Goal: Task Accomplishment & Management: Manage account settings

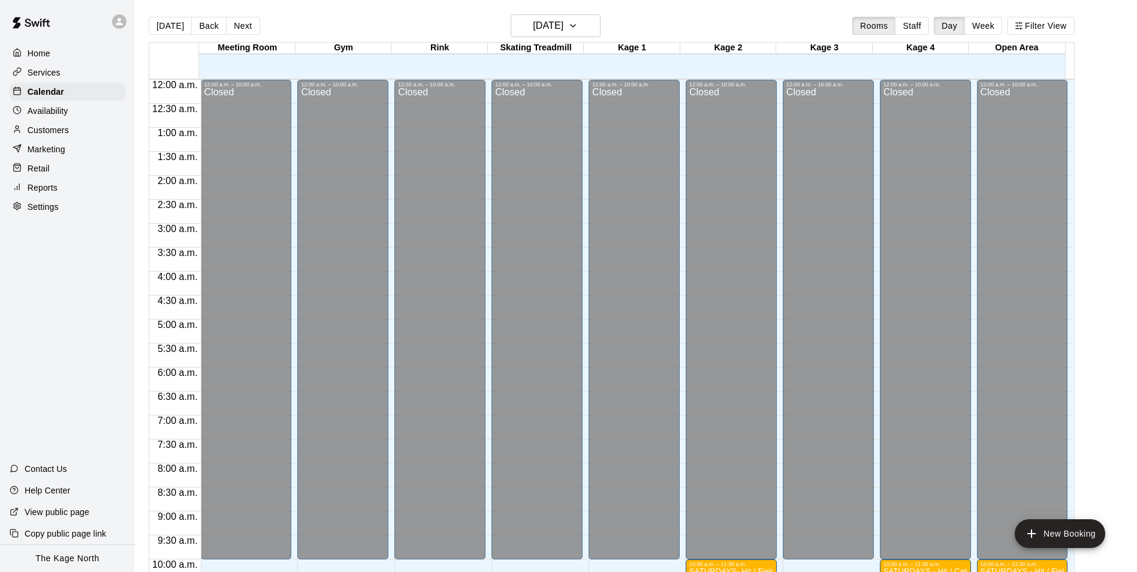
scroll to position [440, 0]
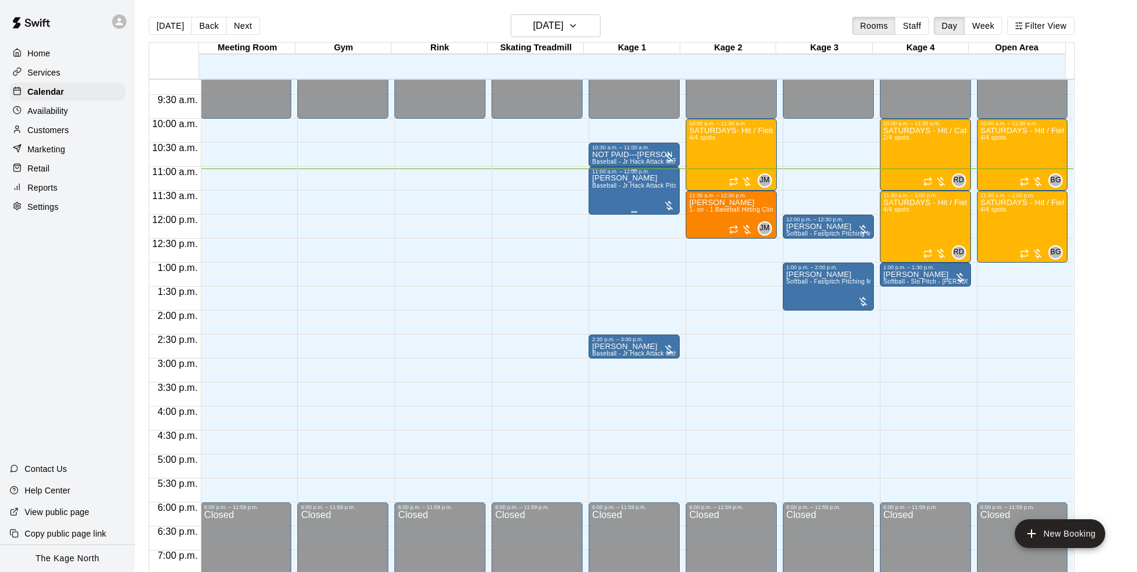
click at [603, 187] on span "Baseball - Jr Hack Attack Pitching Machine - Perfect for all ages and skill lev…" at bounding box center [706, 185] width 228 height 7
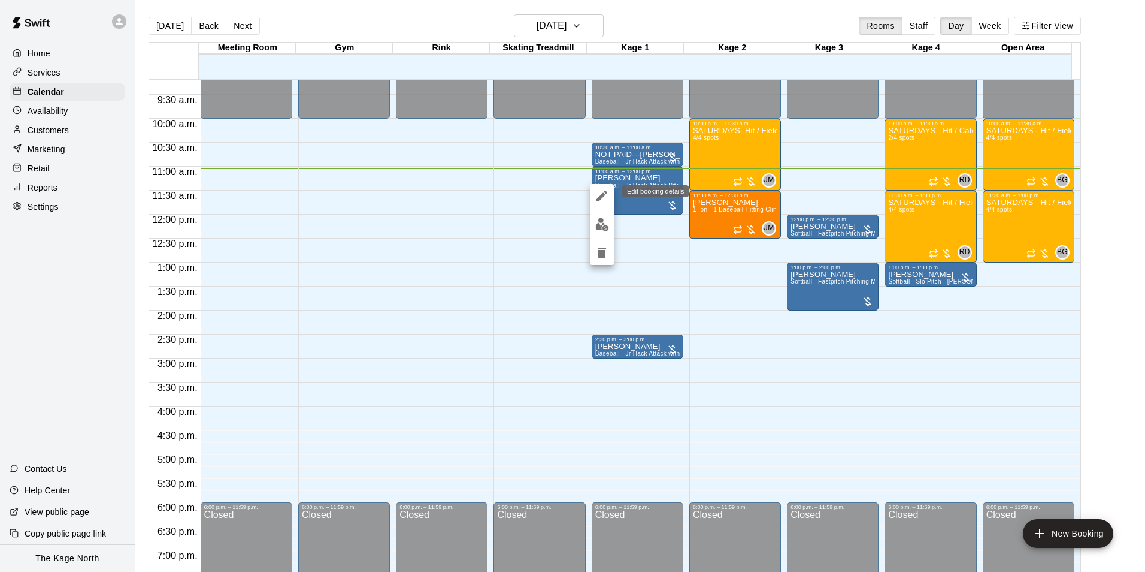
click at [607, 198] on icon "edit" at bounding box center [602, 196] width 14 height 14
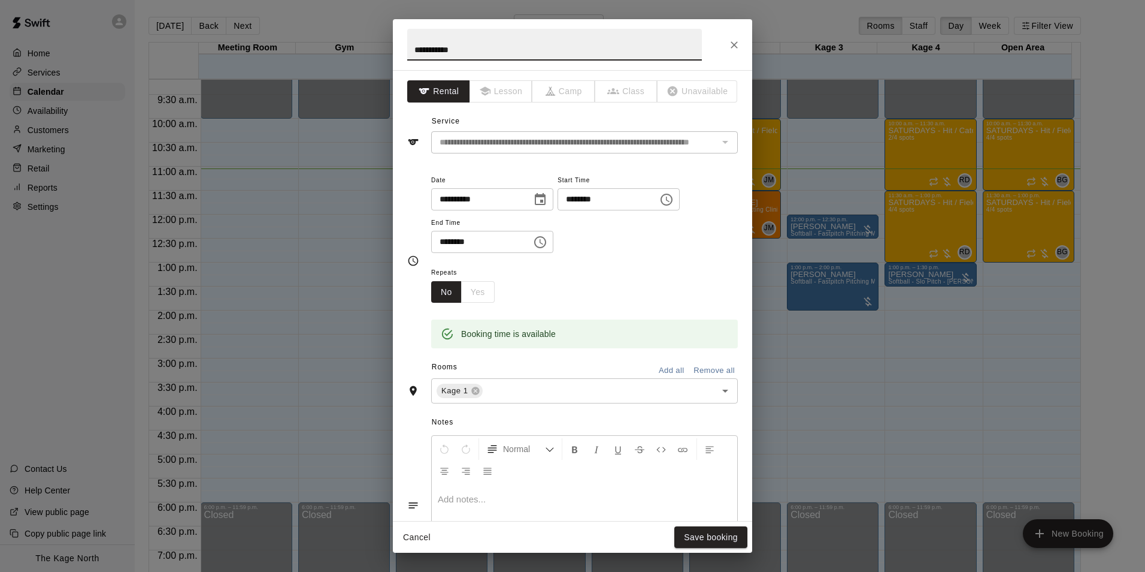
click at [410, 52] on input "**********" at bounding box center [554, 45] width 295 height 32
type input "**********"
click at [723, 539] on button "Save booking" at bounding box center [711, 537] width 73 height 22
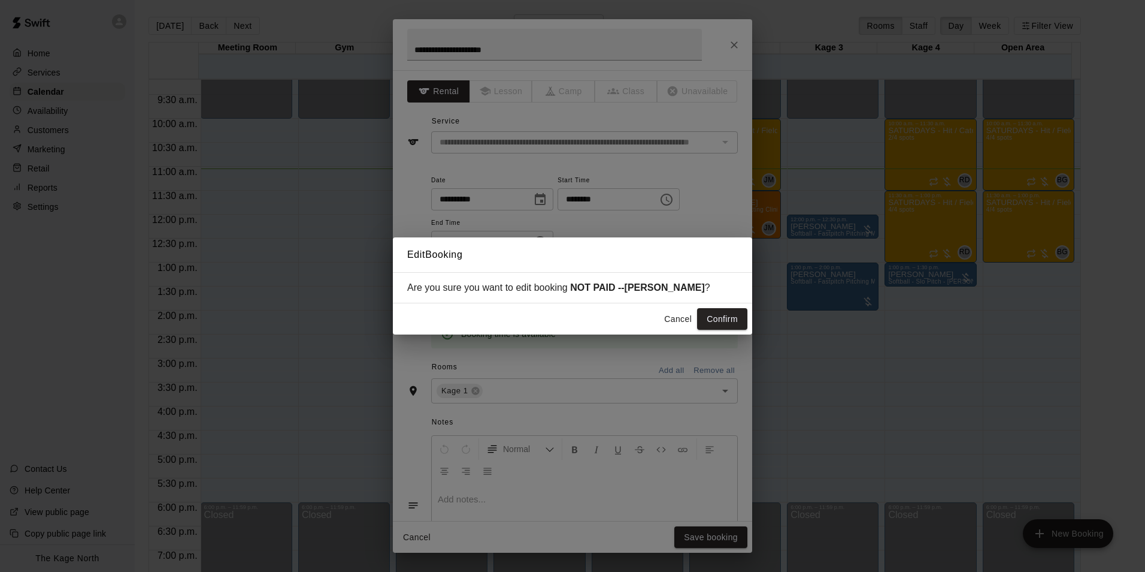
click at [729, 321] on button "Confirm" at bounding box center [722, 319] width 50 height 22
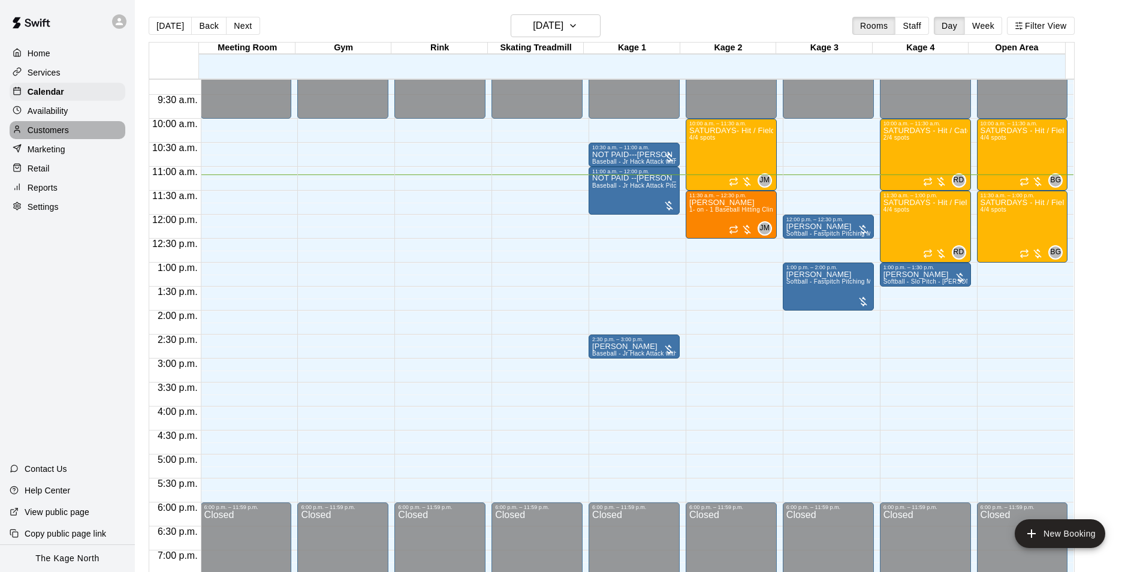
click at [40, 129] on p "Customers" at bounding box center [48, 130] width 41 height 12
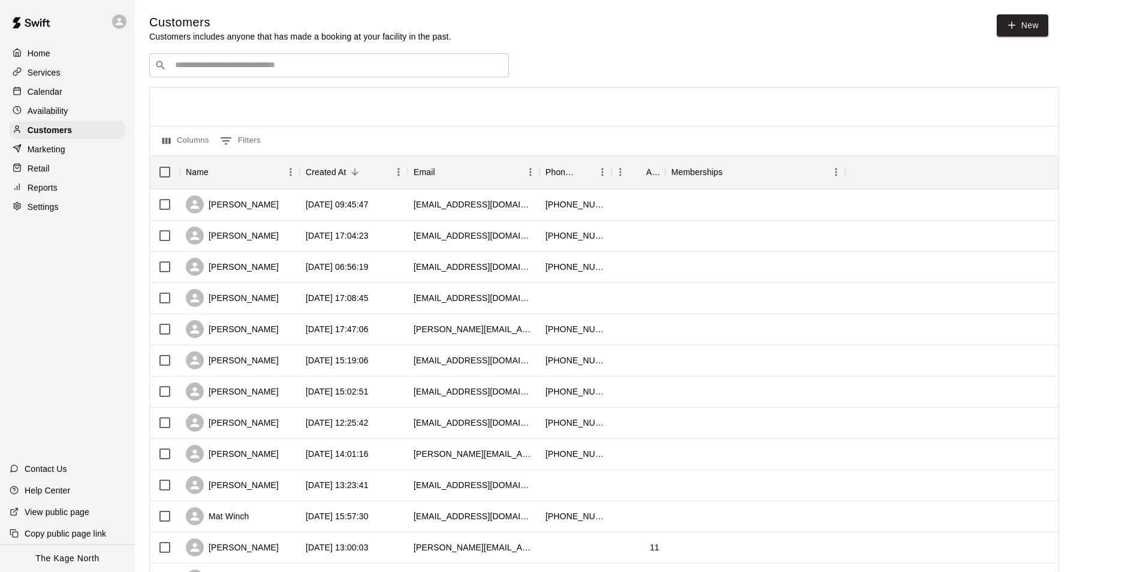
click at [43, 84] on div "Calendar" at bounding box center [68, 92] width 116 height 18
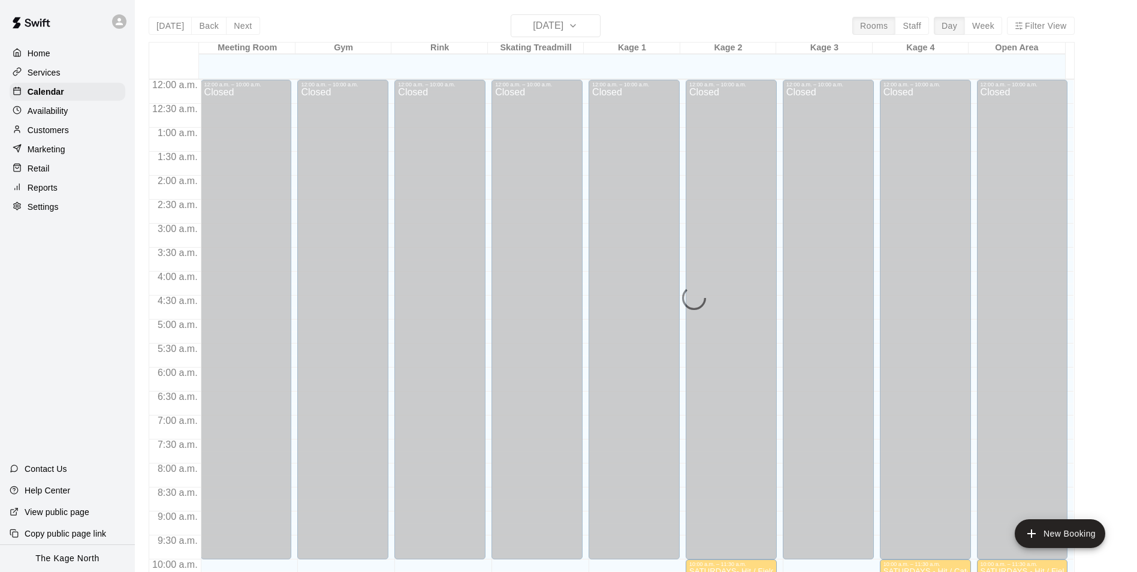
scroll to position [536, 0]
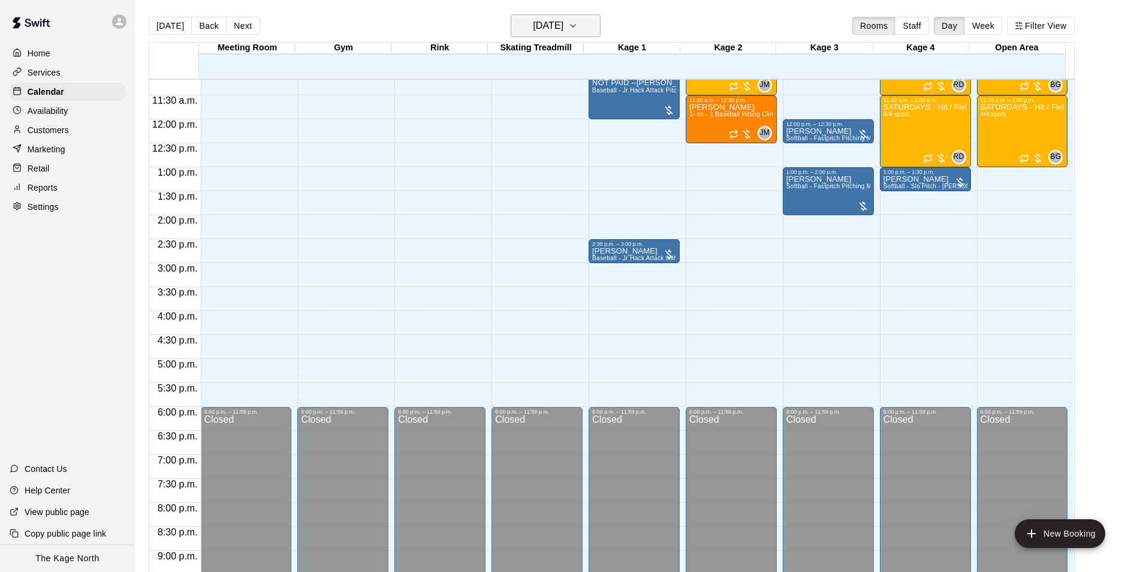
click at [556, 28] on h6 "[DATE]" at bounding box center [548, 25] width 31 height 17
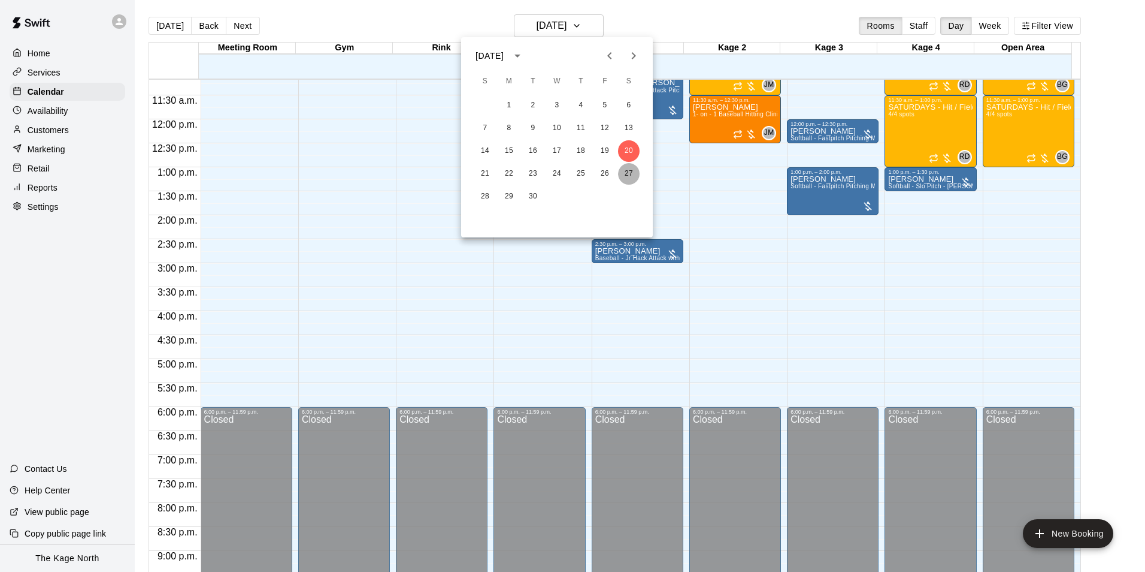
click at [630, 170] on button "27" at bounding box center [629, 174] width 22 height 22
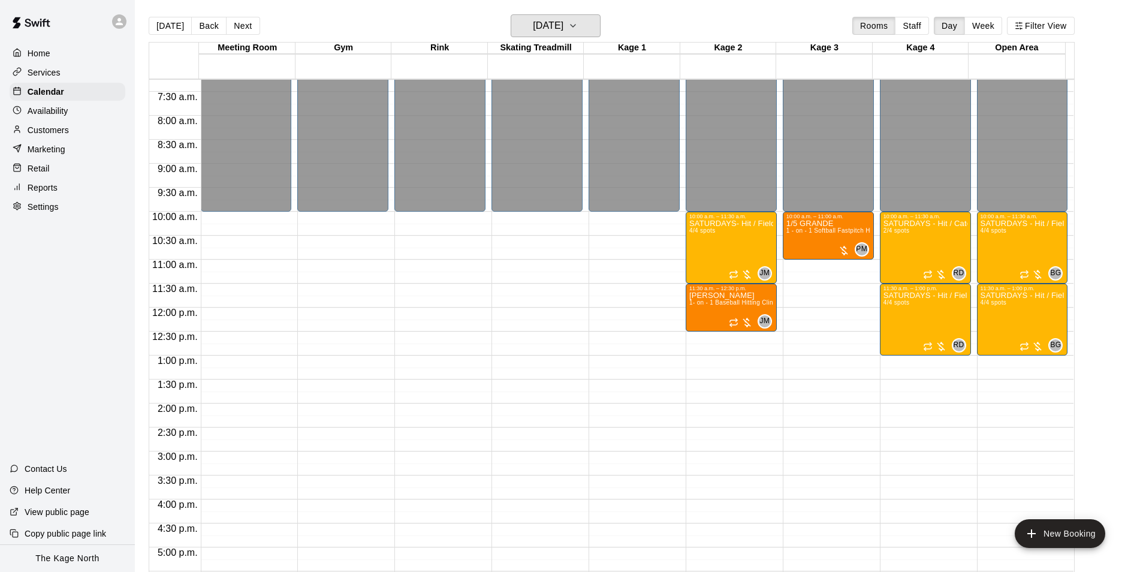
scroll to position [346, 0]
click at [563, 25] on h6 "[DATE]" at bounding box center [548, 25] width 31 height 17
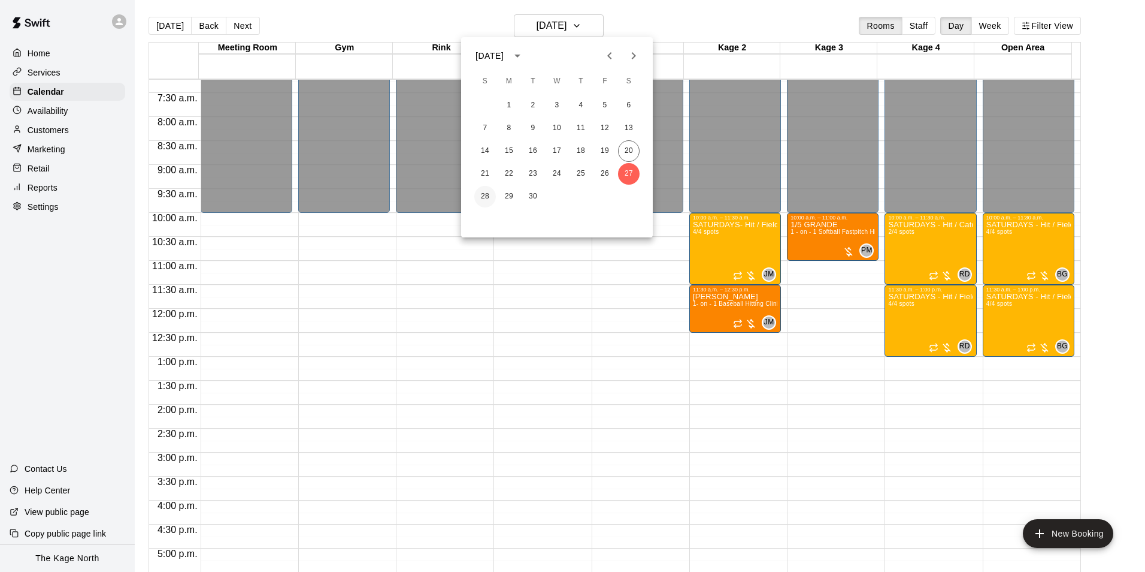
click at [477, 194] on button "28" at bounding box center [485, 197] width 22 height 22
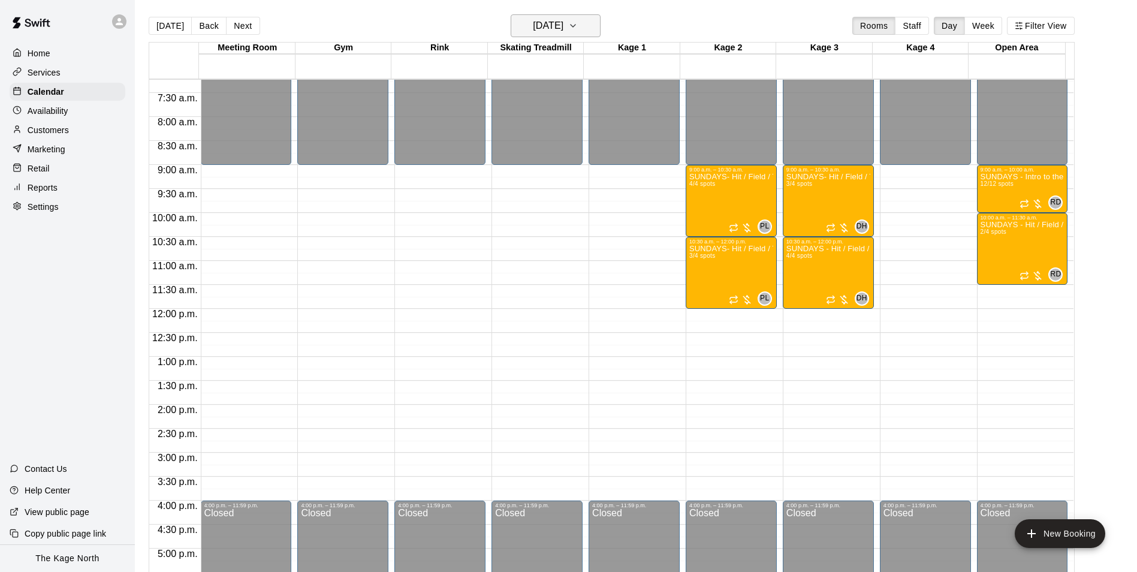
click at [548, 23] on h6 "[DATE]" at bounding box center [548, 25] width 31 height 17
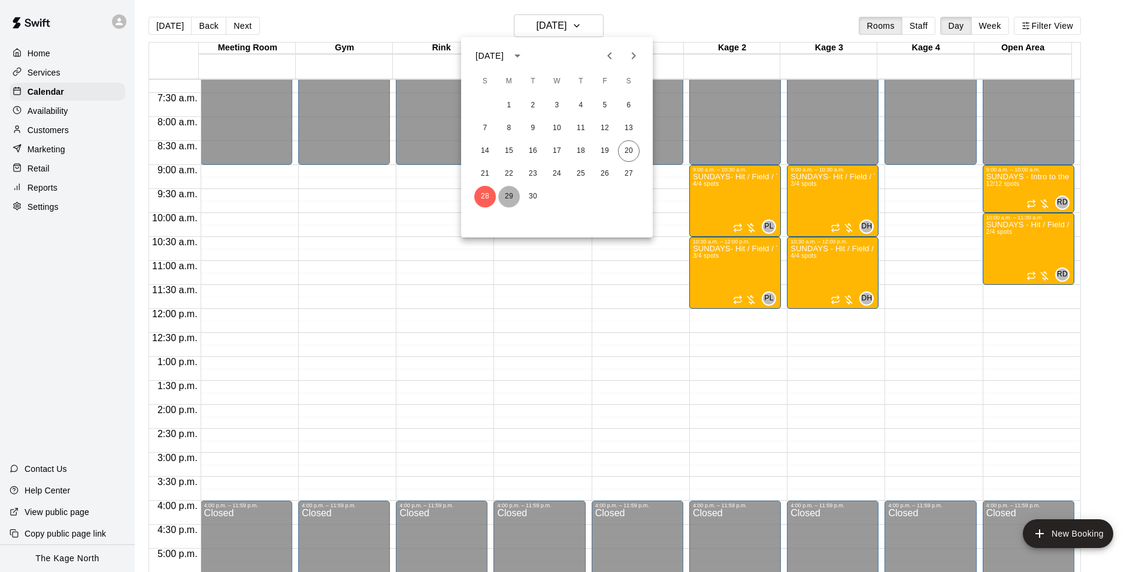
click at [510, 194] on button "29" at bounding box center [509, 197] width 22 height 22
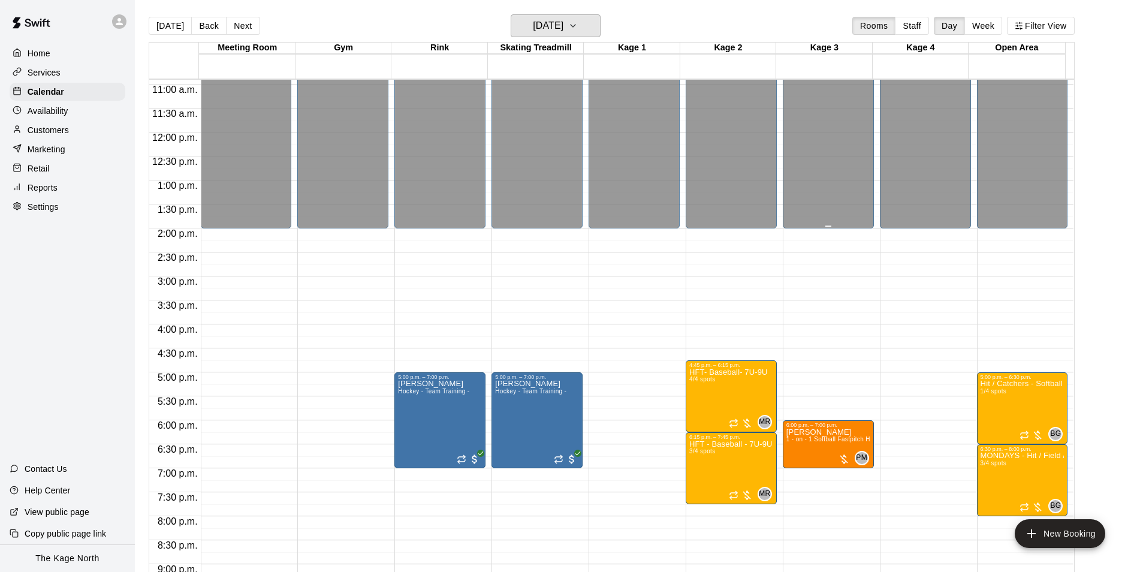
scroll to position [646, 0]
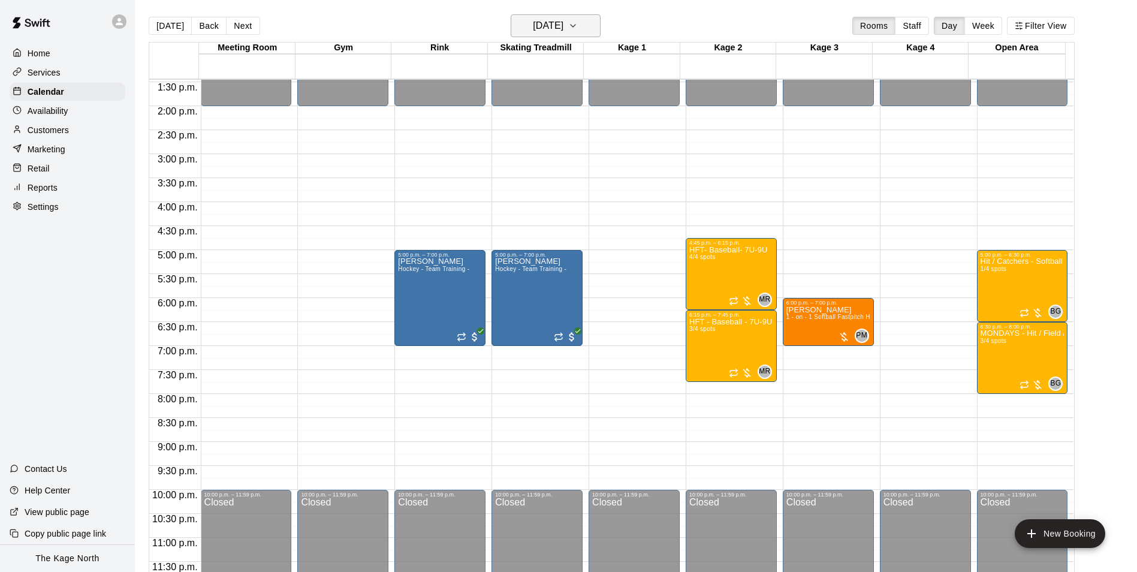
click at [566, 17] on button "[DATE]" at bounding box center [555, 25] width 90 height 23
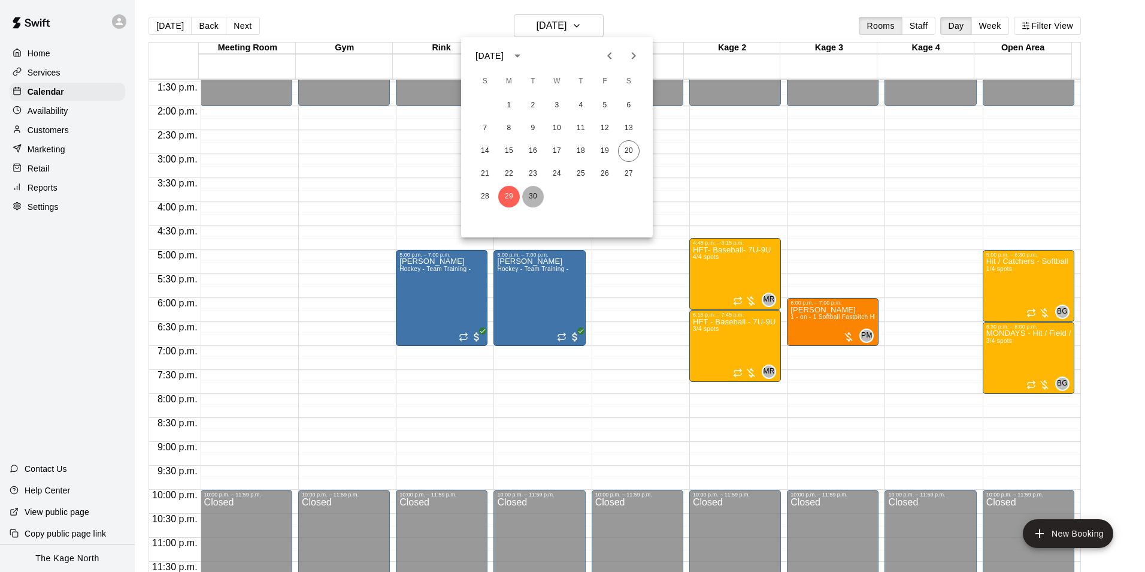
click at [528, 197] on button "30" at bounding box center [533, 197] width 22 height 22
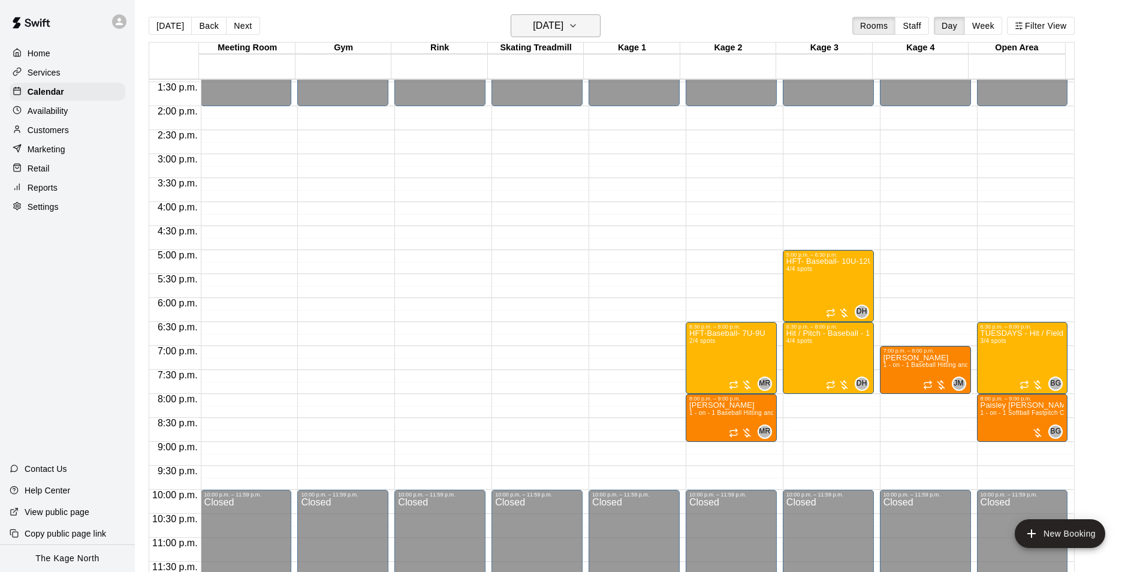
click at [563, 27] on h6 "[DATE]" at bounding box center [548, 25] width 31 height 17
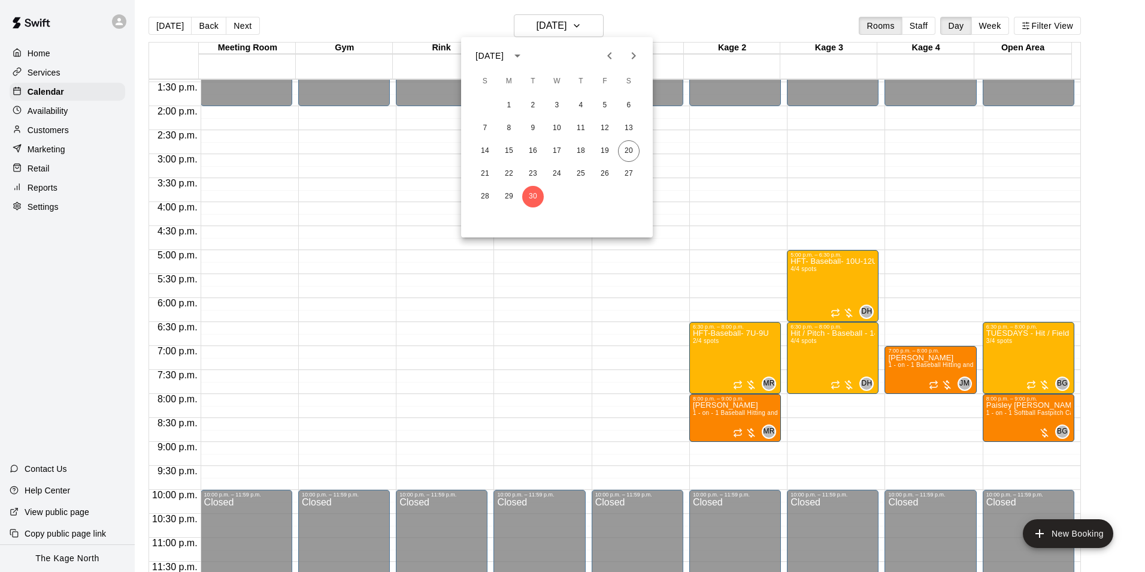
click at [629, 56] on icon "Next month" at bounding box center [634, 56] width 14 height 14
click at [558, 102] on button "1" at bounding box center [557, 106] width 22 height 22
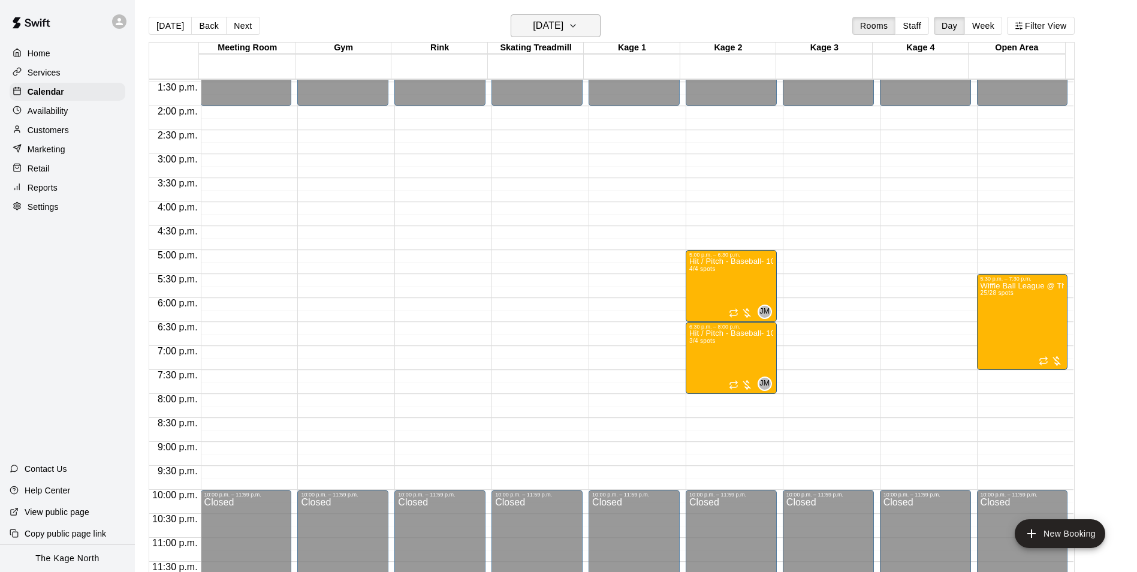
click at [563, 32] on h6 "[DATE]" at bounding box center [548, 25] width 31 height 17
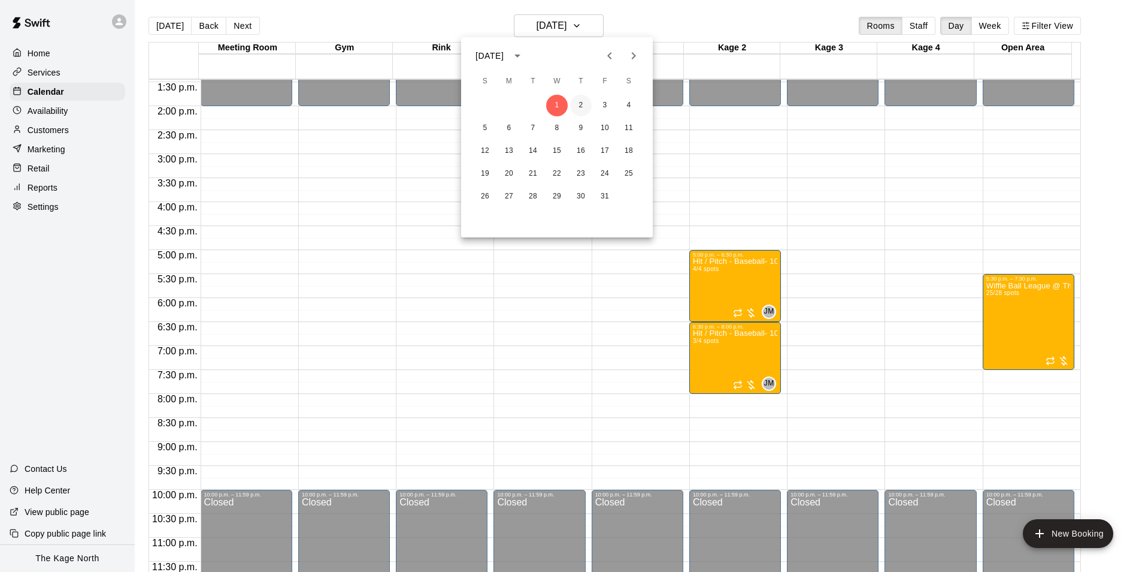
click at [577, 99] on button "2" at bounding box center [581, 106] width 22 height 22
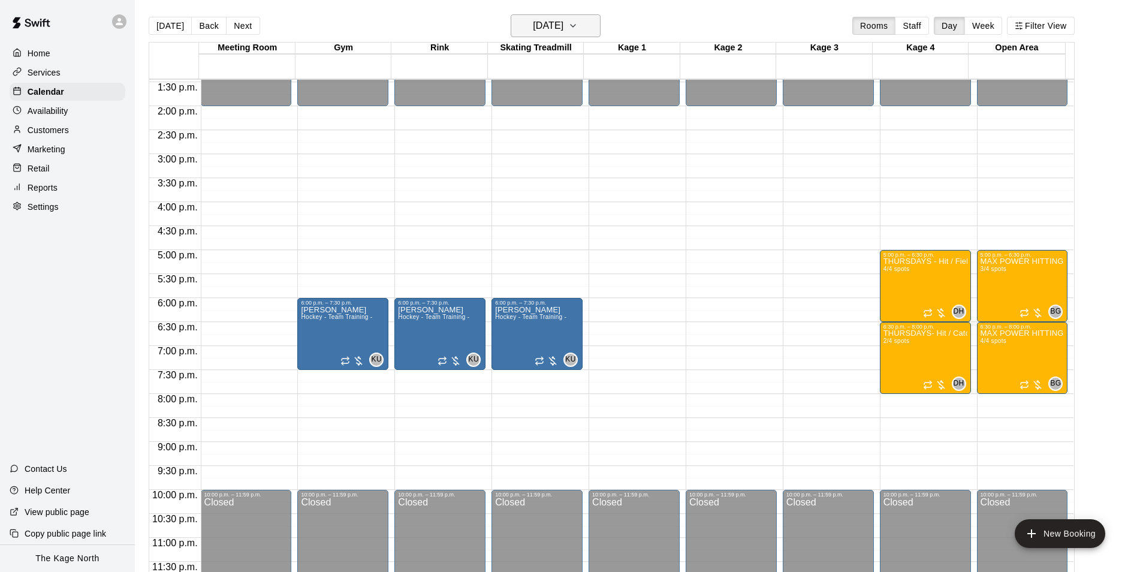
click at [563, 20] on h6 "[DATE]" at bounding box center [548, 25] width 31 height 17
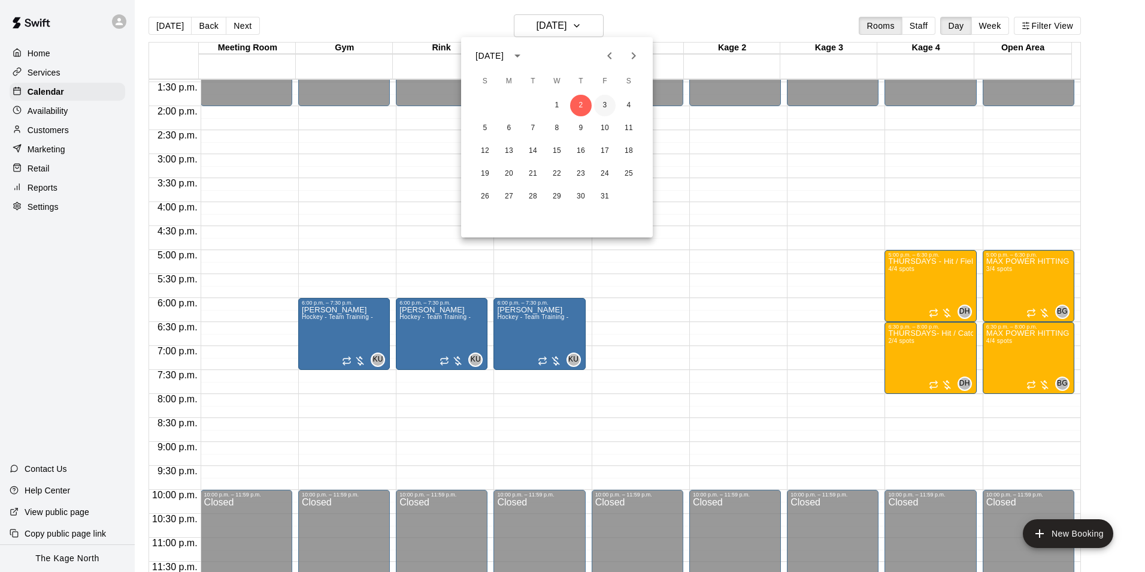
click at [606, 107] on button "3" at bounding box center [605, 106] width 22 height 22
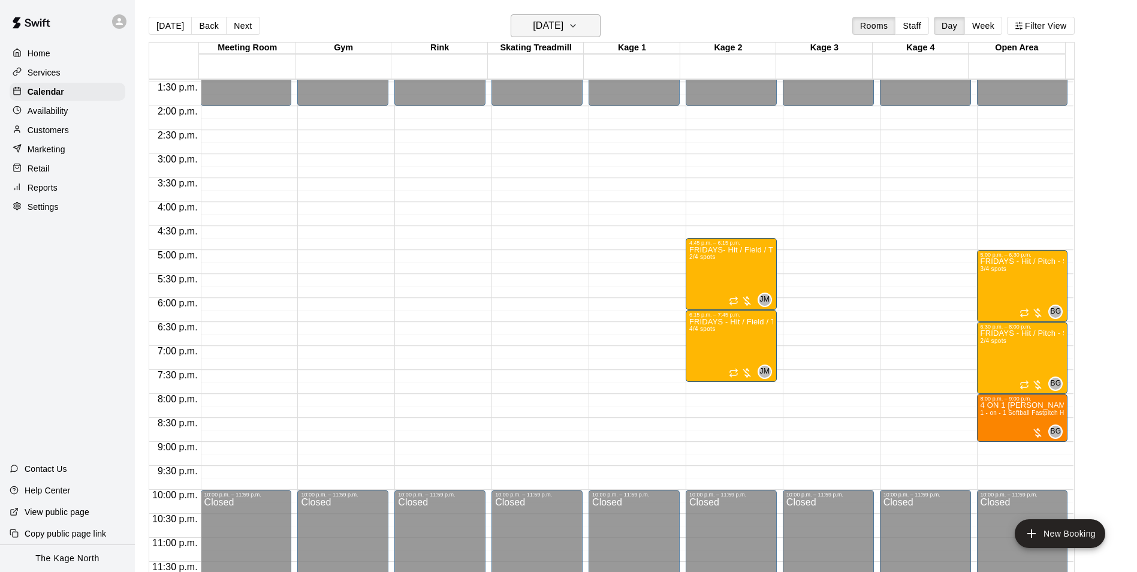
click at [578, 25] on icon "button" at bounding box center [573, 26] width 10 height 14
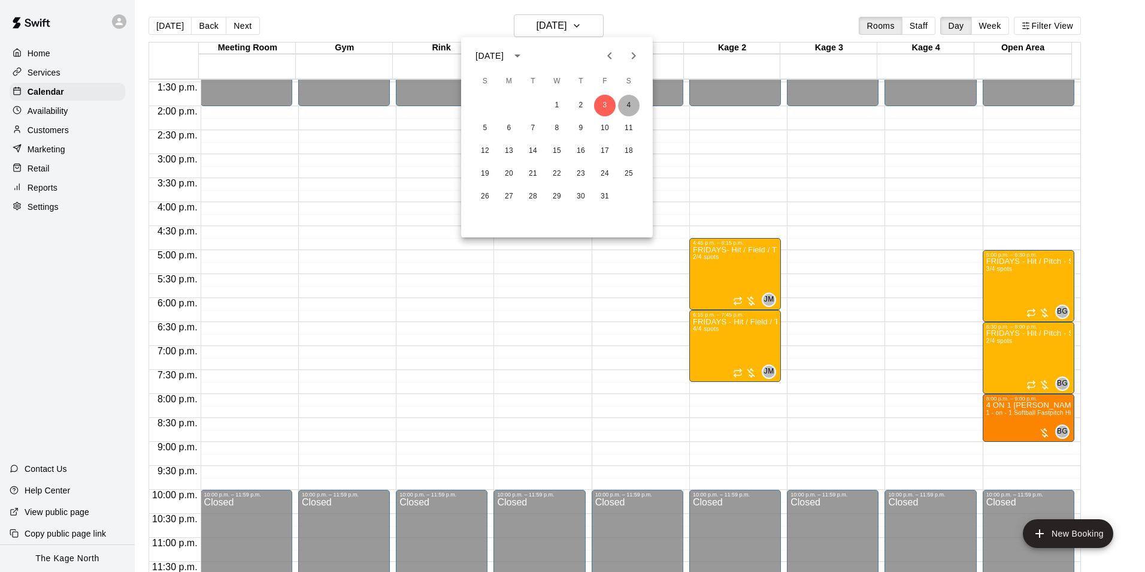
click at [624, 101] on button "4" at bounding box center [629, 106] width 22 height 22
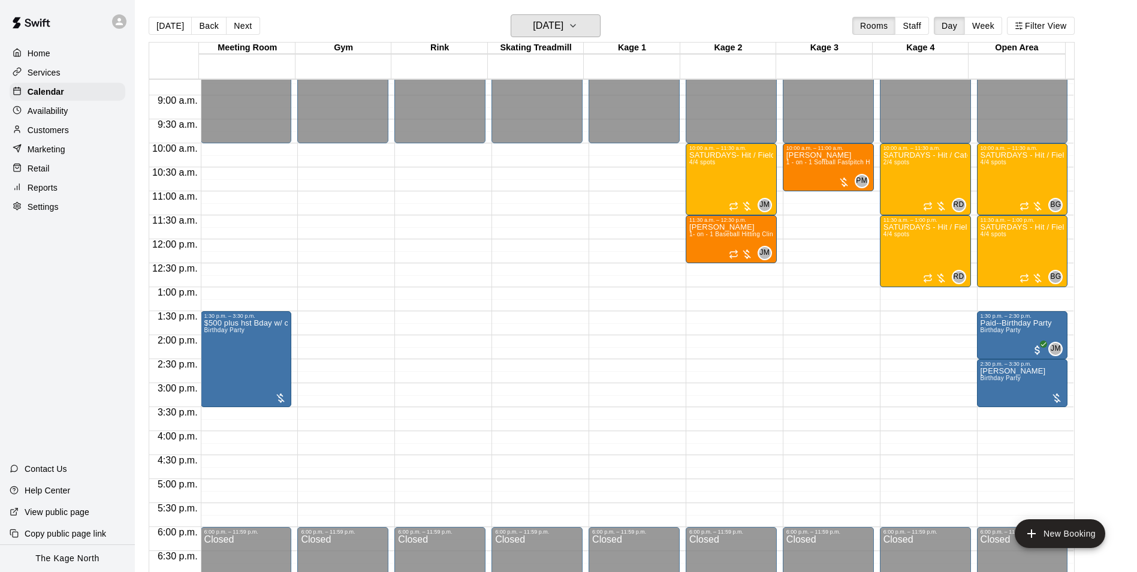
scroll to position [406, 0]
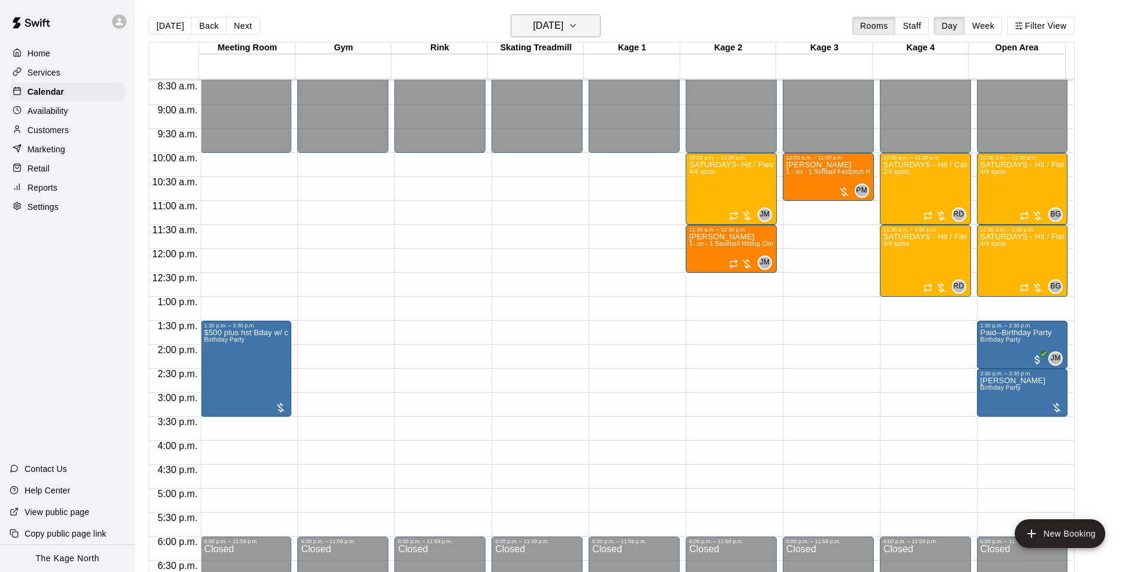
click at [563, 22] on h6 "[DATE]" at bounding box center [548, 25] width 31 height 17
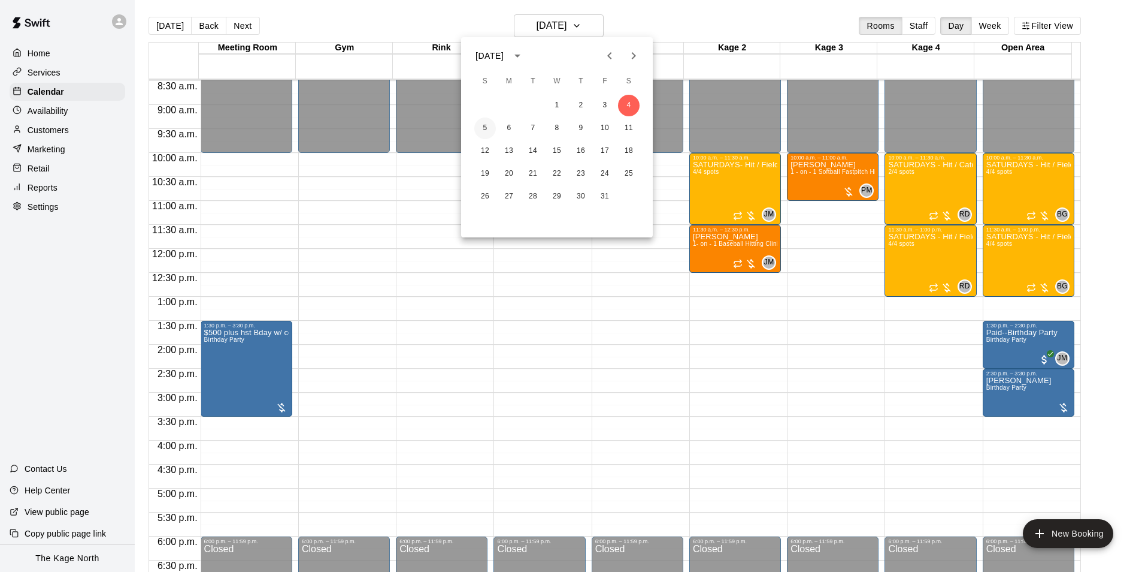
click at [485, 129] on button "5" at bounding box center [485, 128] width 22 height 22
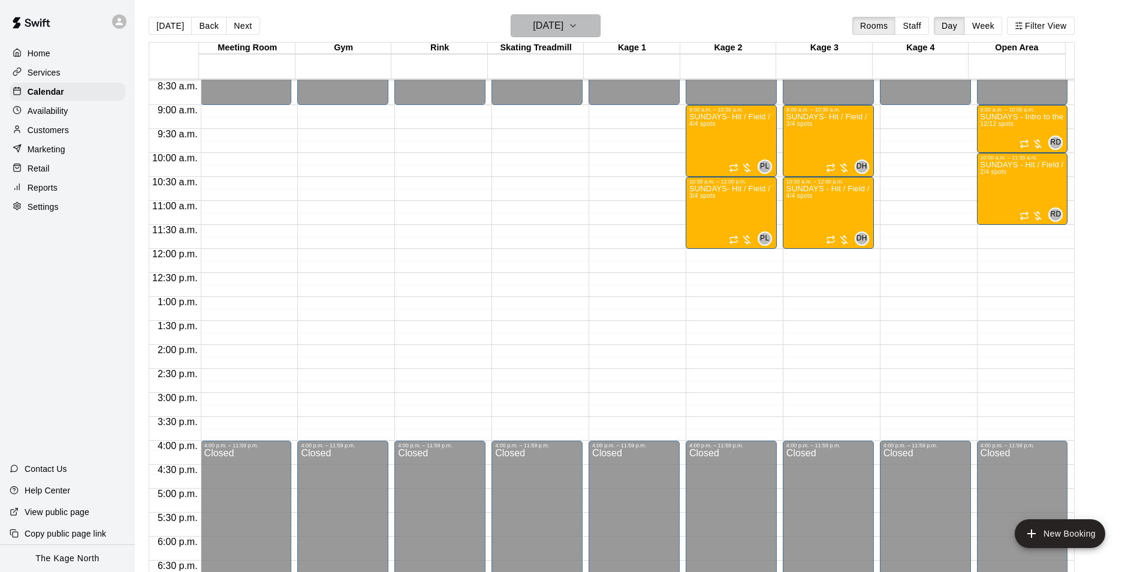
click at [563, 28] on h6 "[DATE]" at bounding box center [548, 25] width 31 height 17
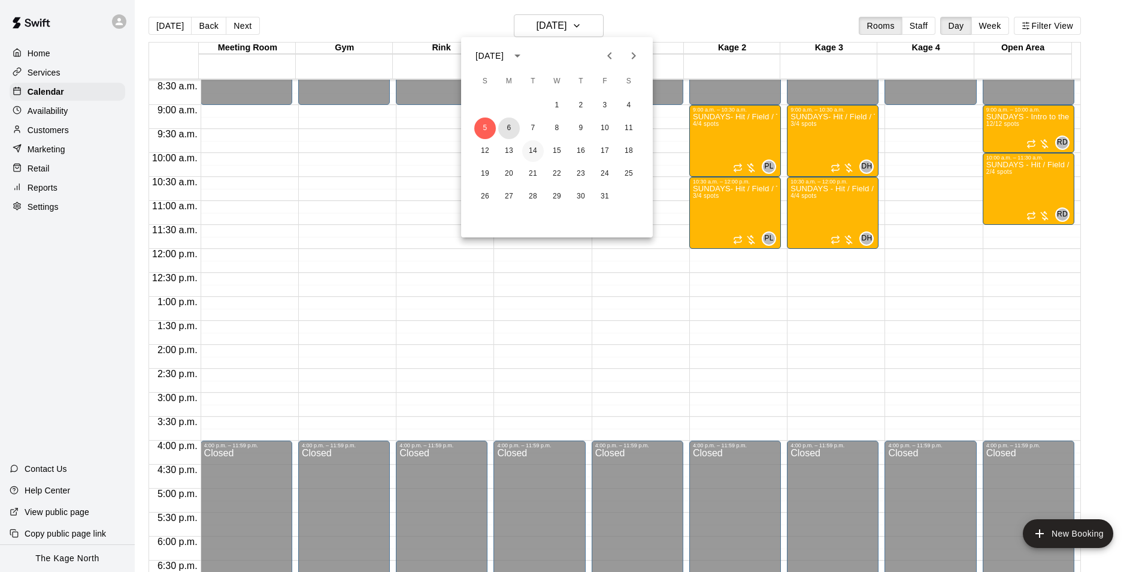
click at [505, 126] on button "6" at bounding box center [509, 128] width 22 height 22
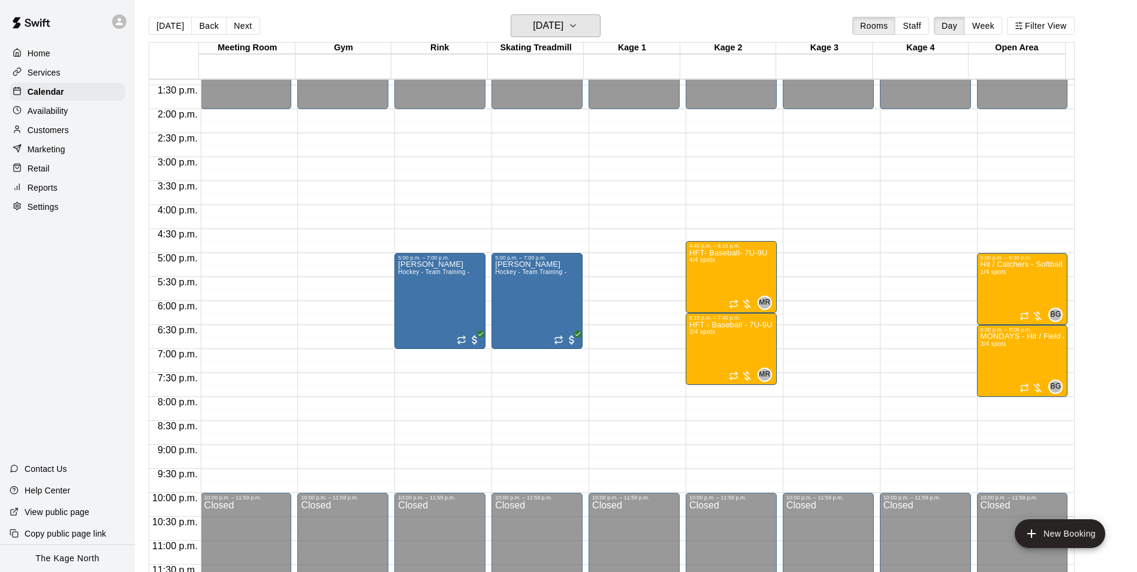
scroll to position [646, 0]
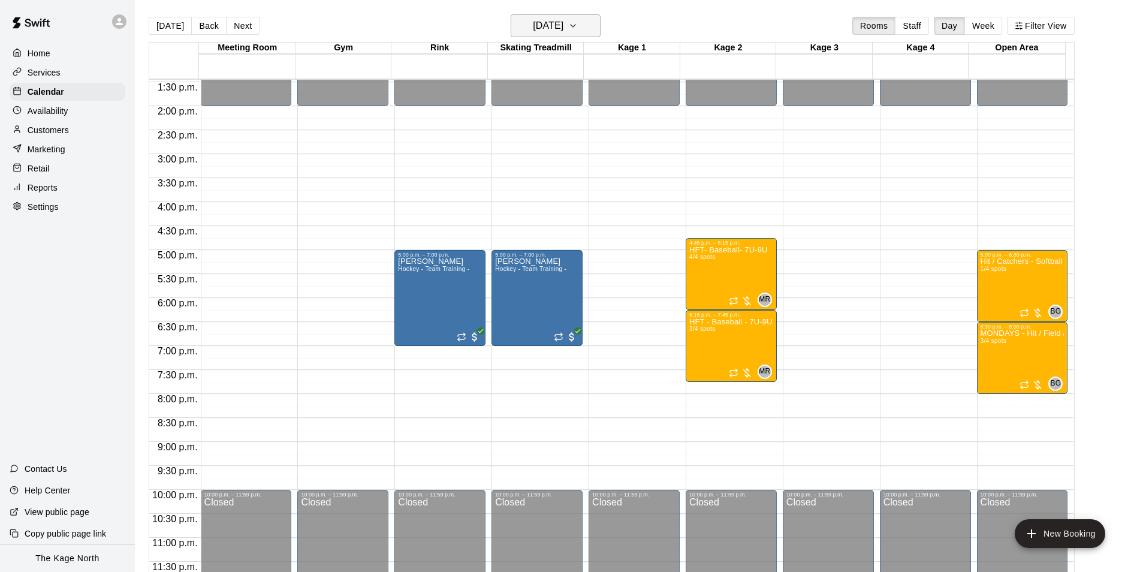
click at [563, 26] on h6 "[DATE]" at bounding box center [548, 25] width 31 height 17
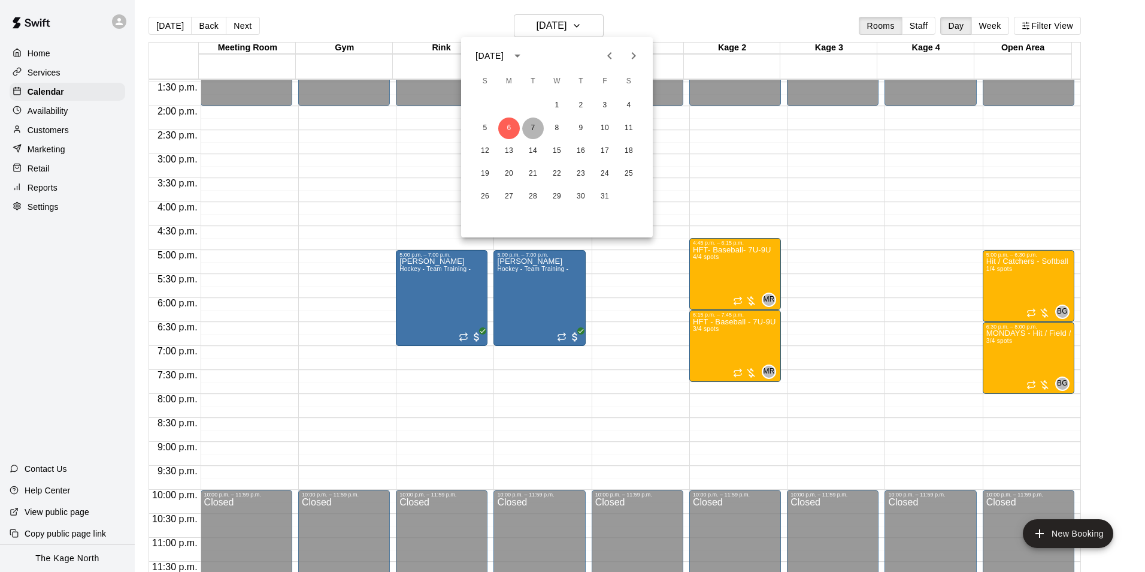
click at [528, 122] on button "7" at bounding box center [533, 128] width 22 height 22
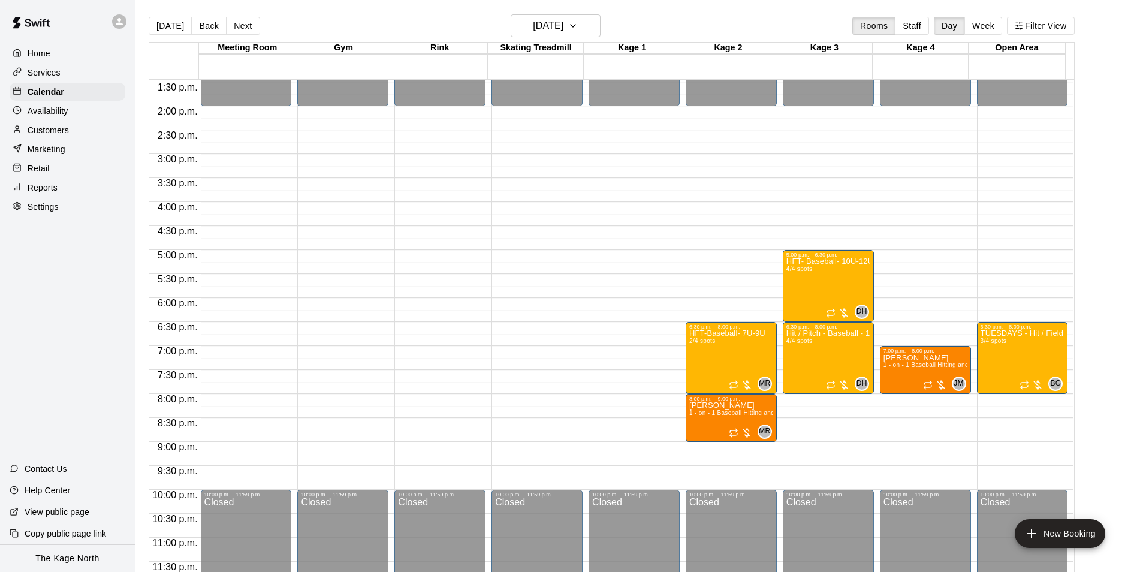
click at [576, 12] on main "[DATE] Back [DATE][DATE] Rooms Staff Day Week Filter View Meeting Room 07 Tue G…" at bounding box center [636, 295] width 1002 height 591
click at [563, 25] on h6 "[DATE]" at bounding box center [548, 25] width 31 height 17
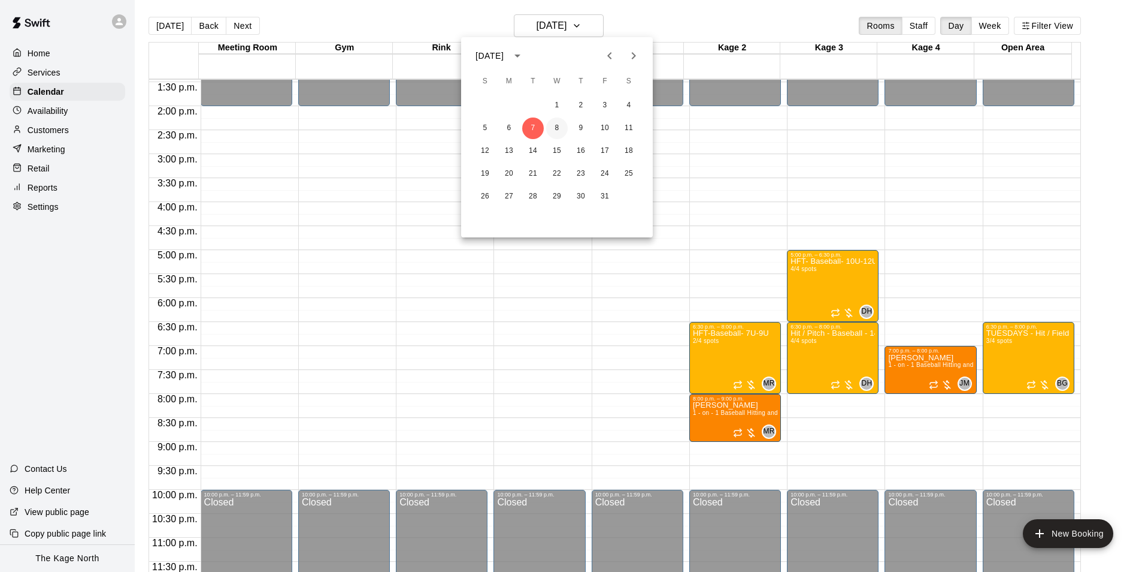
click at [551, 128] on button "8" at bounding box center [557, 128] width 22 height 22
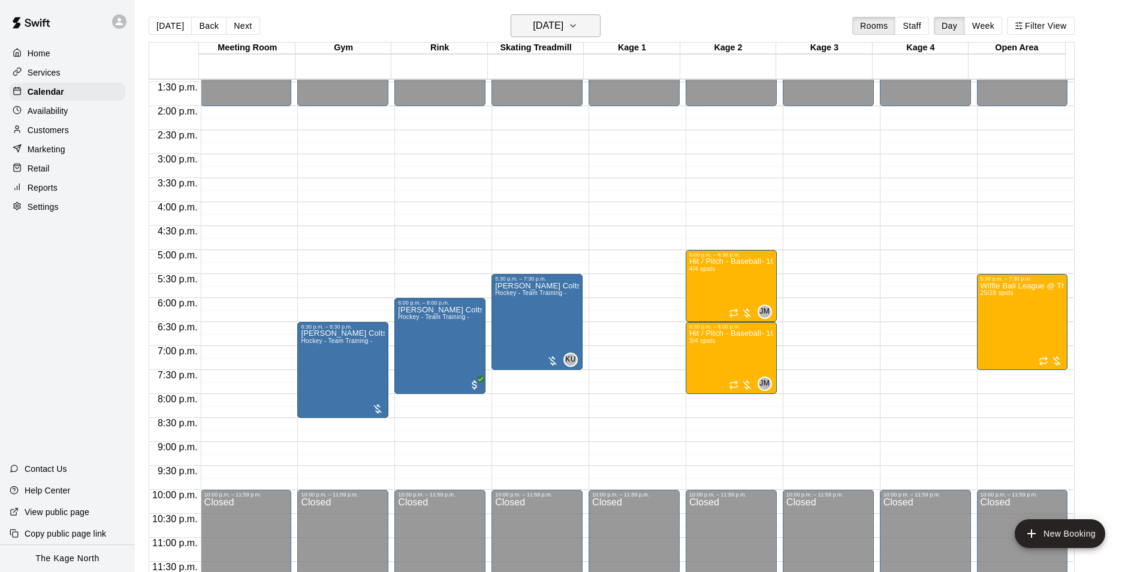
click at [563, 26] on h6 "[DATE]" at bounding box center [548, 25] width 31 height 17
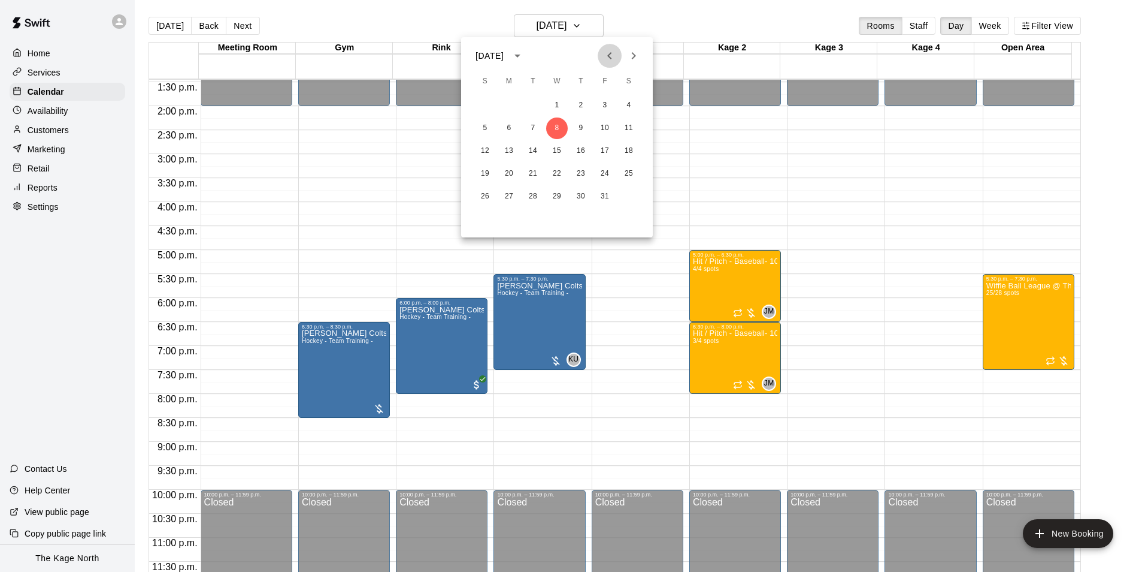
click at [602, 52] on button "Previous month" at bounding box center [610, 56] width 24 height 24
click at [628, 149] on button "20" at bounding box center [629, 151] width 22 height 22
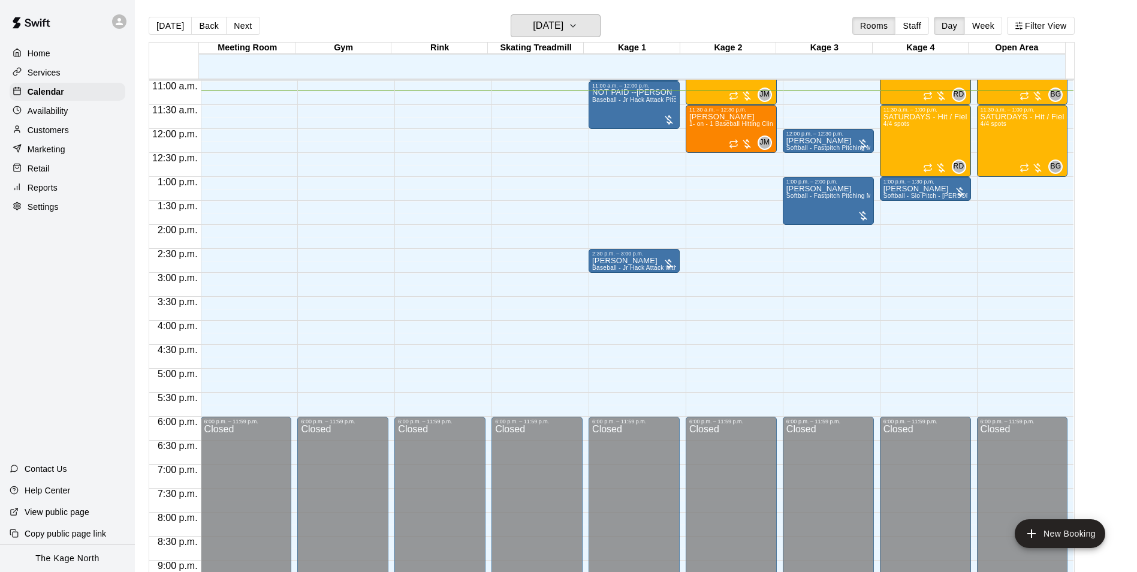
scroll to position [466, 0]
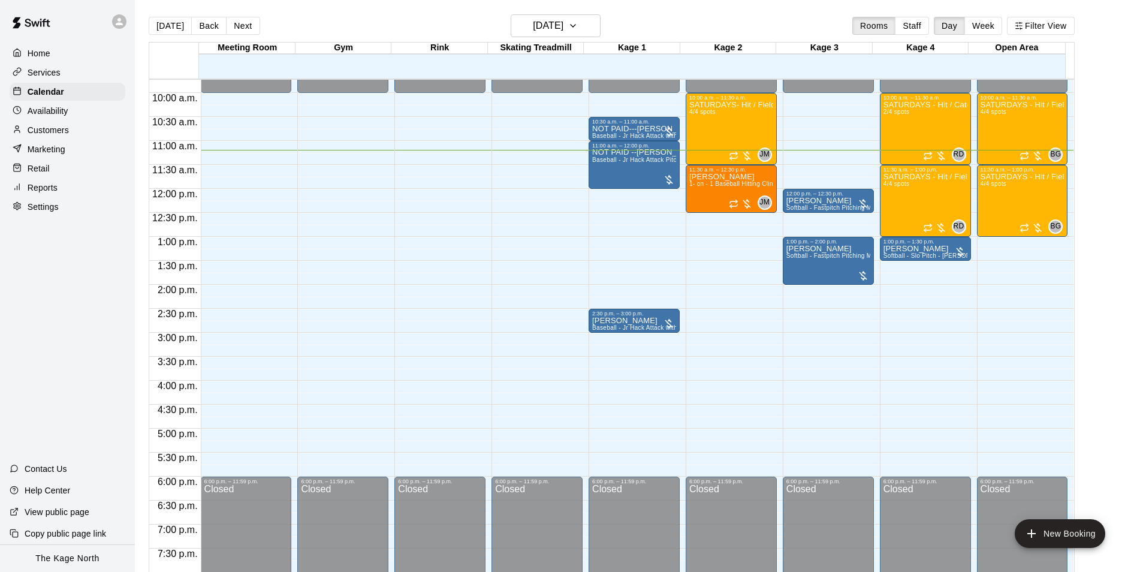
click at [642, 24] on div "[DATE] Back [DATE][DATE] Rooms Staff Day Week Filter View" at bounding box center [612, 28] width 926 height 28
click at [694, 25] on div "[DATE] Back [DATE][DATE] Rooms Staff Day Week Filter View" at bounding box center [612, 28] width 926 height 28
click at [456, 23] on div "[DATE] Back [DATE][DATE] Rooms Staff Day Week Filter View" at bounding box center [612, 28] width 926 height 28
click at [658, 19] on div "[DATE] Back [DATE][DATE] Rooms Staff Day Week Filter View" at bounding box center [612, 28] width 926 height 28
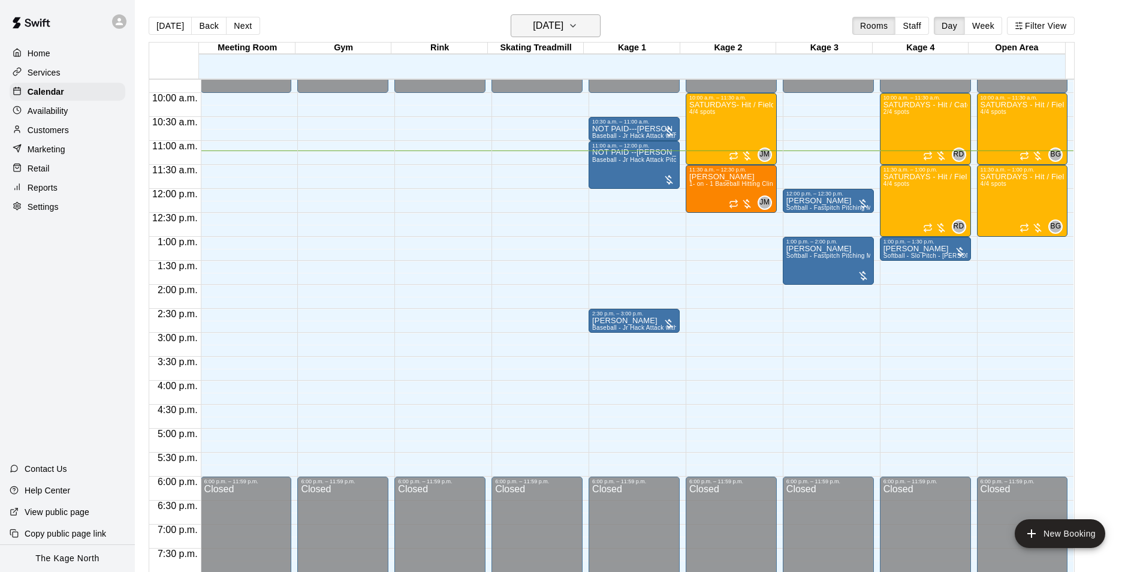
click at [561, 22] on h6 "[DATE]" at bounding box center [548, 25] width 31 height 17
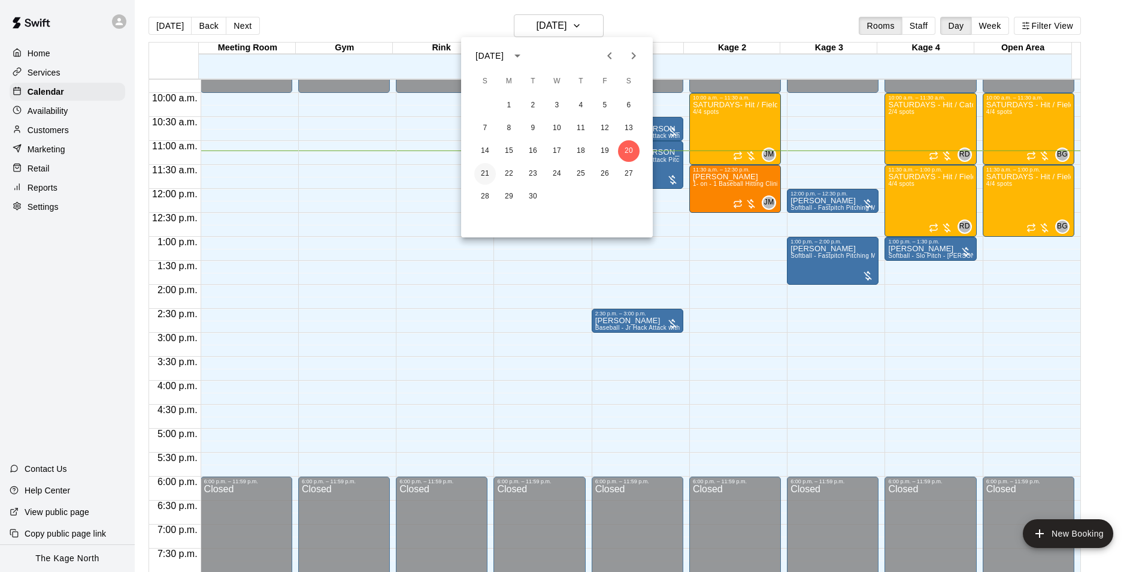
click at [489, 170] on button "21" at bounding box center [485, 174] width 22 height 22
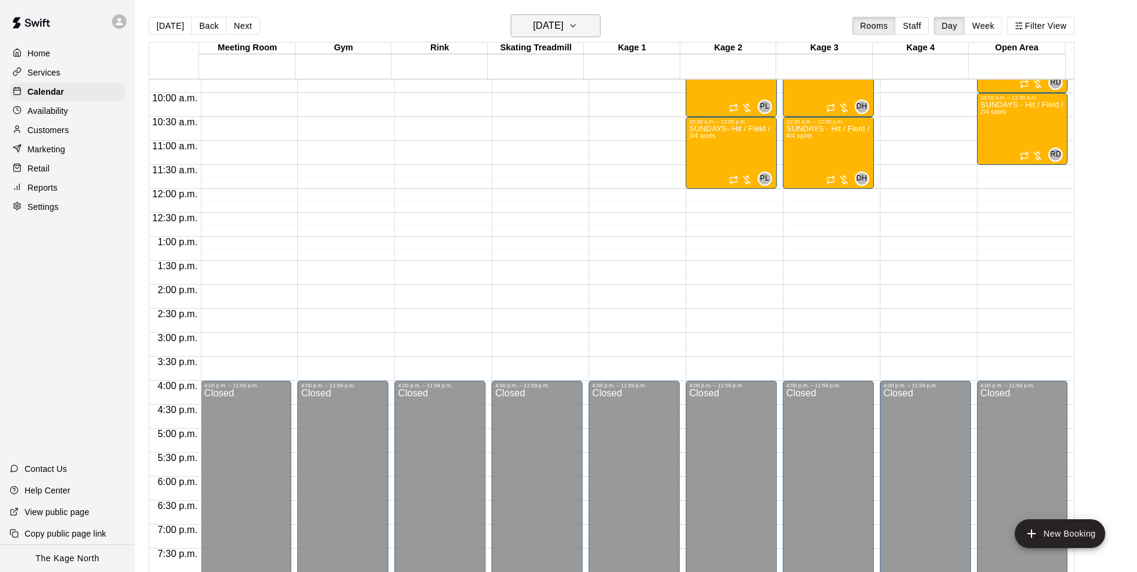
click at [557, 25] on h6 "[DATE]" at bounding box center [548, 25] width 31 height 17
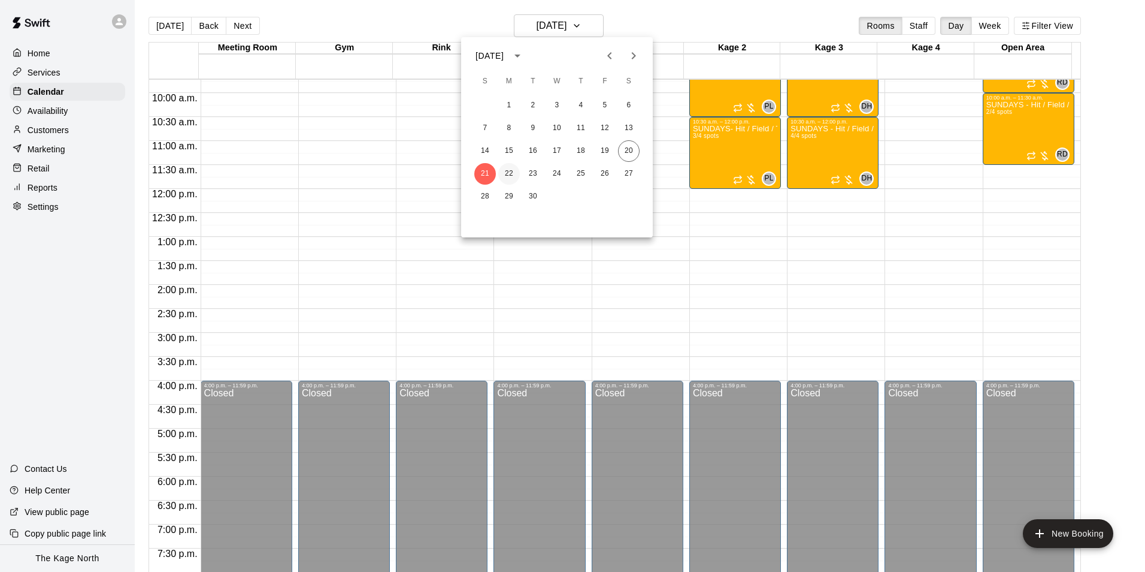
click at [512, 167] on button "22" at bounding box center [509, 174] width 22 height 22
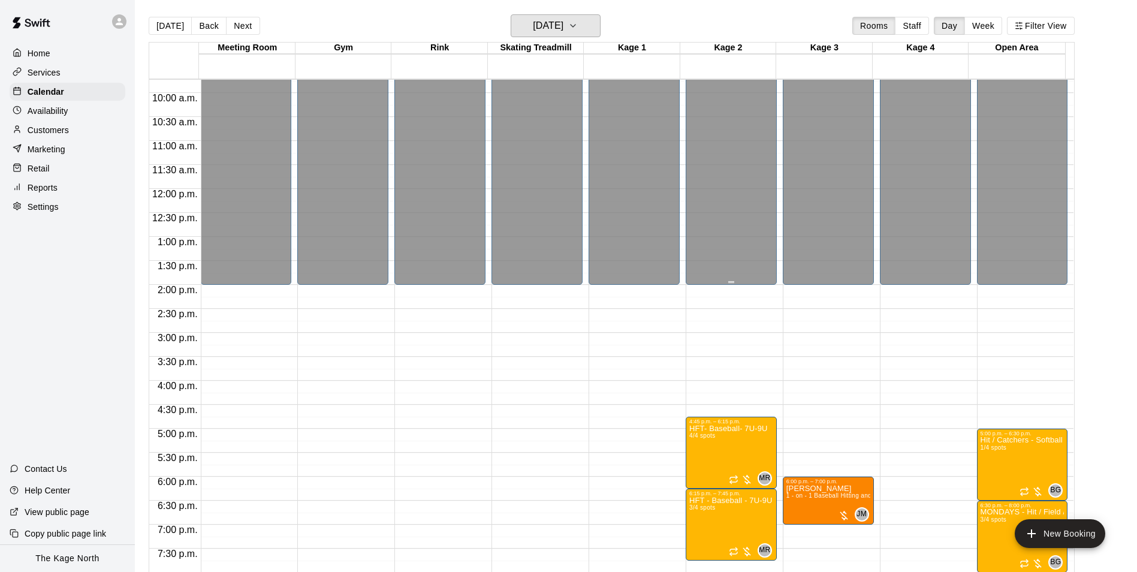
scroll to position [586, 0]
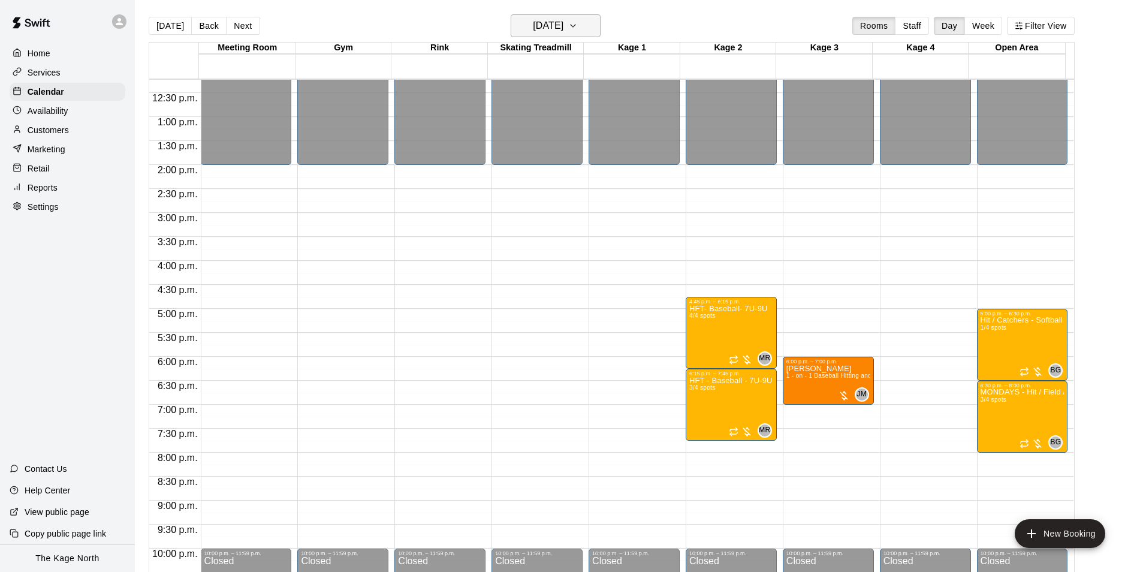
click at [563, 26] on h6 "[DATE]" at bounding box center [548, 25] width 31 height 17
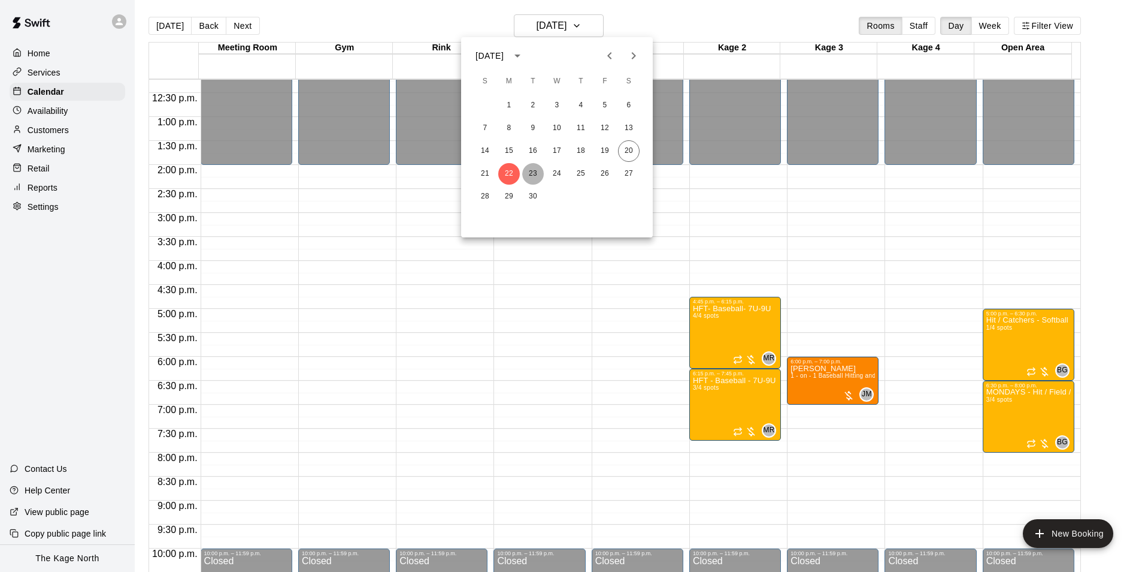
click at [529, 174] on button "23" at bounding box center [533, 174] width 22 height 22
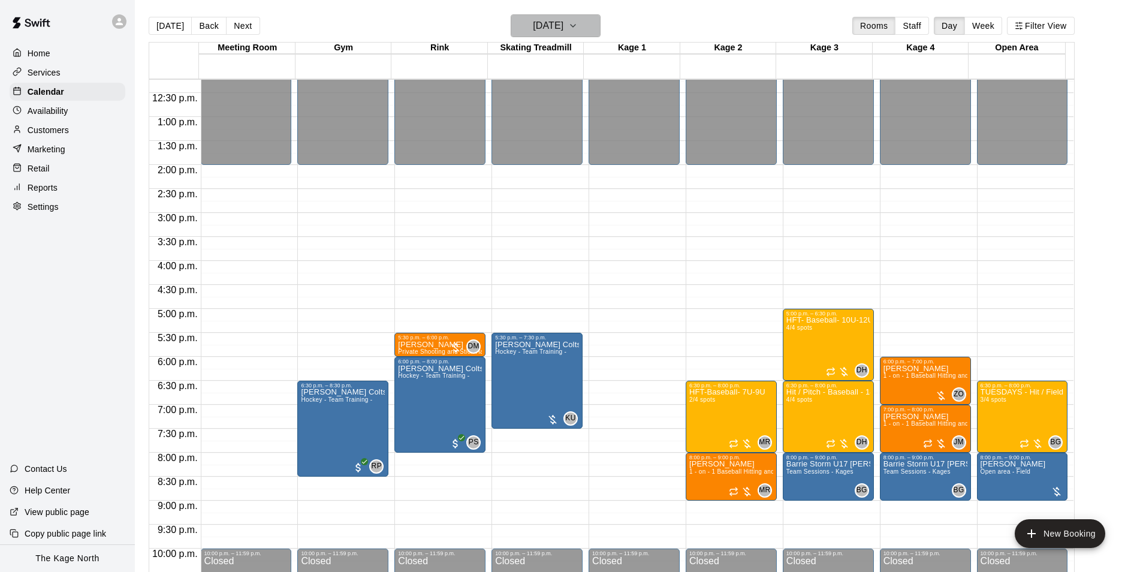
click at [563, 27] on h6 "[DATE]" at bounding box center [548, 25] width 31 height 17
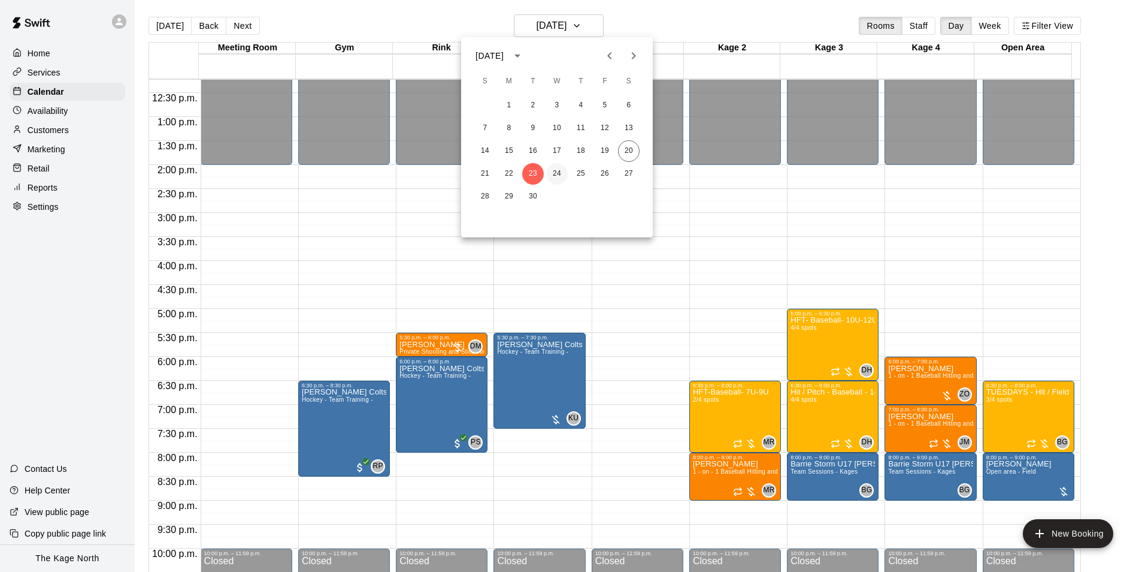
click at [560, 167] on button "24" at bounding box center [557, 174] width 22 height 22
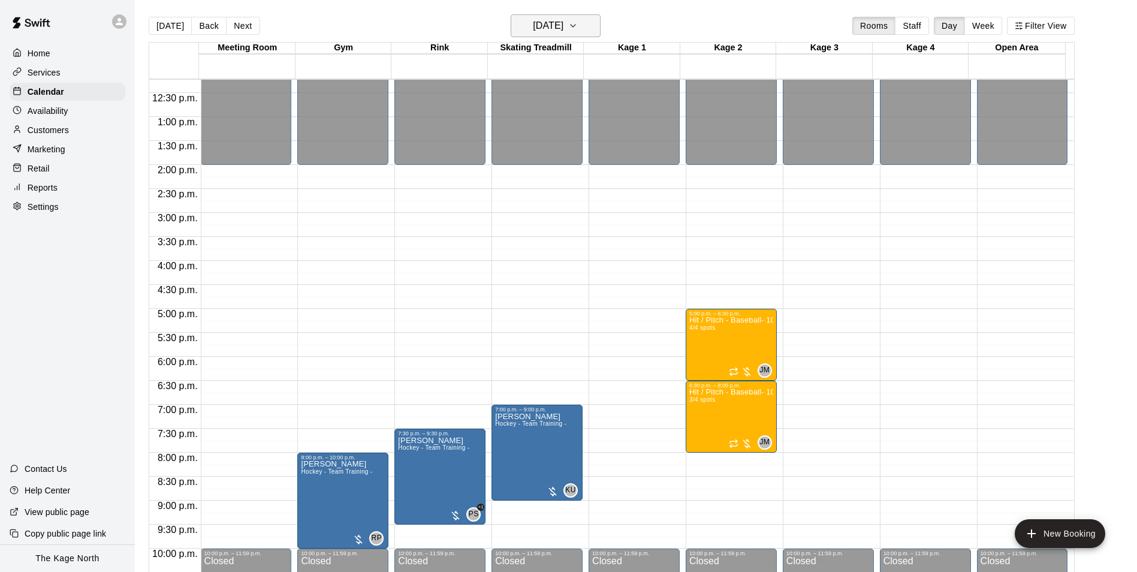
click at [563, 26] on h6 "[DATE]" at bounding box center [548, 25] width 31 height 17
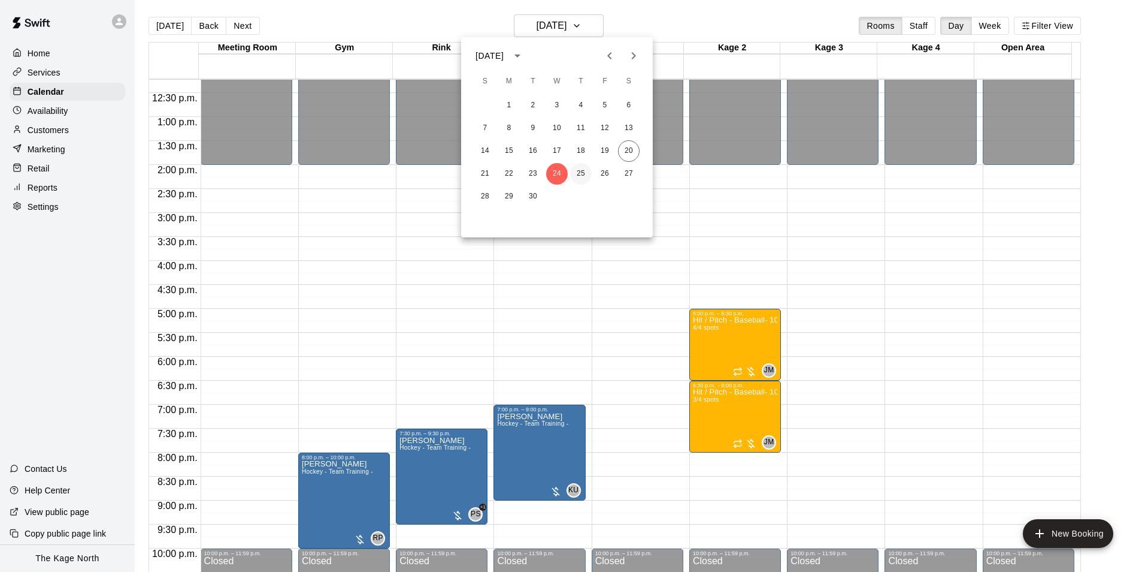
click at [574, 173] on button "25" at bounding box center [581, 174] width 22 height 22
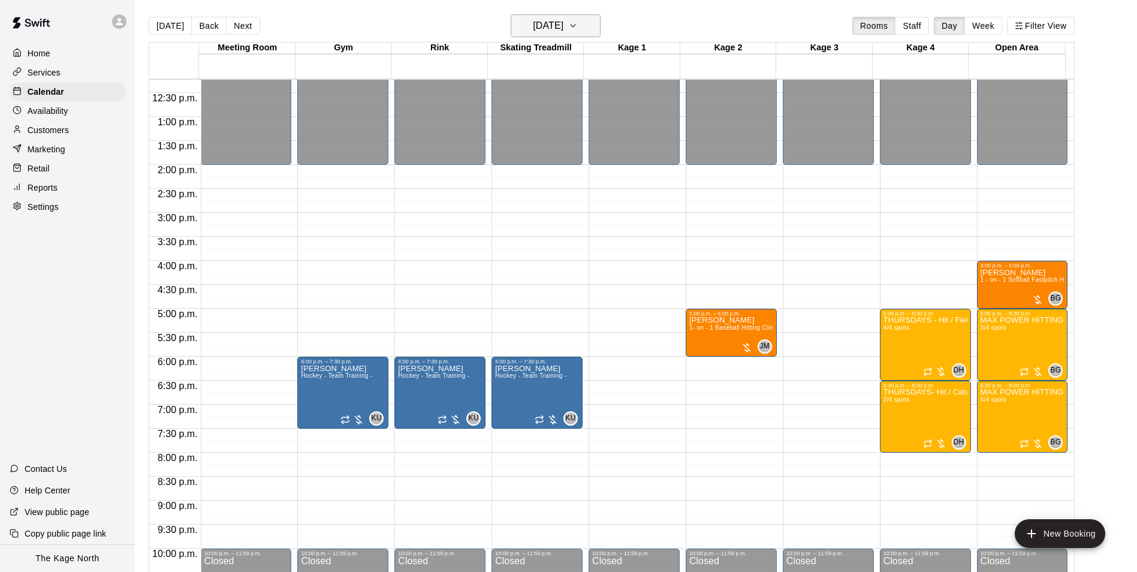
click at [563, 26] on h6 "[DATE]" at bounding box center [548, 25] width 31 height 17
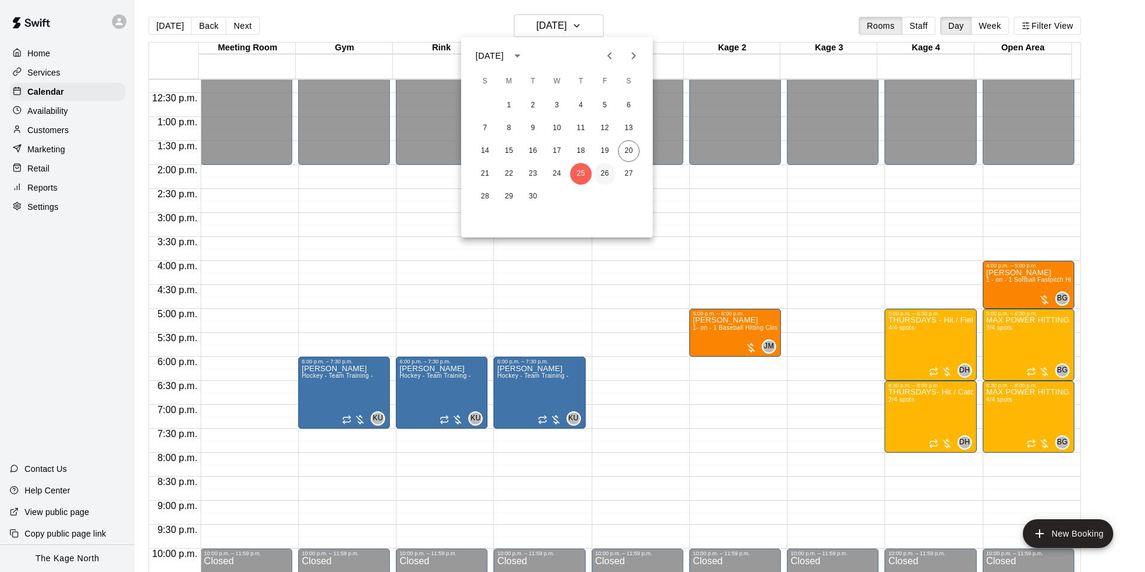
click at [608, 174] on button "26" at bounding box center [605, 174] width 22 height 22
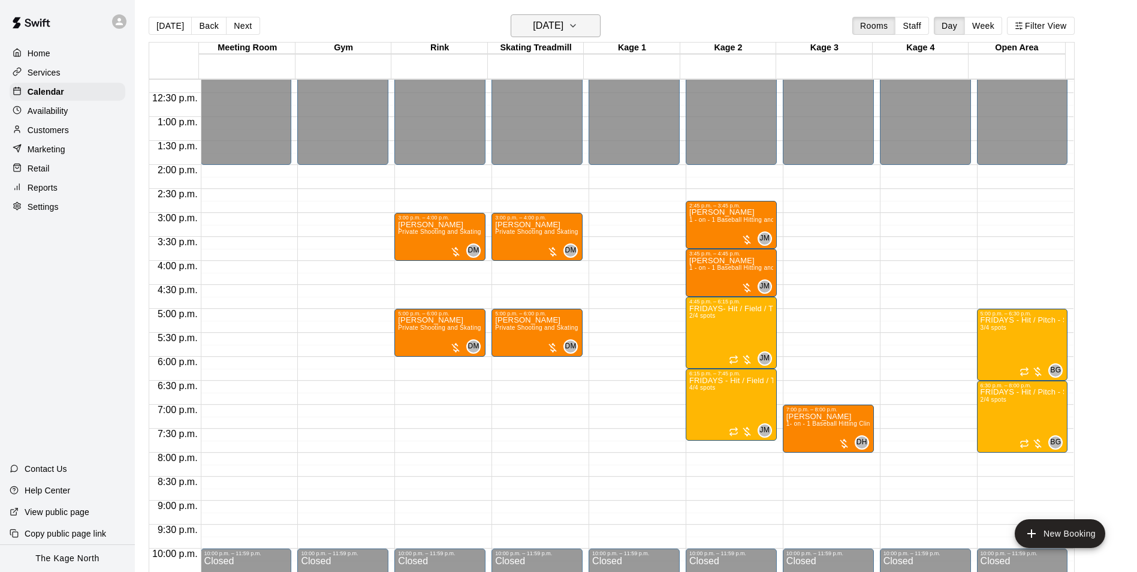
click at [563, 29] on h6 "[DATE]" at bounding box center [548, 25] width 31 height 17
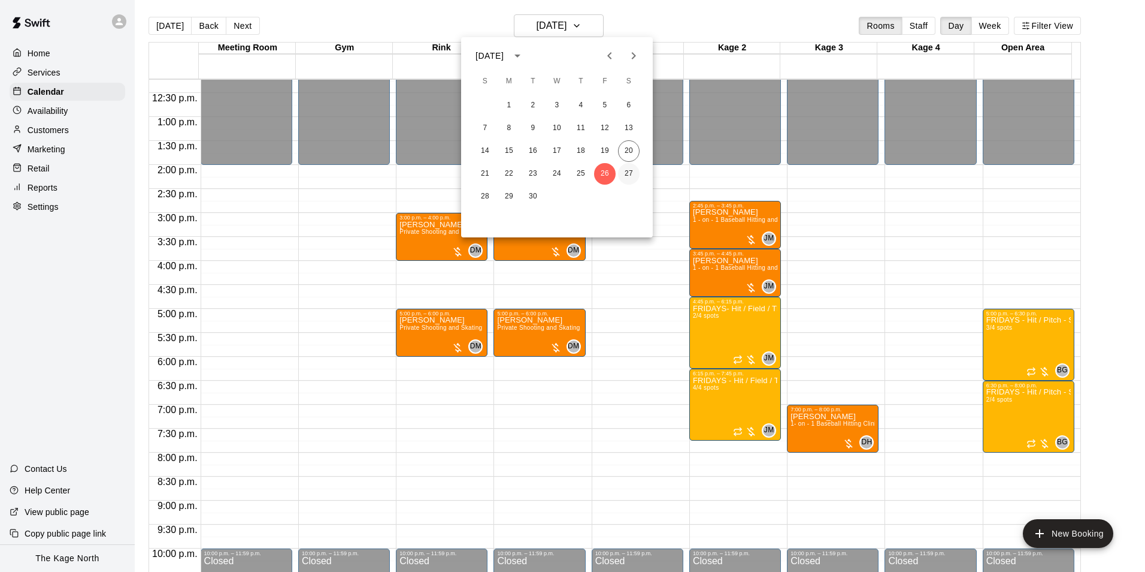
click at [627, 172] on button "27" at bounding box center [629, 174] width 22 height 22
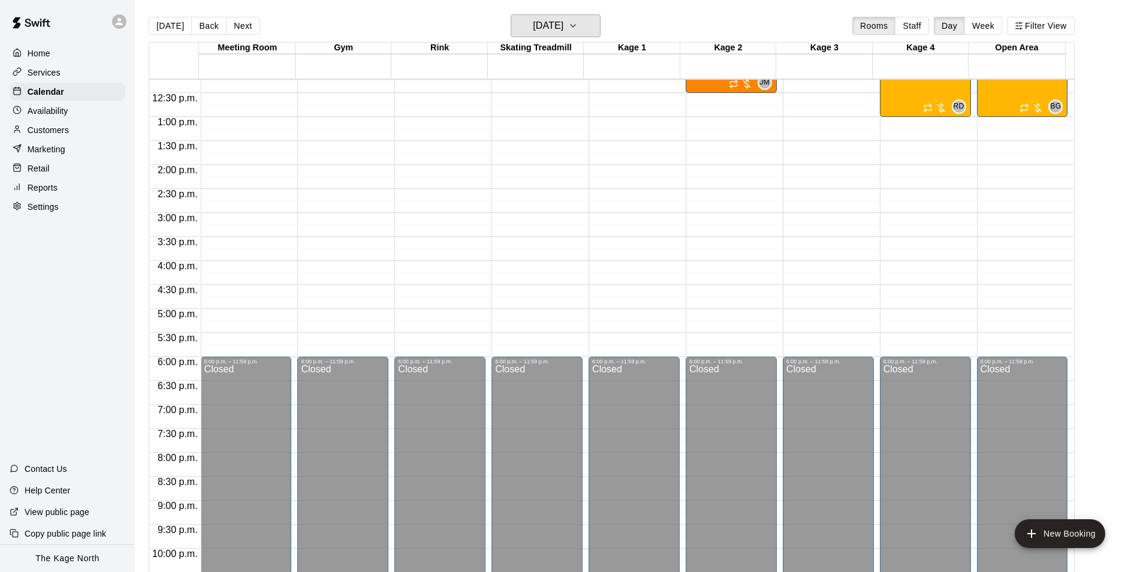
scroll to position [466, 0]
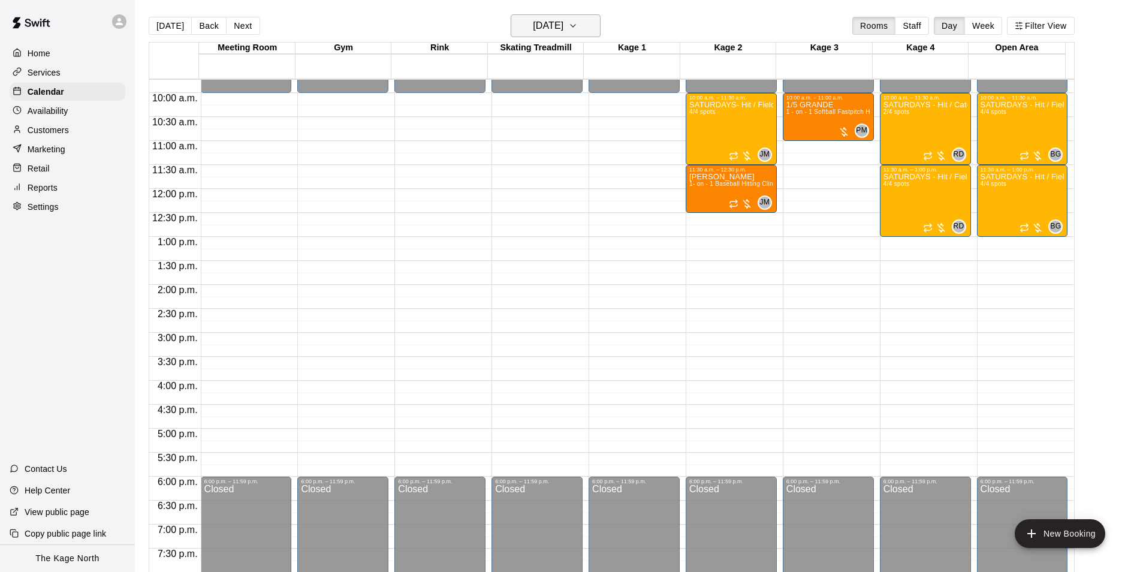
click at [563, 30] on h6 "[DATE]" at bounding box center [548, 25] width 31 height 17
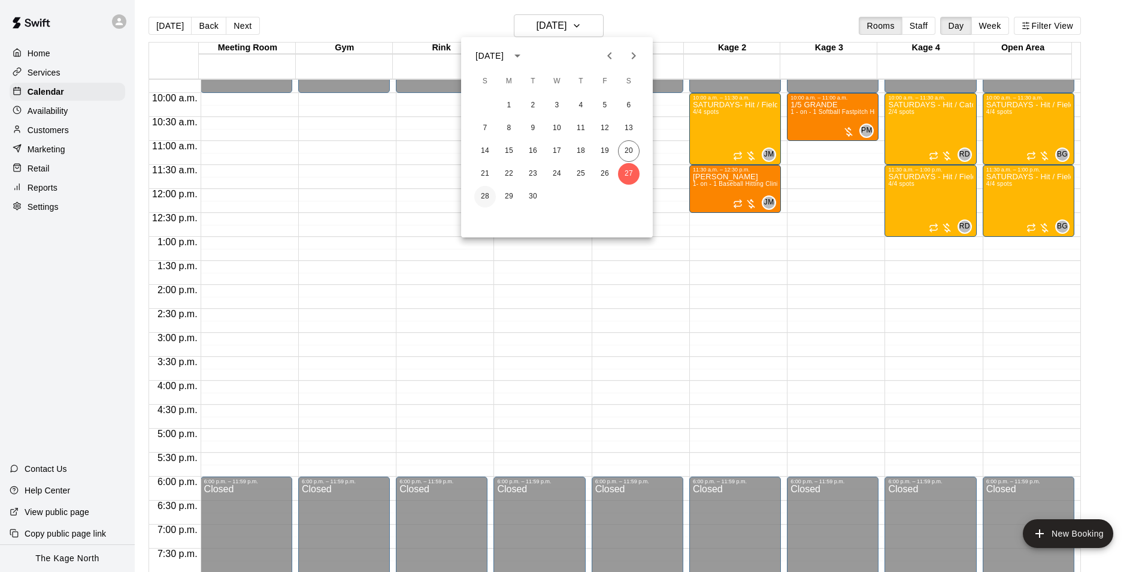
click at [490, 194] on button "28" at bounding box center [485, 197] width 22 height 22
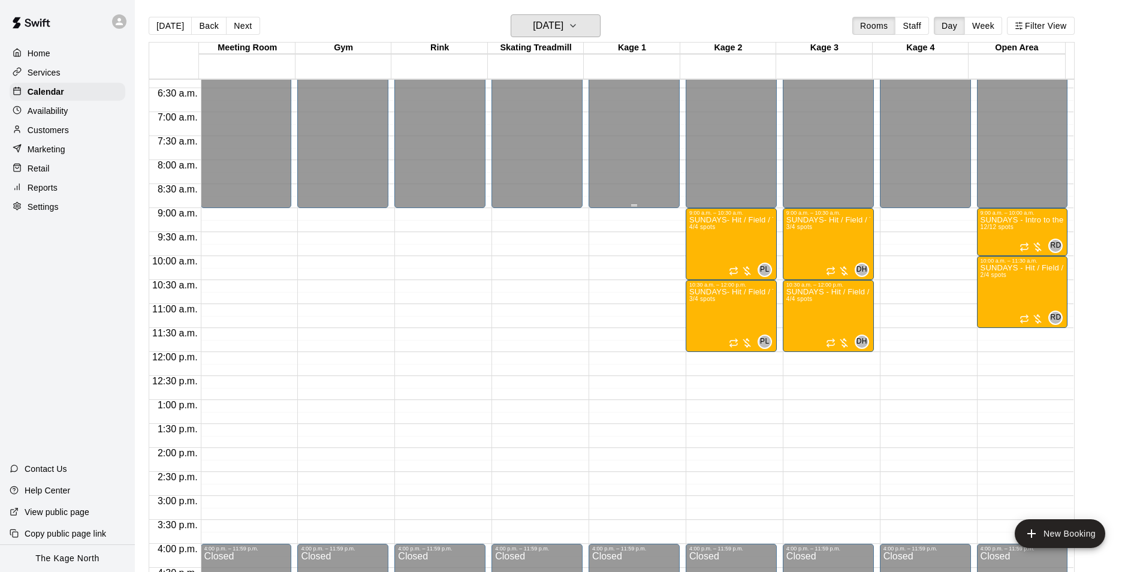
scroll to position [286, 0]
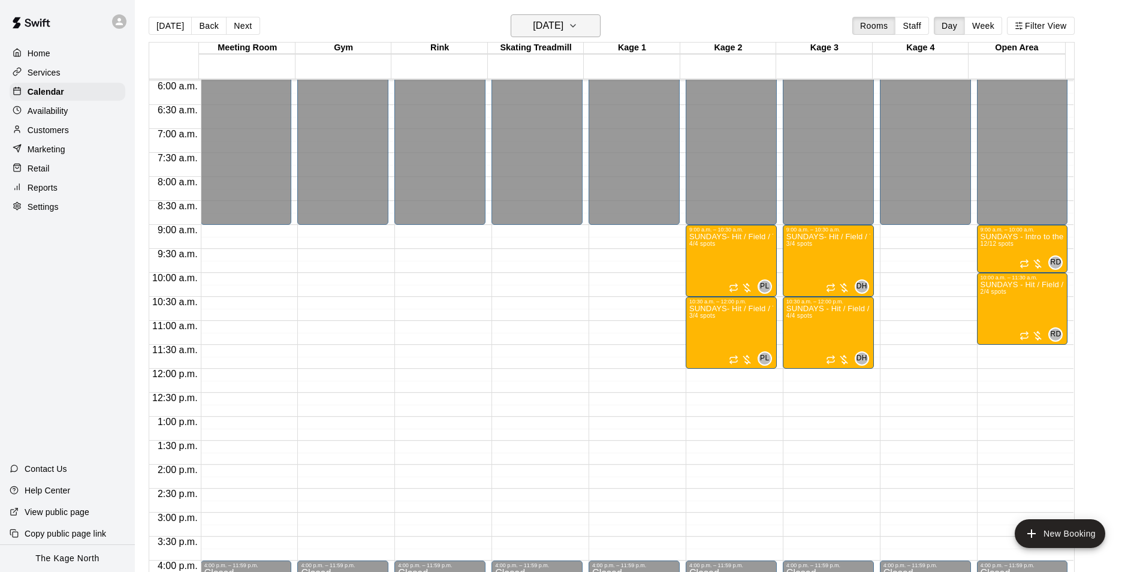
click at [563, 25] on h6 "[DATE]" at bounding box center [548, 25] width 31 height 17
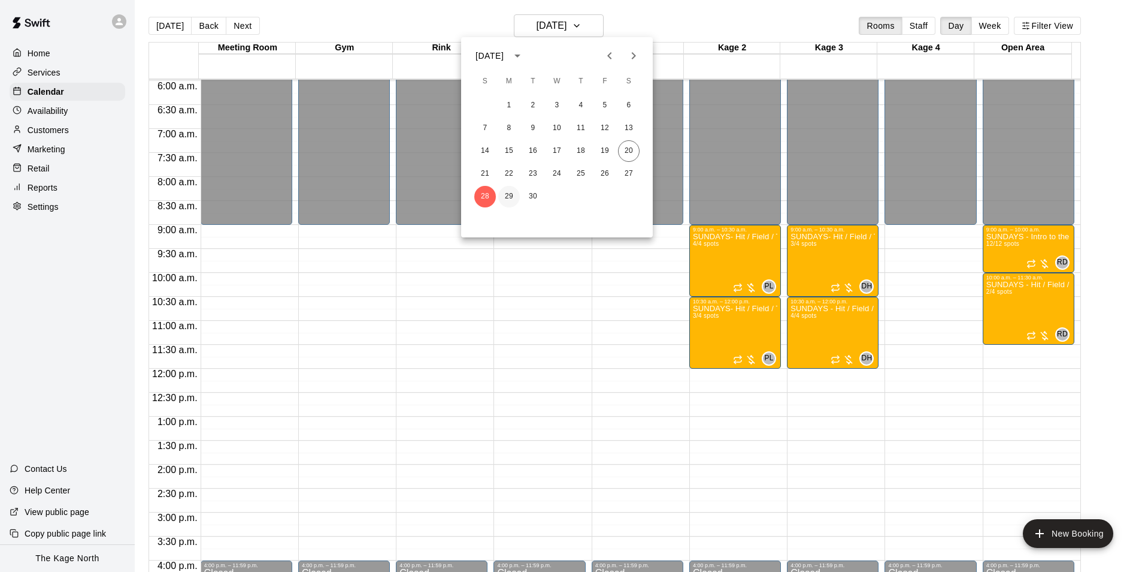
click at [508, 197] on button "29" at bounding box center [509, 197] width 22 height 22
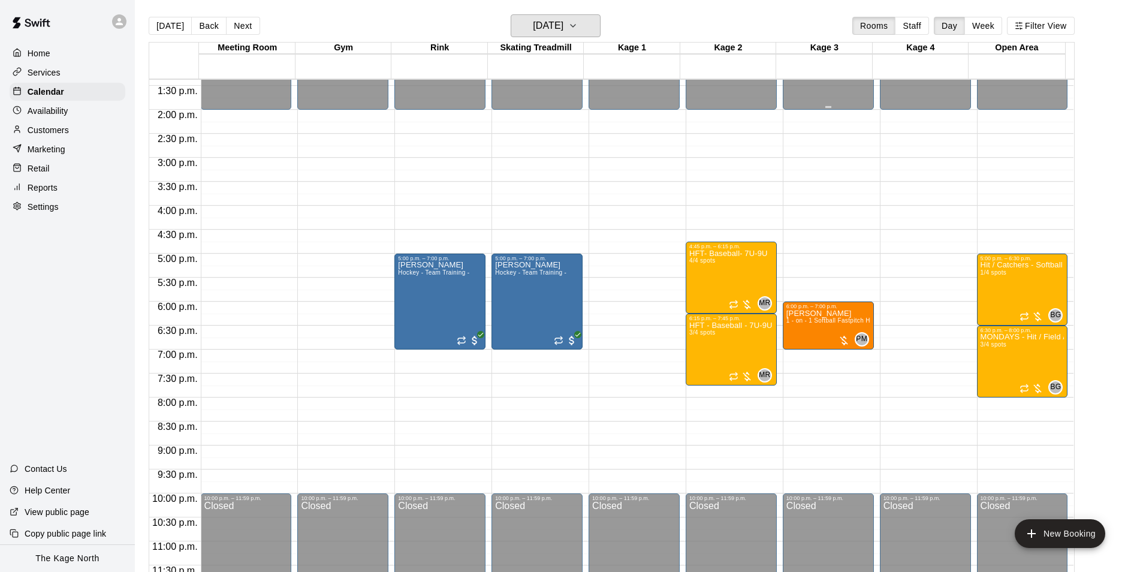
scroll to position [646, 0]
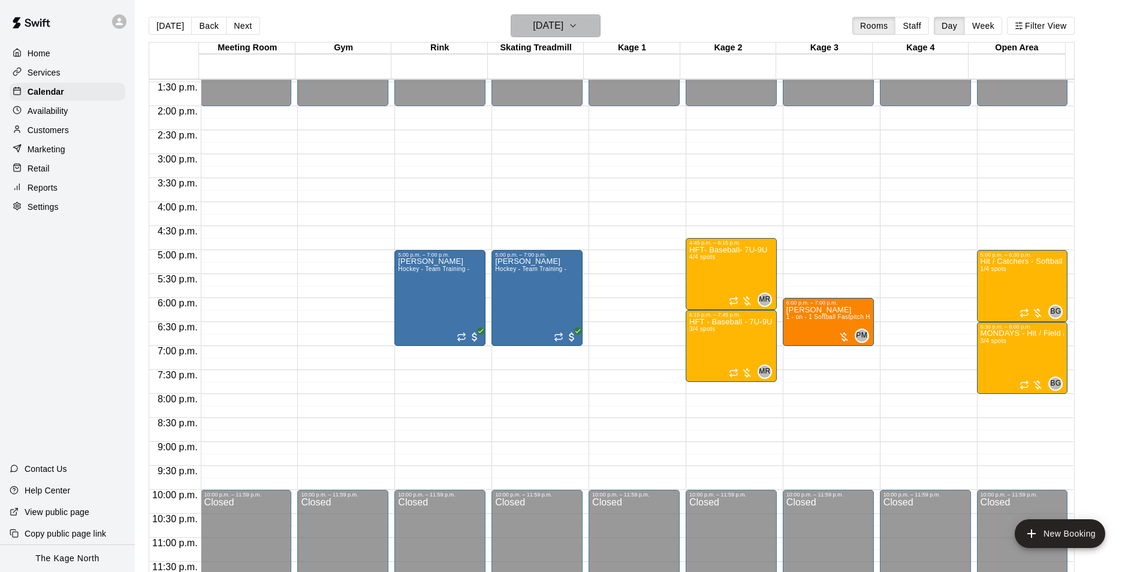
click at [563, 26] on h6 "[DATE]" at bounding box center [548, 25] width 31 height 17
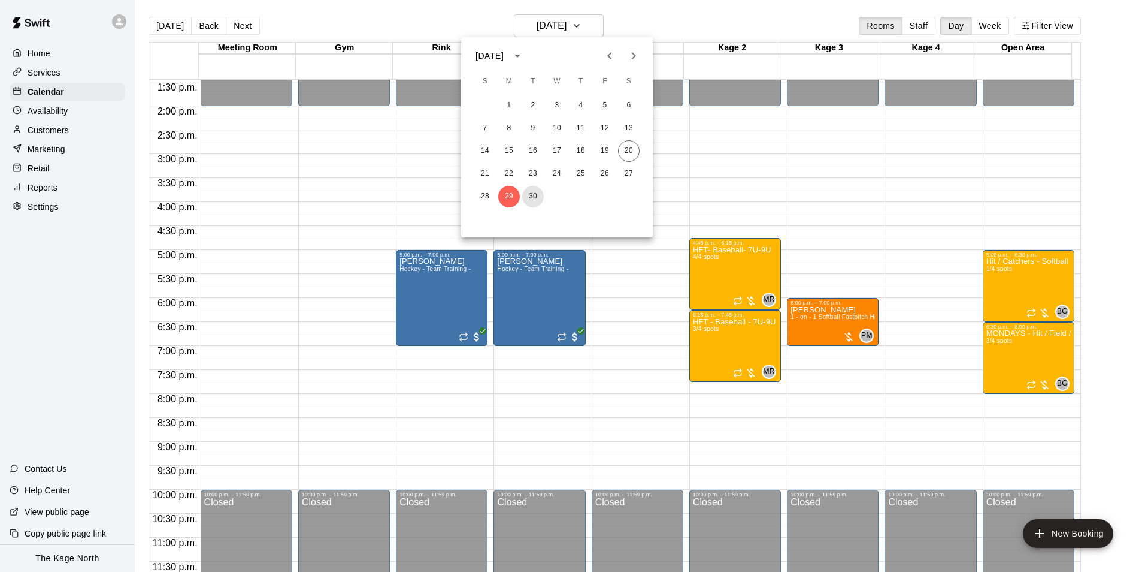
click at [530, 193] on button "30" at bounding box center [533, 197] width 22 height 22
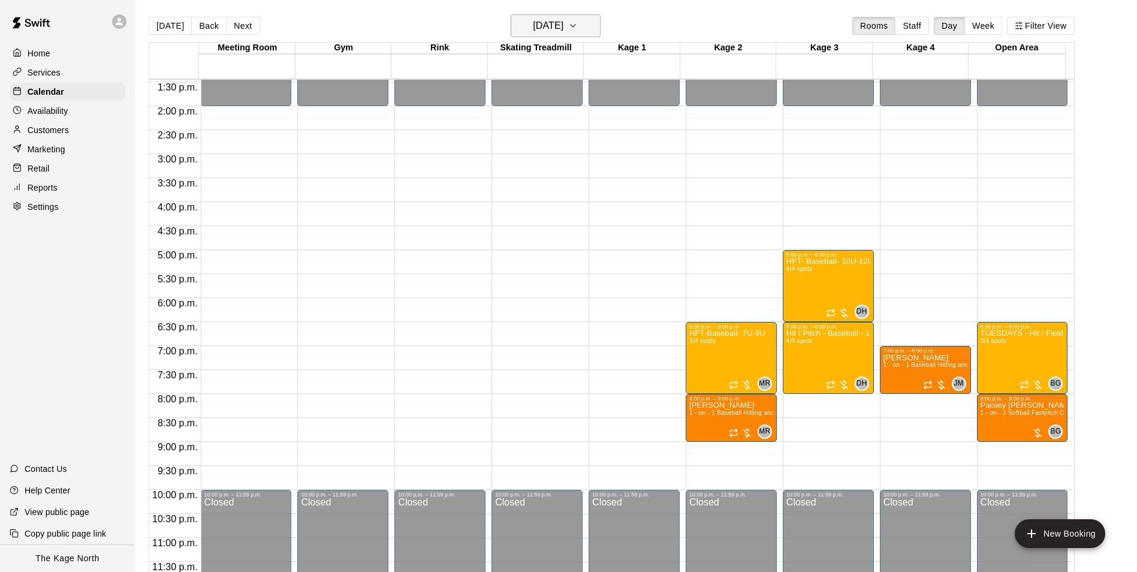
click at [563, 21] on h6 "[DATE]" at bounding box center [548, 25] width 31 height 17
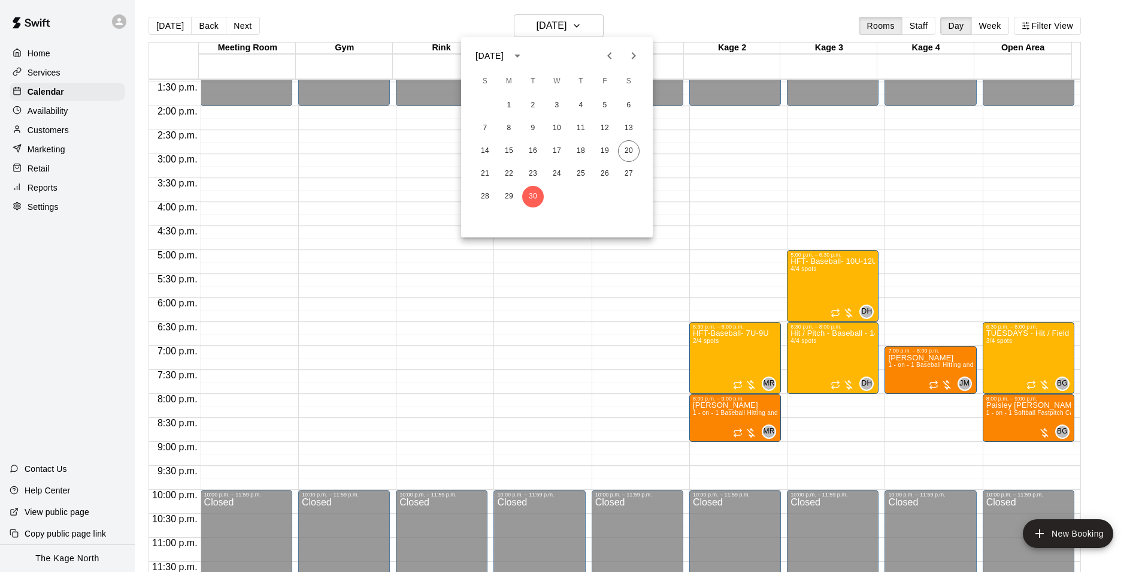
click at [631, 49] on icon "Next month" at bounding box center [634, 56] width 14 height 14
click at [563, 104] on button "1" at bounding box center [557, 106] width 22 height 22
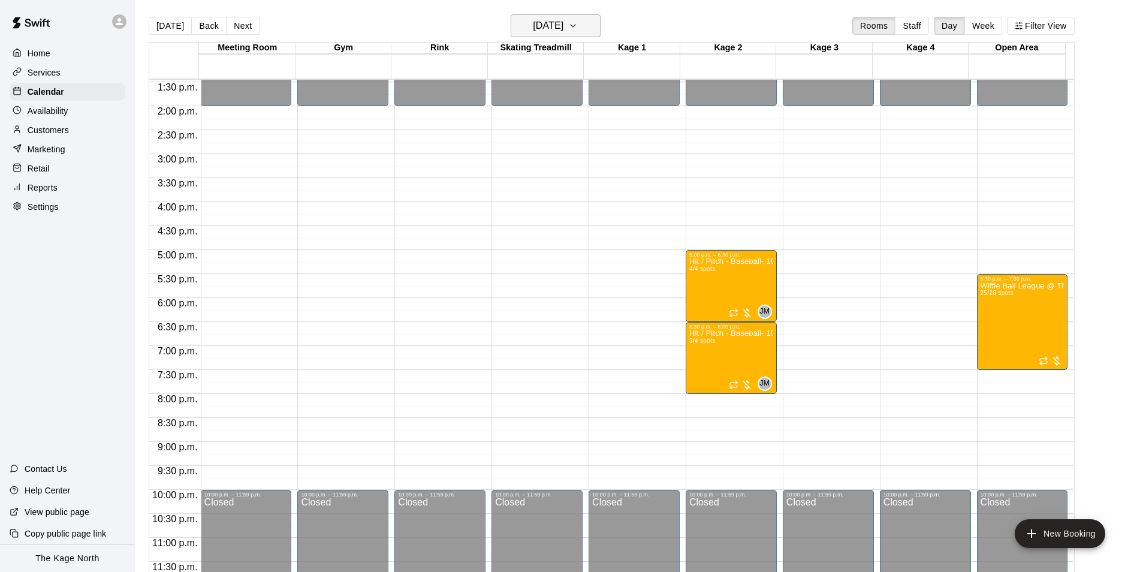
click at [563, 27] on h6 "[DATE]" at bounding box center [548, 25] width 31 height 17
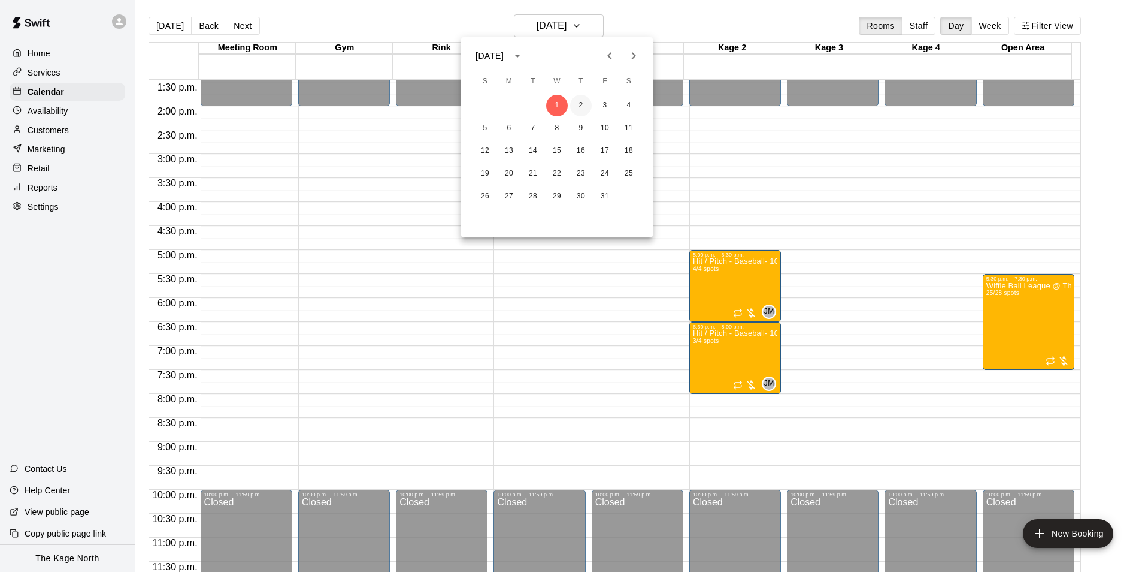
click at [580, 102] on button "2" at bounding box center [581, 106] width 22 height 22
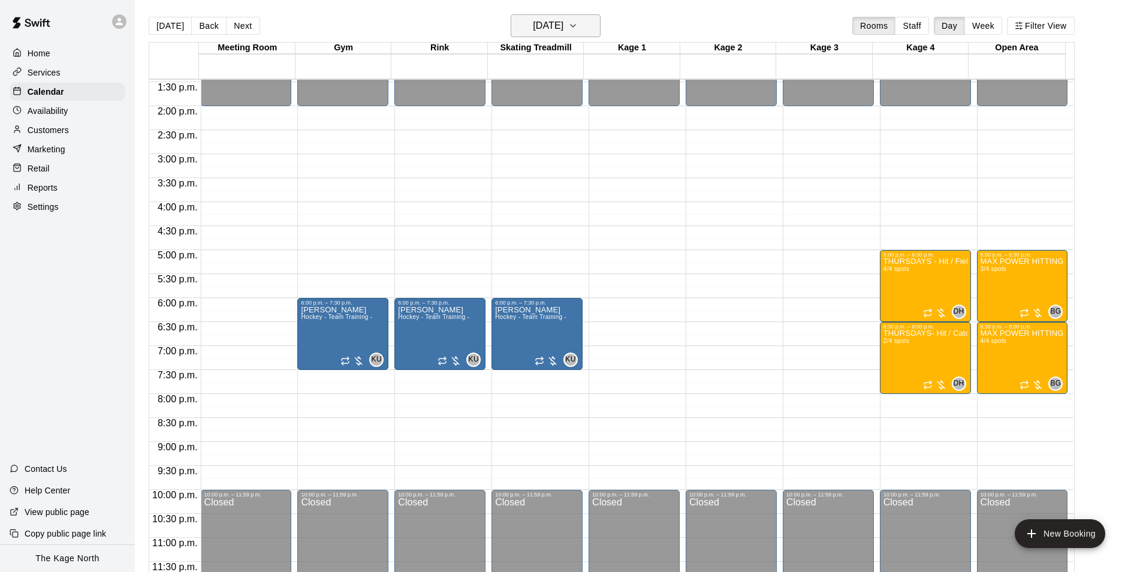
click at [586, 31] on button "[DATE]" at bounding box center [555, 25] width 90 height 23
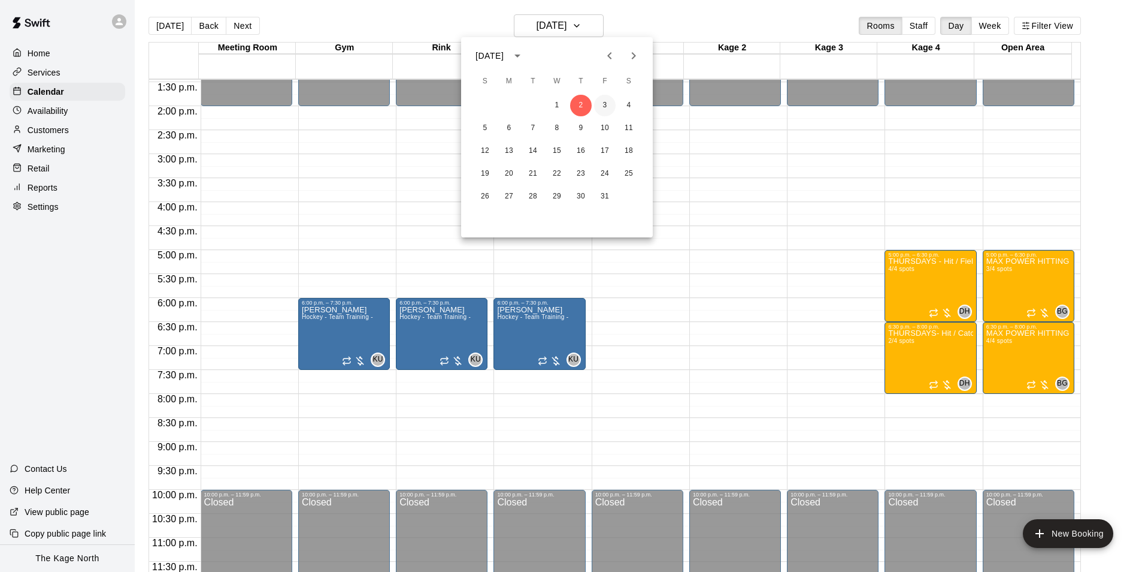
click at [606, 101] on button "3" at bounding box center [605, 106] width 22 height 22
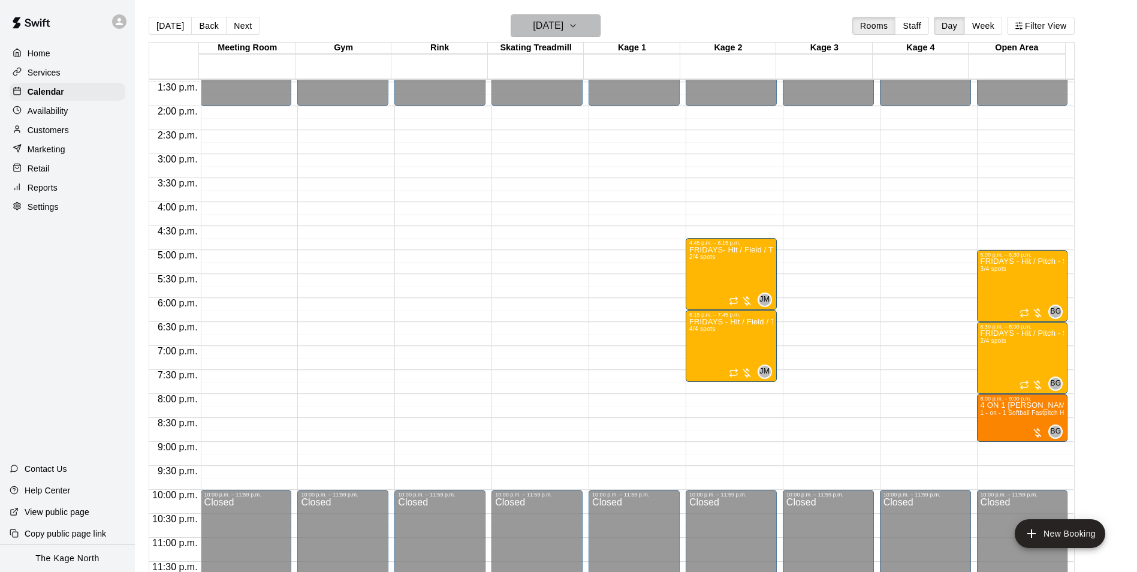
click at [548, 20] on h6 "[DATE]" at bounding box center [548, 25] width 31 height 17
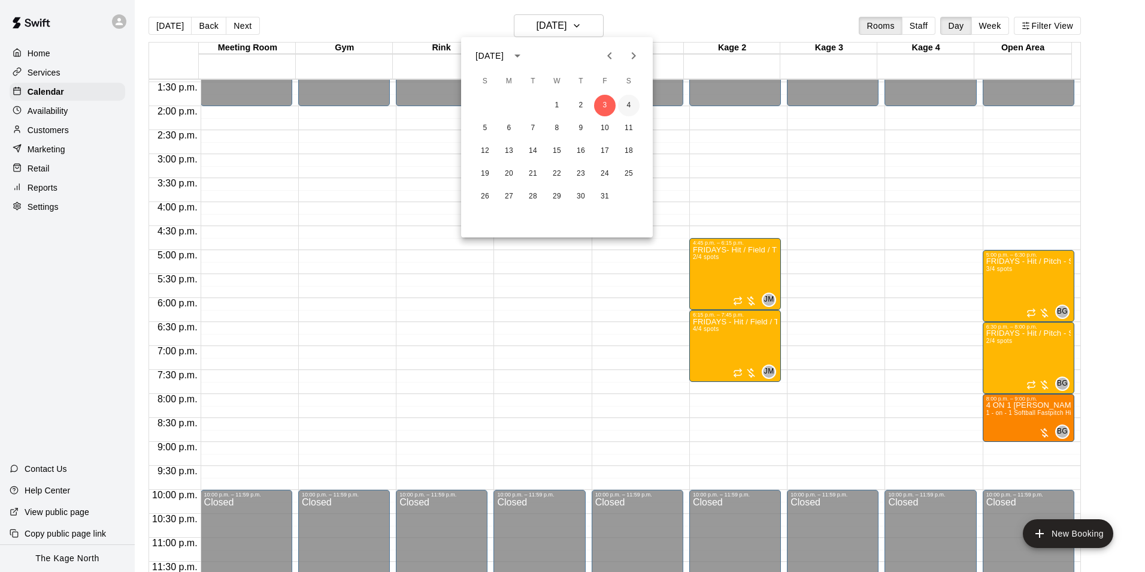
click at [626, 99] on button "4" at bounding box center [629, 106] width 22 height 22
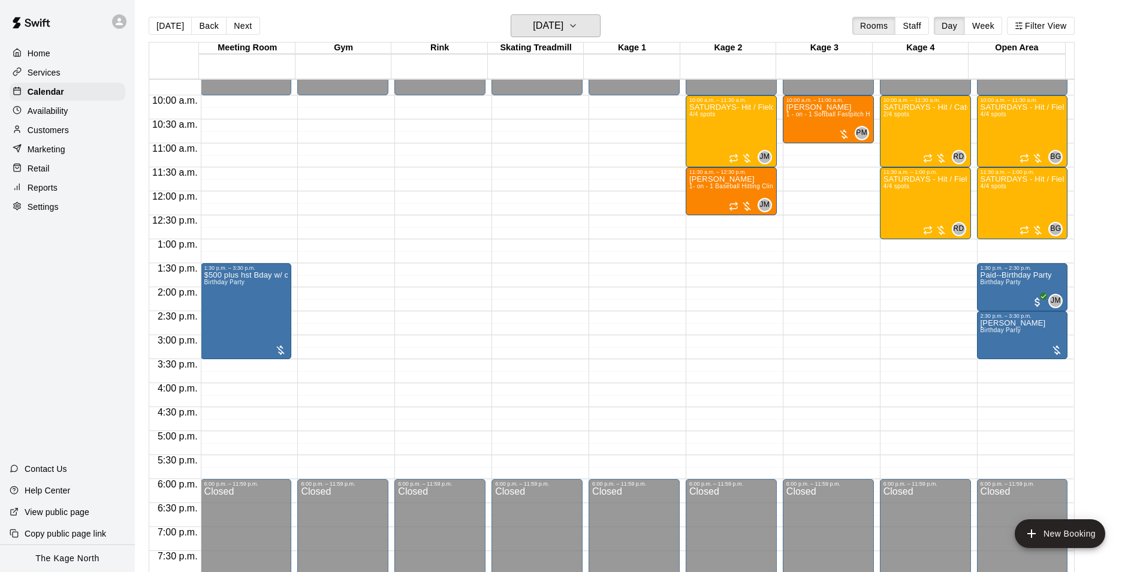
scroll to position [406, 0]
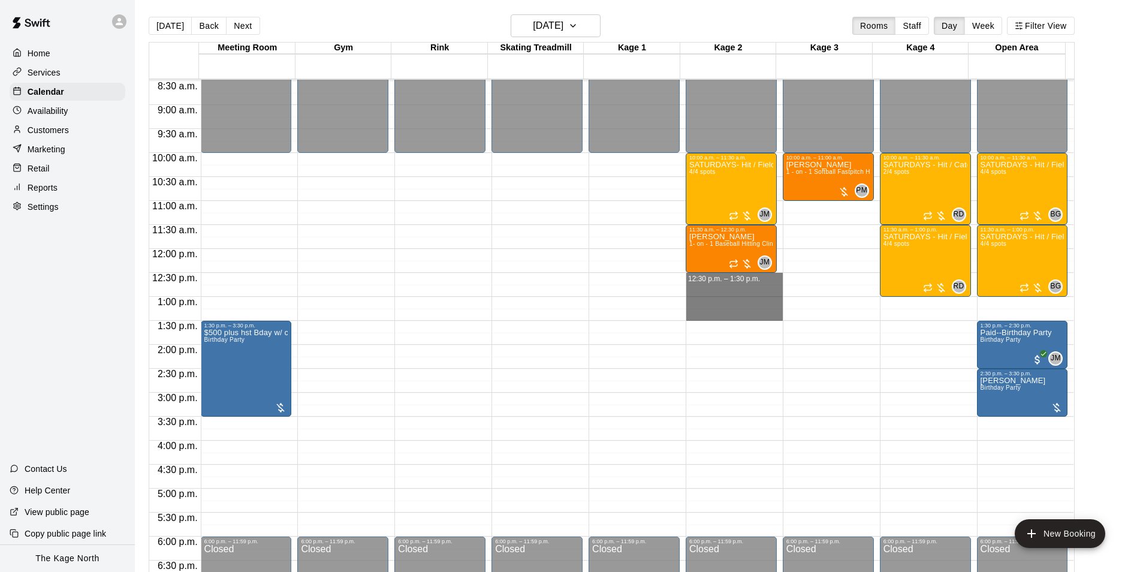
drag, startPoint x: 772, startPoint y: 280, endPoint x: 775, endPoint y: 311, distance: 31.4
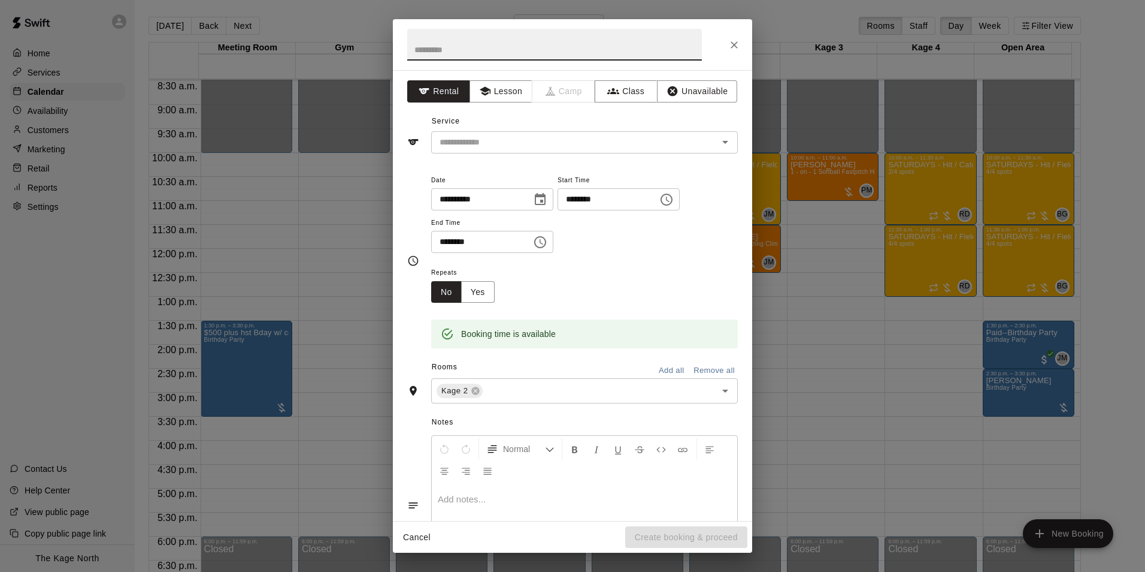
click at [736, 47] on icon "Close" at bounding box center [735, 45] width 12 height 12
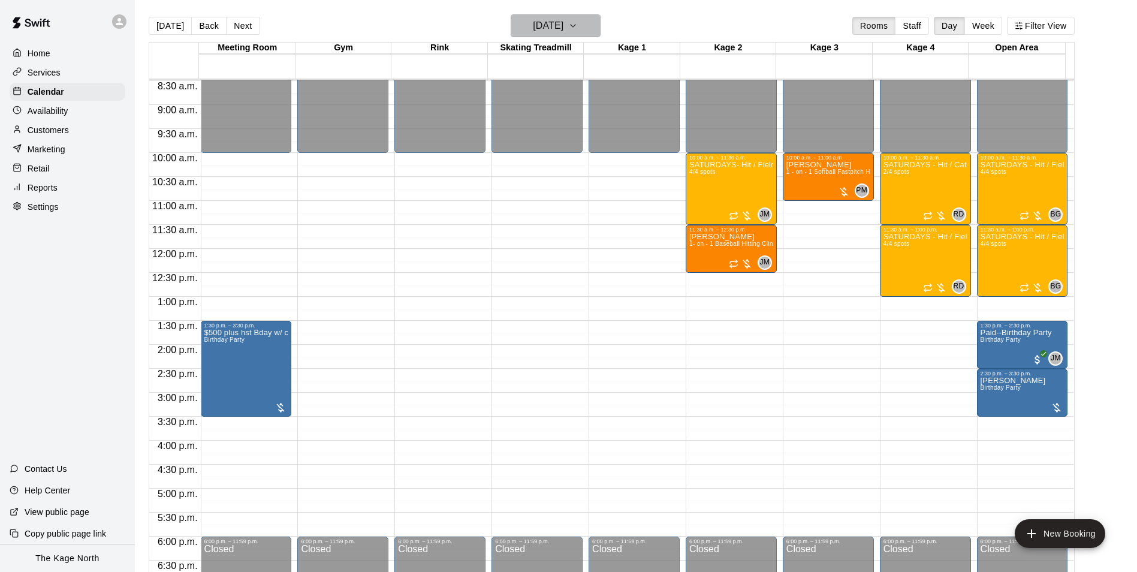
click at [563, 23] on h6 "[DATE]" at bounding box center [548, 25] width 31 height 17
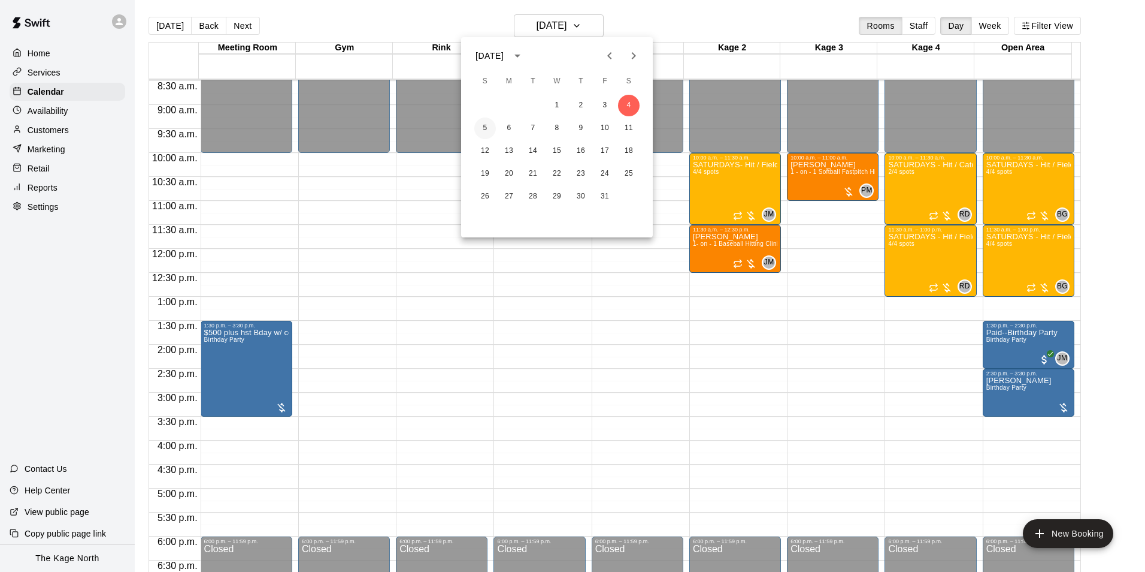
click at [486, 126] on button "5" at bounding box center [485, 128] width 22 height 22
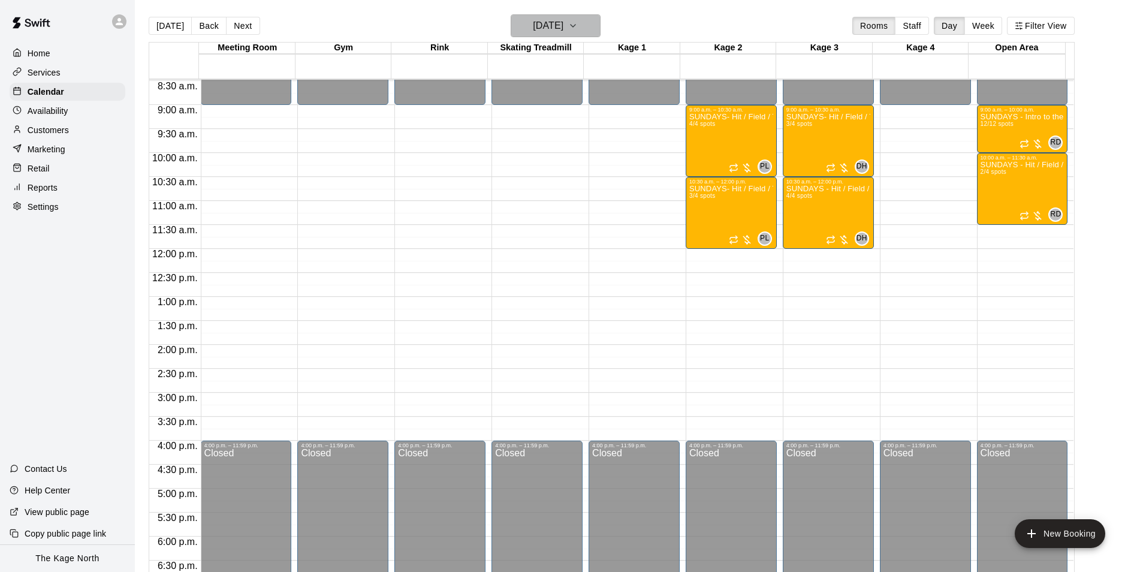
click at [557, 23] on h6 "[DATE]" at bounding box center [548, 25] width 31 height 17
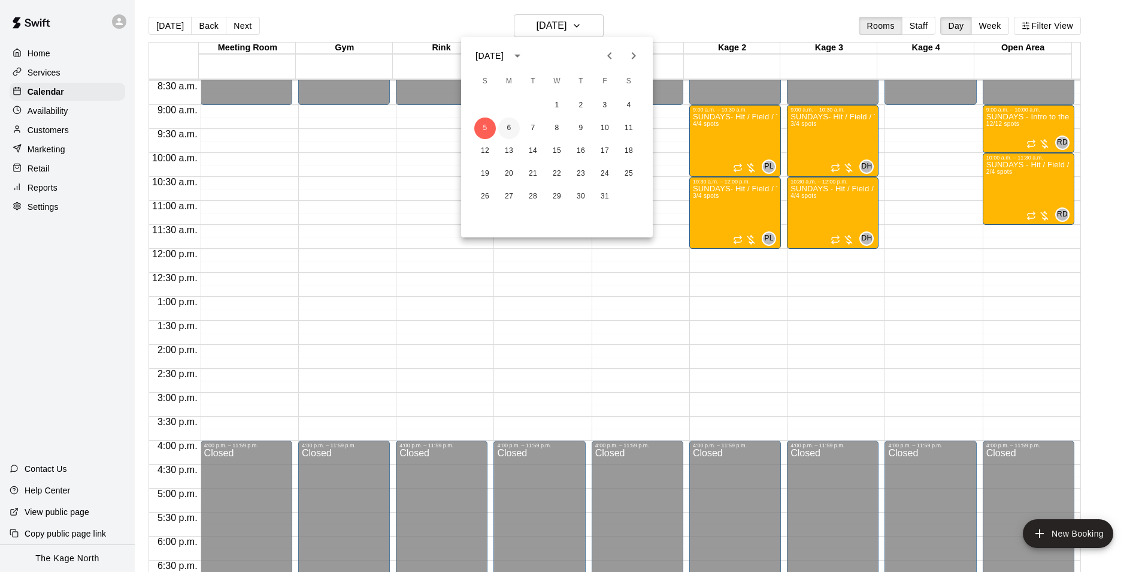
click at [512, 130] on button "6" at bounding box center [509, 128] width 22 height 22
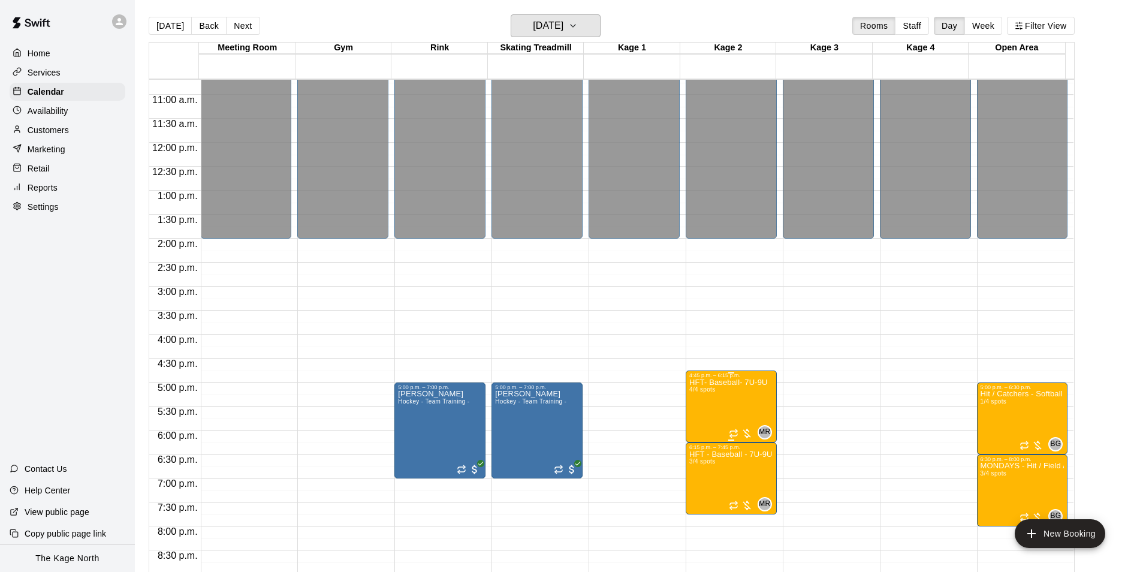
scroll to position [646, 0]
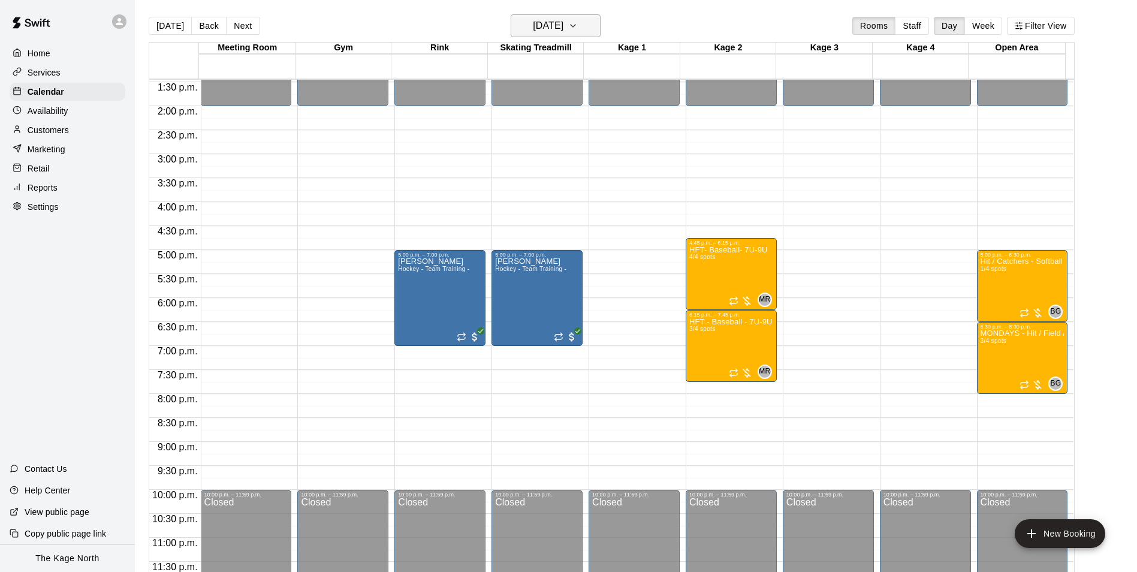
click at [563, 25] on h6 "[DATE]" at bounding box center [548, 25] width 31 height 17
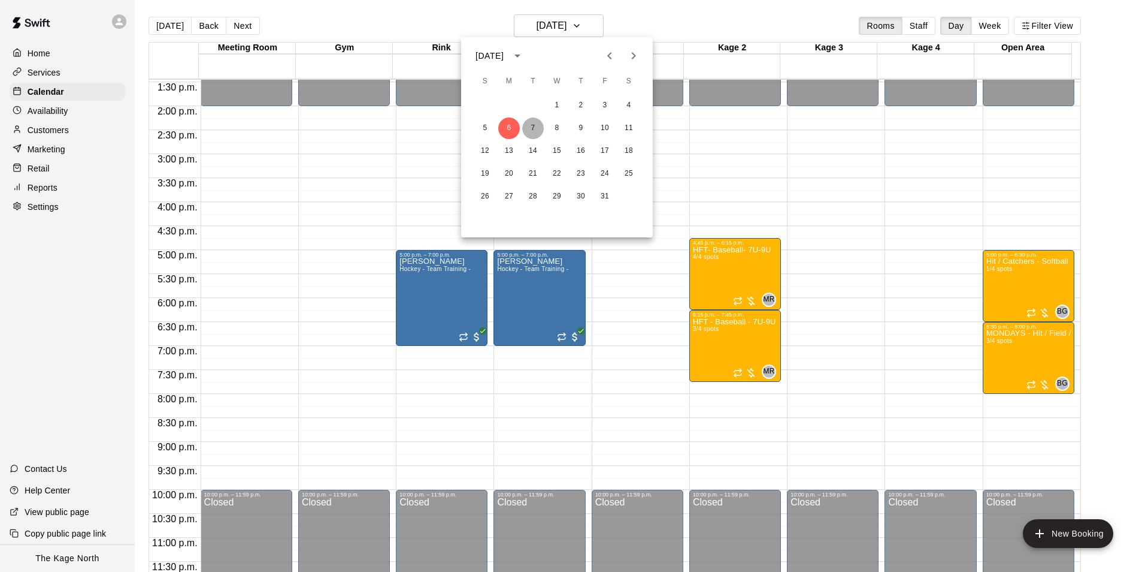
click at [531, 128] on button "7" at bounding box center [533, 128] width 22 height 22
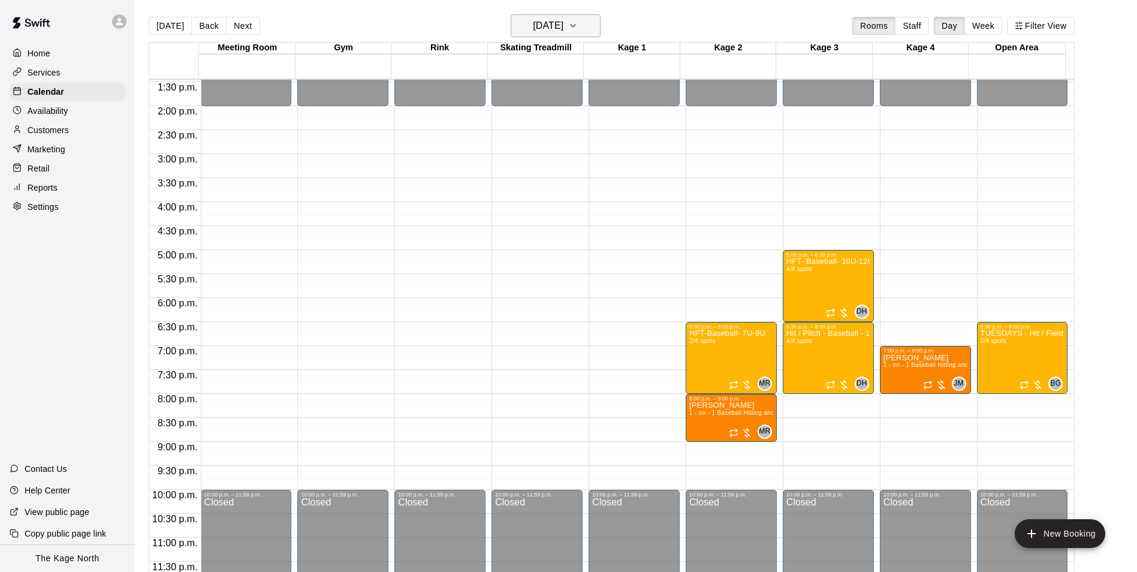
click at [563, 25] on h6 "[DATE]" at bounding box center [548, 25] width 31 height 17
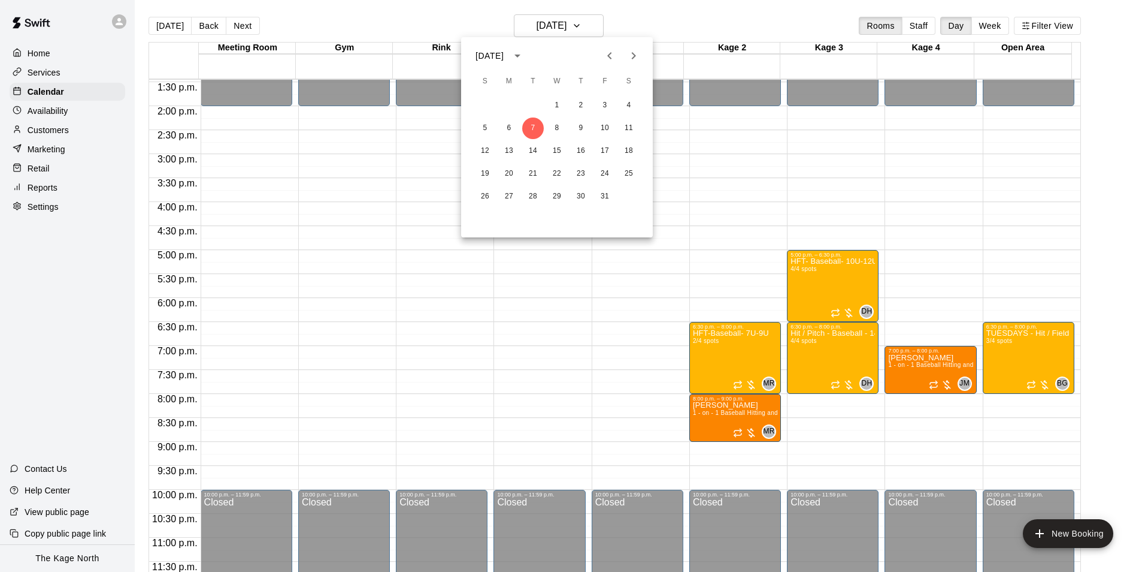
click at [609, 55] on icon "Previous month" at bounding box center [609, 55] width 4 height 7
click at [628, 143] on button "20" at bounding box center [629, 151] width 22 height 22
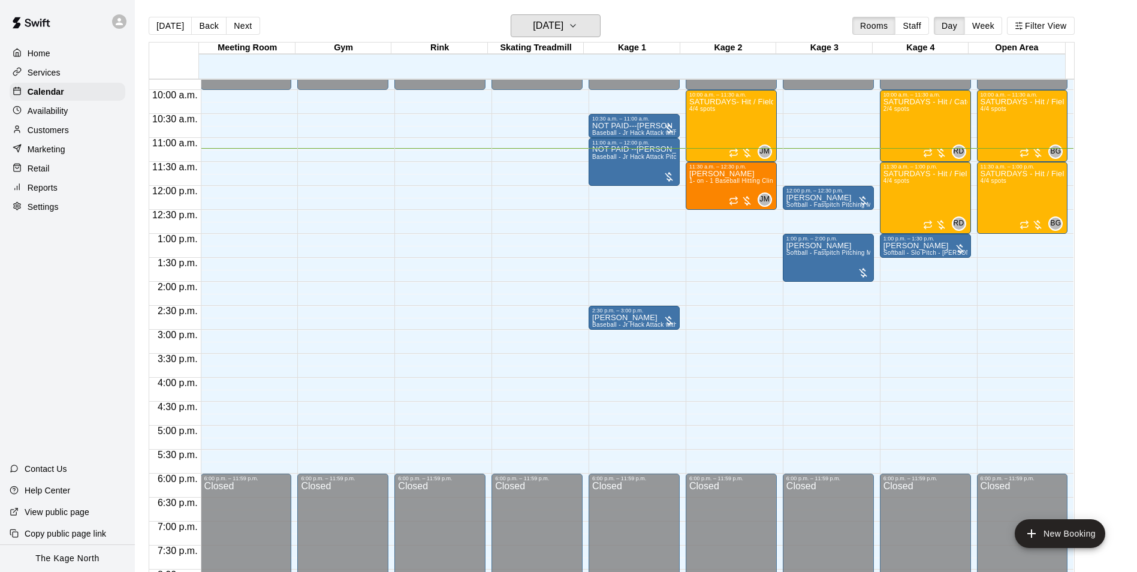
scroll to position [466, 0]
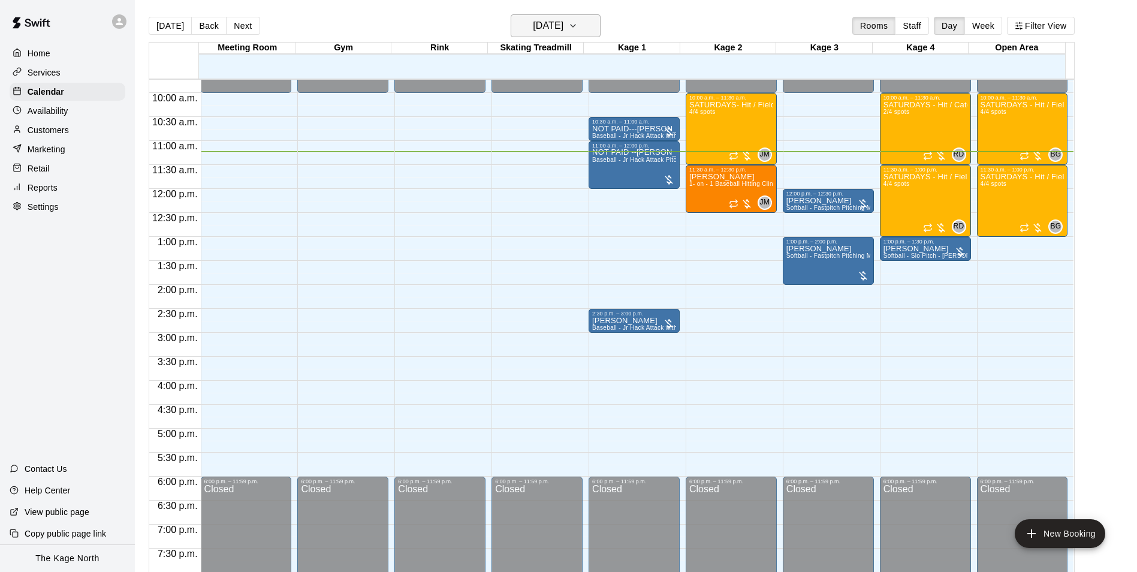
click at [563, 26] on h6 "[DATE]" at bounding box center [548, 25] width 31 height 17
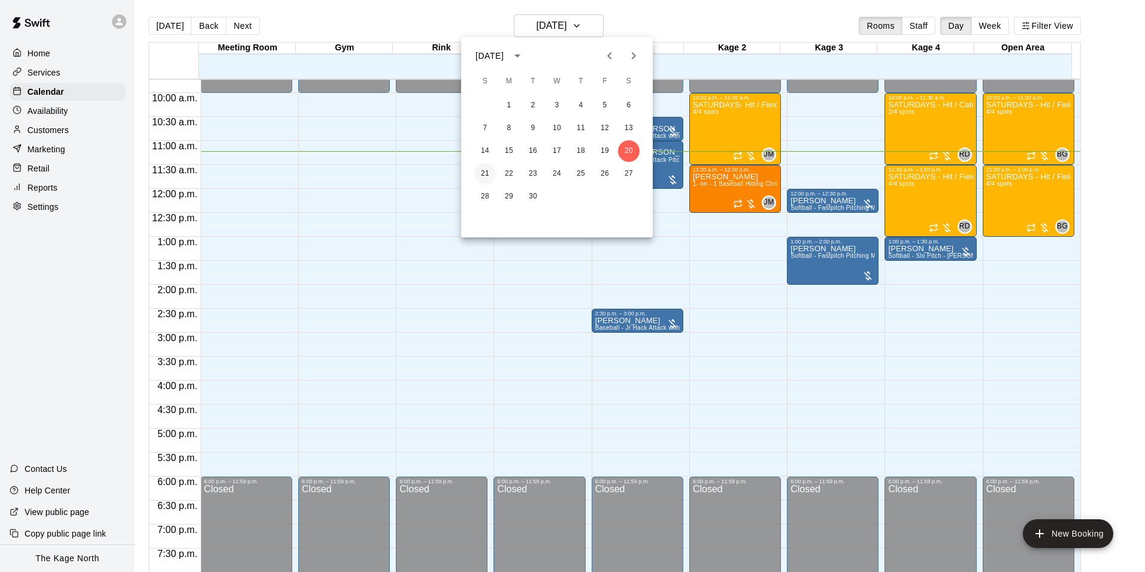
click at [488, 171] on button "21" at bounding box center [485, 174] width 22 height 22
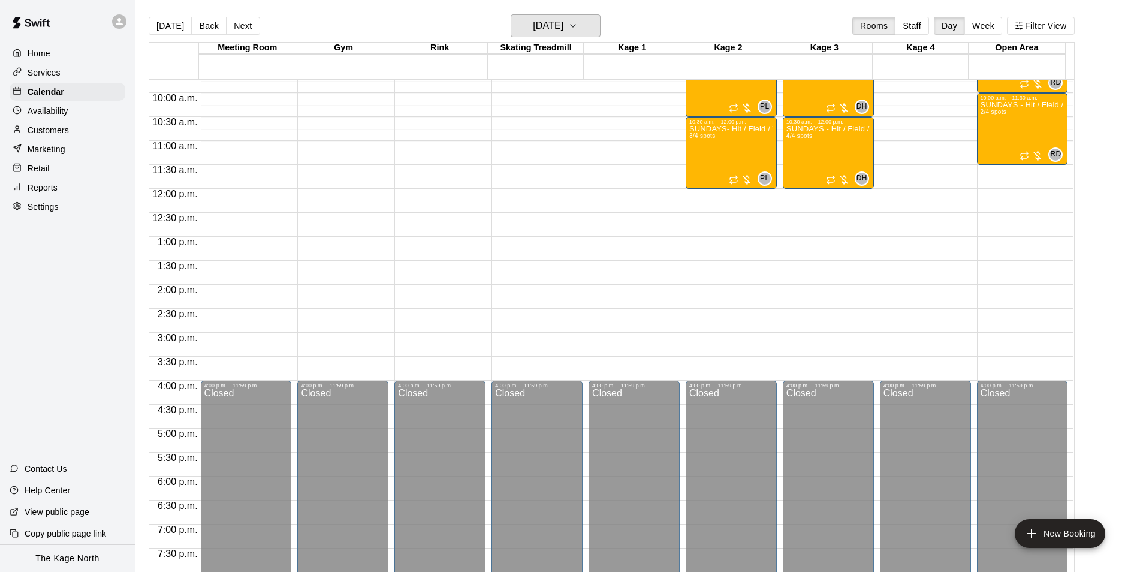
scroll to position [346, 0]
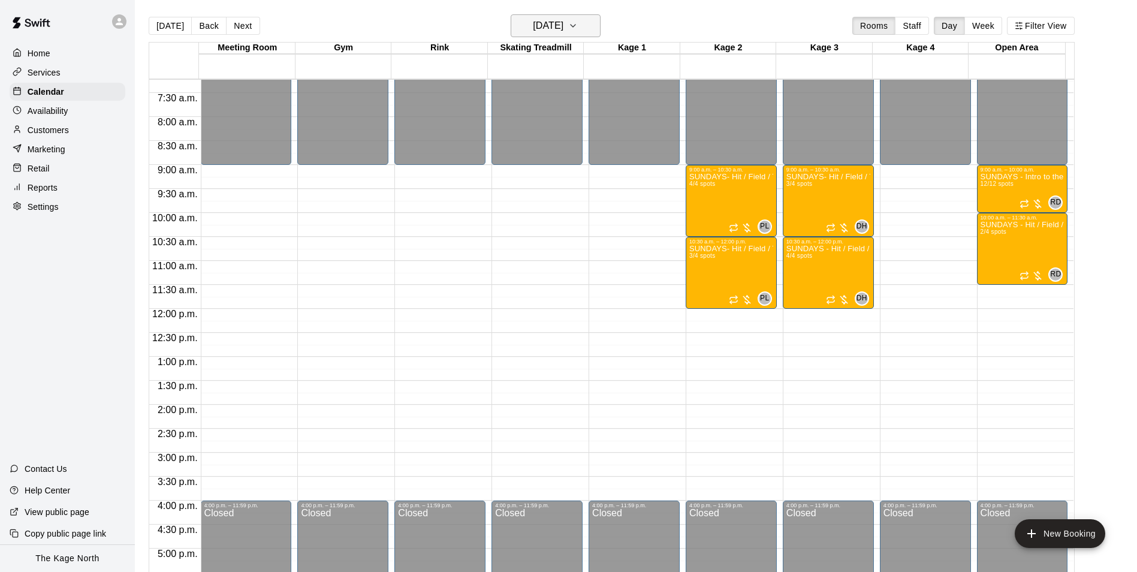
click at [560, 26] on h6 "[DATE]" at bounding box center [548, 25] width 31 height 17
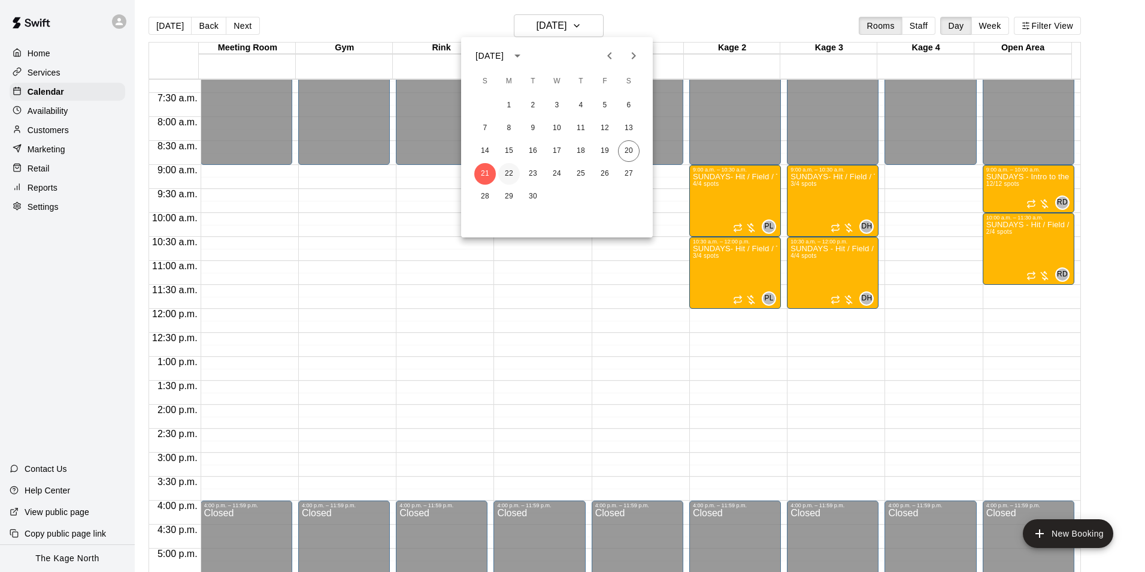
click at [516, 171] on button "22" at bounding box center [509, 174] width 22 height 22
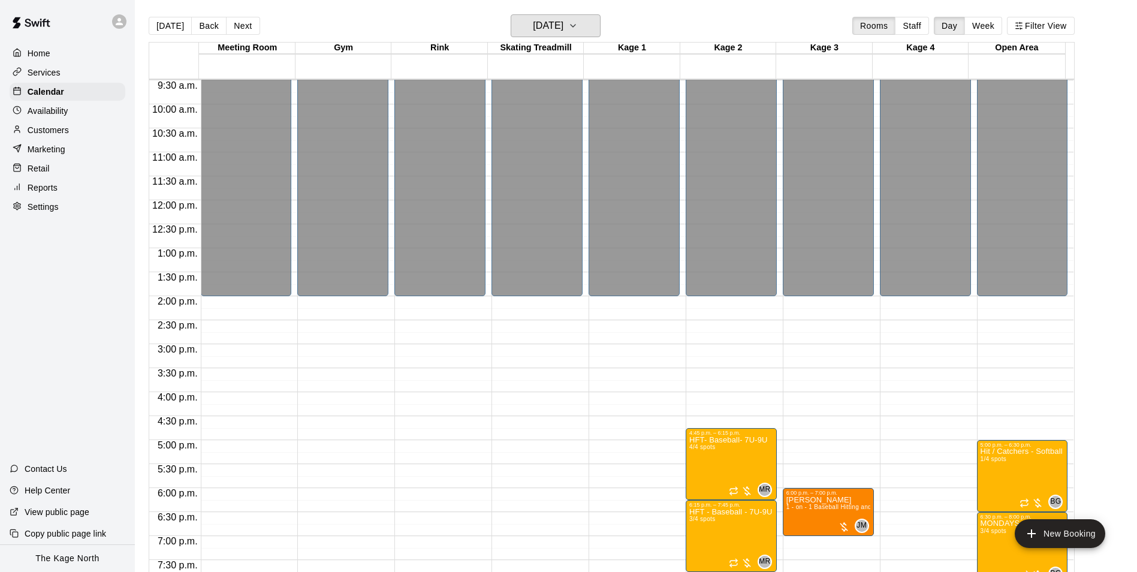
scroll to position [586, 0]
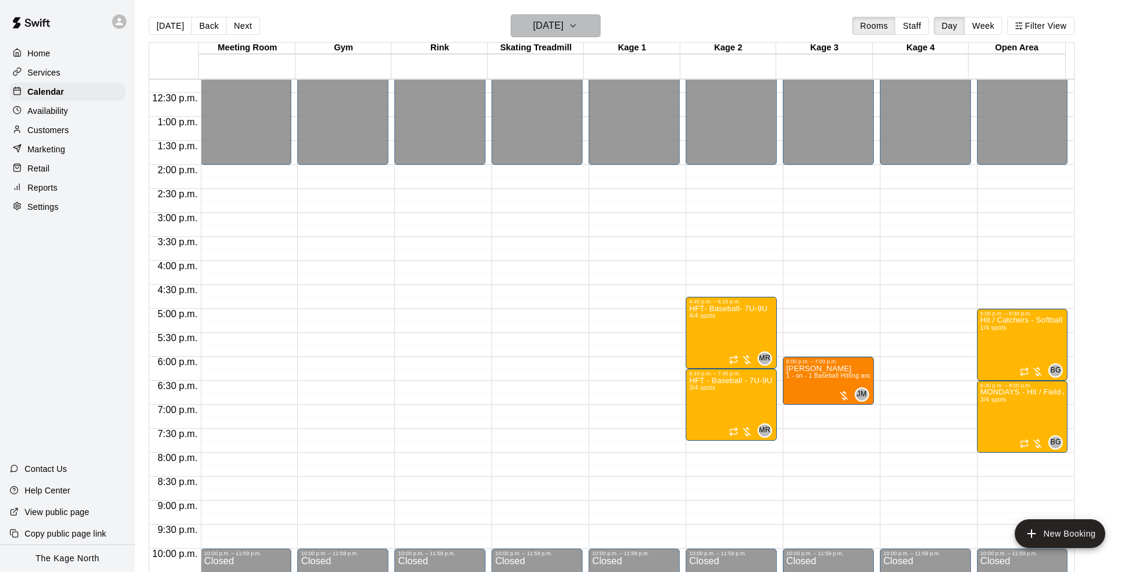
click at [563, 28] on h6 "[DATE]" at bounding box center [548, 25] width 31 height 17
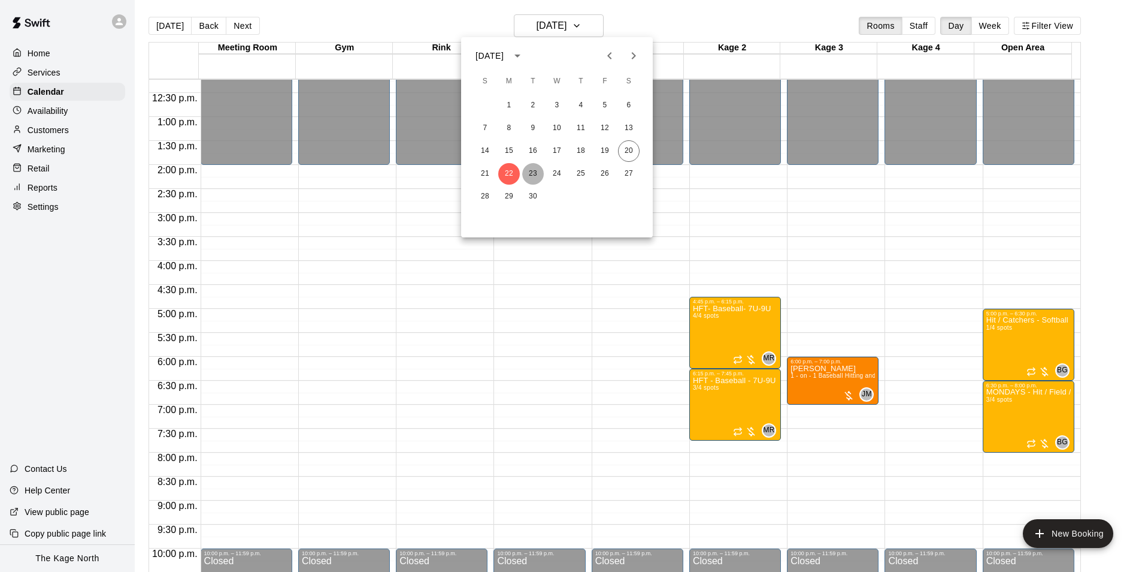
click at [537, 179] on button "23" at bounding box center [533, 174] width 22 height 22
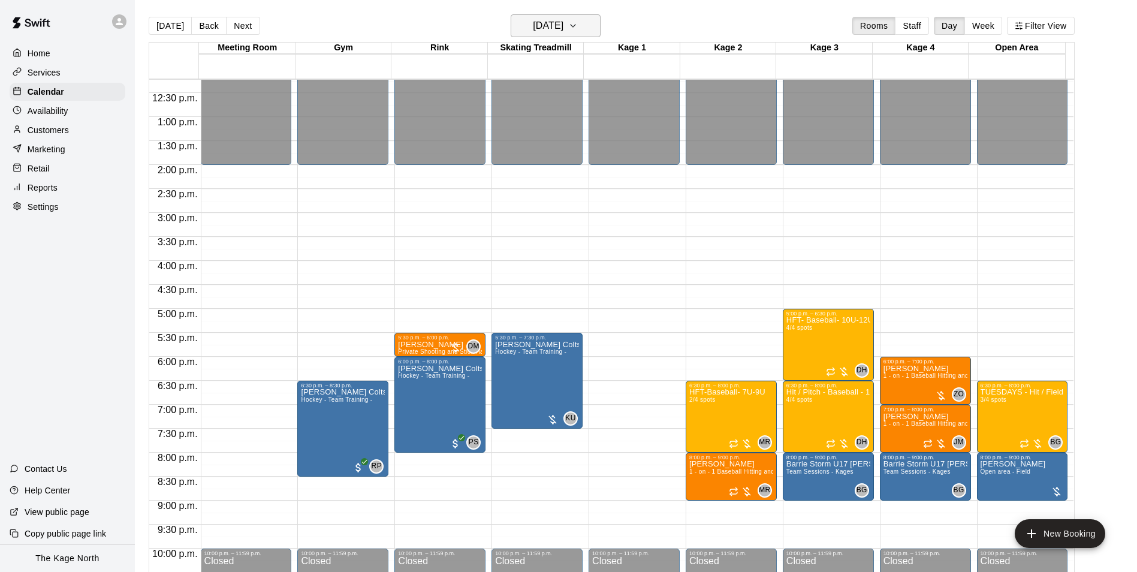
click at [563, 25] on h6 "[DATE]" at bounding box center [548, 25] width 31 height 17
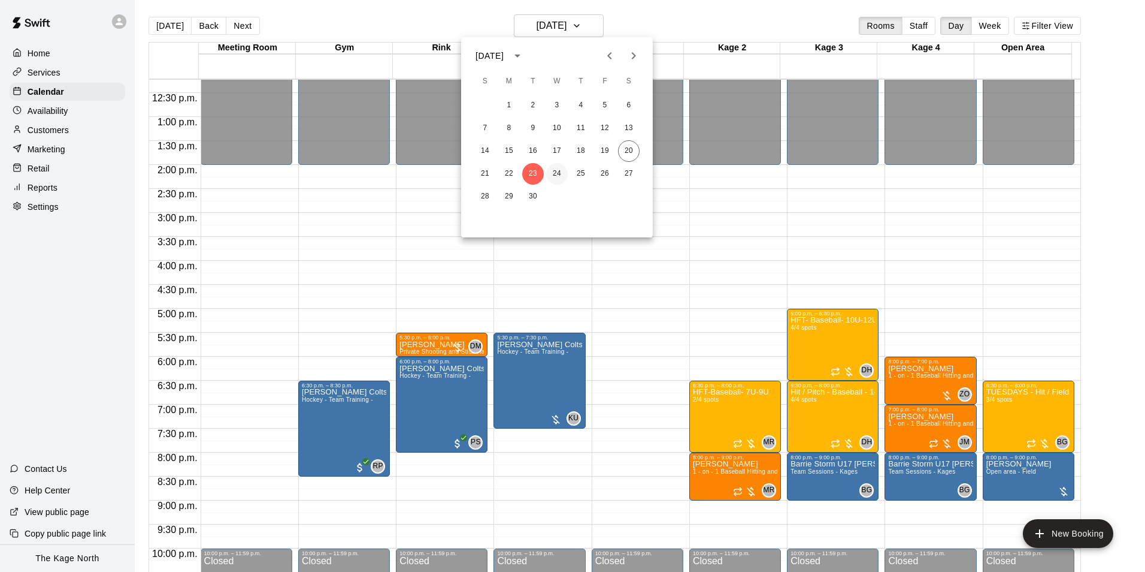
click at [557, 174] on button "24" at bounding box center [557, 174] width 22 height 22
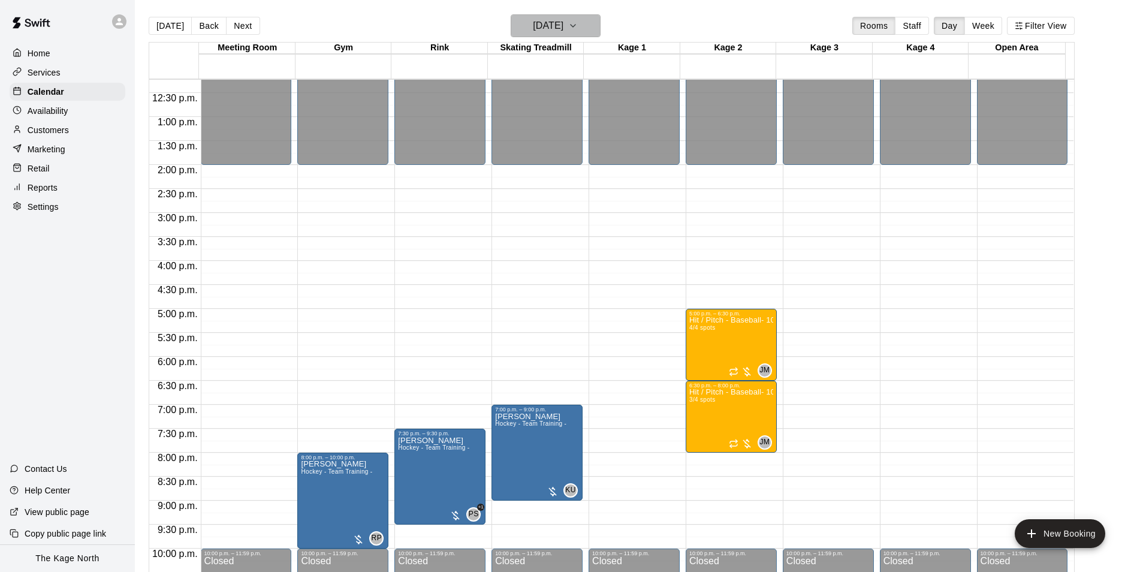
click at [558, 26] on h6 "[DATE]" at bounding box center [548, 25] width 31 height 17
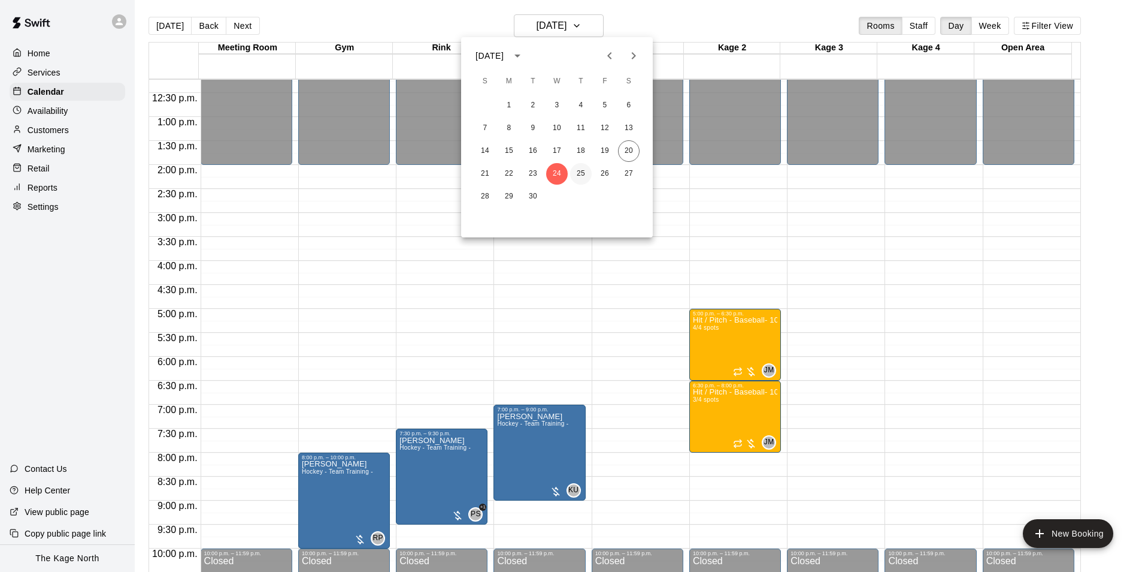
click at [576, 170] on button "25" at bounding box center [581, 174] width 22 height 22
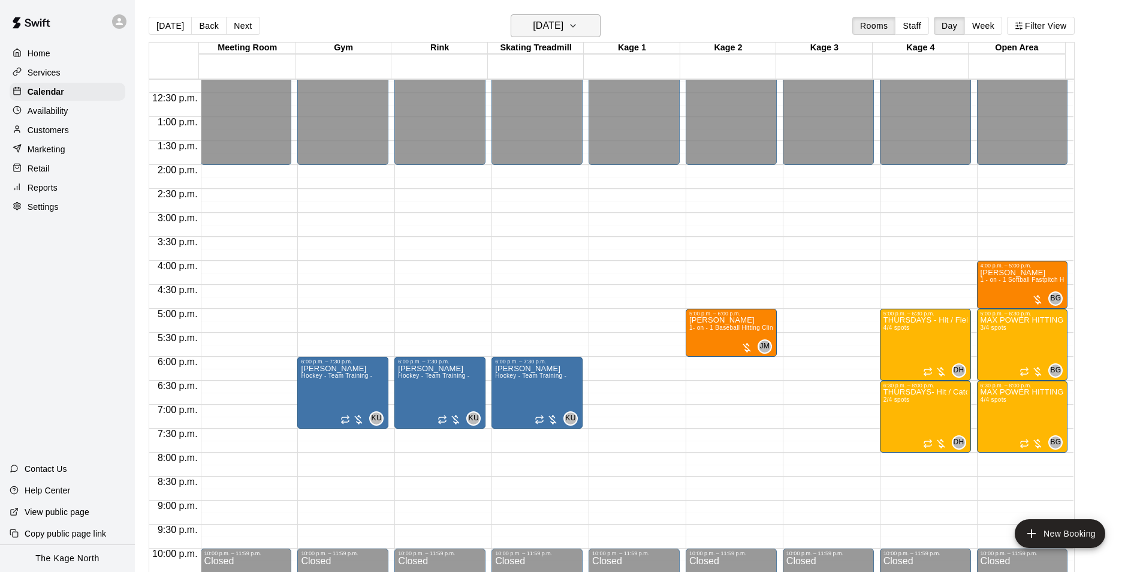
click at [563, 26] on h6 "[DATE]" at bounding box center [548, 25] width 31 height 17
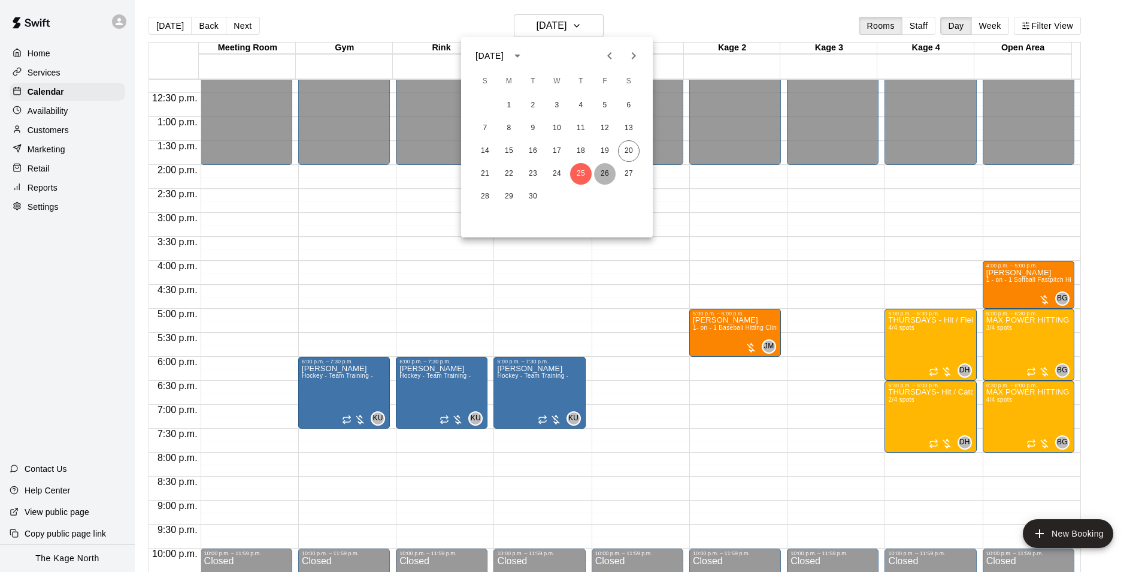
click at [607, 168] on button "26" at bounding box center [605, 174] width 22 height 22
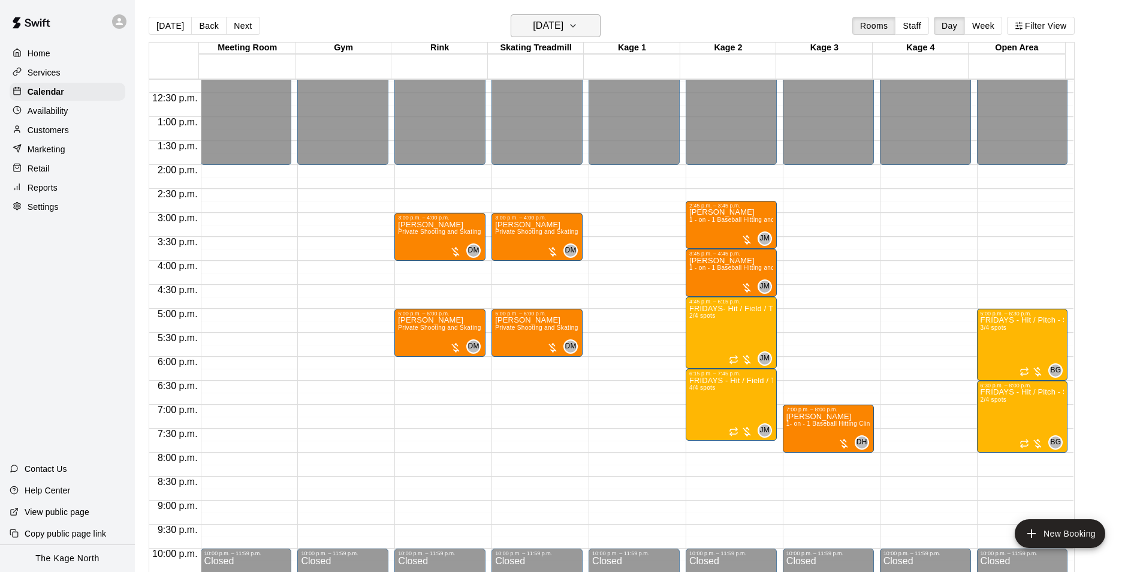
click at [563, 31] on h6 "[DATE]" at bounding box center [548, 25] width 31 height 17
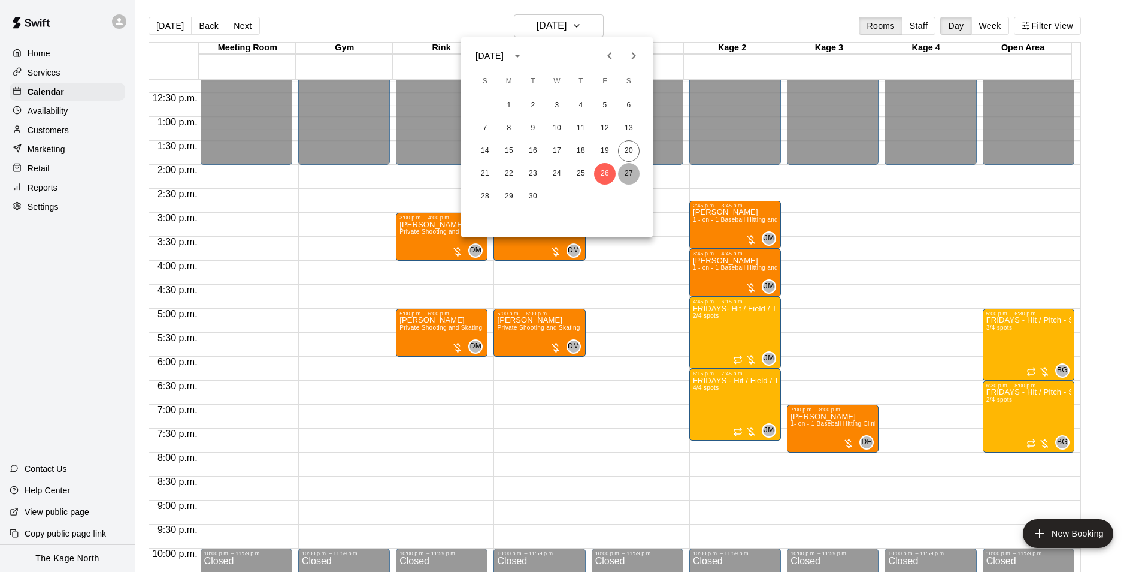
click at [628, 174] on button "27" at bounding box center [629, 174] width 22 height 22
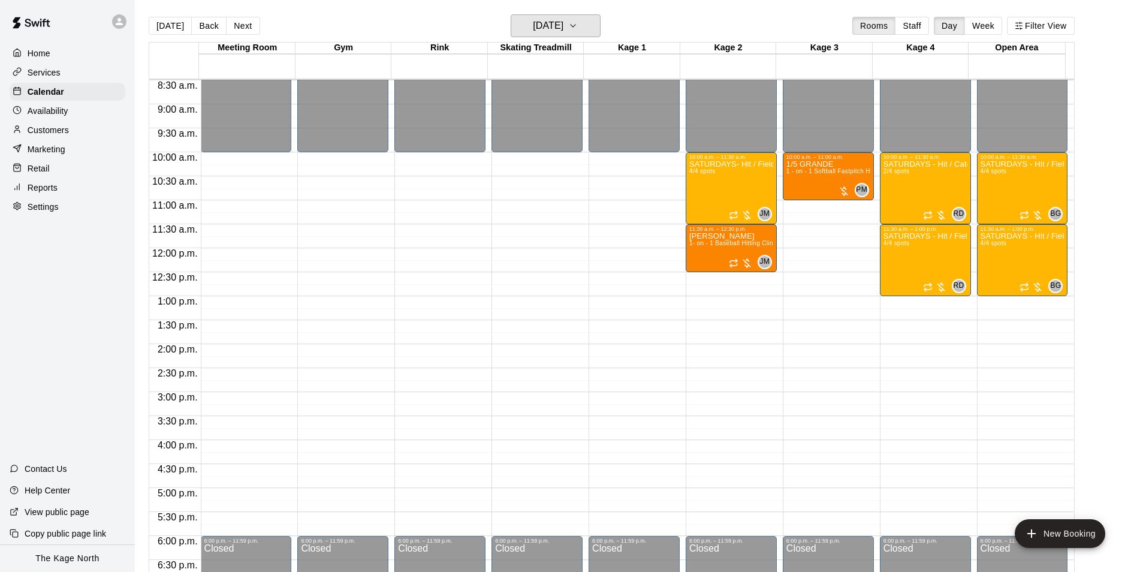
scroll to position [406, 0]
click at [563, 26] on h6 "[DATE]" at bounding box center [548, 25] width 31 height 17
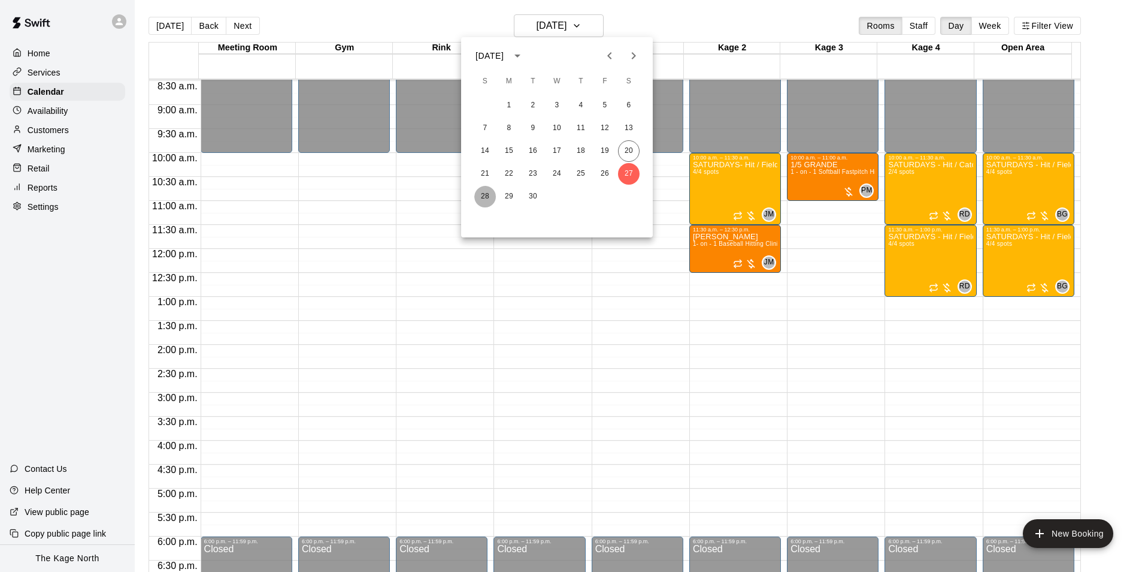
click at [484, 194] on button "28" at bounding box center [485, 197] width 22 height 22
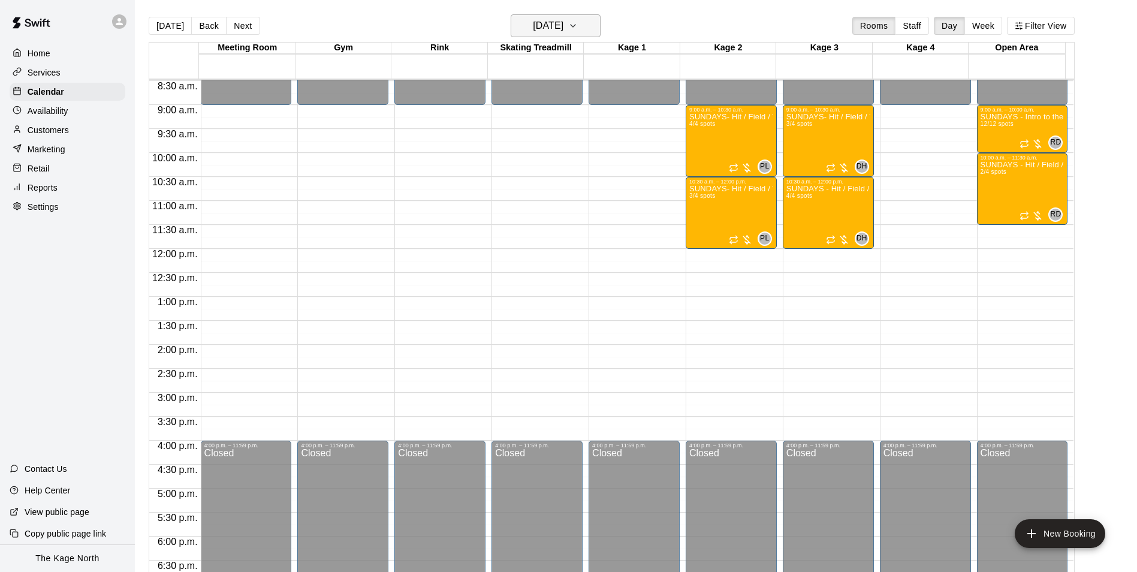
click at [578, 29] on icon "button" at bounding box center [573, 26] width 10 height 14
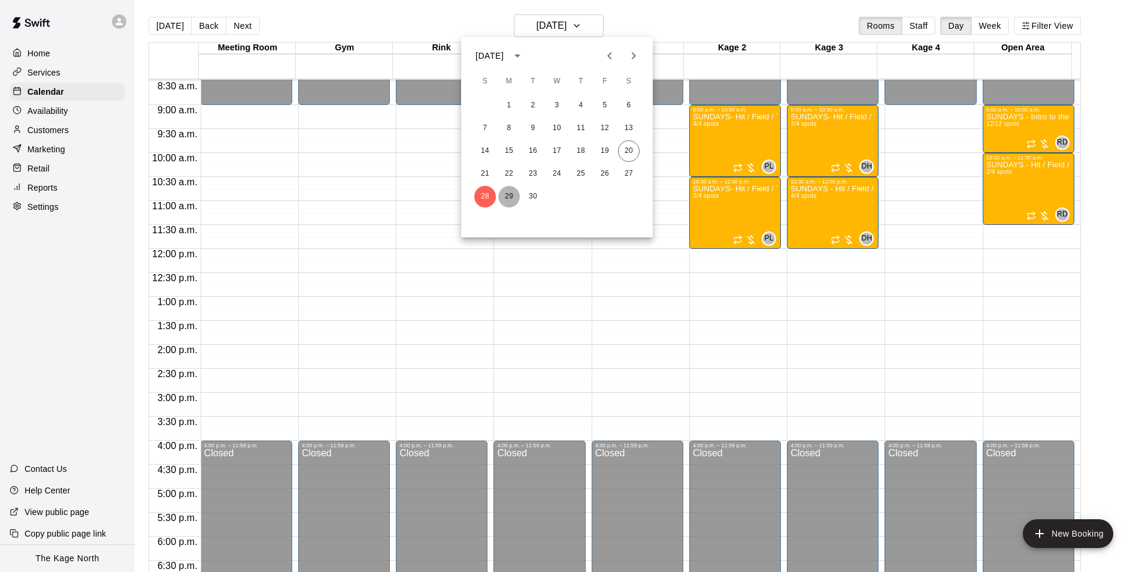
click at [509, 197] on button "29" at bounding box center [509, 197] width 22 height 22
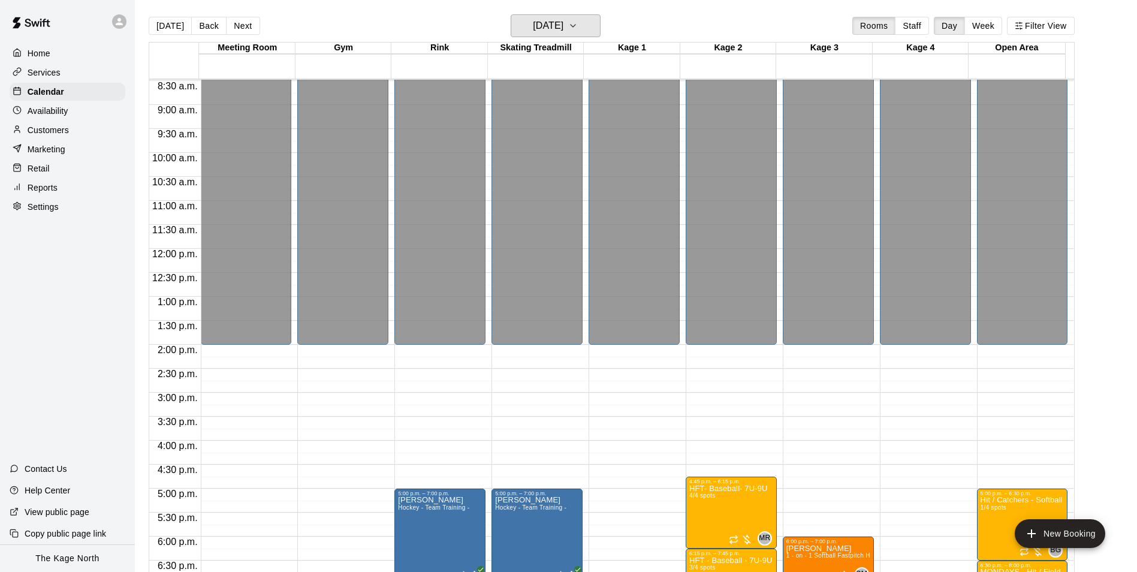
scroll to position [646, 0]
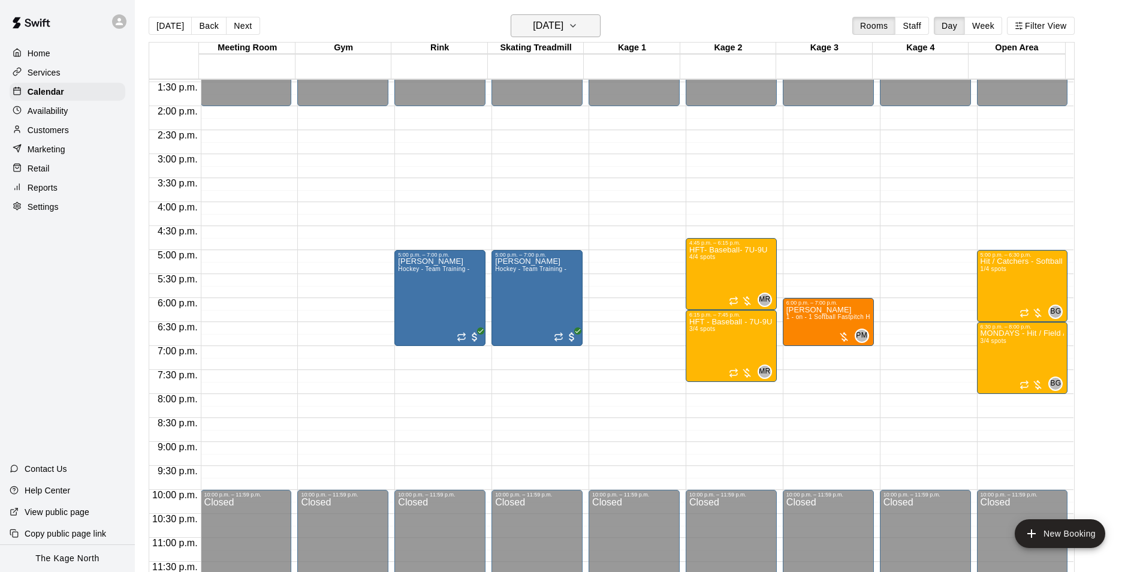
click at [563, 20] on h6 "[DATE]" at bounding box center [548, 25] width 31 height 17
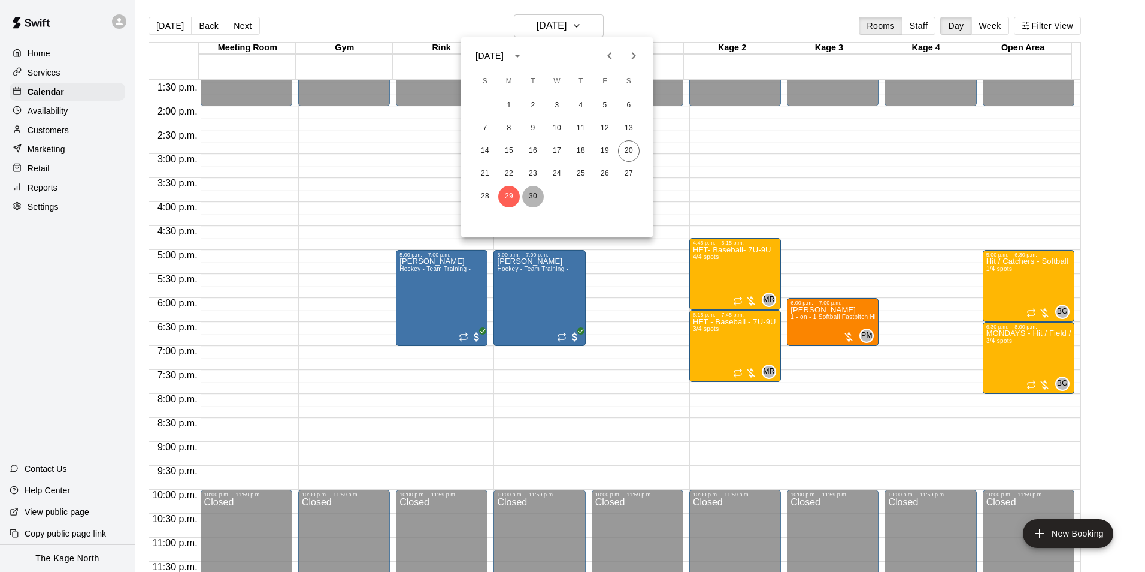
click at [534, 195] on button "30" at bounding box center [533, 197] width 22 height 22
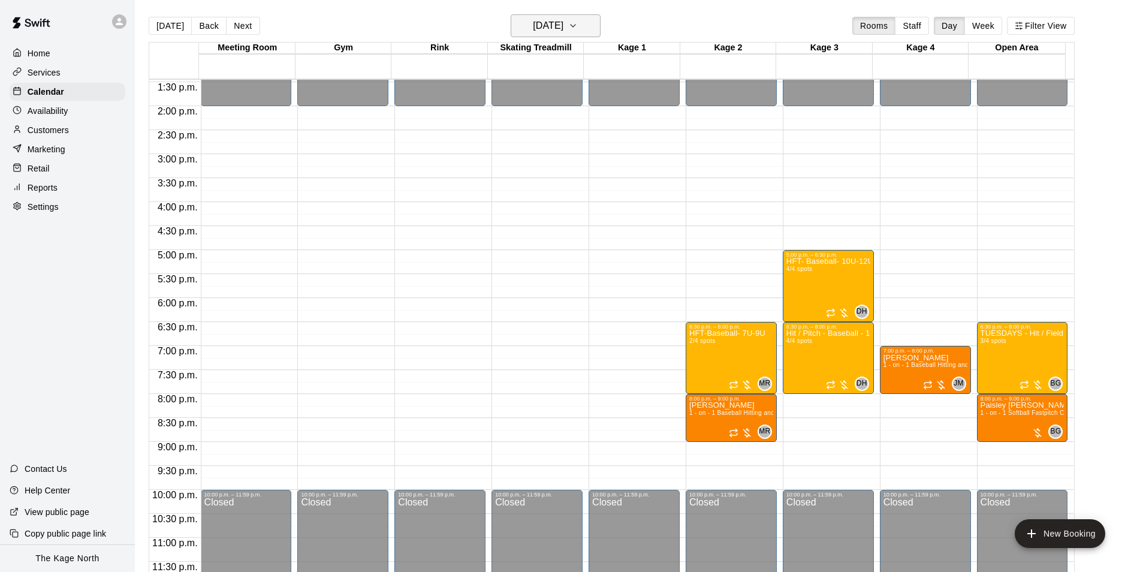
click at [557, 16] on button "[DATE]" at bounding box center [555, 25] width 90 height 23
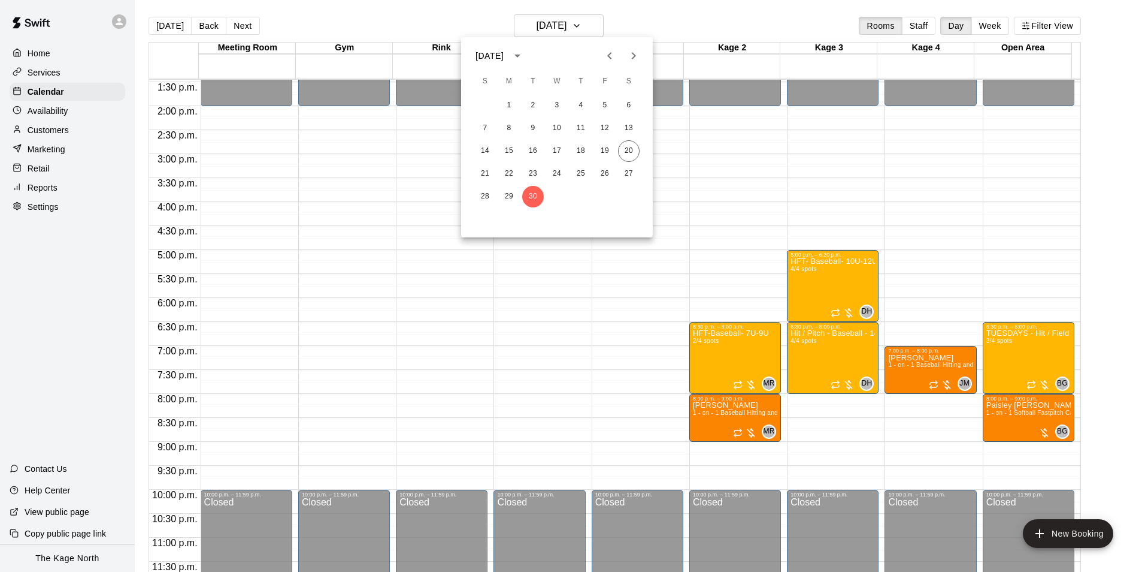
click at [634, 49] on icon "Next month" at bounding box center [634, 56] width 14 height 14
click at [550, 104] on button "1" at bounding box center [557, 106] width 22 height 22
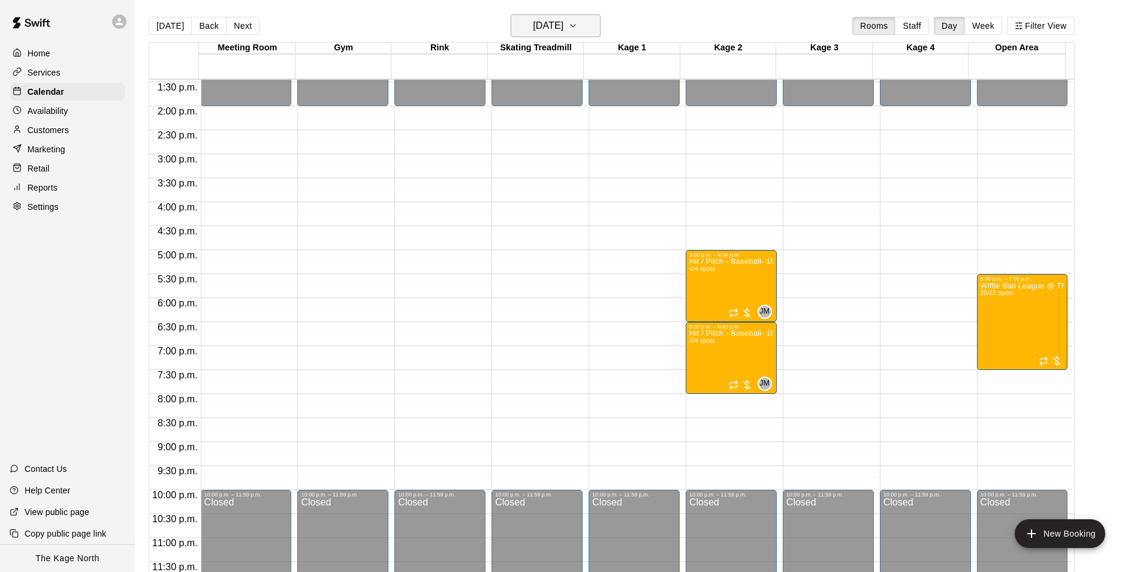
click at [563, 21] on h6 "[DATE]" at bounding box center [548, 25] width 31 height 17
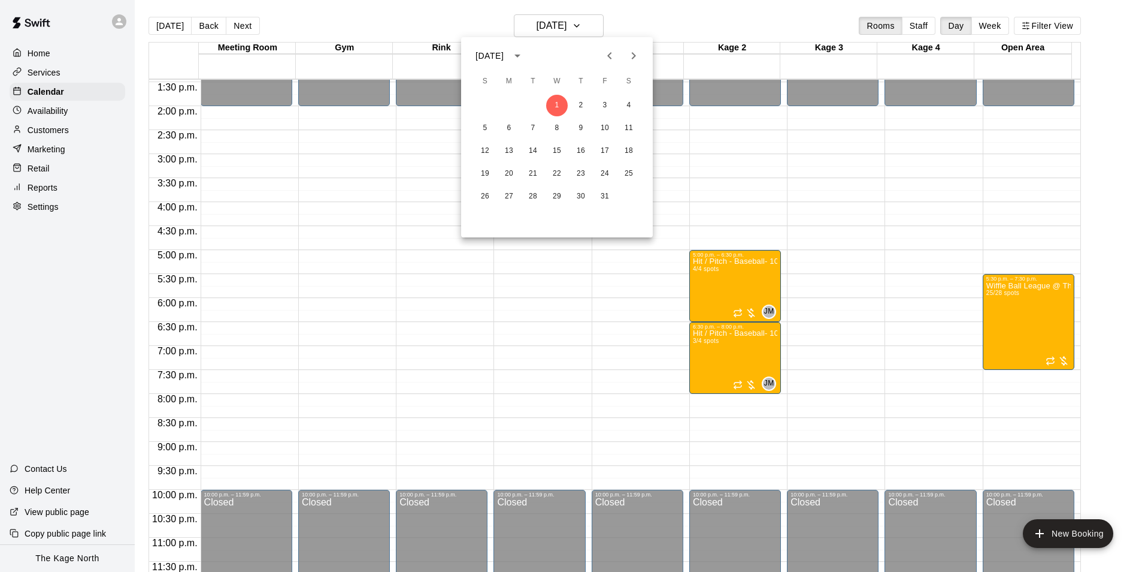
click at [609, 55] on icon "Previous month" at bounding box center [609, 55] width 4 height 7
click at [631, 144] on button "20" at bounding box center [629, 151] width 22 height 22
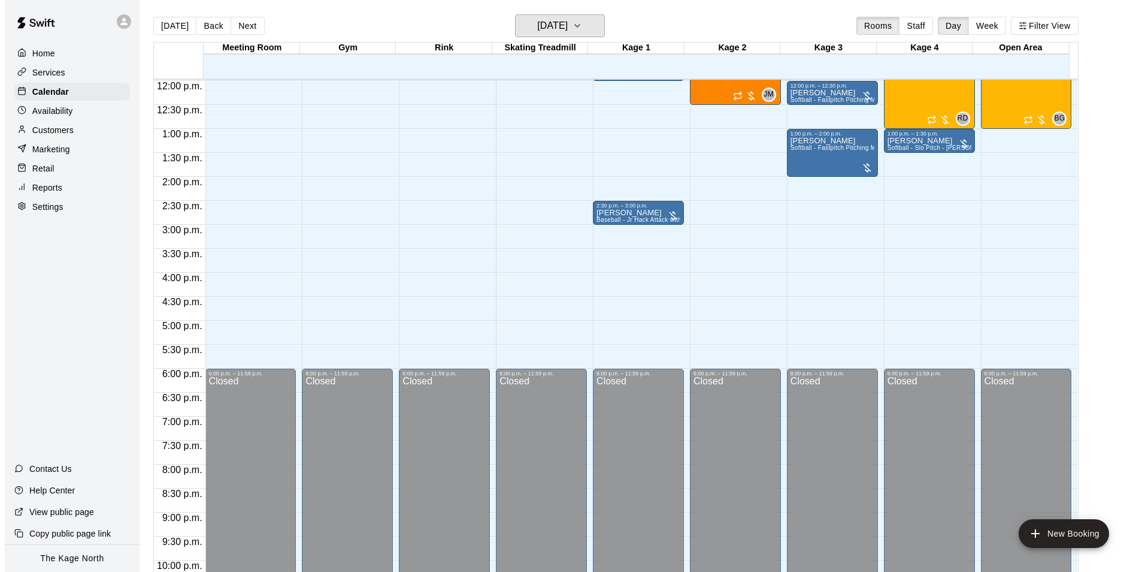
scroll to position [466, 0]
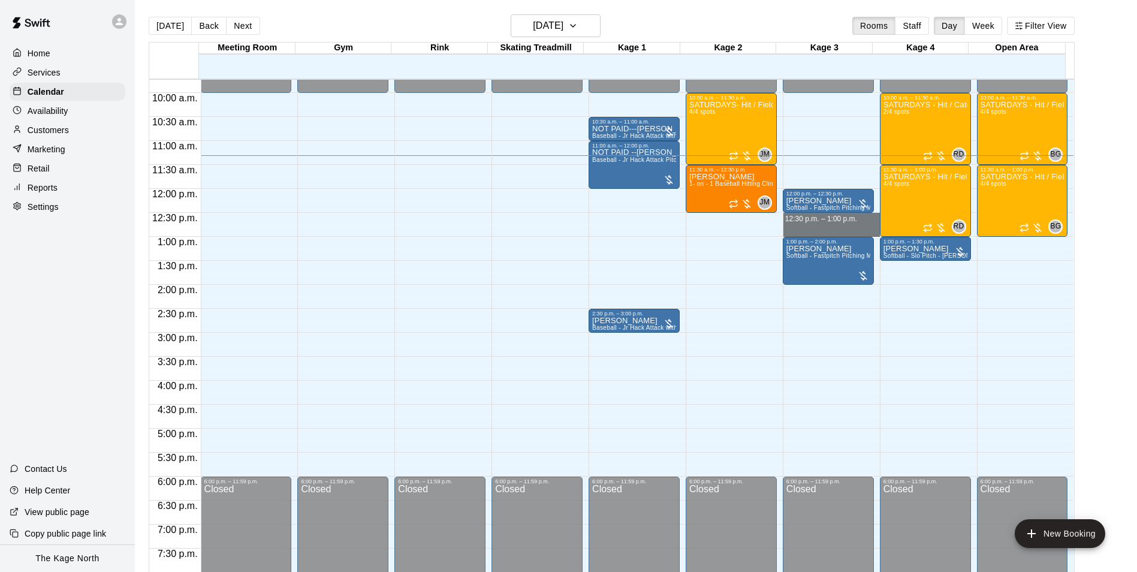
drag, startPoint x: 830, startPoint y: 219, endPoint x: 830, endPoint y: 228, distance: 8.4
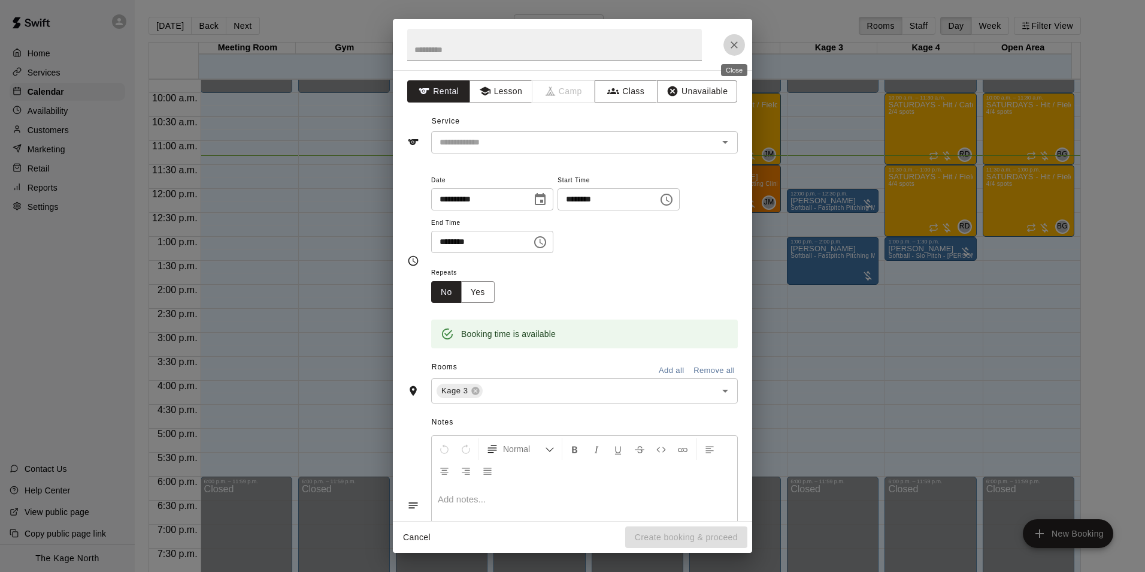
click at [728, 44] on button "Close" at bounding box center [735, 45] width 22 height 22
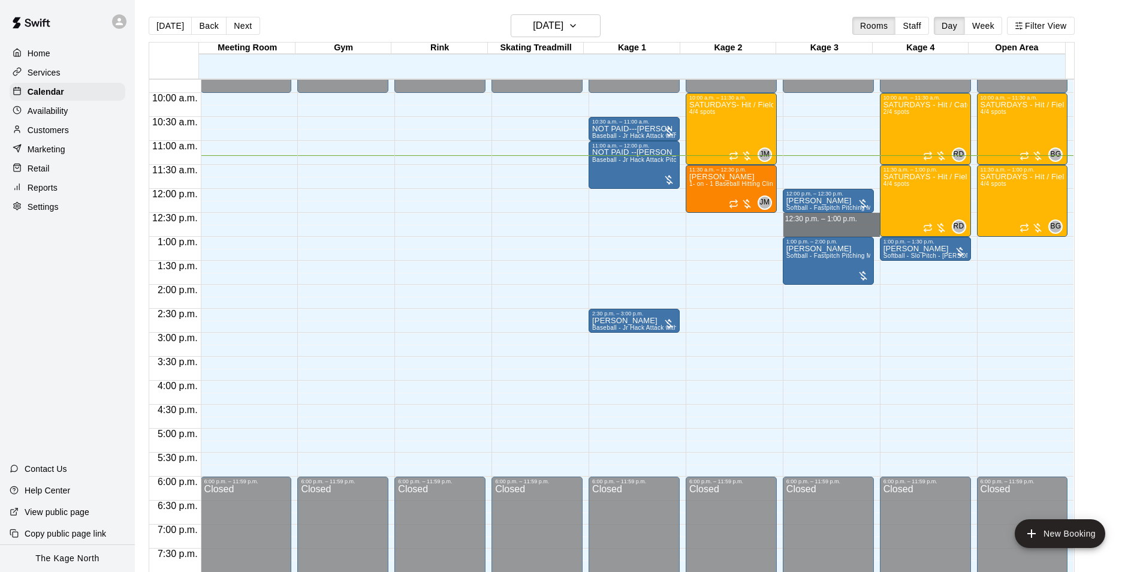
drag, startPoint x: 831, startPoint y: 217, endPoint x: 832, endPoint y: 229, distance: 12.0
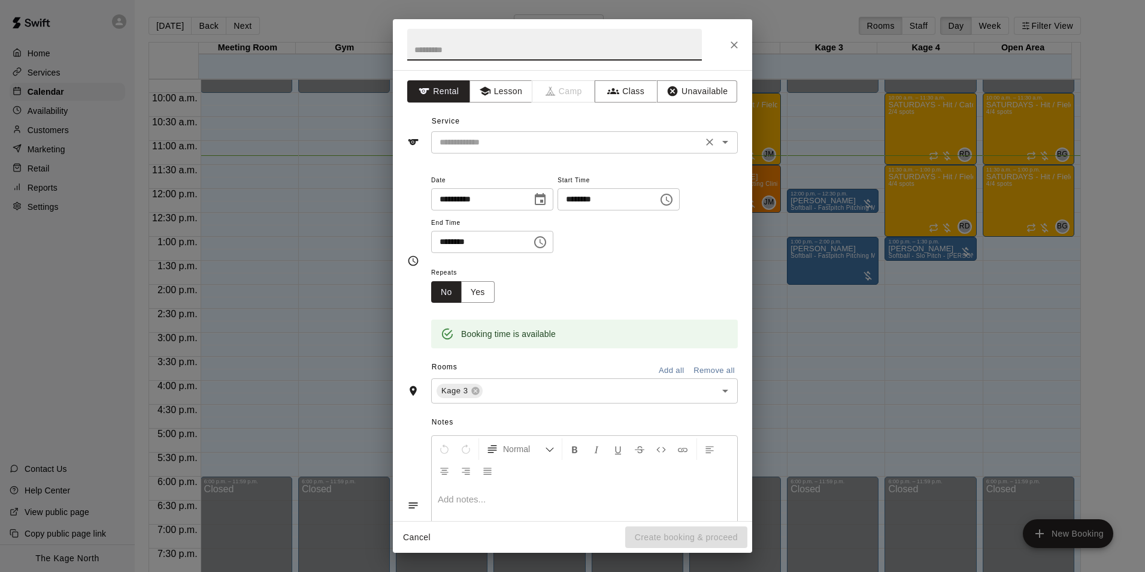
click at [566, 137] on input "text" at bounding box center [567, 142] width 264 height 15
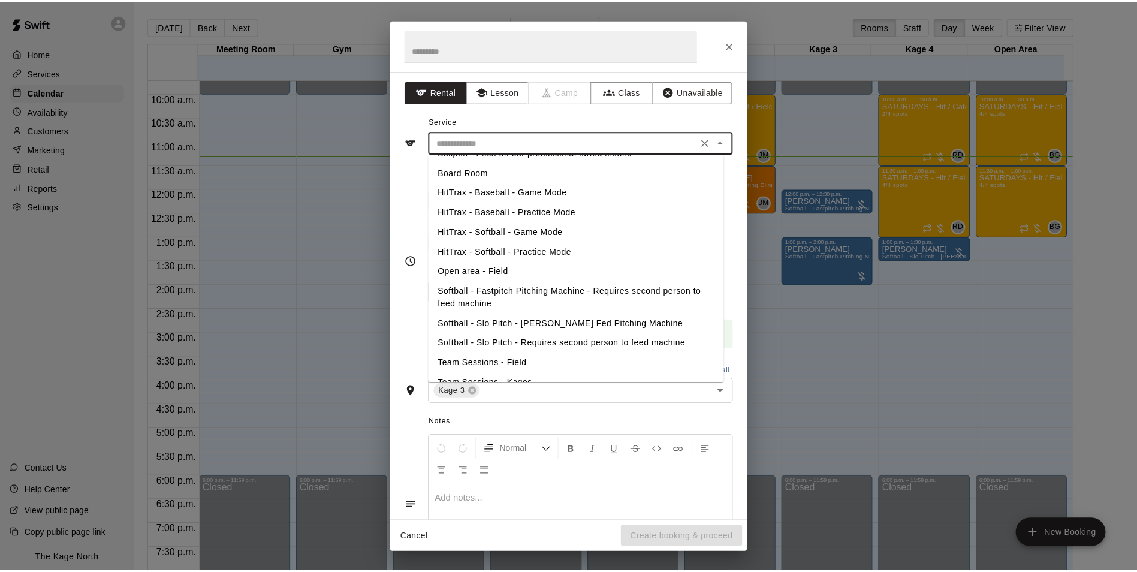
scroll to position [174, 0]
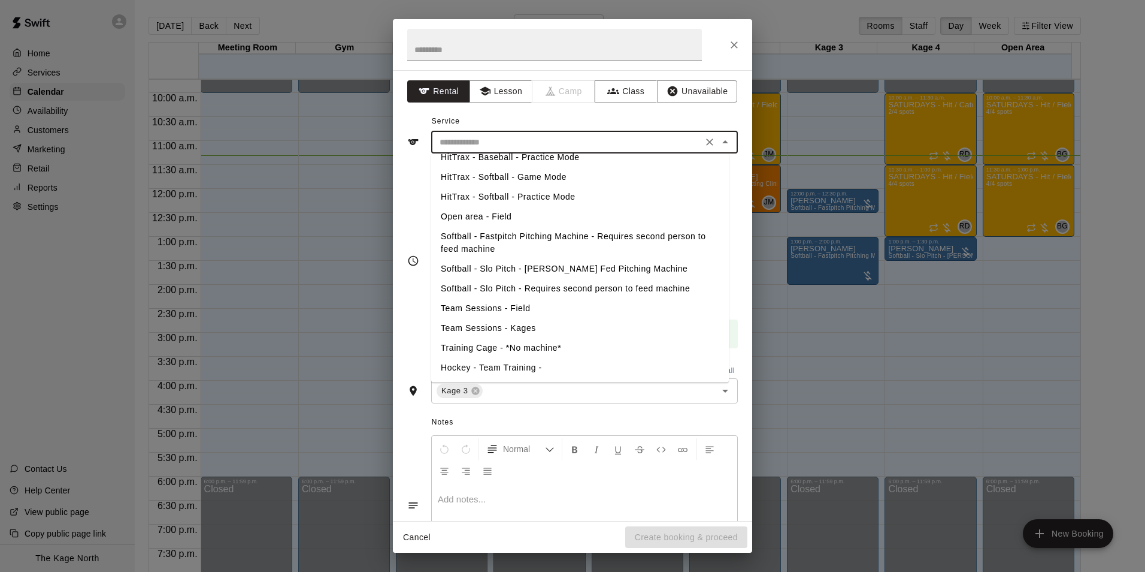
click at [552, 240] on li "Softball - Fastpitch Pitching Machine - Requires second person to feed machine" at bounding box center [580, 242] width 298 height 32
type input "**********"
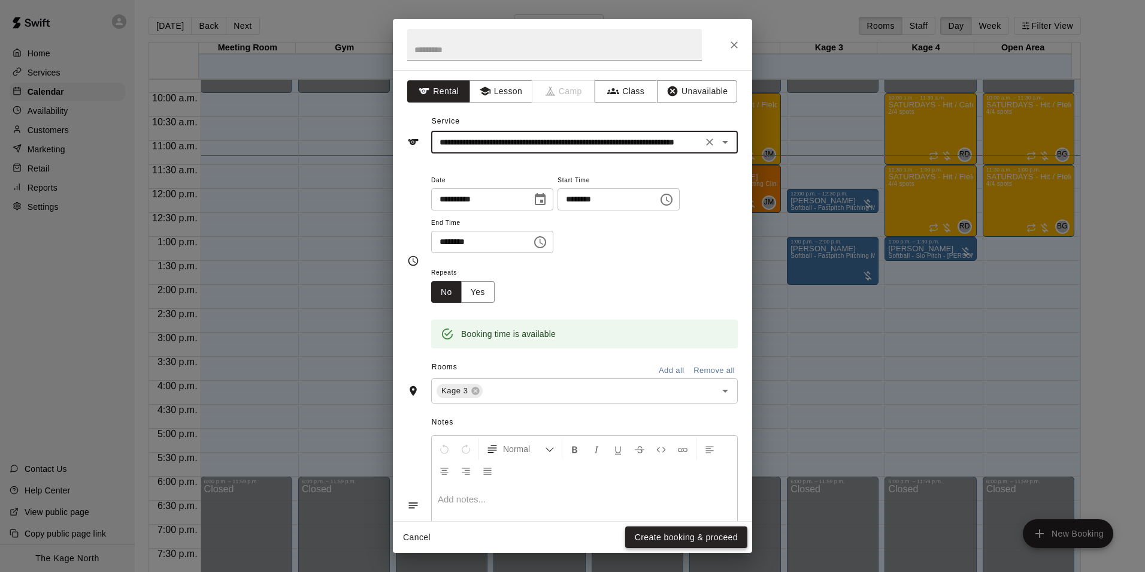
click at [705, 535] on button "Create booking & proceed" at bounding box center [686, 537] width 122 height 22
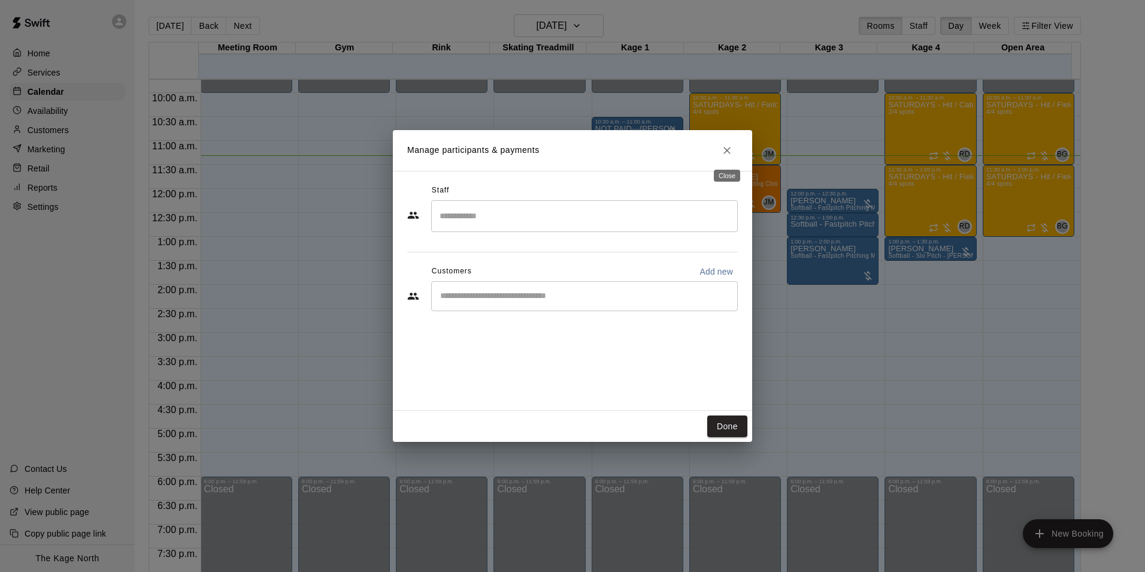
click at [729, 147] on icon "Close" at bounding box center [727, 150] width 12 height 12
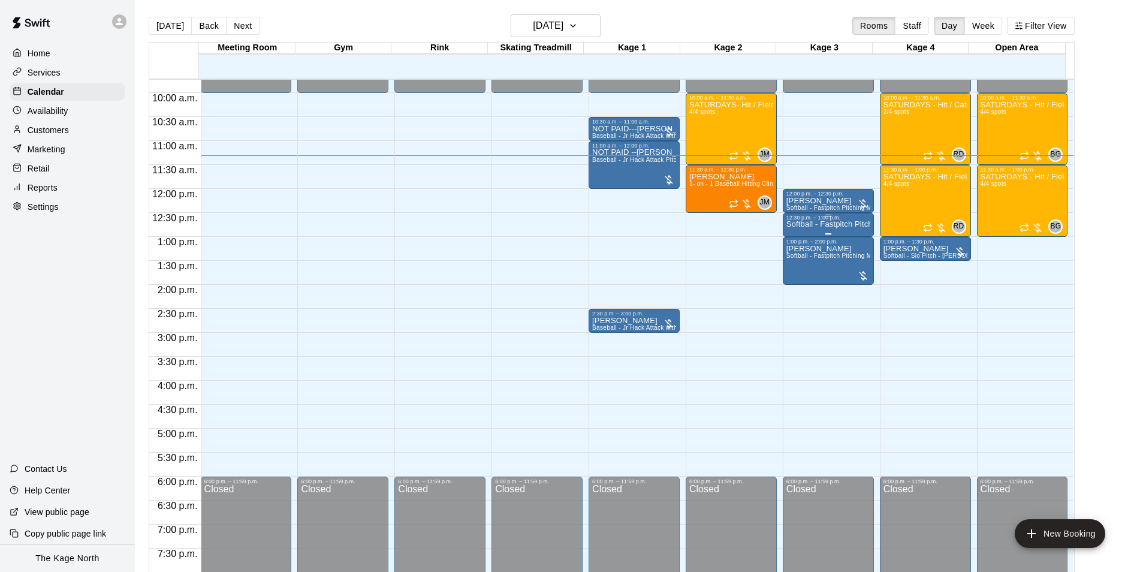
click at [838, 224] on p "Softball - Fastpitch Pitching Machine - Requires second person to feed machine" at bounding box center [828, 224] width 84 height 0
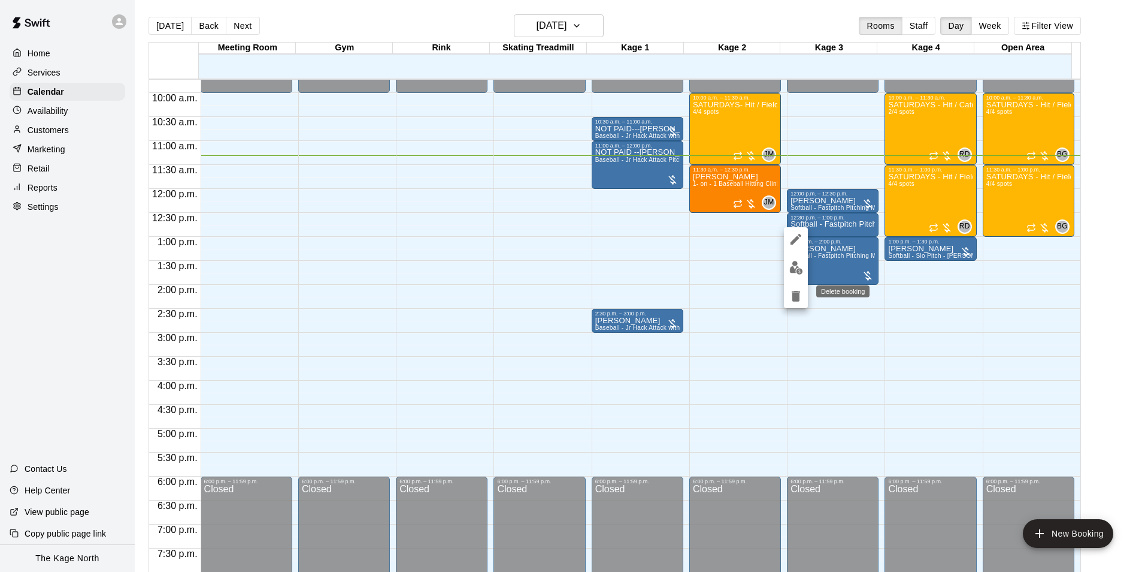
click at [797, 295] on icon "delete" at bounding box center [796, 296] width 8 height 11
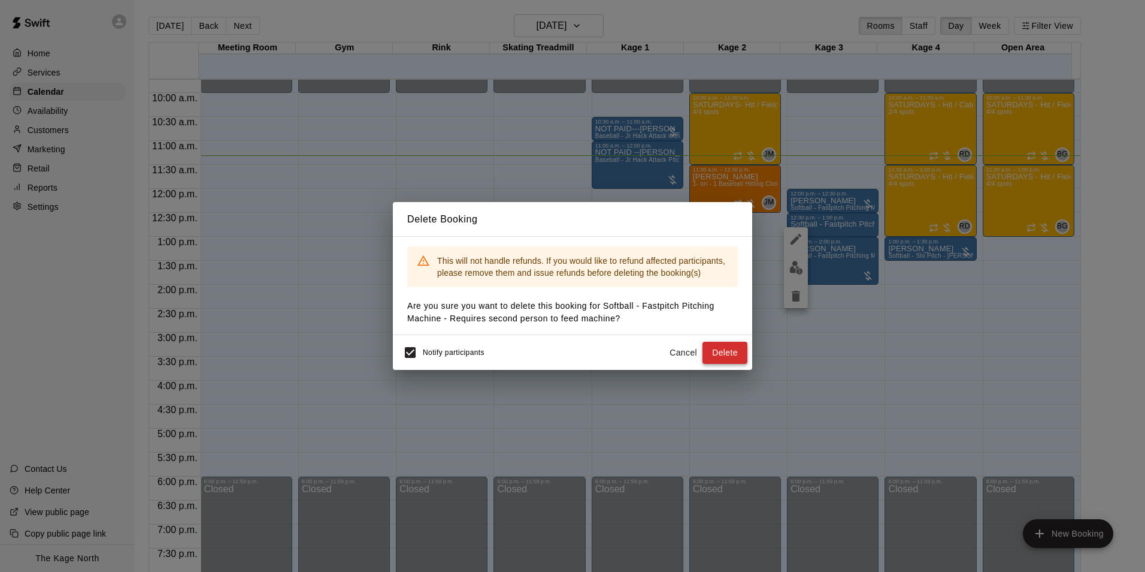
click at [729, 349] on button "Delete" at bounding box center [725, 352] width 45 height 22
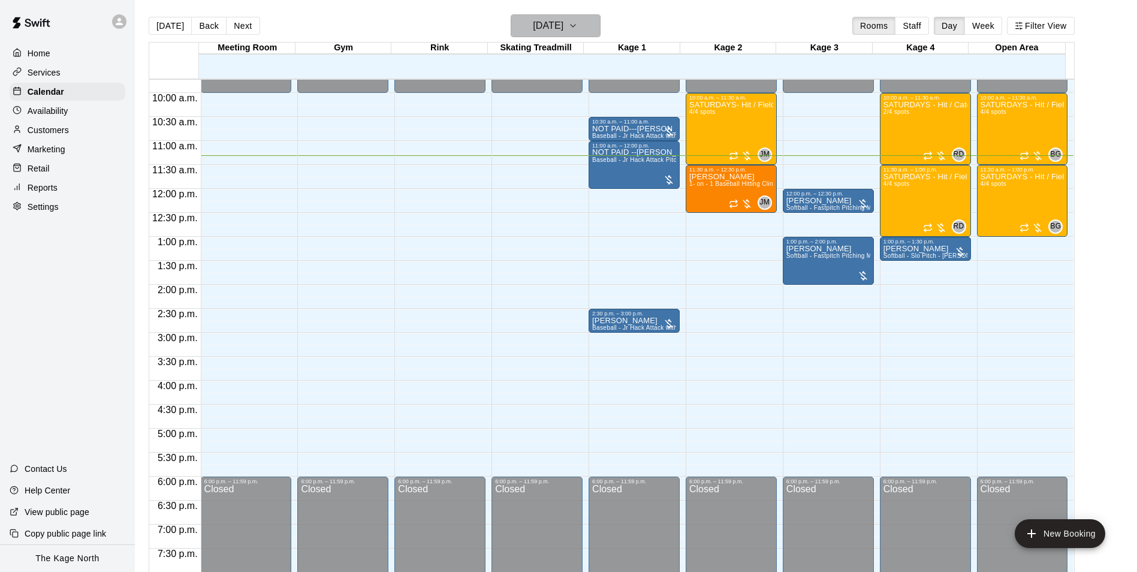
click at [563, 31] on h6 "[DATE]" at bounding box center [548, 25] width 31 height 17
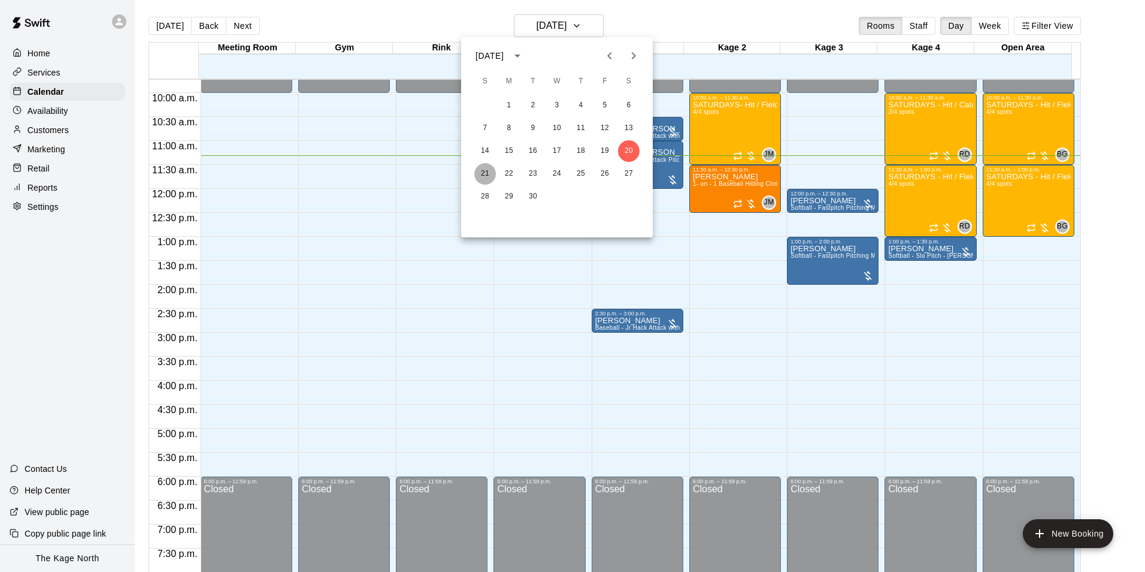
click at [481, 173] on button "21" at bounding box center [485, 174] width 22 height 22
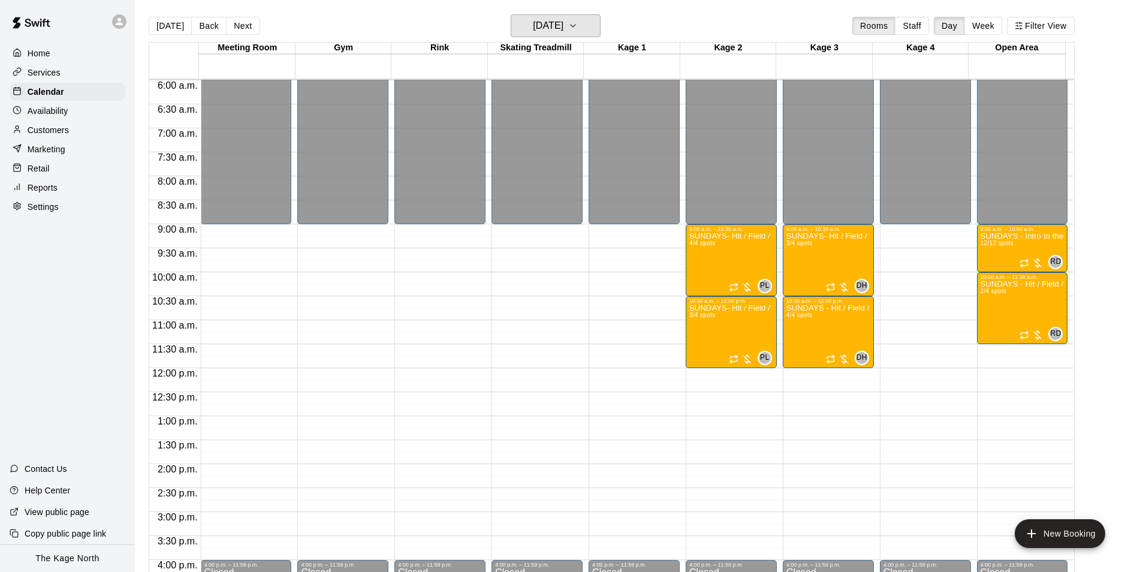
scroll to position [286, 0]
click at [563, 34] on h6 "[DATE]" at bounding box center [548, 25] width 31 height 17
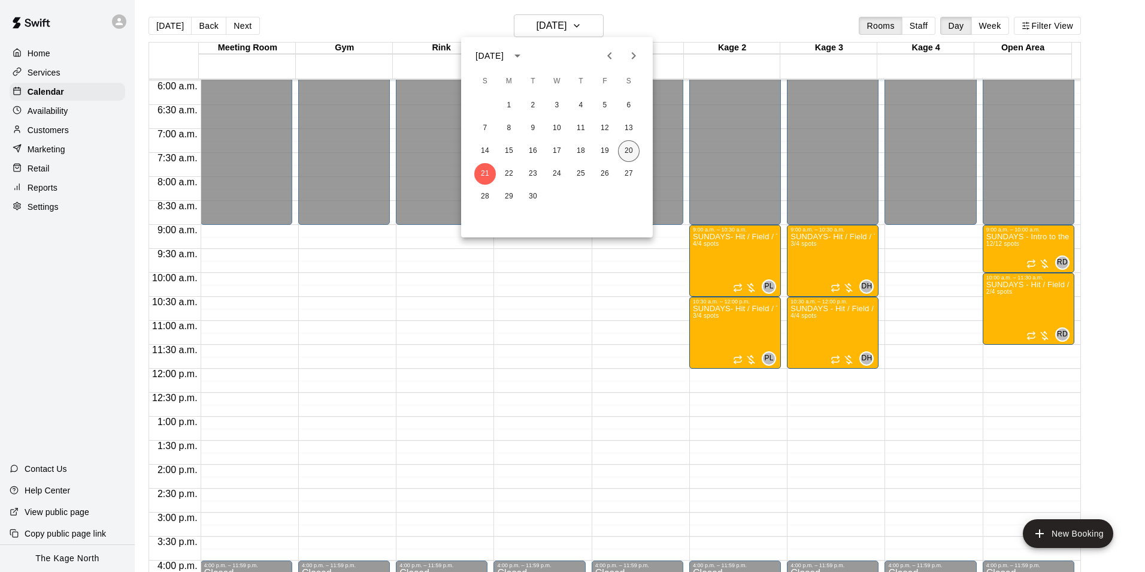
click at [624, 151] on button "20" at bounding box center [629, 151] width 22 height 22
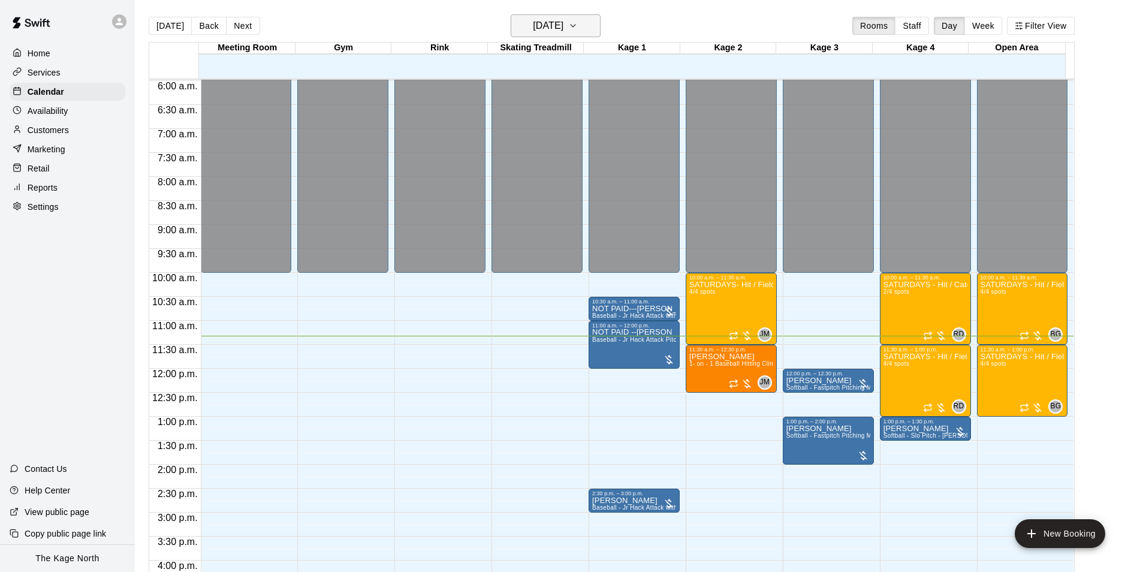
click at [563, 29] on h6 "[DATE]" at bounding box center [548, 25] width 31 height 17
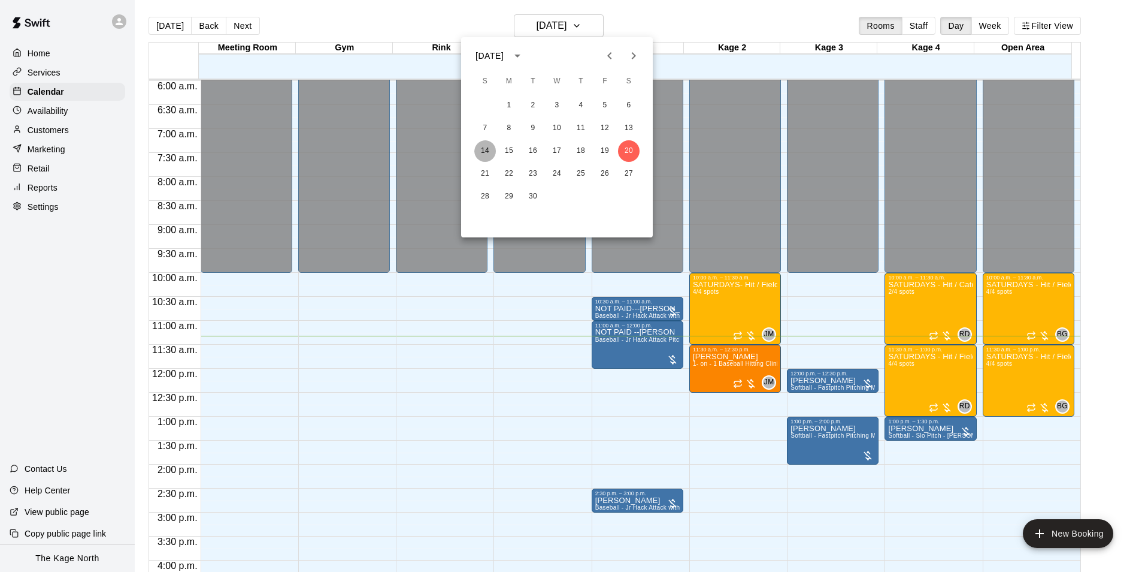
click at [482, 150] on button "14" at bounding box center [485, 151] width 22 height 22
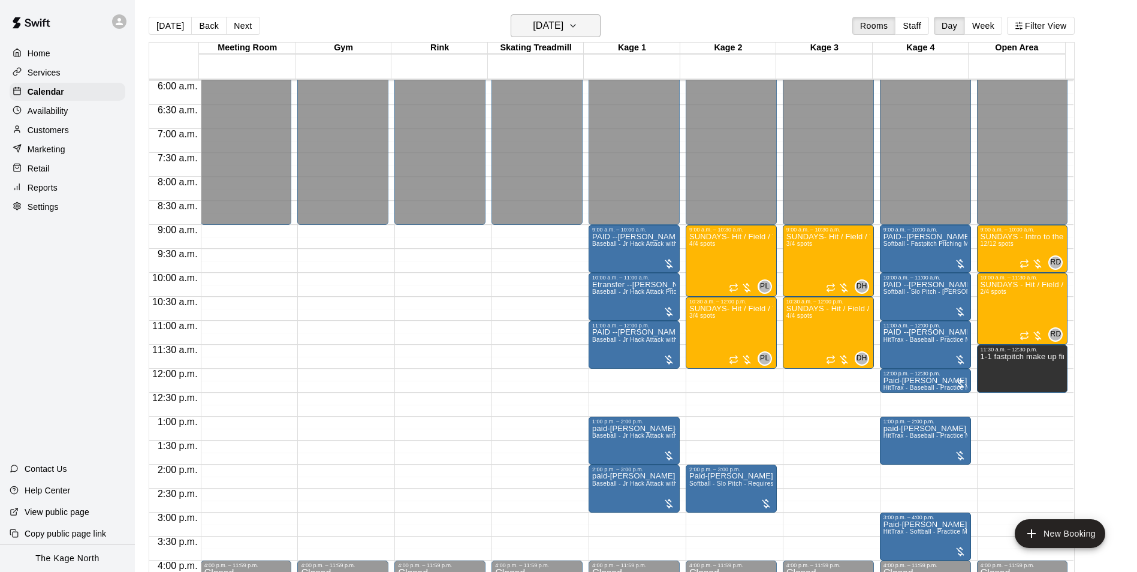
click at [563, 21] on h6 "[DATE]" at bounding box center [548, 25] width 31 height 17
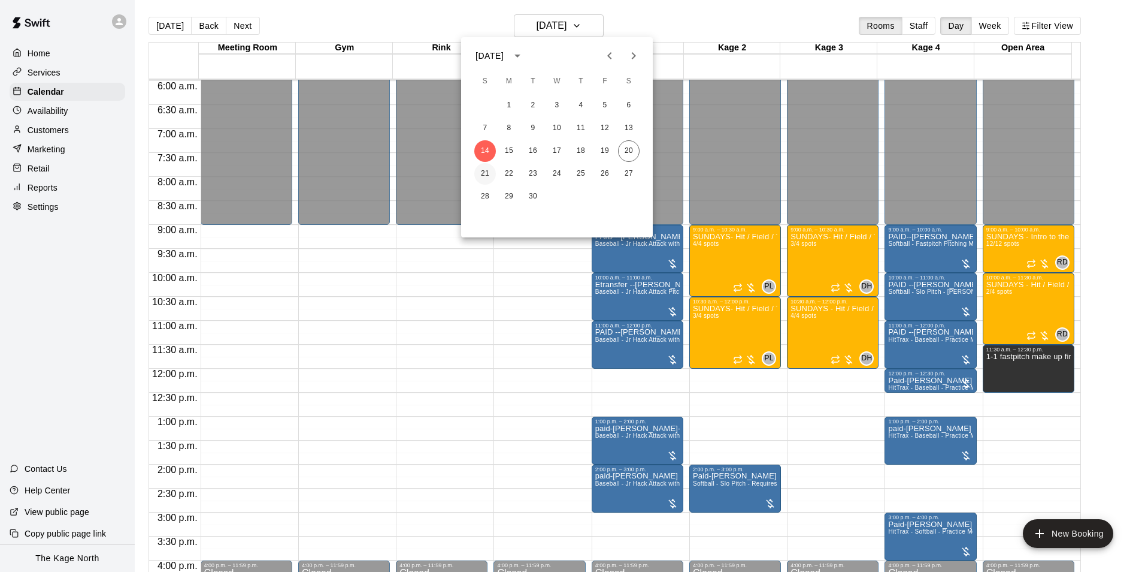
click at [487, 169] on button "21" at bounding box center [485, 174] width 22 height 22
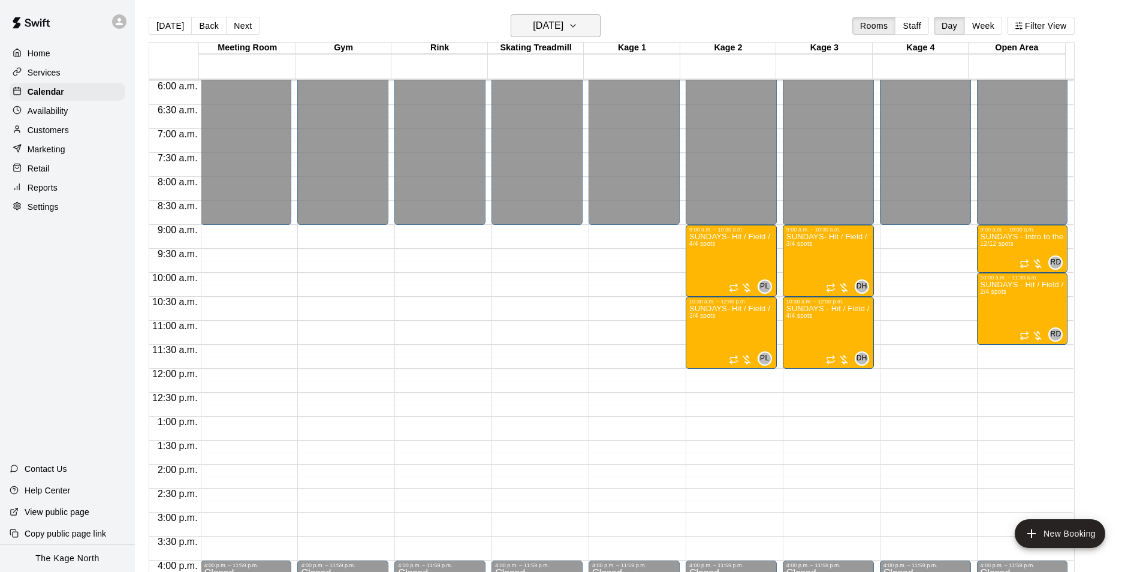
click at [563, 18] on h6 "[DATE]" at bounding box center [548, 25] width 31 height 17
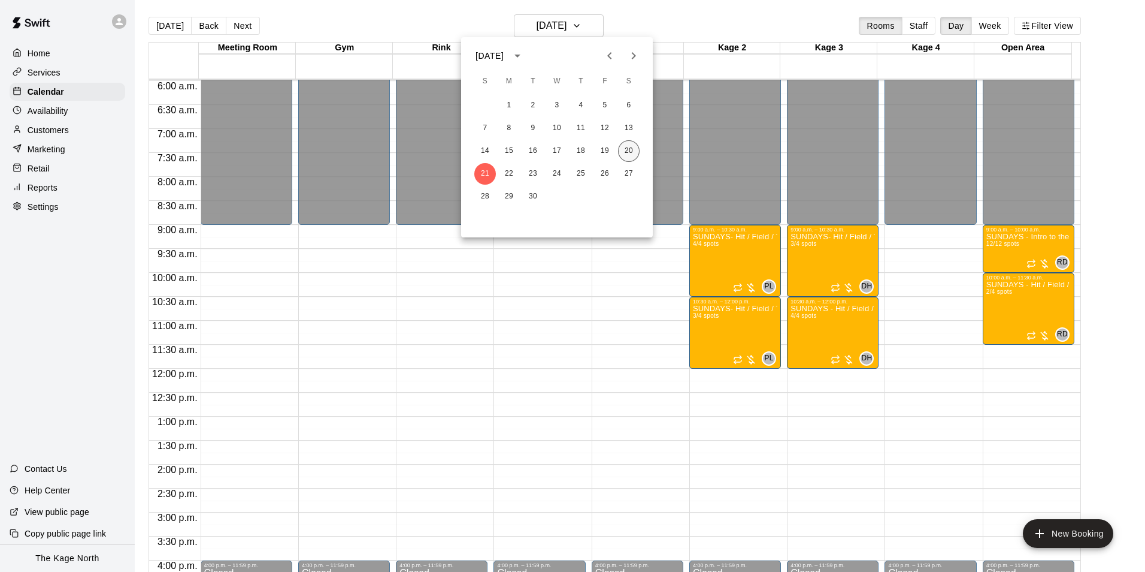
click at [631, 149] on button "20" at bounding box center [629, 151] width 22 height 22
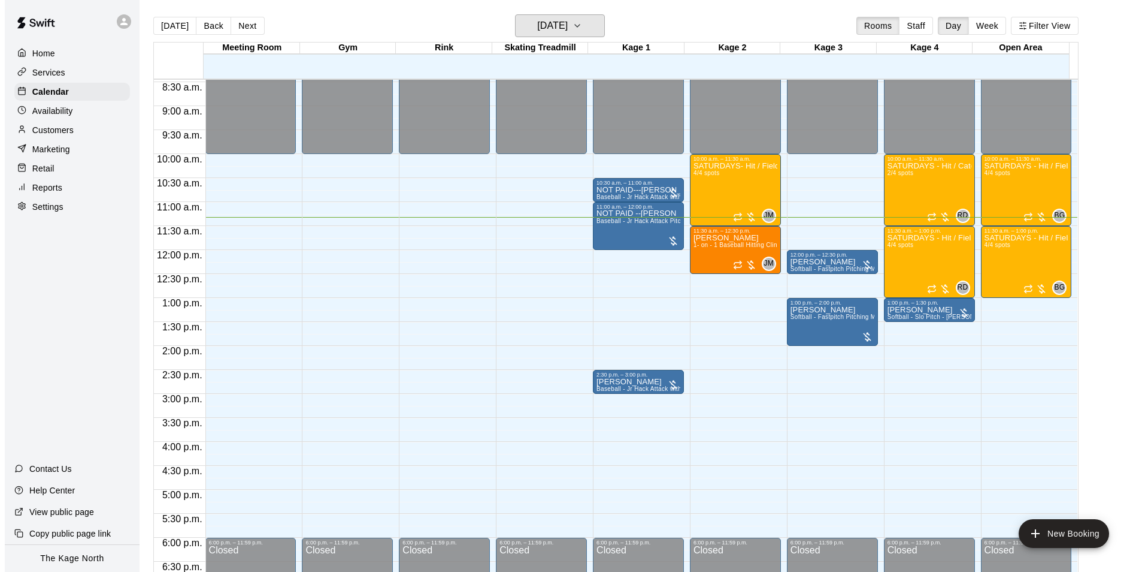
scroll to position [406, 0]
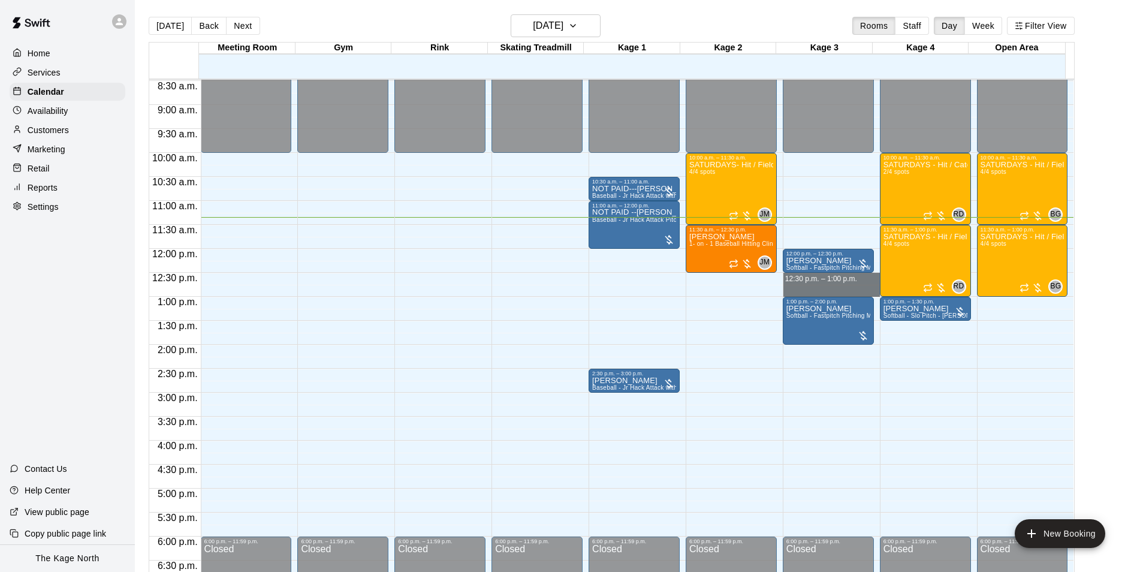
drag, startPoint x: 813, startPoint y: 279, endPoint x: 814, endPoint y: 295, distance: 16.2
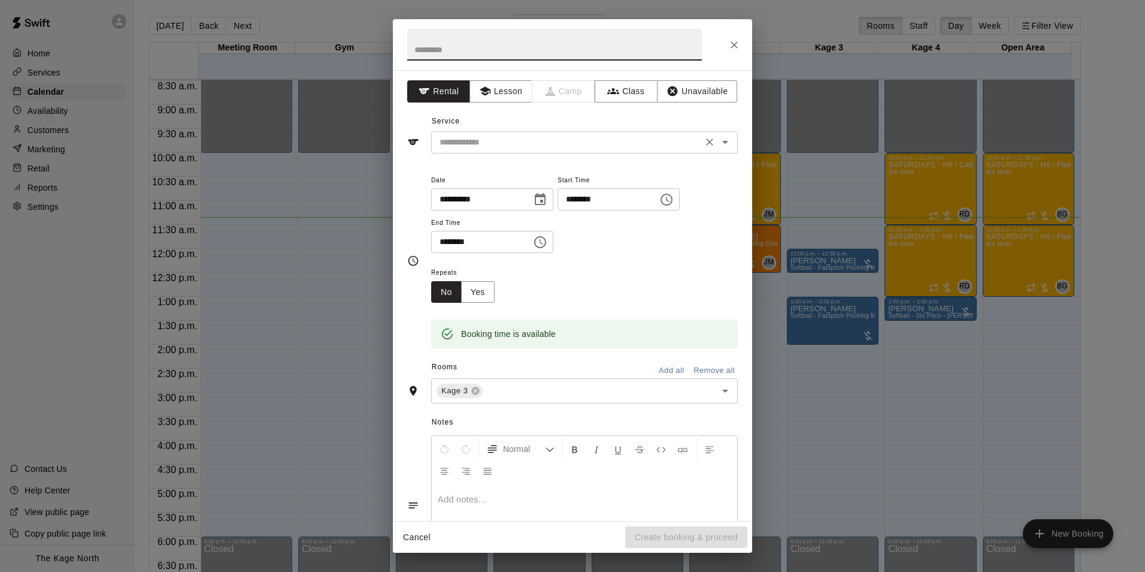
drag, startPoint x: 600, startPoint y: 138, endPoint x: 604, endPoint y: 144, distance: 6.5
click at [600, 139] on input "text" at bounding box center [567, 142] width 264 height 15
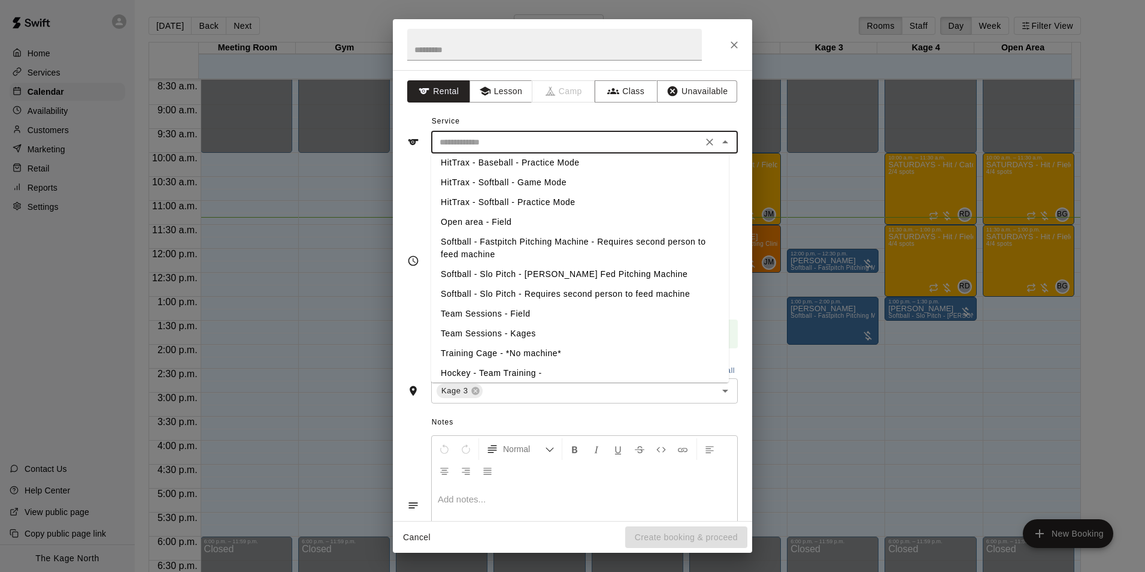
scroll to position [174, 0]
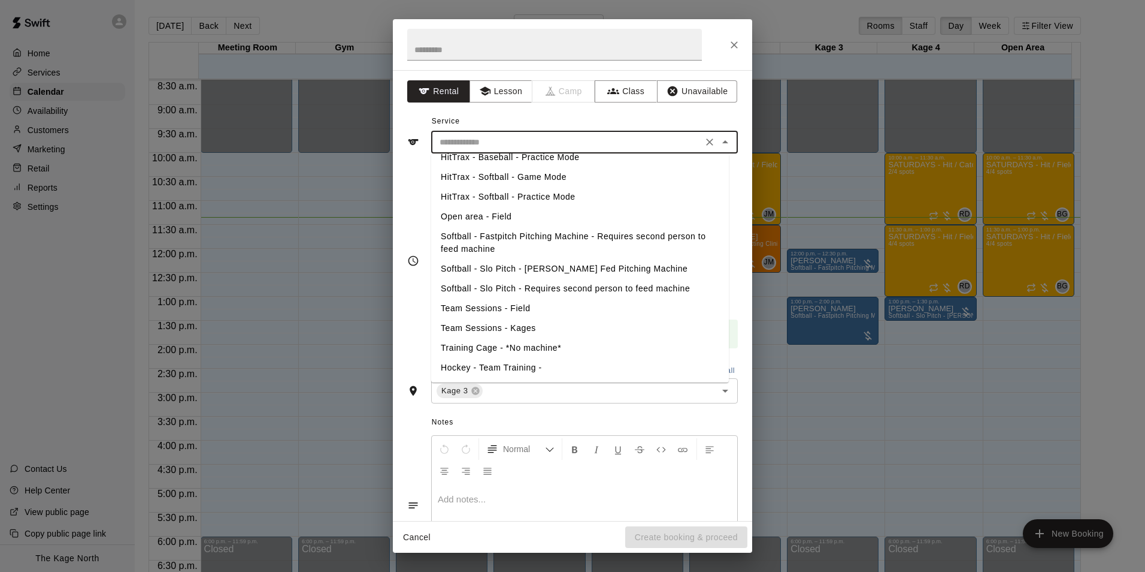
click at [563, 238] on li "Softball - Fastpitch Pitching Machine - Requires second person to feed machine" at bounding box center [580, 242] width 298 height 32
type input "**********"
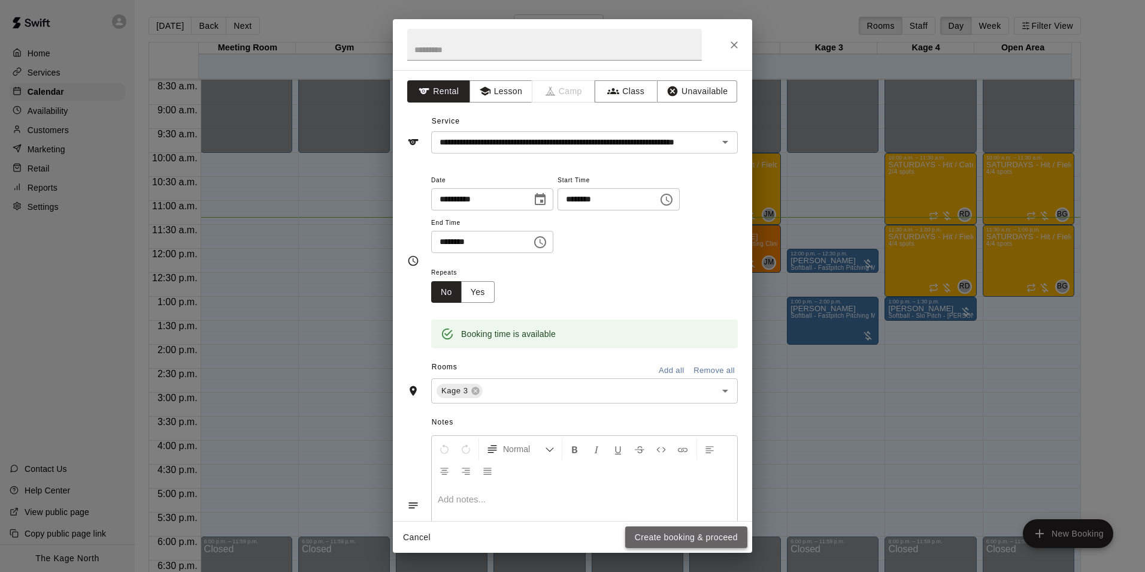
click at [705, 533] on button "Create booking & proceed" at bounding box center [686, 537] width 122 height 22
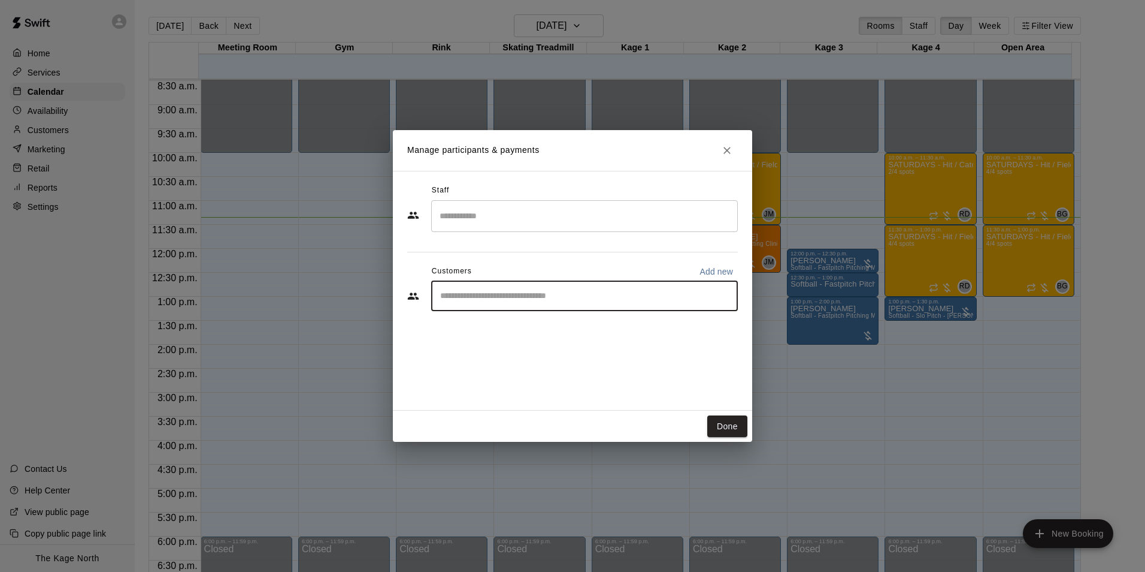
click at [521, 297] on input "Start typing to search customers..." at bounding box center [585, 296] width 296 height 12
click at [728, 153] on icon "Close" at bounding box center [727, 150] width 12 height 12
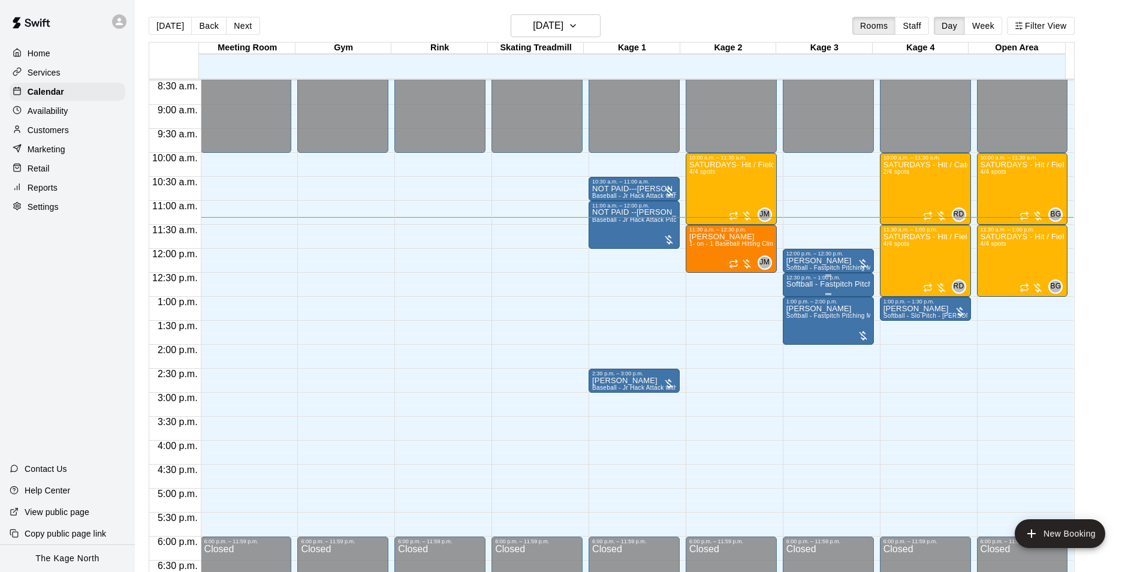
click at [835, 284] on p "Softball - Fastpitch Pitching Machine - Requires second person to feed machine" at bounding box center [828, 284] width 84 height 0
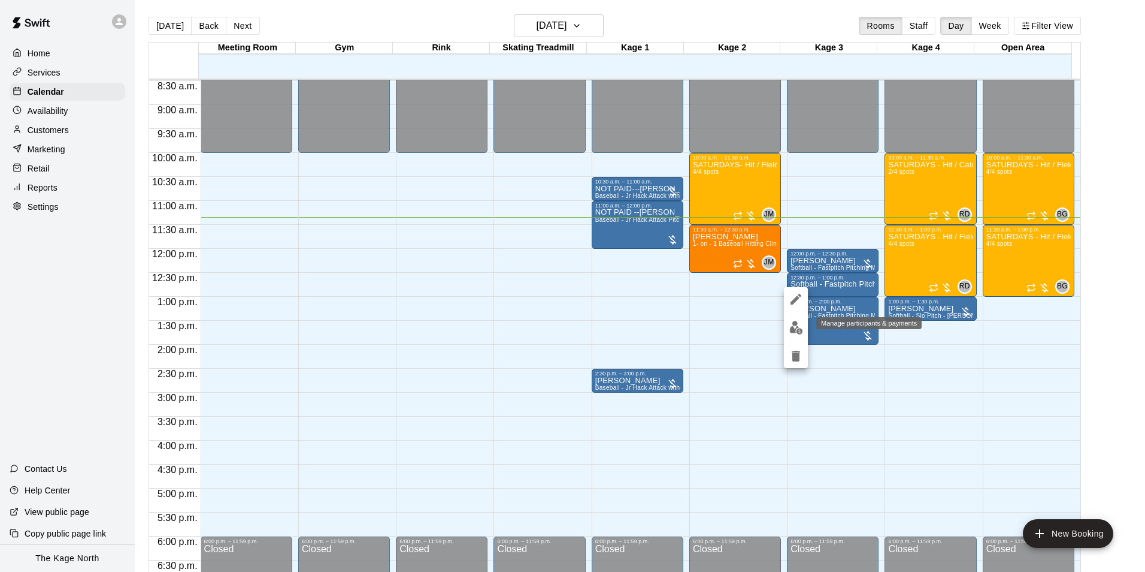
click at [800, 335] on button "edit" at bounding box center [796, 327] width 24 height 23
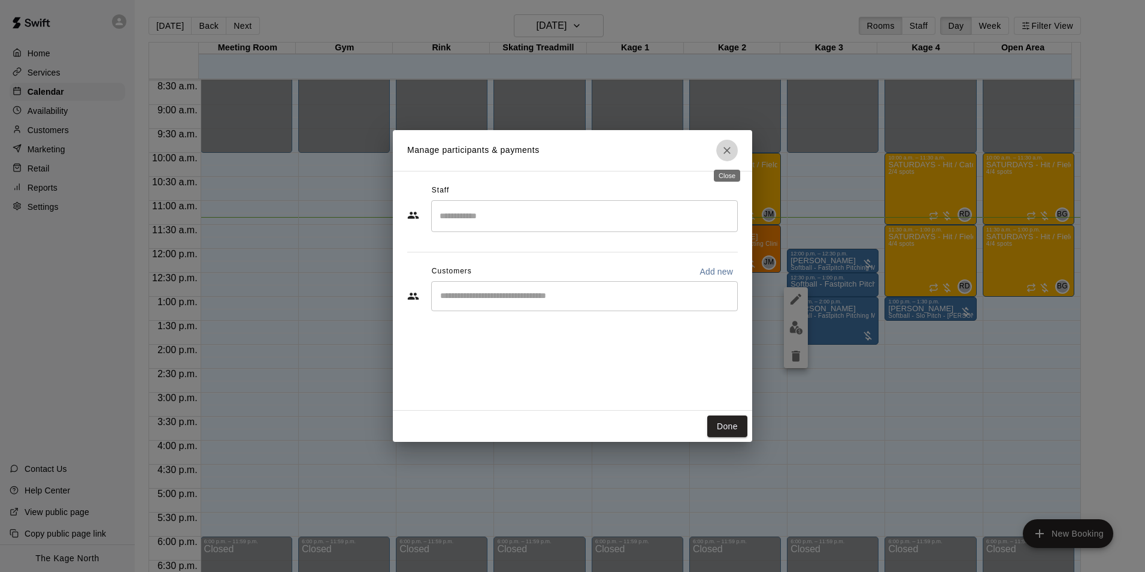
click at [727, 147] on icon "Close" at bounding box center [727, 150] width 12 height 12
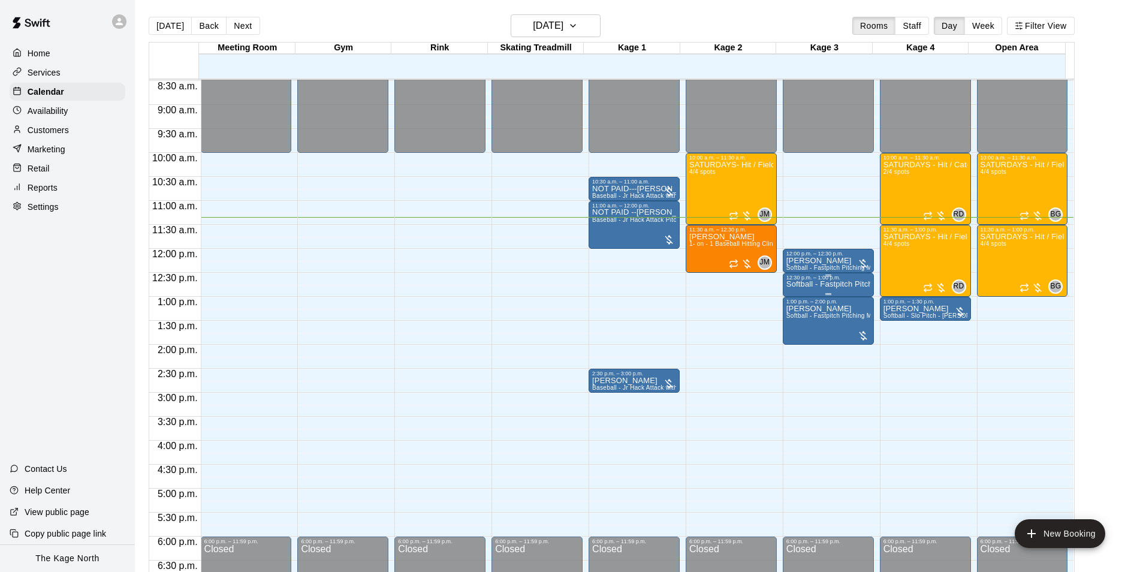
click at [823, 284] on p "Softball - Fastpitch Pitching Machine - Requires second person to feed machine" at bounding box center [828, 284] width 84 height 0
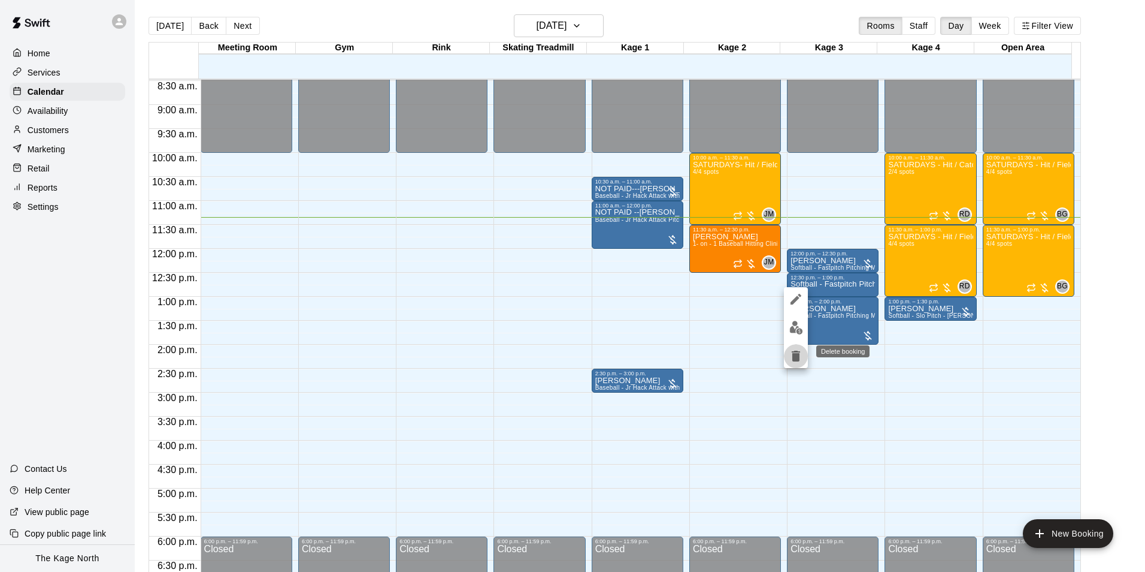
click at [794, 353] on icon "delete" at bounding box center [796, 355] width 8 height 11
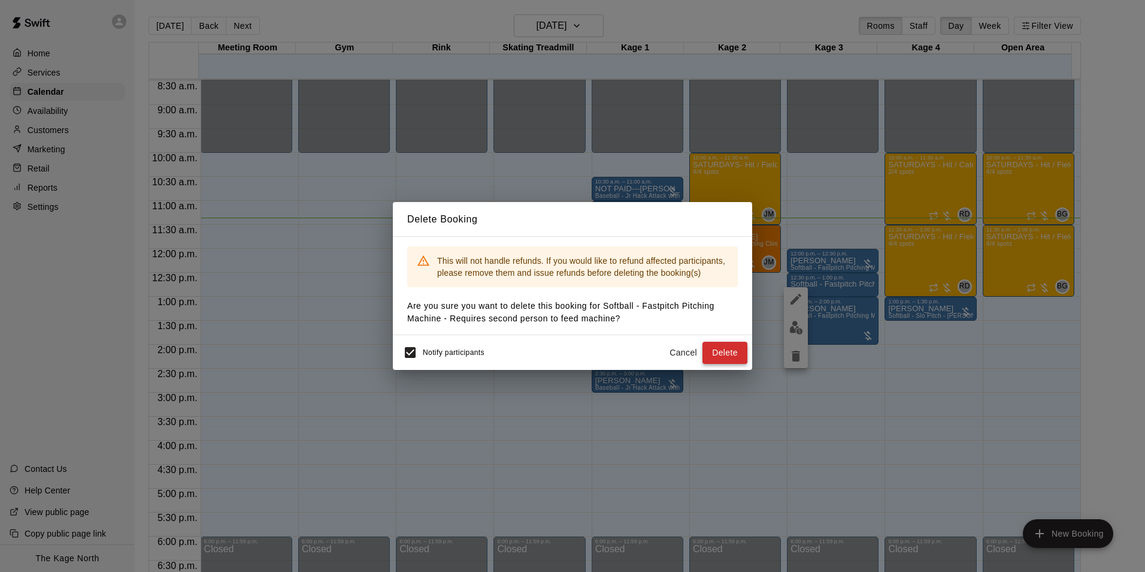
drag, startPoint x: 731, startPoint y: 350, endPoint x: 801, endPoint y: 315, distance: 78.2
click at [731, 349] on button "Delete" at bounding box center [725, 352] width 45 height 22
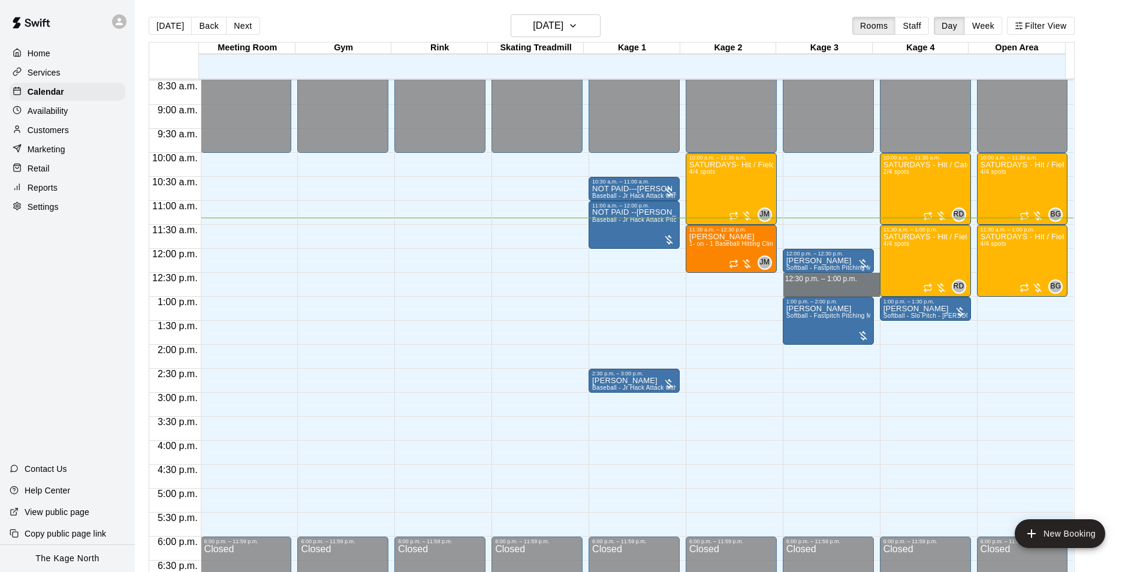
drag, startPoint x: 824, startPoint y: 277, endPoint x: 825, endPoint y: 290, distance: 13.2
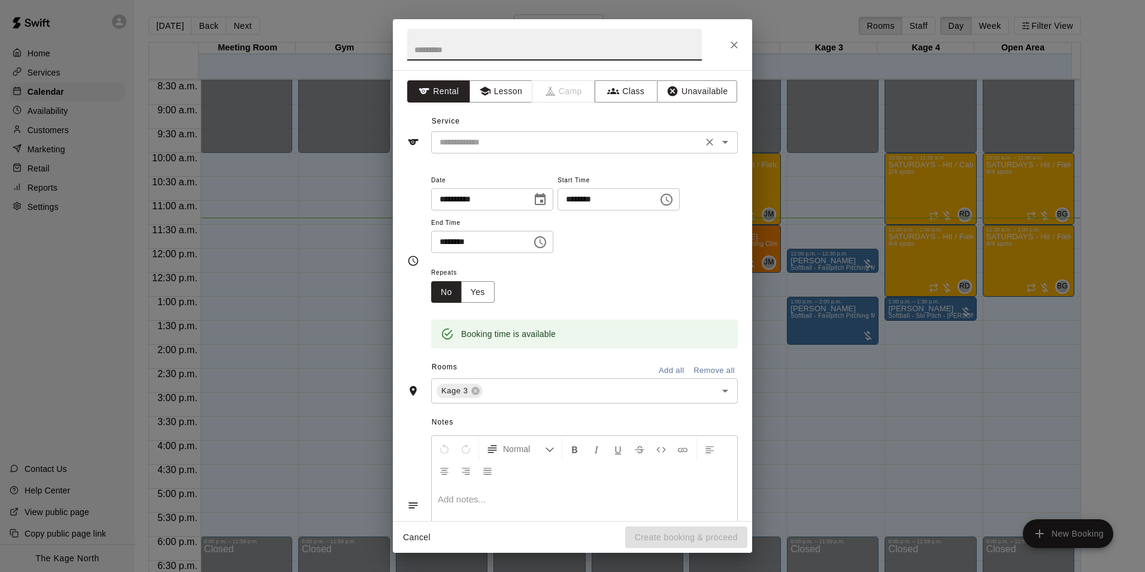
click at [559, 143] on input "text" at bounding box center [567, 142] width 264 height 15
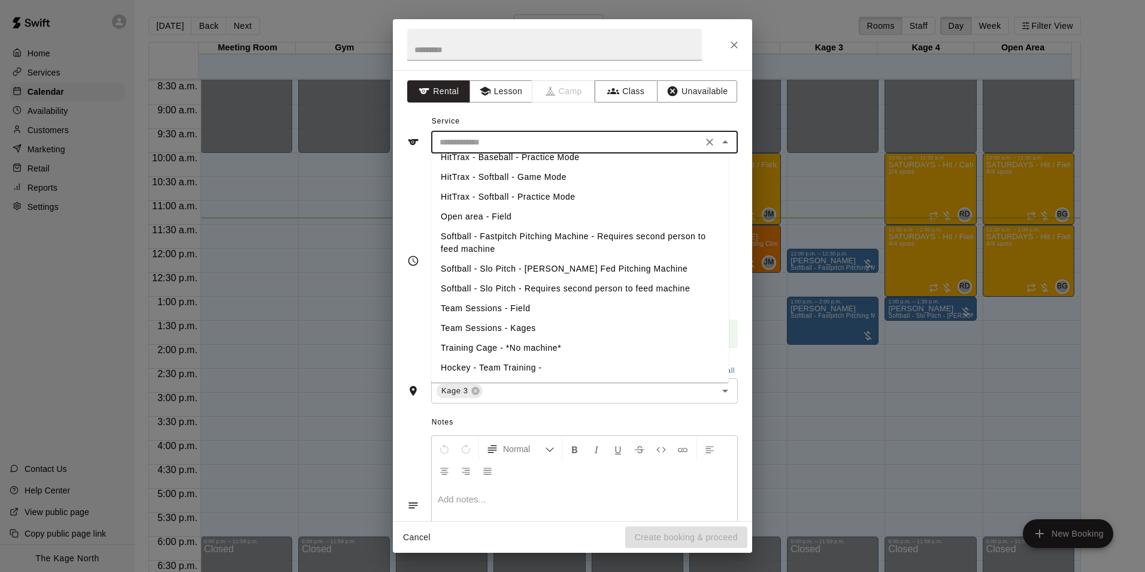
click at [730, 46] on icon "Close" at bounding box center [735, 45] width 12 height 12
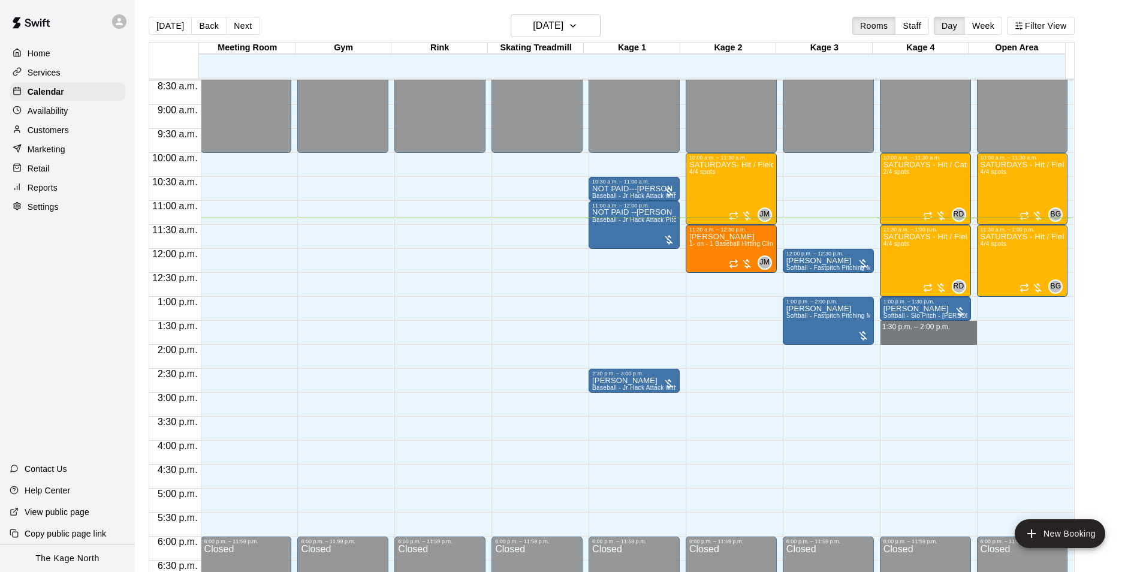
drag, startPoint x: 933, startPoint y: 327, endPoint x: 932, endPoint y: 340, distance: 13.3
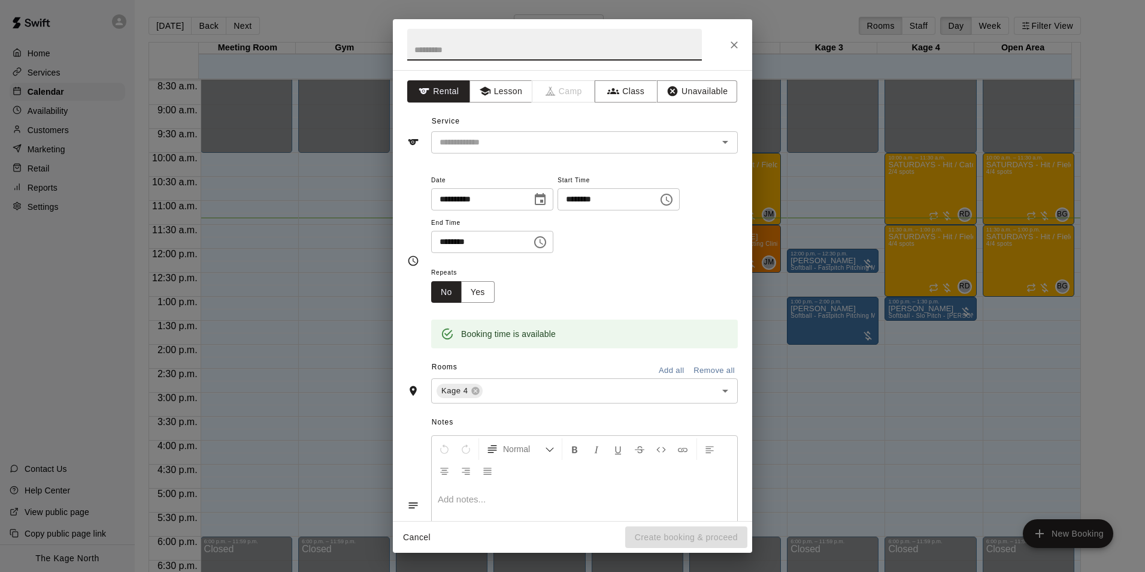
click at [740, 39] on icon "Close" at bounding box center [735, 45] width 12 height 12
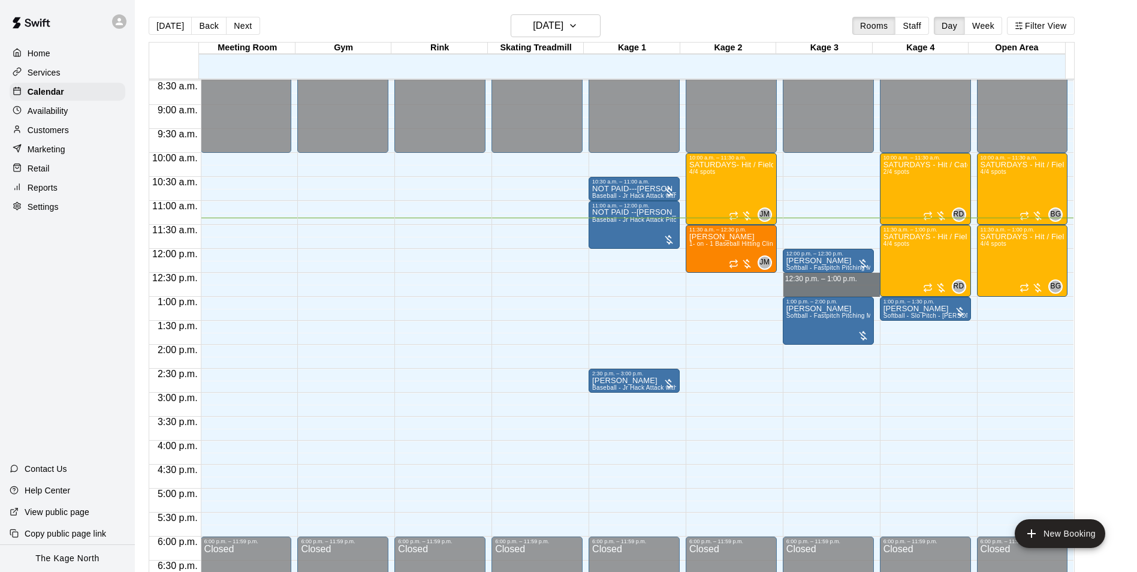
drag, startPoint x: 839, startPoint y: 279, endPoint x: 838, endPoint y: 292, distance: 13.8
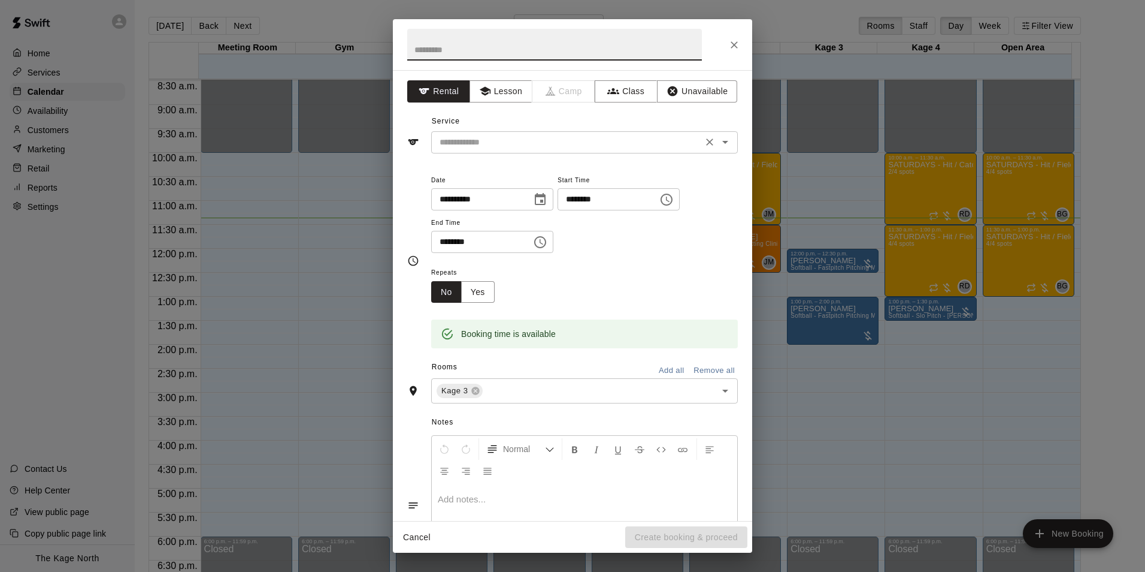
click at [602, 138] on input "text" at bounding box center [567, 142] width 264 height 15
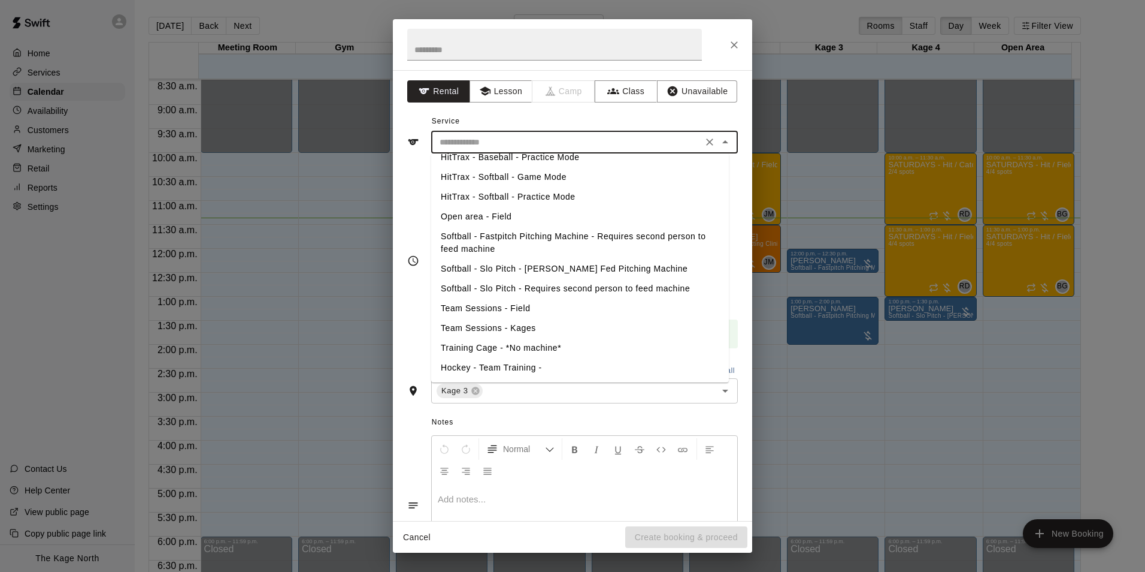
click at [576, 285] on li "Softball - Slo Pitch - Requires second person to feed machine" at bounding box center [580, 289] width 298 height 20
type input "**********"
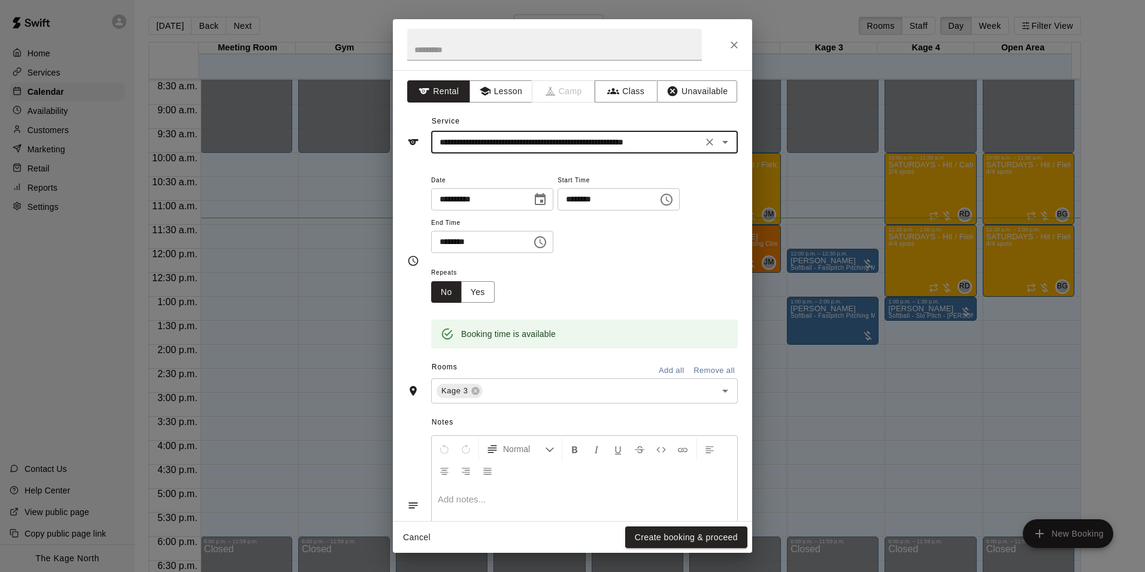
click at [698, 525] on div "Cancel Create booking & proceed" at bounding box center [572, 537] width 359 height 32
click at [710, 533] on button "Create booking & proceed" at bounding box center [686, 537] width 122 height 22
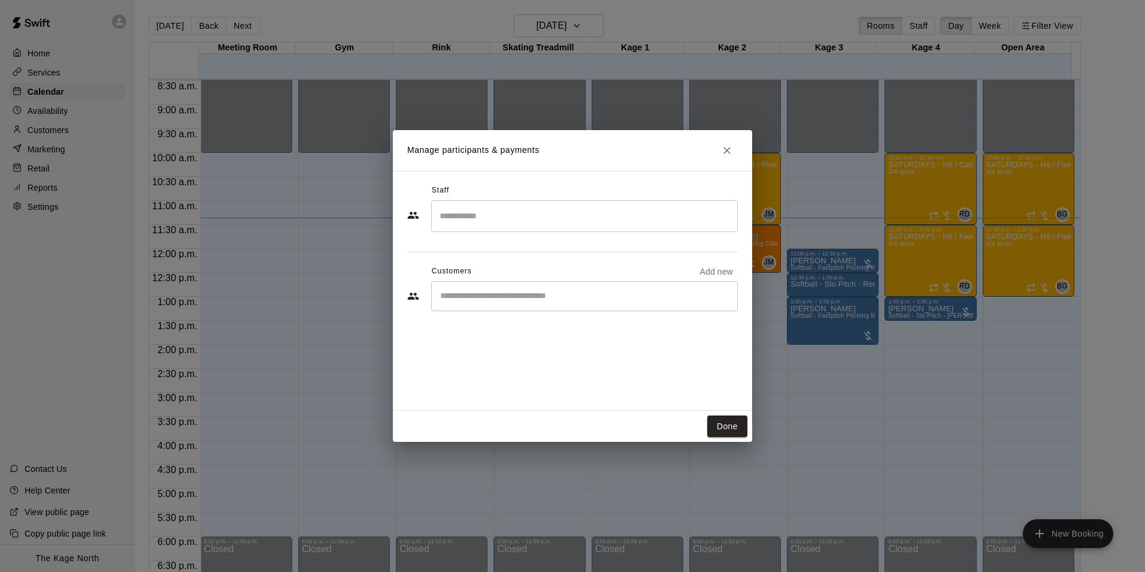
click at [504, 295] on input "Start typing to search customers..." at bounding box center [585, 296] width 296 height 12
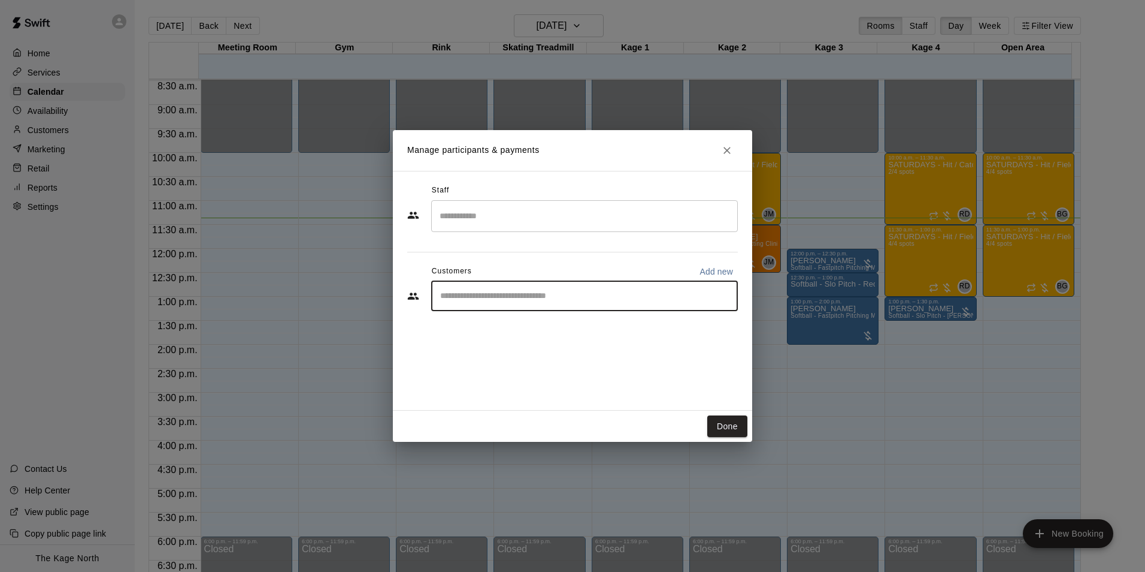
click at [562, 292] on input "Start typing to search customers..." at bounding box center [585, 296] width 296 height 12
type input "*"
drag, startPoint x: 613, startPoint y: 292, endPoint x: 413, endPoint y: 291, distance: 199.5
click at [413, 292] on div "**********" at bounding box center [572, 296] width 331 height 30
type input "**********"
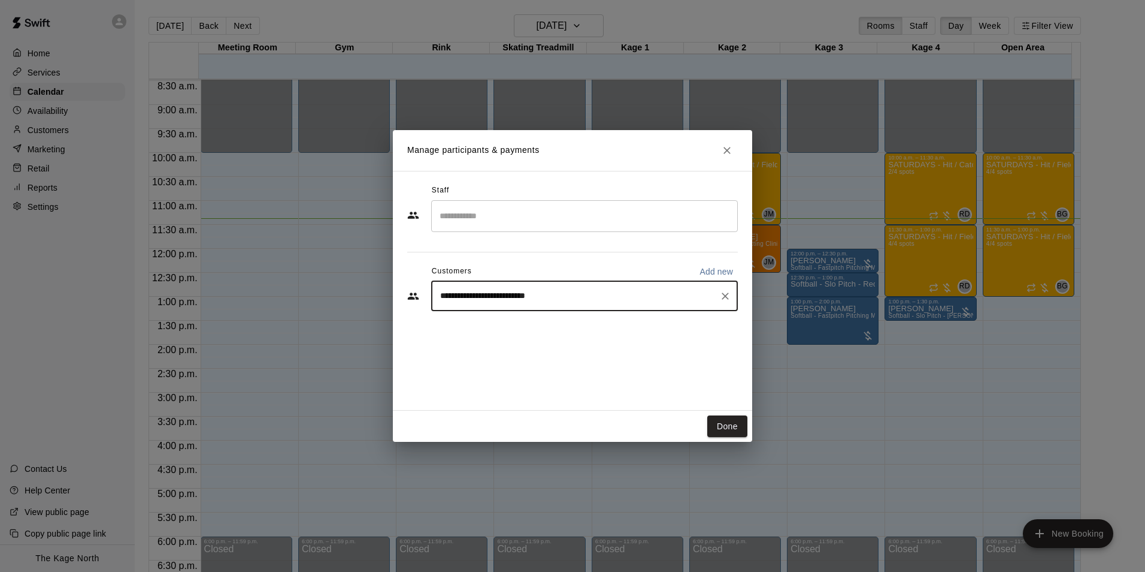
click at [720, 268] on p "Add new" at bounding box center [717, 271] width 34 height 12
select select "**"
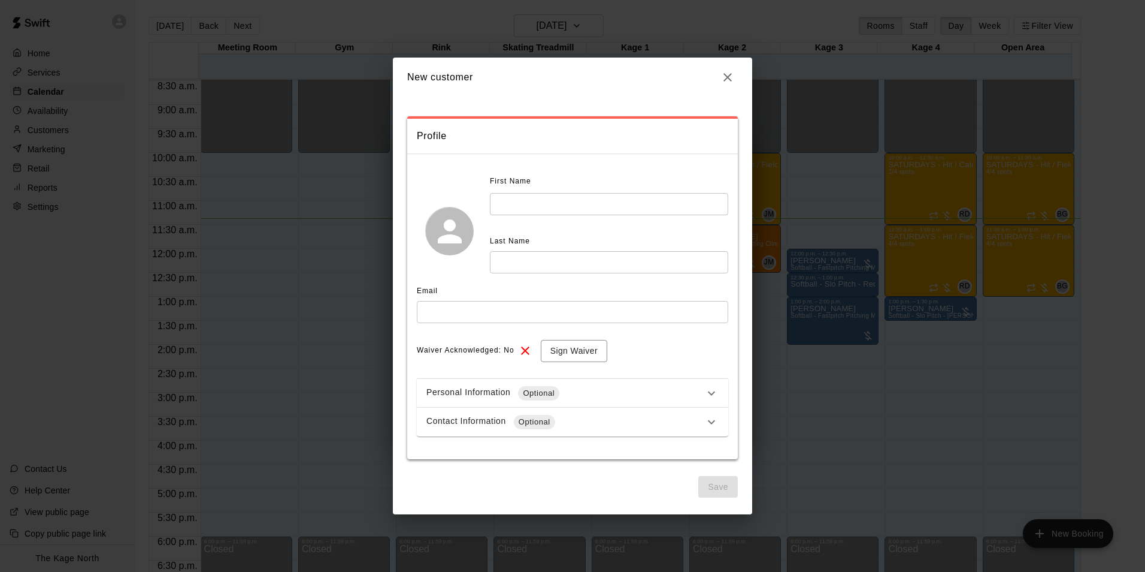
click at [511, 304] on input "text" at bounding box center [573, 312] width 312 height 22
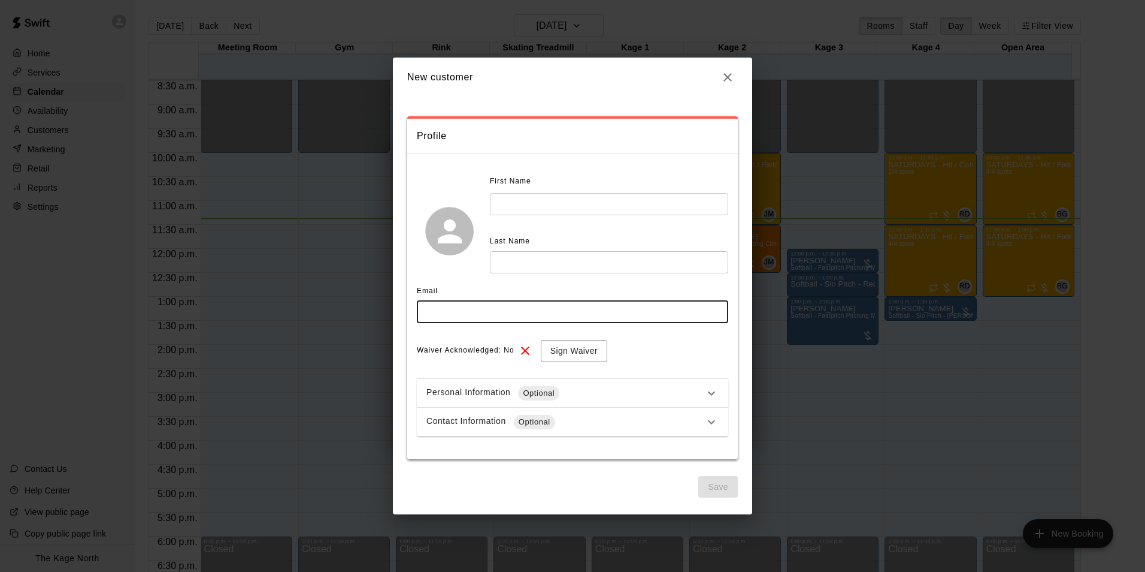
paste input "**********"
type input "**********"
click at [540, 189] on div "First Name" at bounding box center [585, 181] width 191 height 19
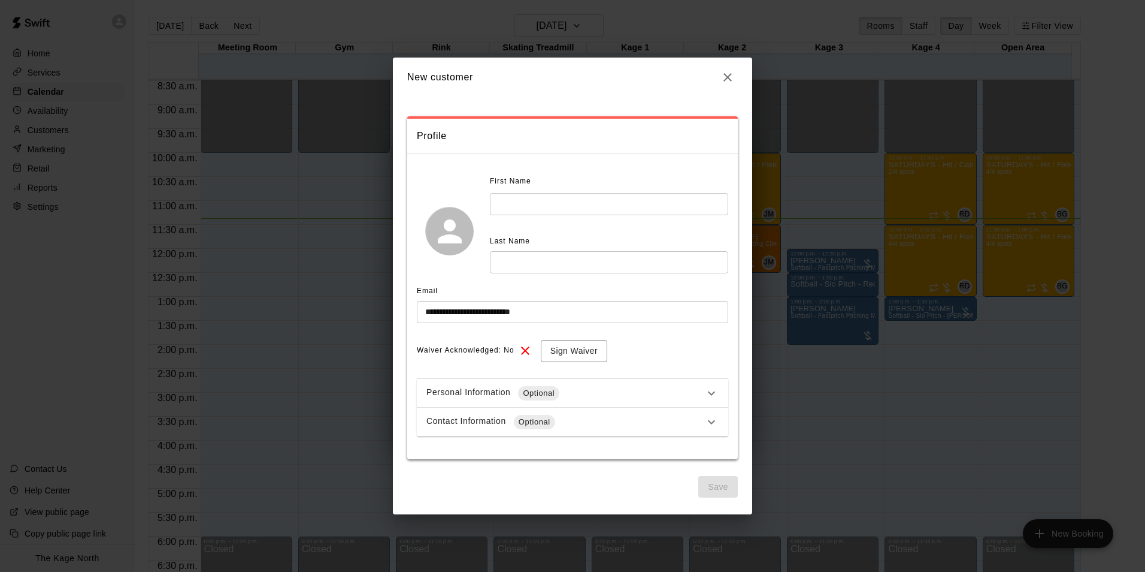
click at [558, 200] on input "text" at bounding box center [609, 204] width 238 height 22
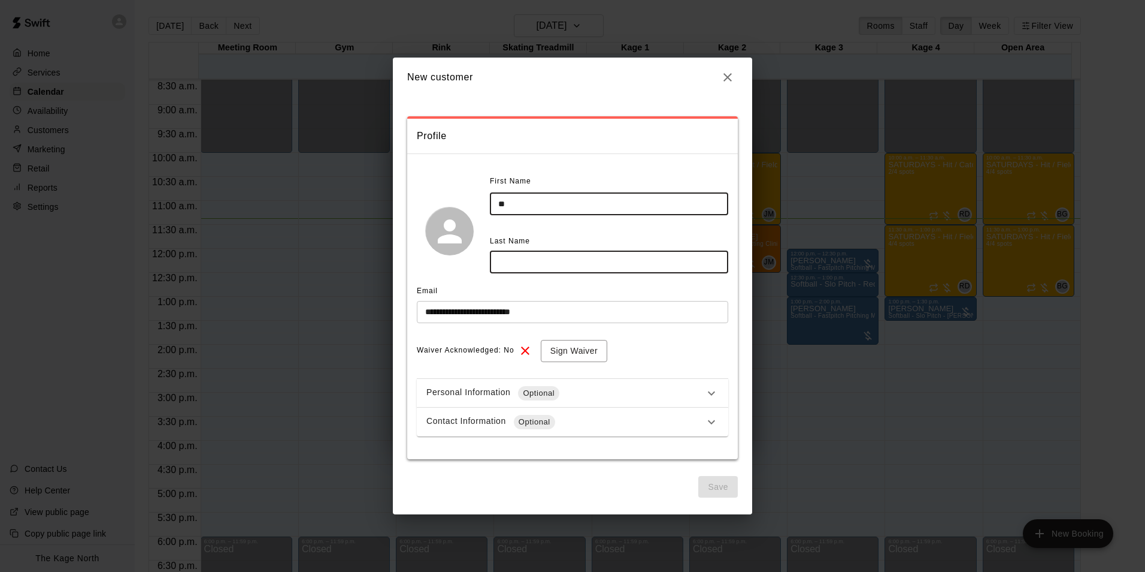
type input "*"
type input "******"
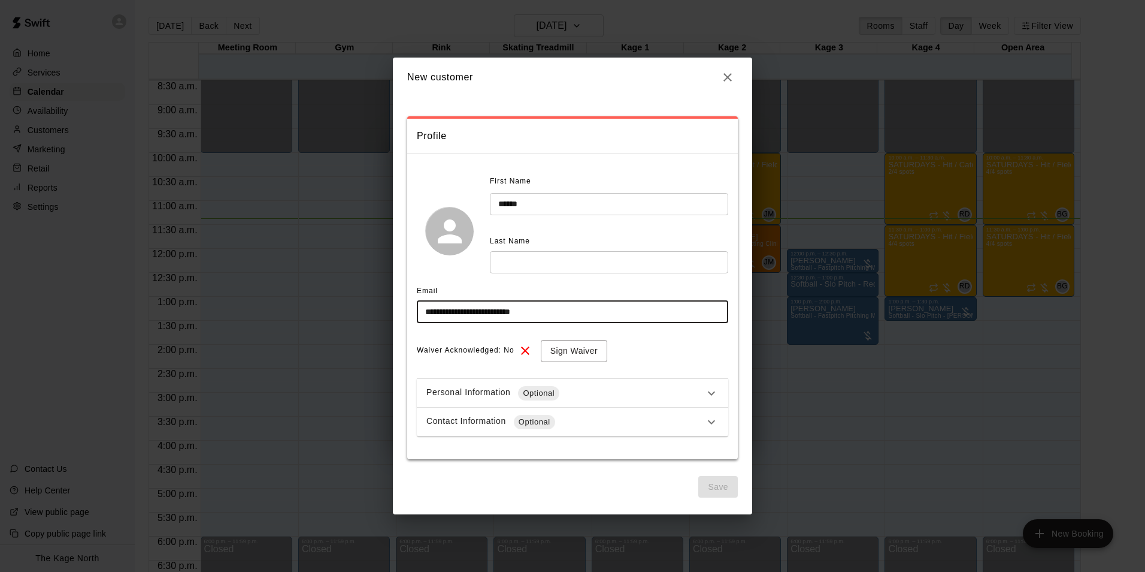
drag, startPoint x: 474, startPoint y: 311, endPoint x: 418, endPoint y: 312, distance: 56.3
click at [418, 312] on input "**********" at bounding box center [573, 312] width 312 height 22
click at [522, 240] on span "Last Name" at bounding box center [510, 241] width 40 height 8
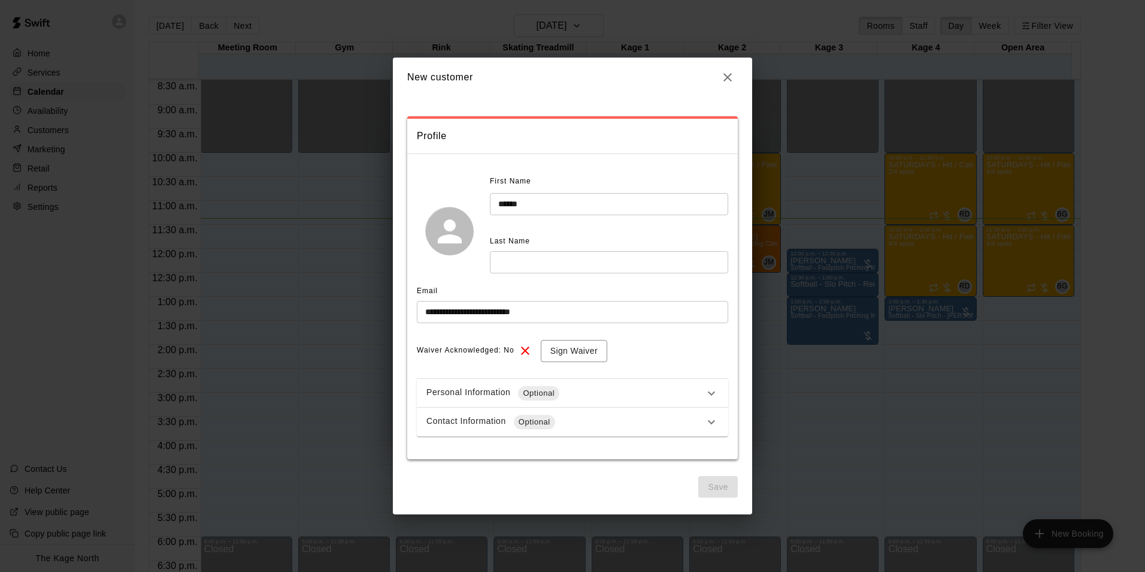
click at [518, 260] on input "text" at bounding box center [609, 262] width 238 height 22
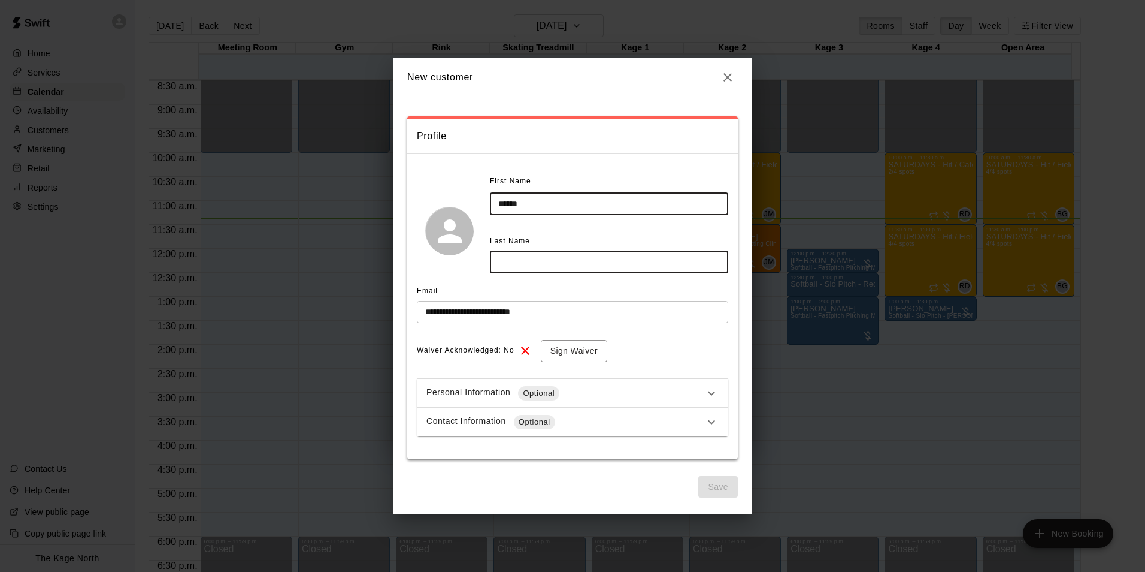
paste input "**********"
click at [573, 349] on button "Sign Waiver" at bounding box center [574, 351] width 67 height 22
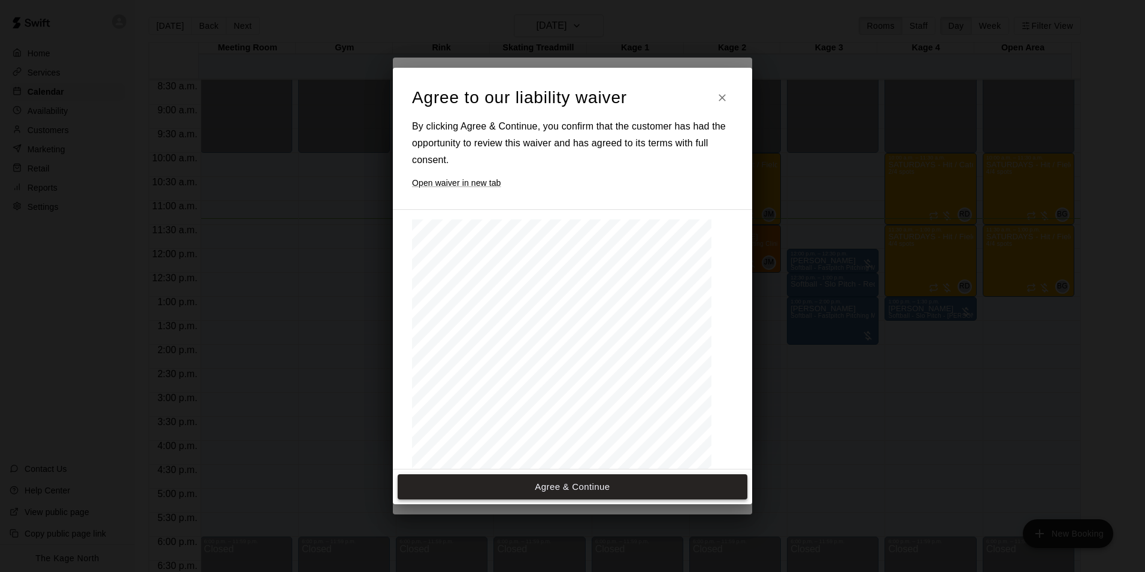
click at [606, 494] on button "Agree & Continue" at bounding box center [573, 486] width 350 height 25
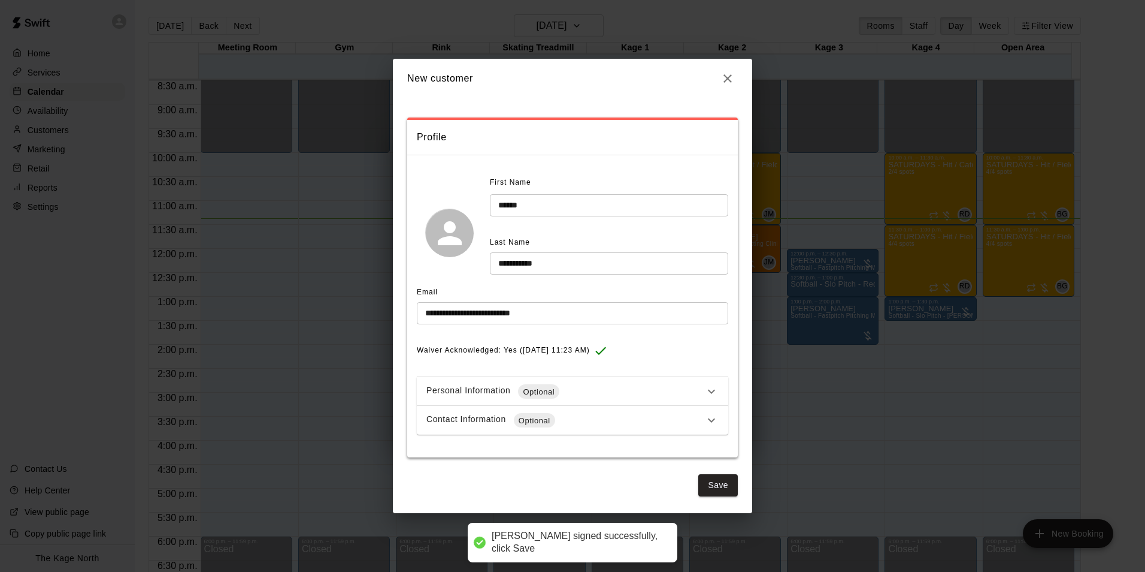
click at [503, 264] on input "**********" at bounding box center [609, 263] width 238 height 22
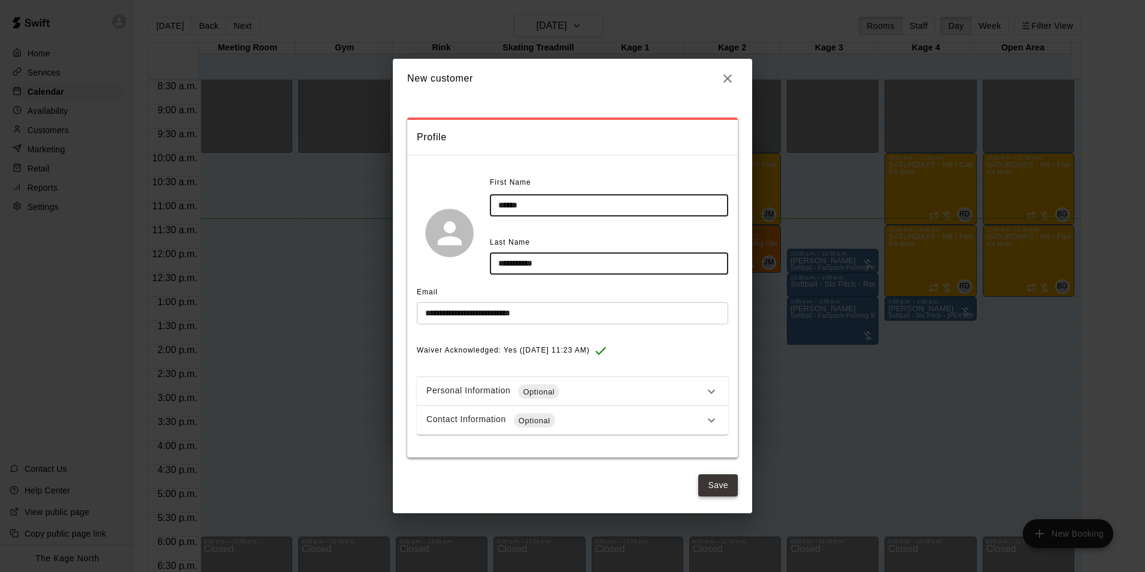
type input "**********"
click at [712, 483] on button "Save" at bounding box center [719, 485] width 40 height 22
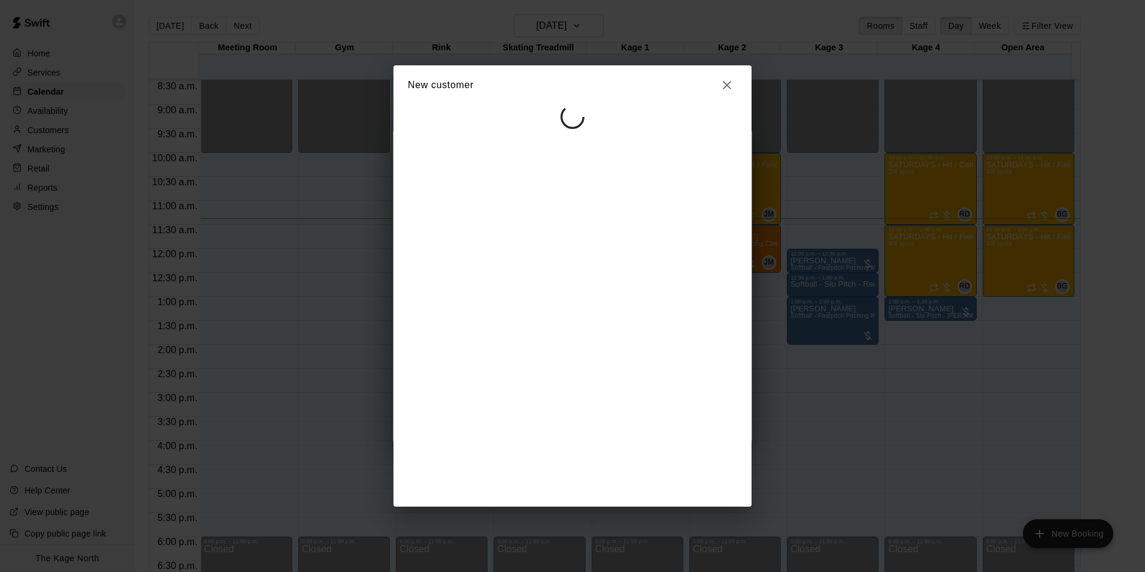
select select "**"
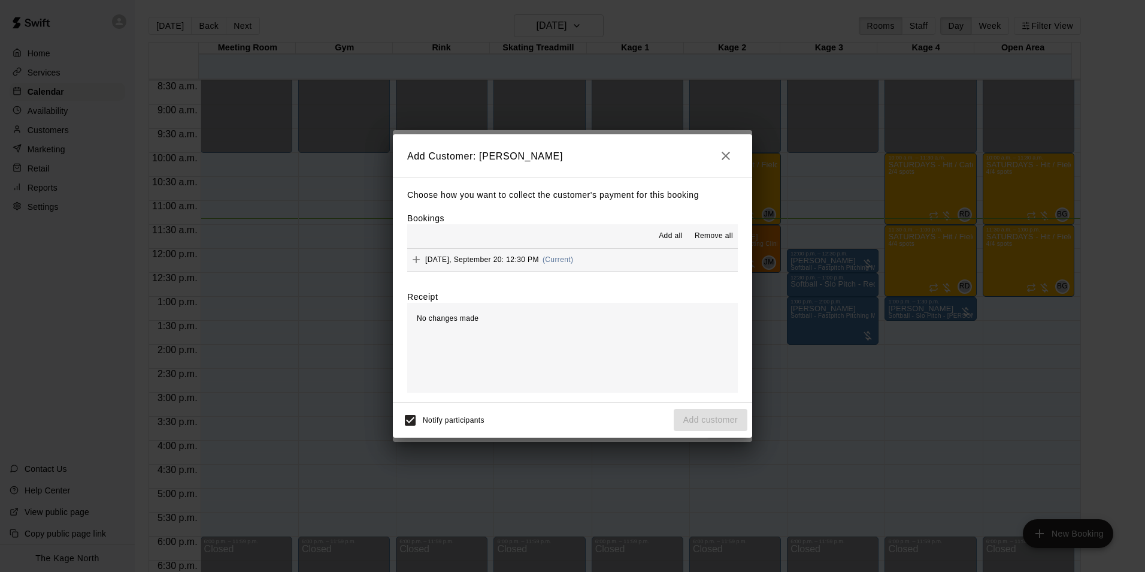
click at [681, 232] on span "Add all" at bounding box center [671, 236] width 24 height 12
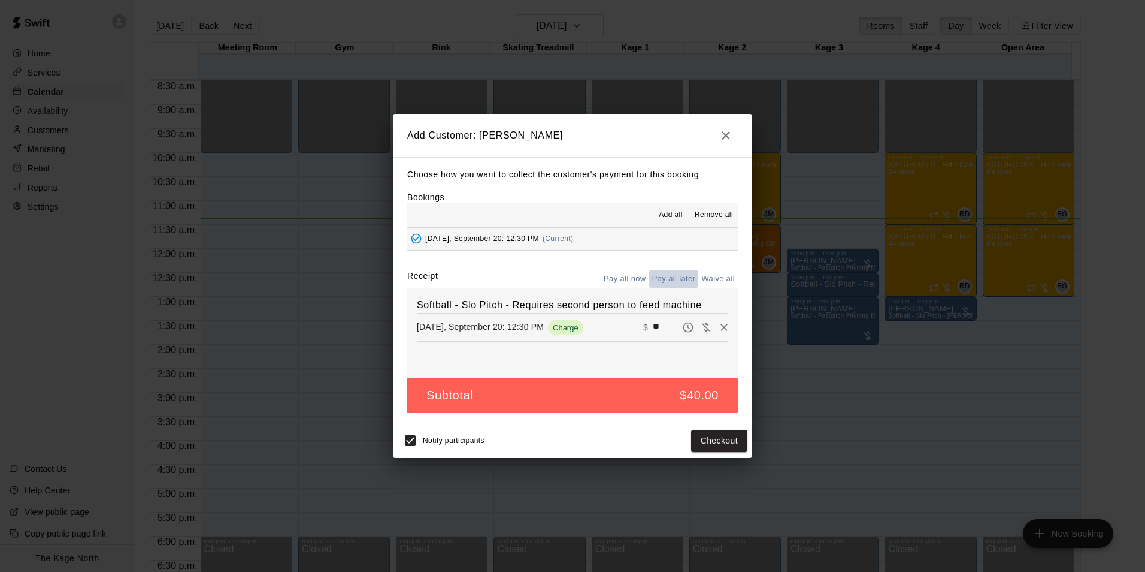
click at [681, 273] on button "Pay all later" at bounding box center [674, 279] width 50 height 19
click at [721, 439] on button "Add customer" at bounding box center [711, 441] width 74 height 22
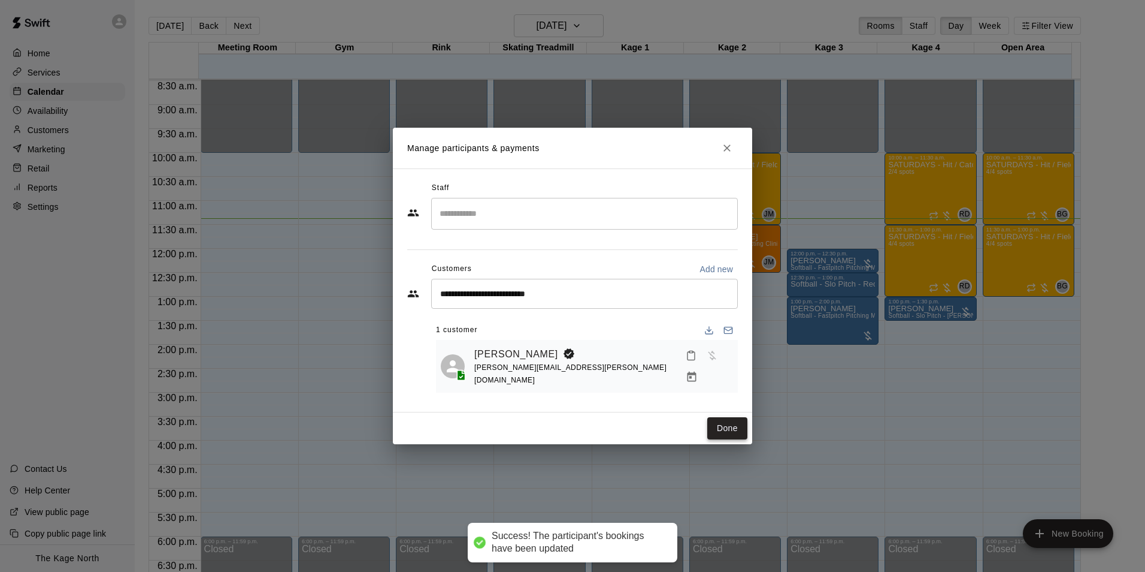
click at [726, 426] on button "Done" at bounding box center [728, 428] width 40 height 22
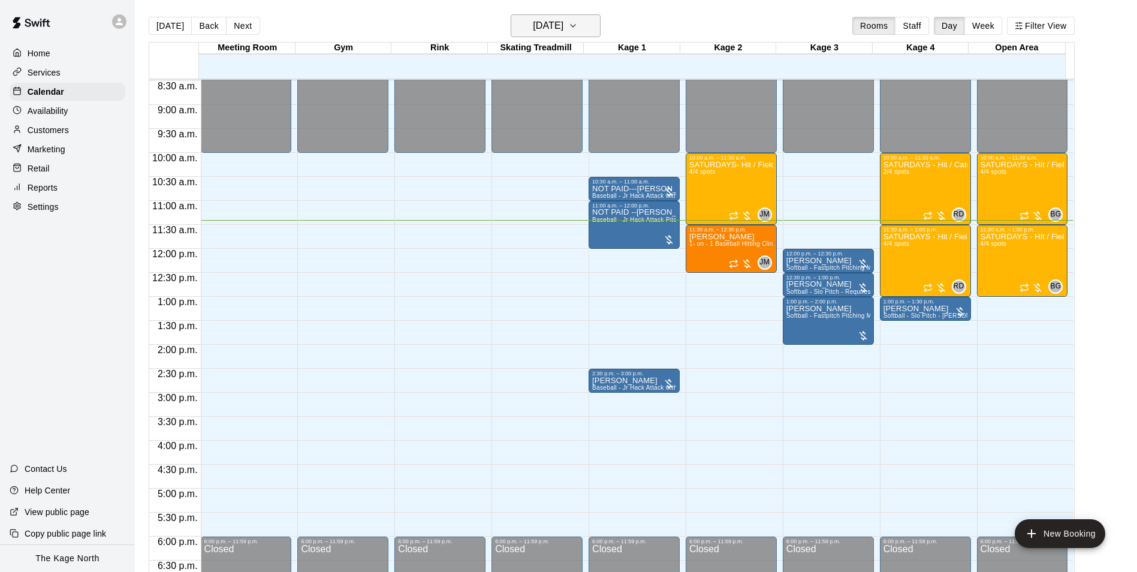
click at [550, 22] on h6 "[DATE]" at bounding box center [548, 25] width 31 height 17
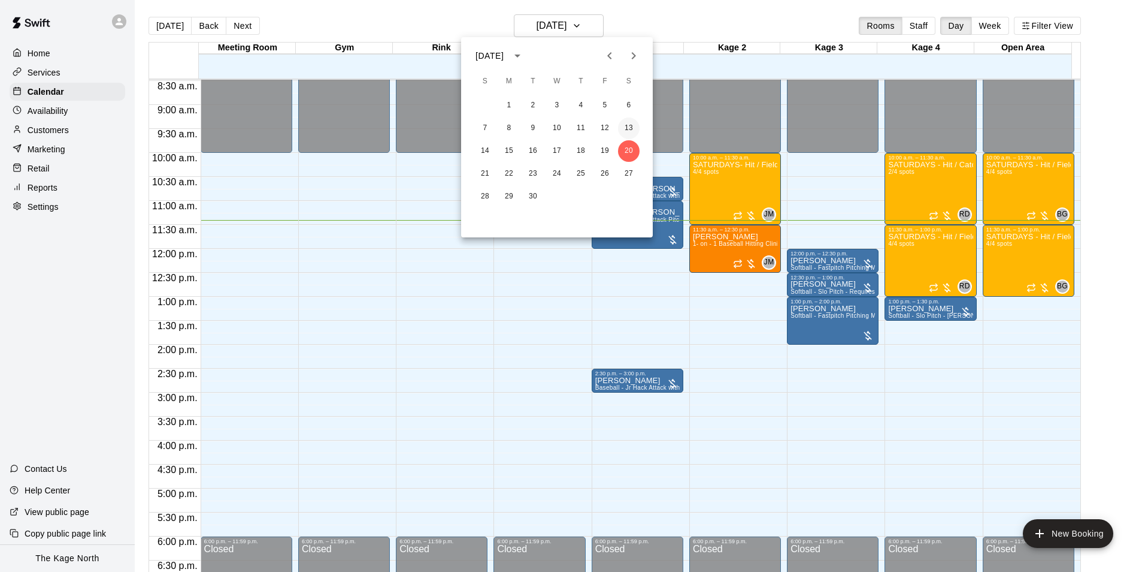
click at [630, 125] on button "13" at bounding box center [629, 128] width 22 height 22
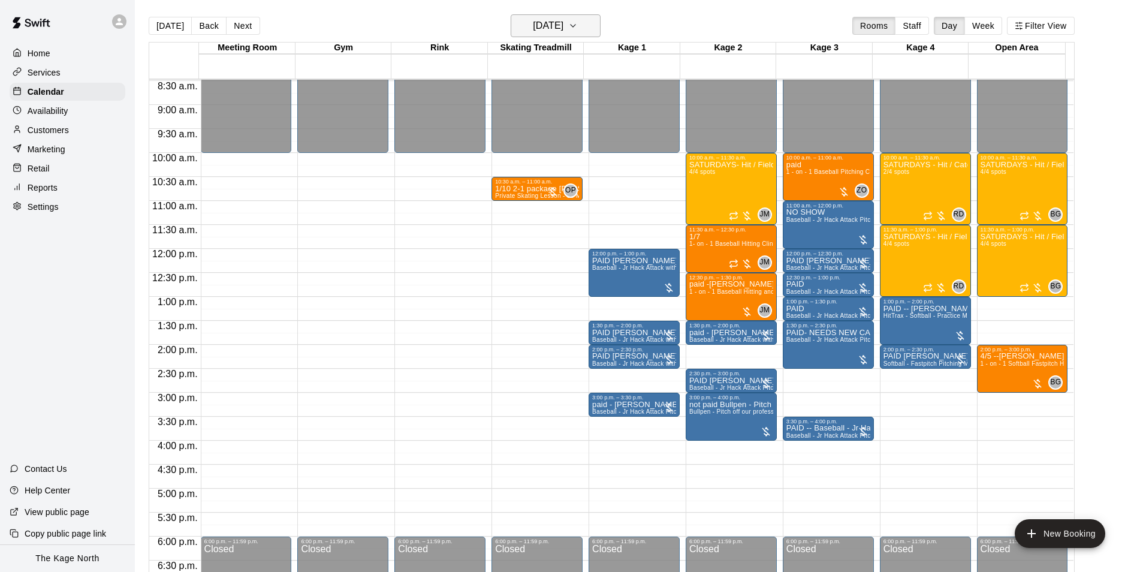
click at [563, 25] on h6 "[DATE]" at bounding box center [548, 25] width 31 height 17
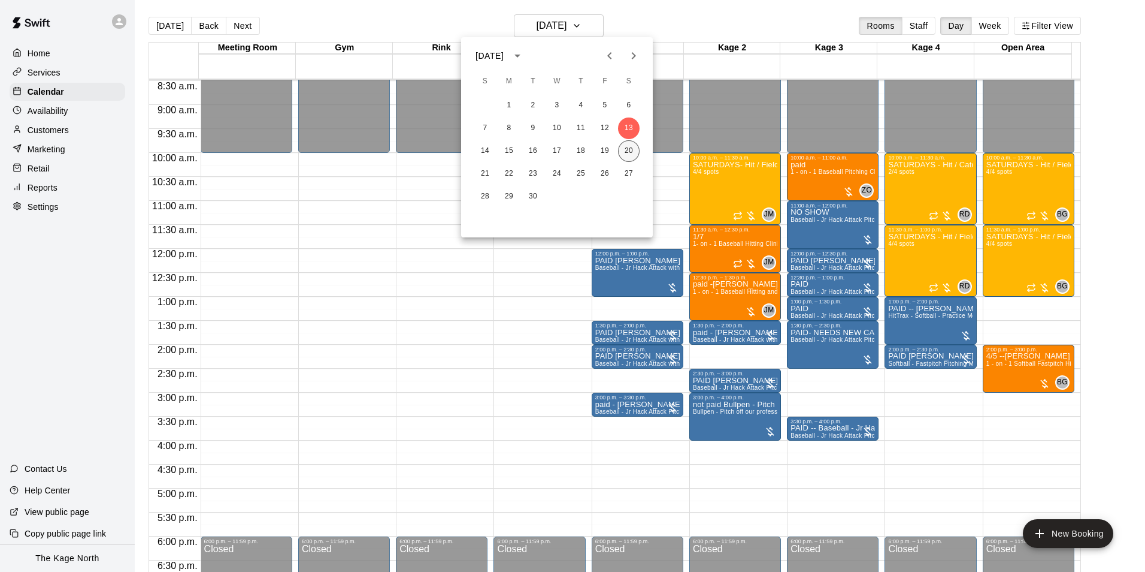
click at [628, 153] on button "20" at bounding box center [629, 151] width 22 height 22
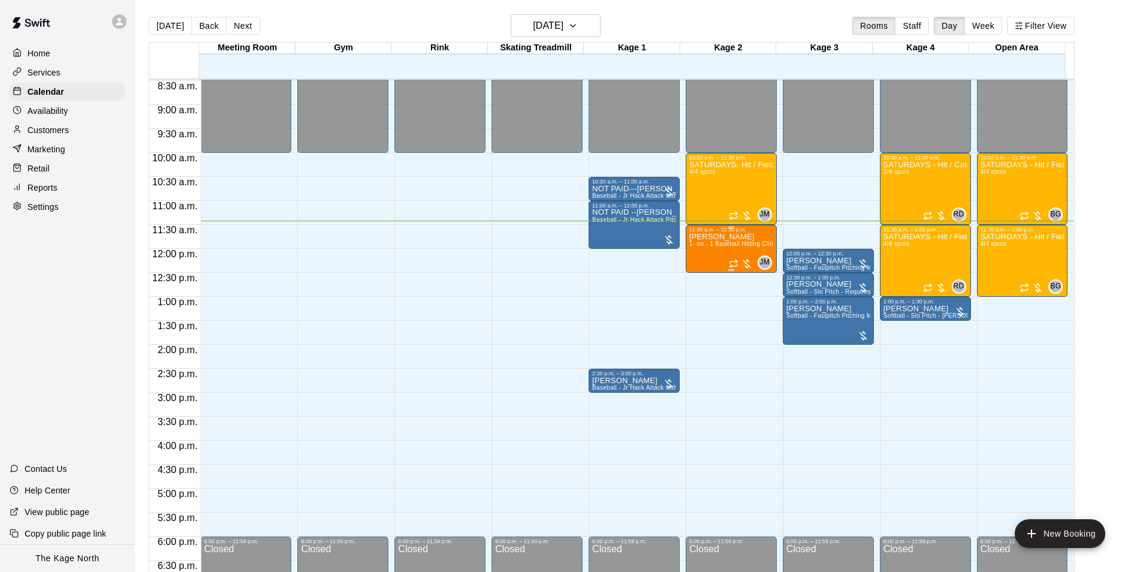
click at [727, 252] on div "[PERSON_NAME] 1- on - 1 Baseball Hitting Clinic" at bounding box center [731, 518] width 84 height 572
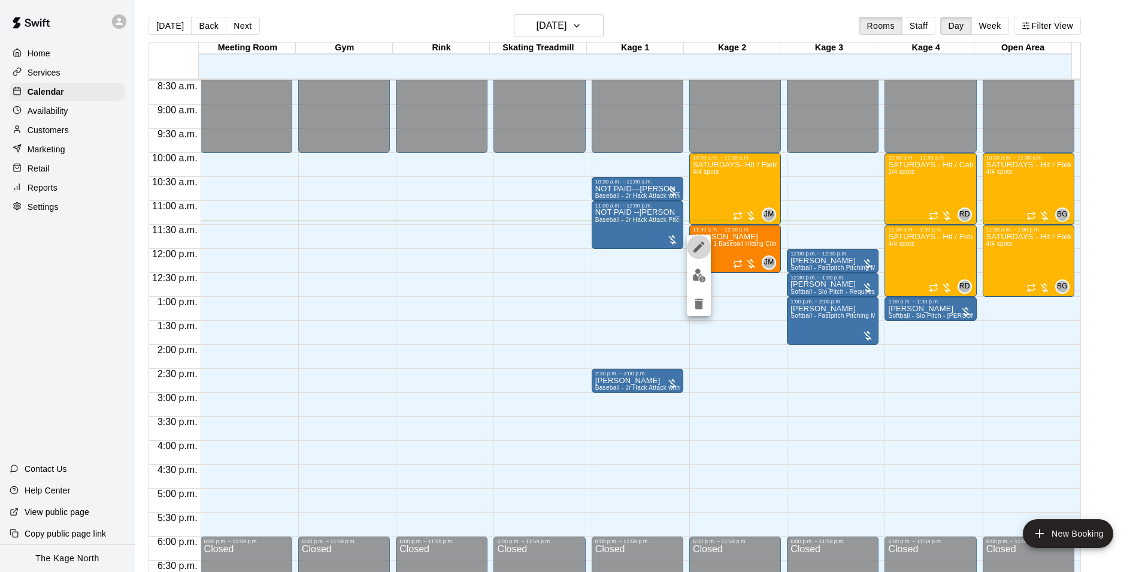
click at [699, 246] on icon "edit" at bounding box center [699, 246] width 11 height 11
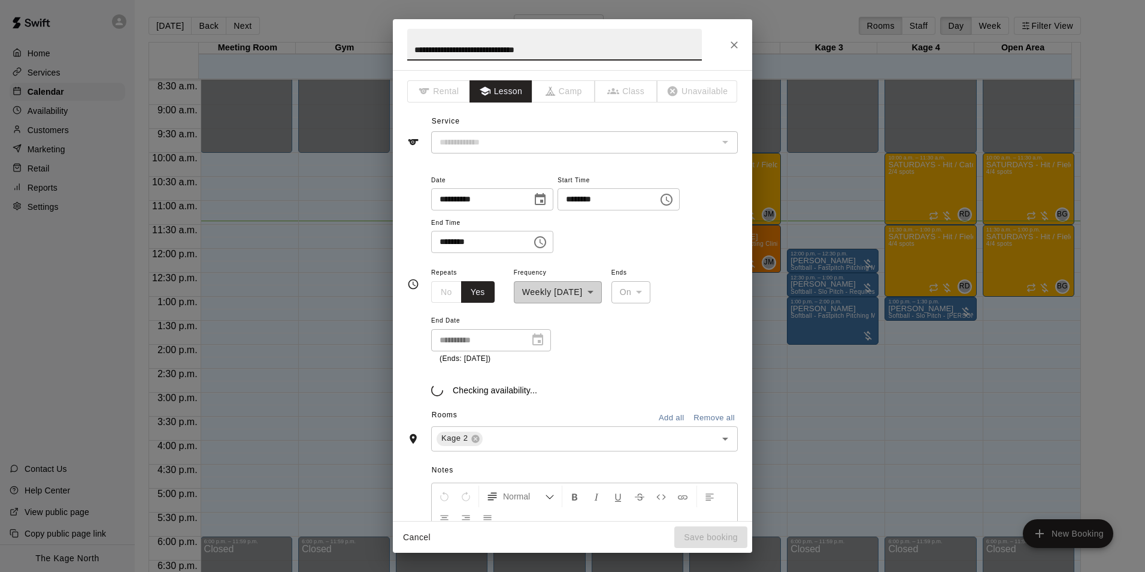
type input "**********"
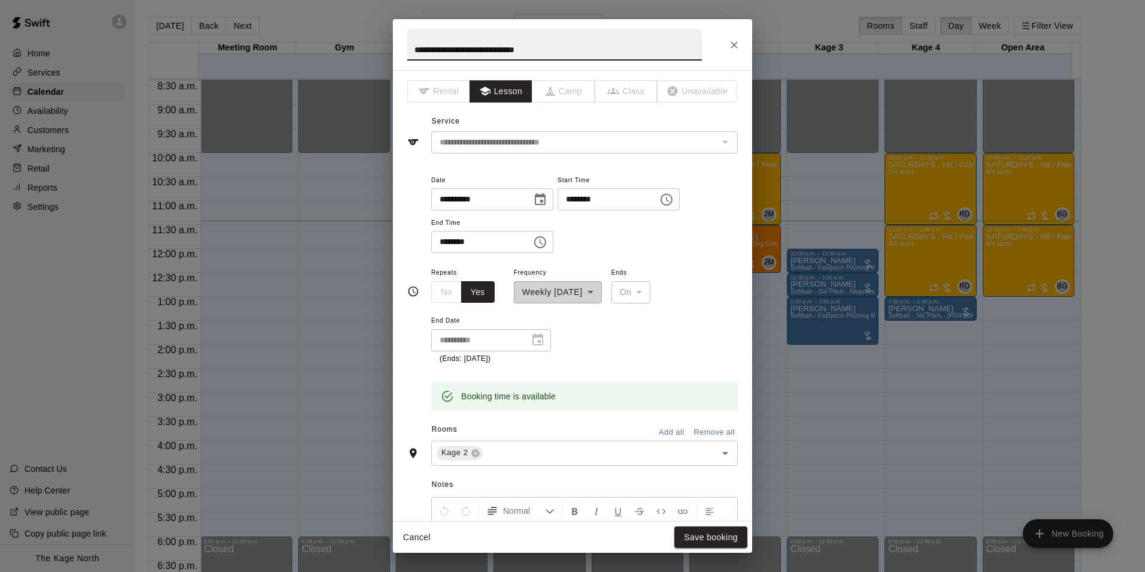
drag, startPoint x: 558, startPoint y: 52, endPoint x: 333, endPoint y: 31, distance: 226.2
click at [333, 31] on div "**********" at bounding box center [572, 286] width 1145 height 572
type input "***"
click at [714, 531] on button "Save booking" at bounding box center [711, 537] width 73 height 22
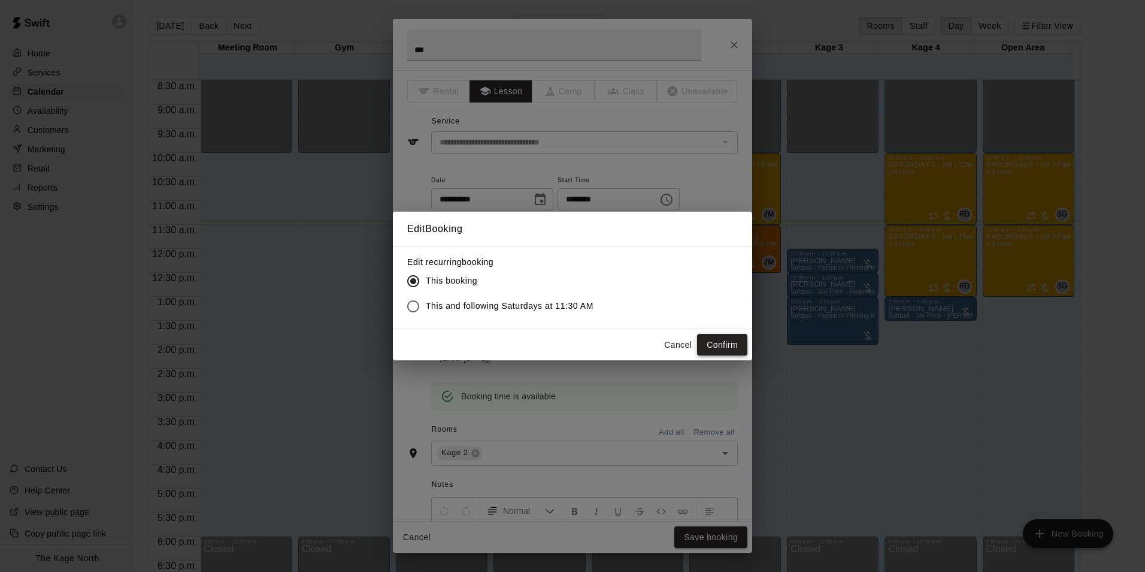
click at [720, 346] on button "Confirm" at bounding box center [722, 345] width 50 height 22
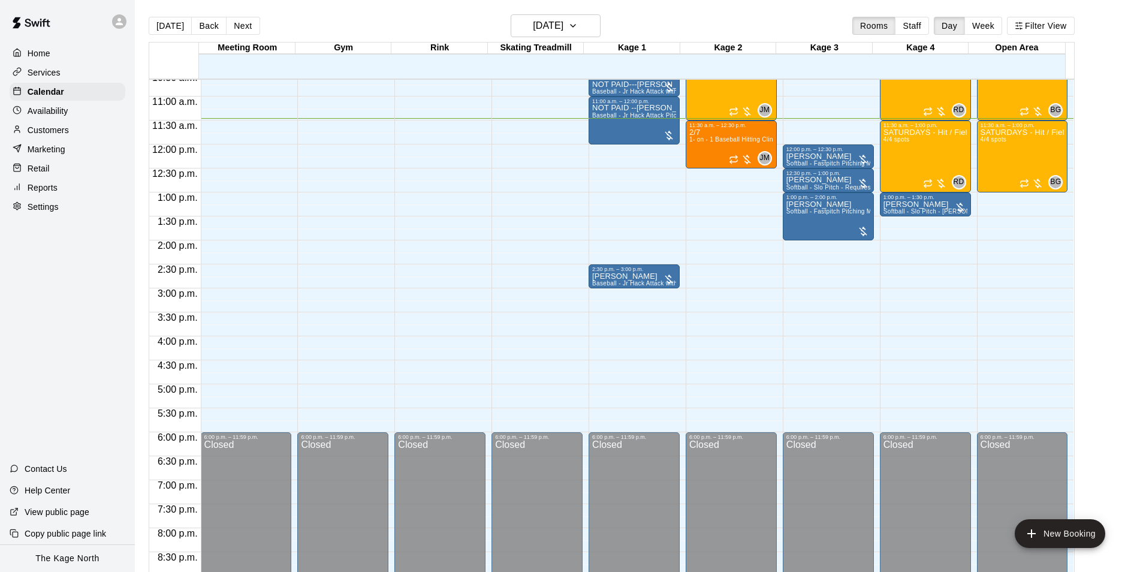
scroll to position [489, 0]
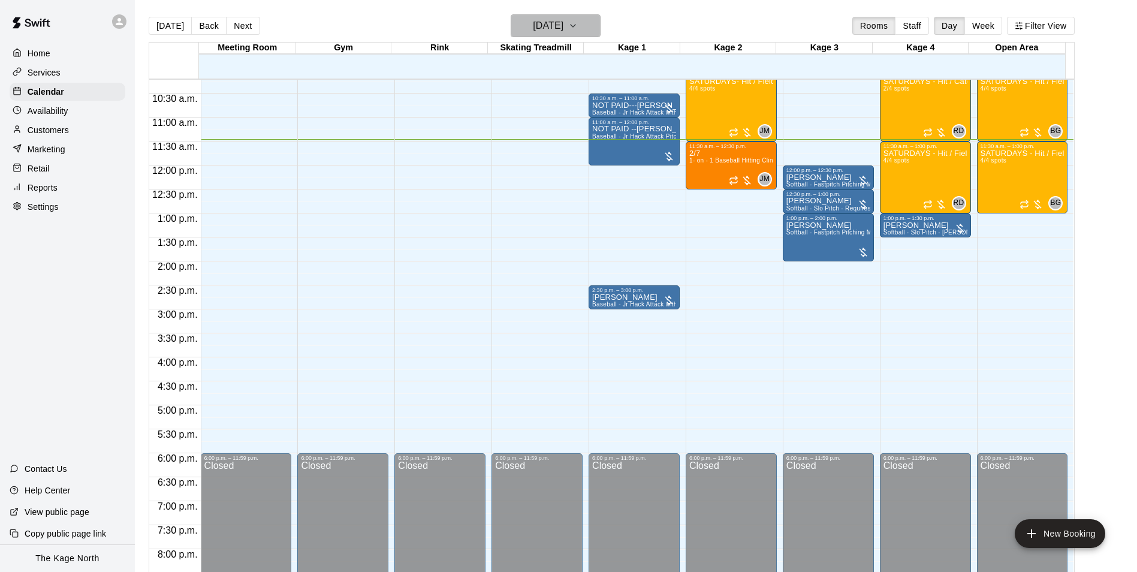
click at [563, 26] on h6 "[DATE]" at bounding box center [548, 25] width 31 height 17
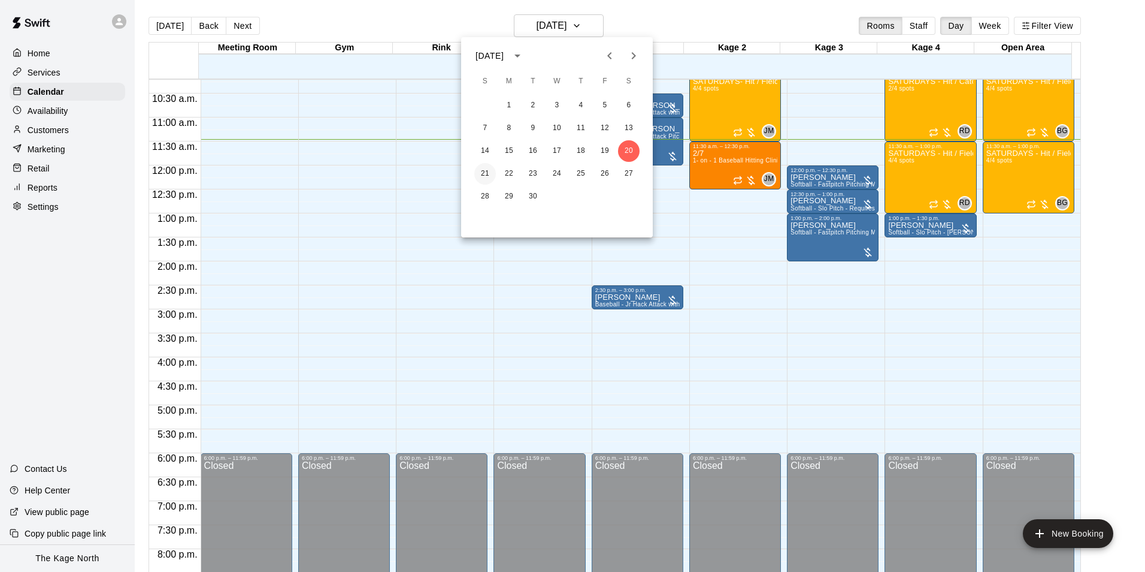
click at [483, 171] on button "21" at bounding box center [485, 174] width 22 height 22
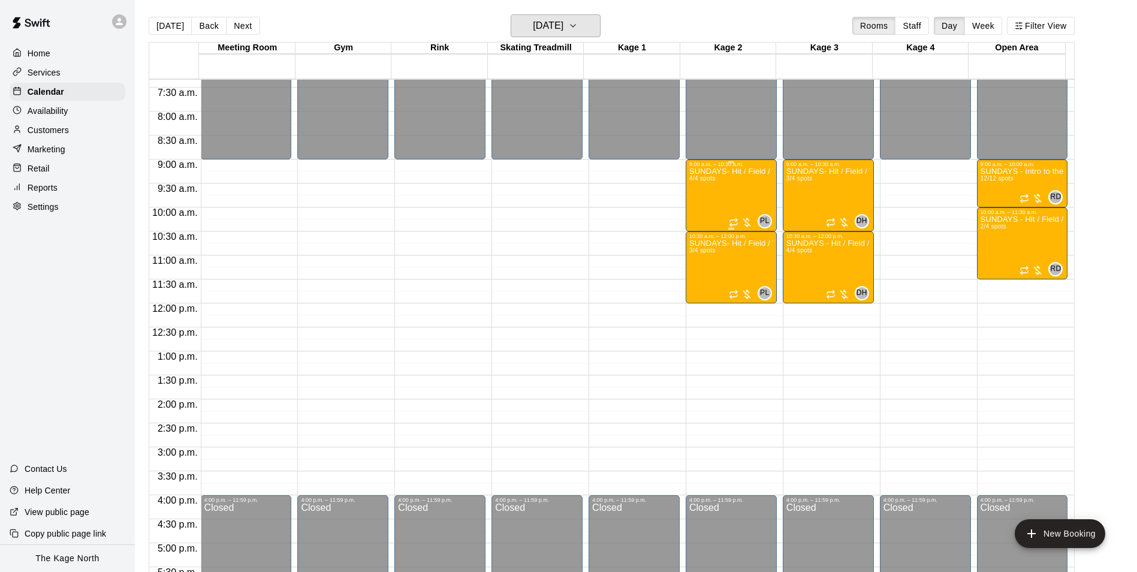
scroll to position [310, 0]
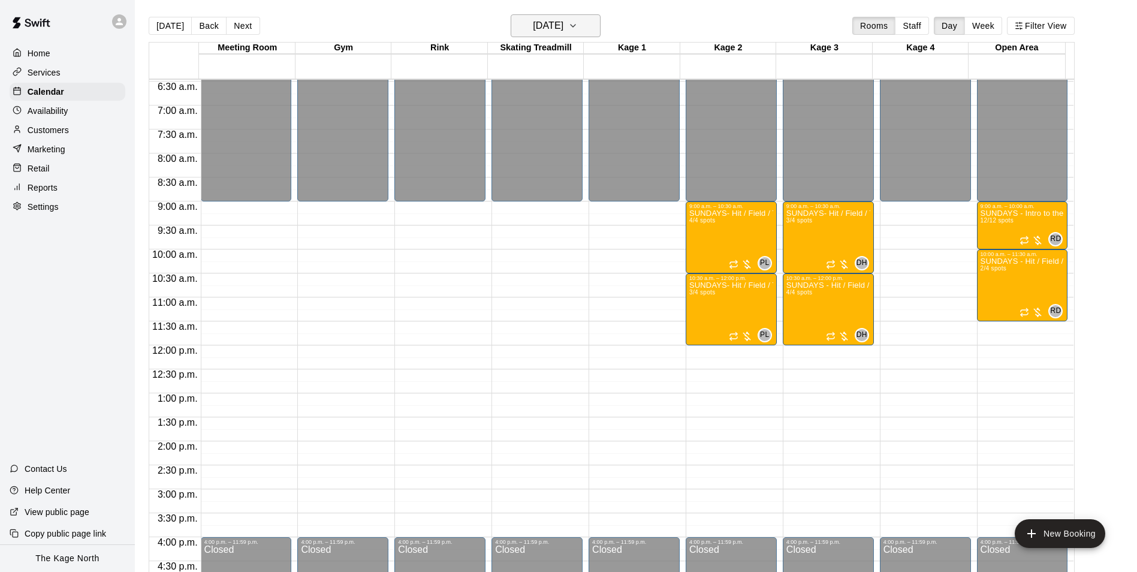
click at [563, 29] on h6 "[DATE]" at bounding box center [548, 25] width 31 height 17
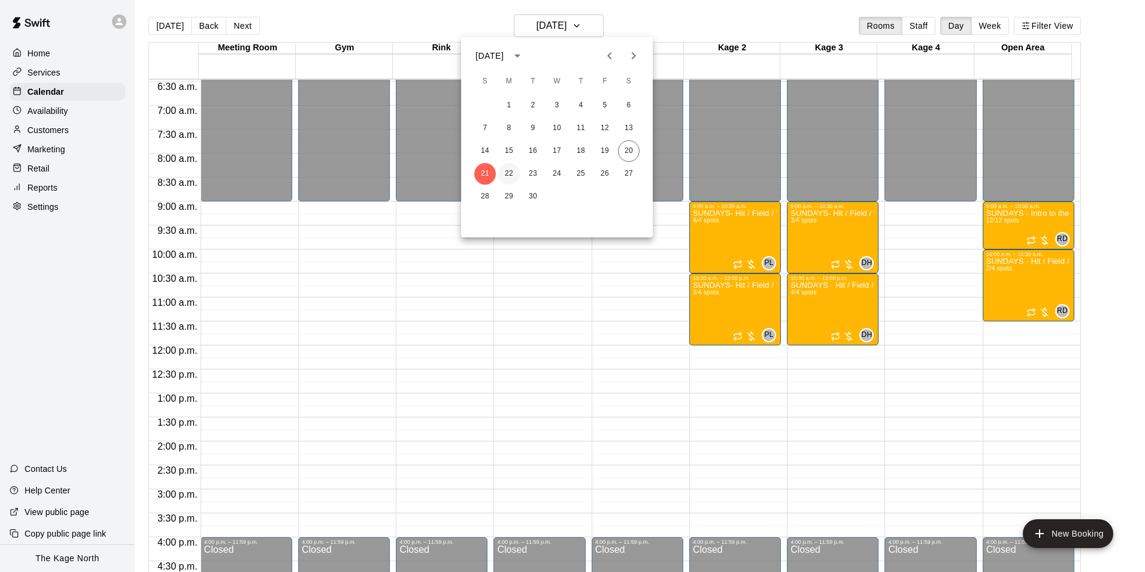
click at [510, 170] on button "22" at bounding box center [509, 174] width 22 height 22
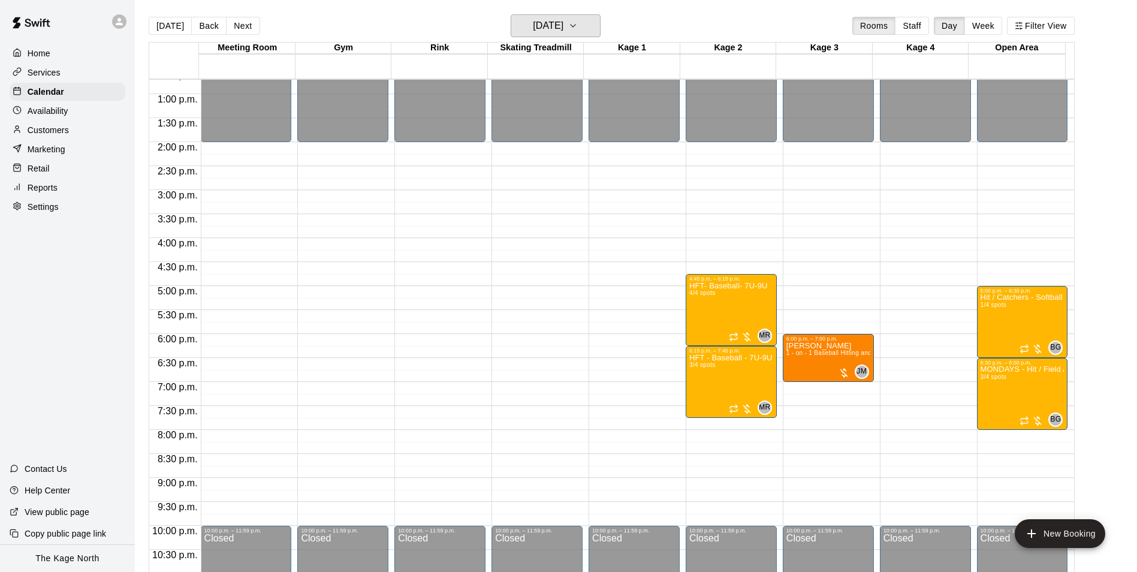
scroll to position [609, 0]
click at [563, 32] on h6 "[DATE]" at bounding box center [548, 25] width 31 height 17
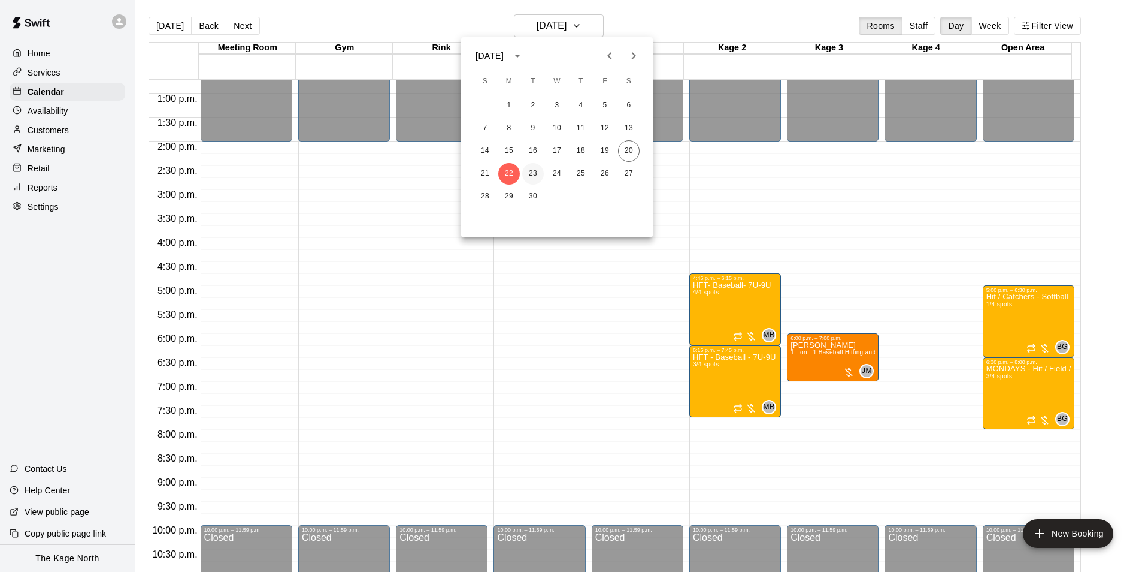
click at [530, 173] on button "23" at bounding box center [533, 174] width 22 height 22
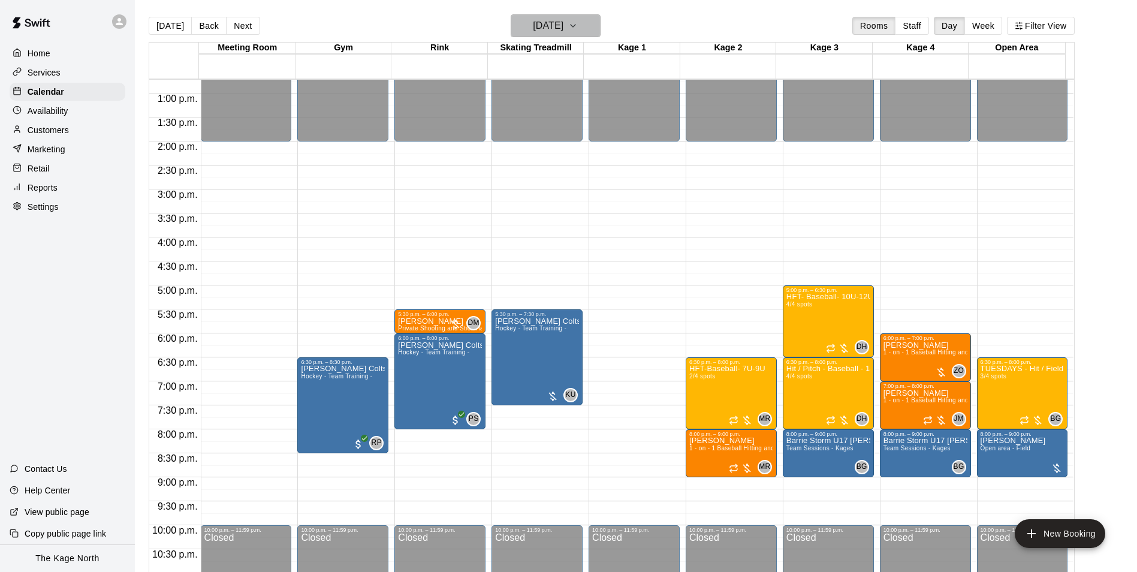
click at [557, 28] on h6 "[DATE]" at bounding box center [548, 25] width 31 height 17
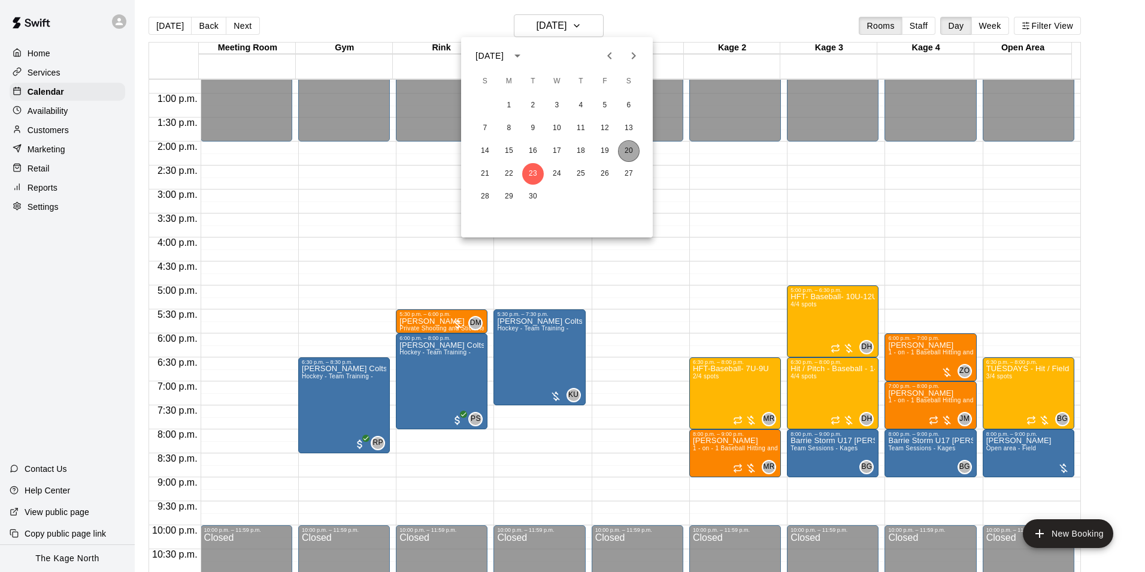
drag, startPoint x: 624, startPoint y: 151, endPoint x: 799, endPoint y: 328, distance: 248.7
click at [624, 151] on button "20" at bounding box center [629, 151] width 22 height 22
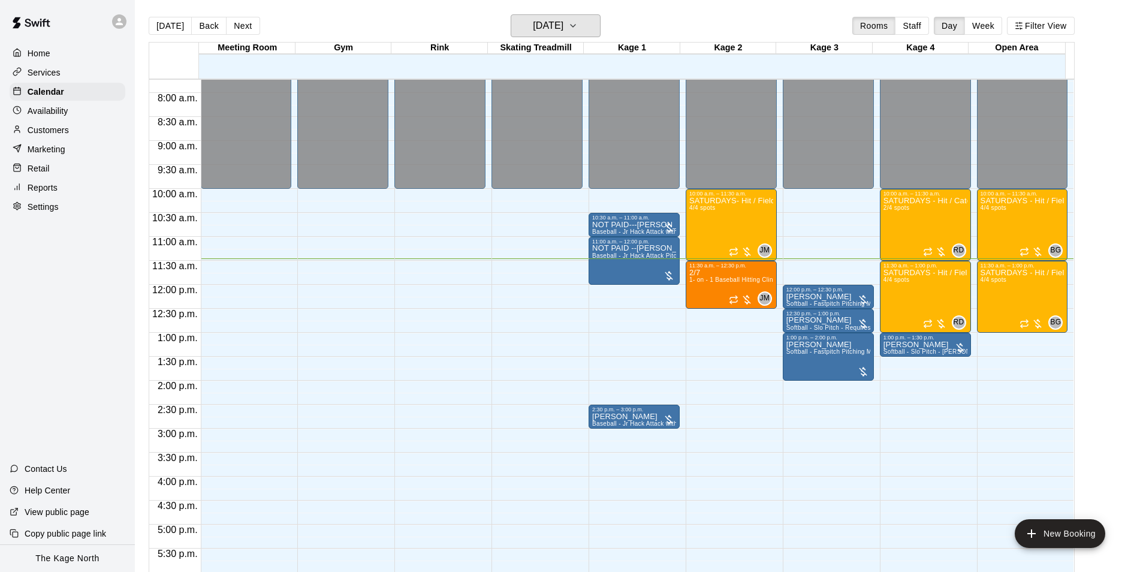
scroll to position [370, 0]
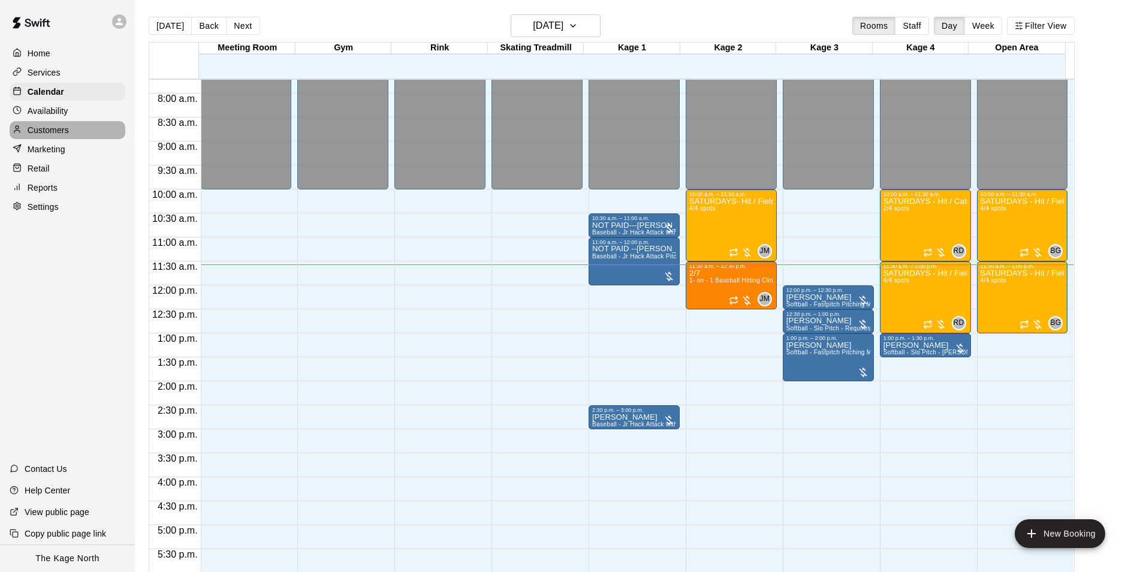
click at [55, 130] on p "Customers" at bounding box center [48, 130] width 41 height 12
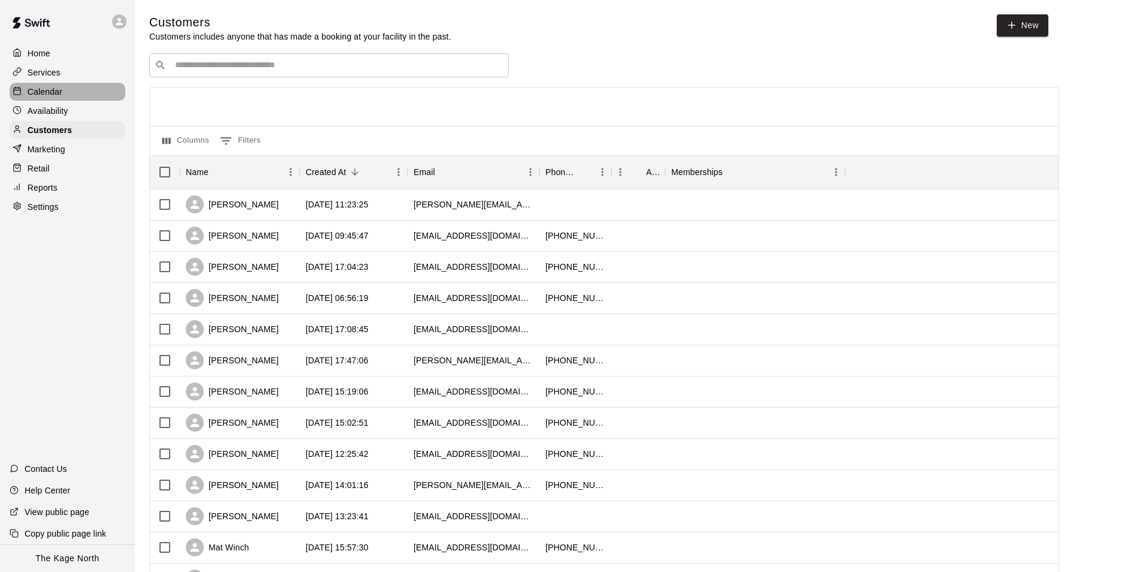
click at [52, 97] on p "Calendar" at bounding box center [45, 92] width 35 height 12
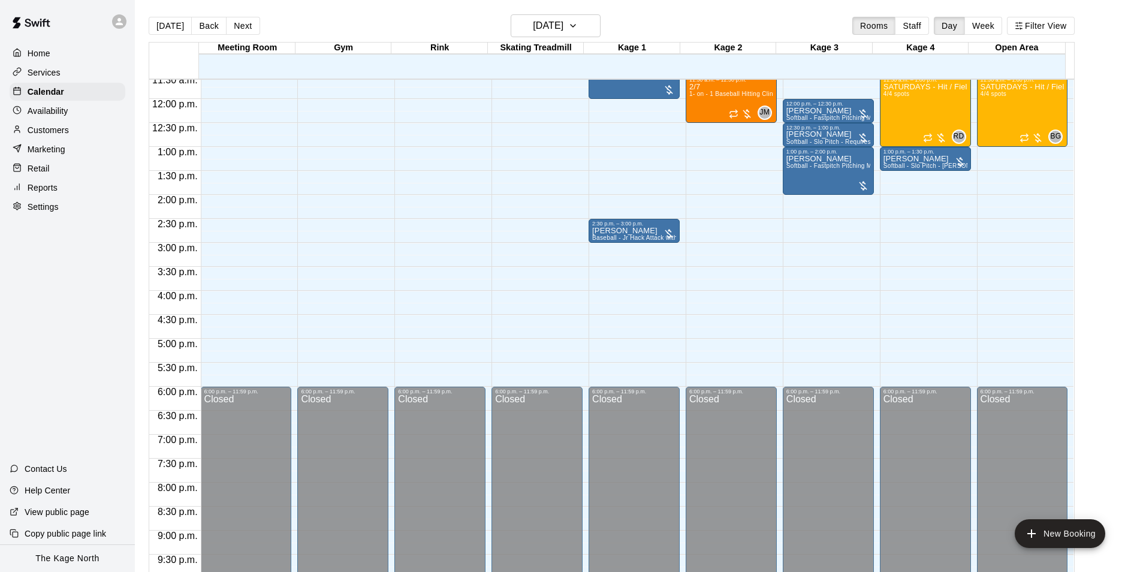
scroll to position [436, 0]
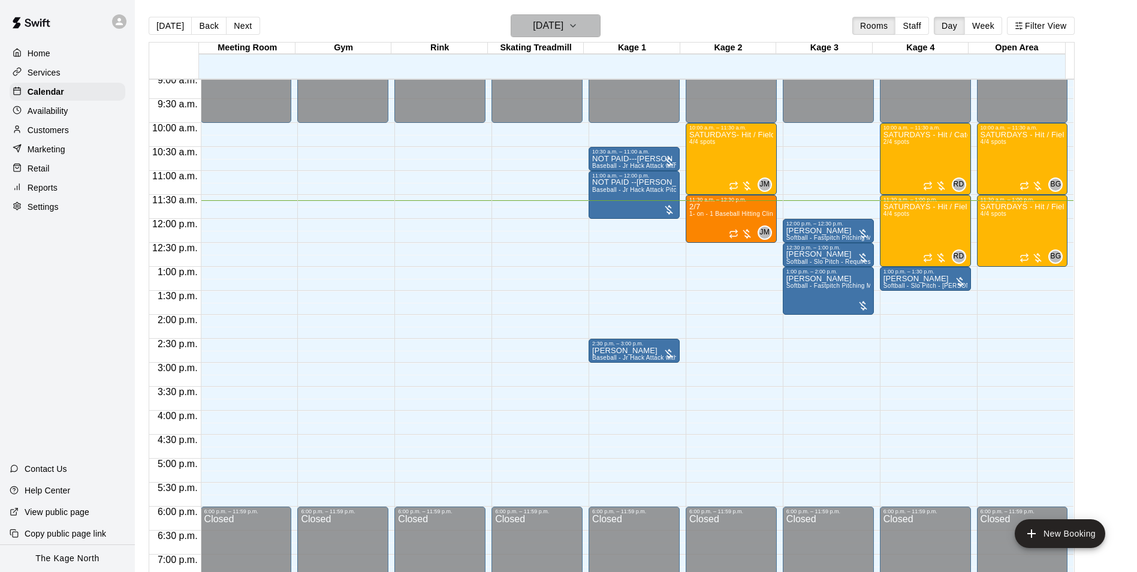
click at [563, 30] on h6 "[DATE]" at bounding box center [548, 25] width 31 height 17
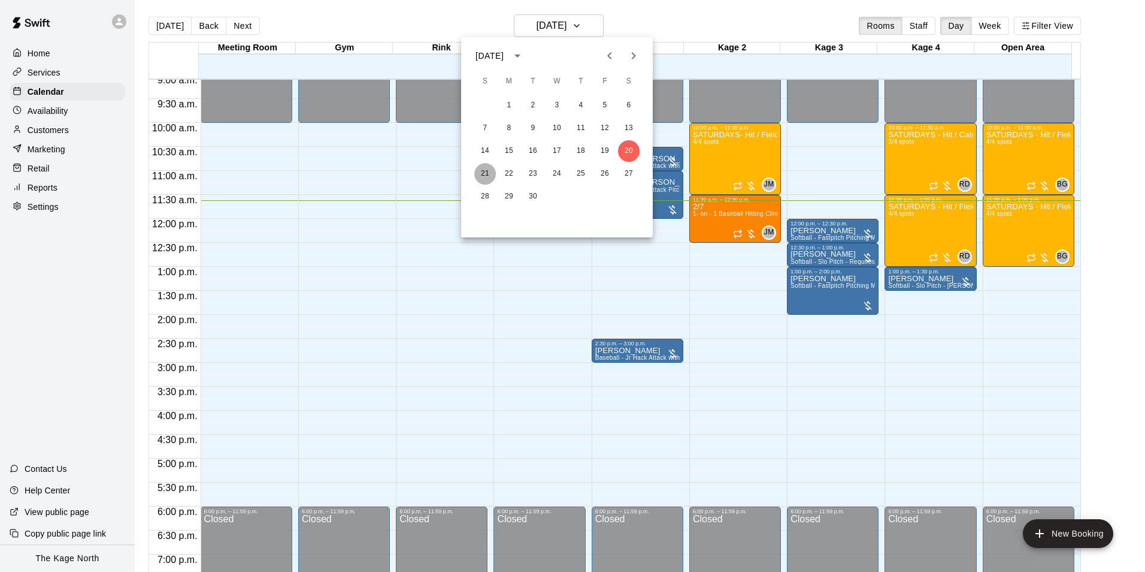
click at [484, 170] on button "21" at bounding box center [485, 174] width 22 height 22
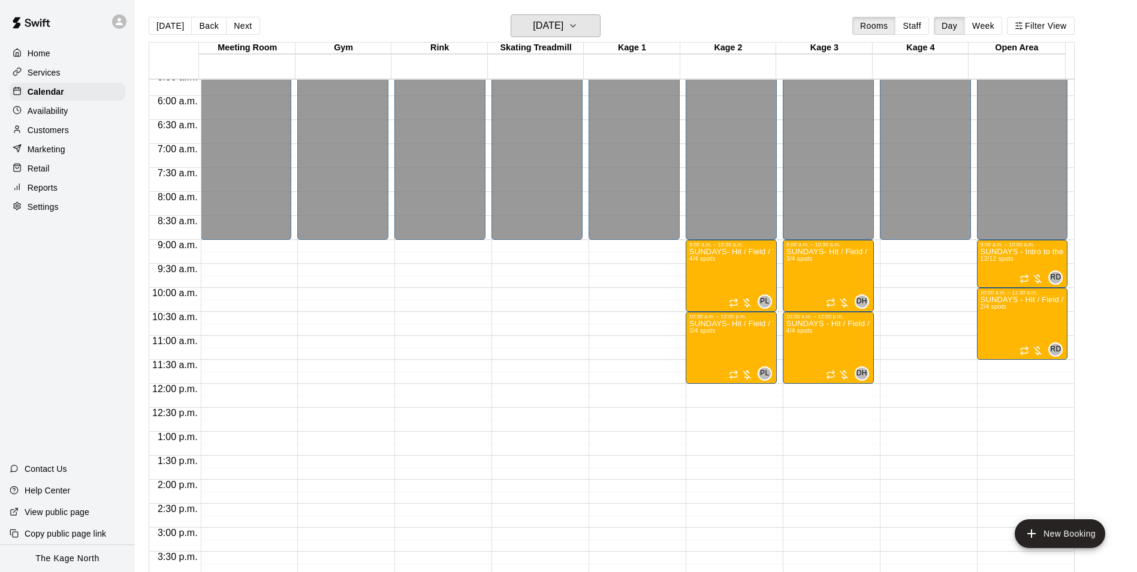
scroll to position [256, 0]
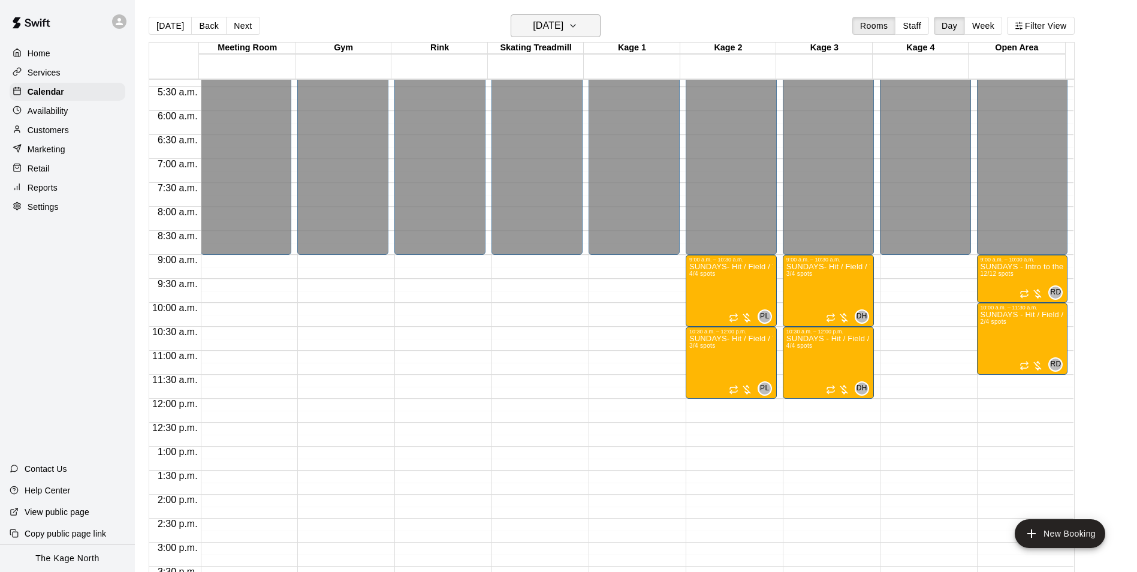
click at [563, 30] on h6 "[DATE]" at bounding box center [548, 25] width 31 height 17
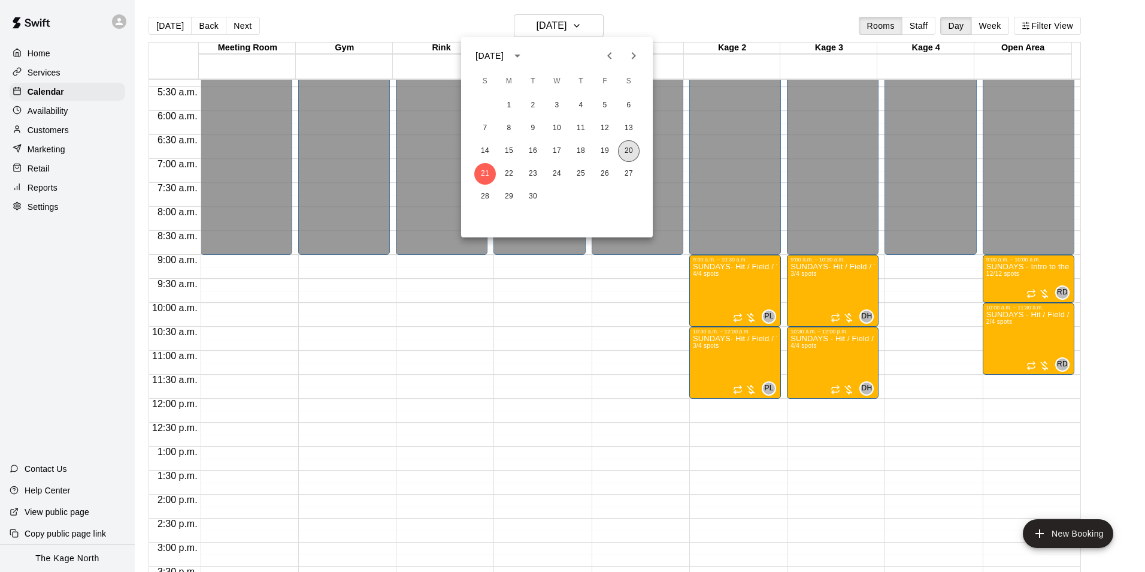
click at [630, 148] on button "20" at bounding box center [629, 151] width 22 height 22
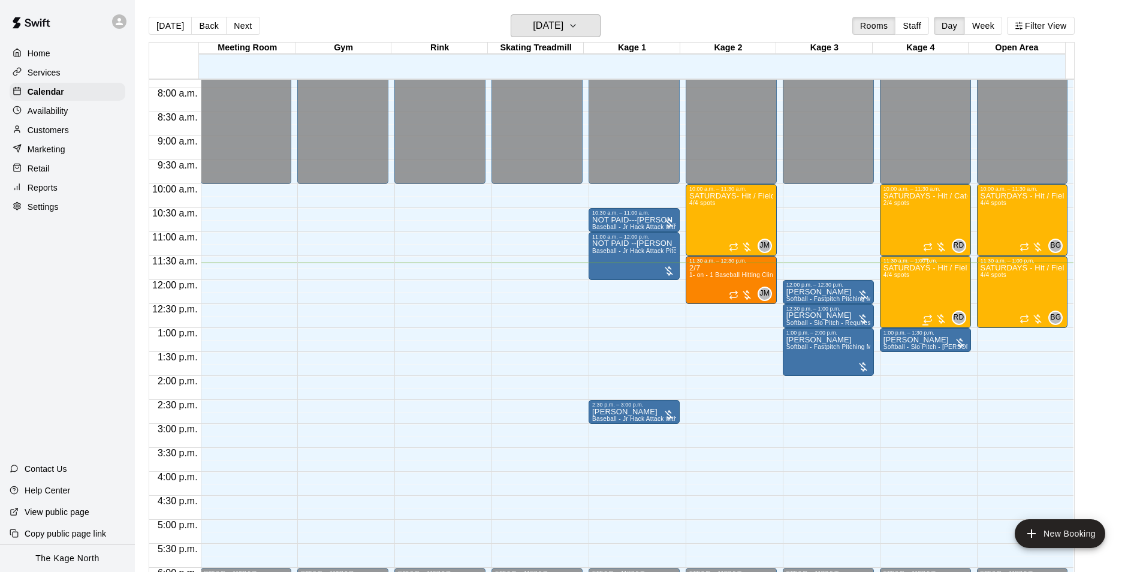
scroll to position [376, 0]
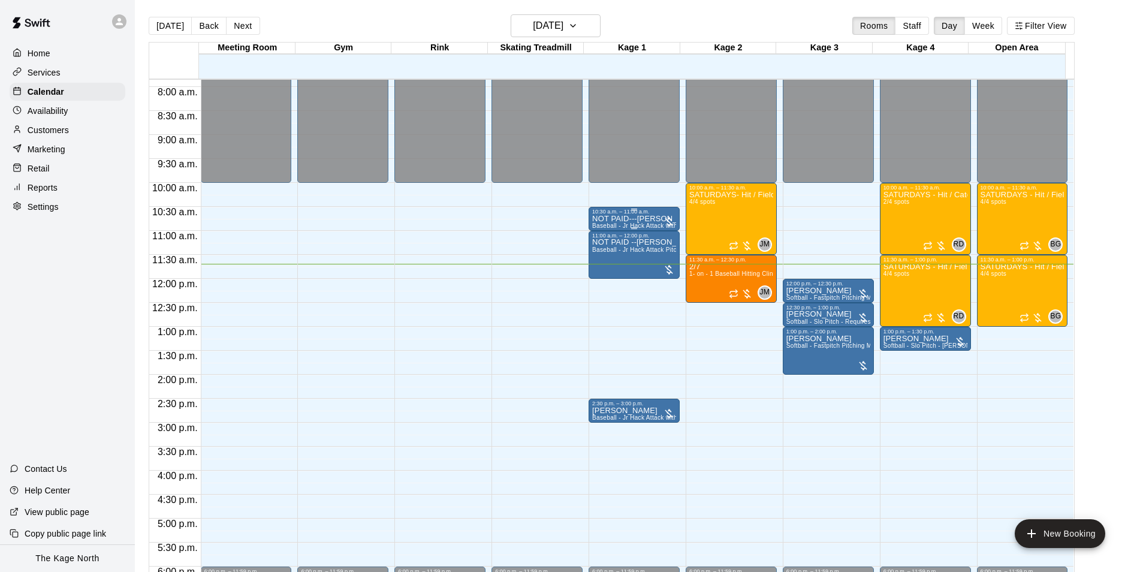
click at [645, 226] on span "Baseball - Jr Hack Attack with Feeder - DO NOT NEED SECOND PERSON" at bounding box center [699, 225] width 214 height 7
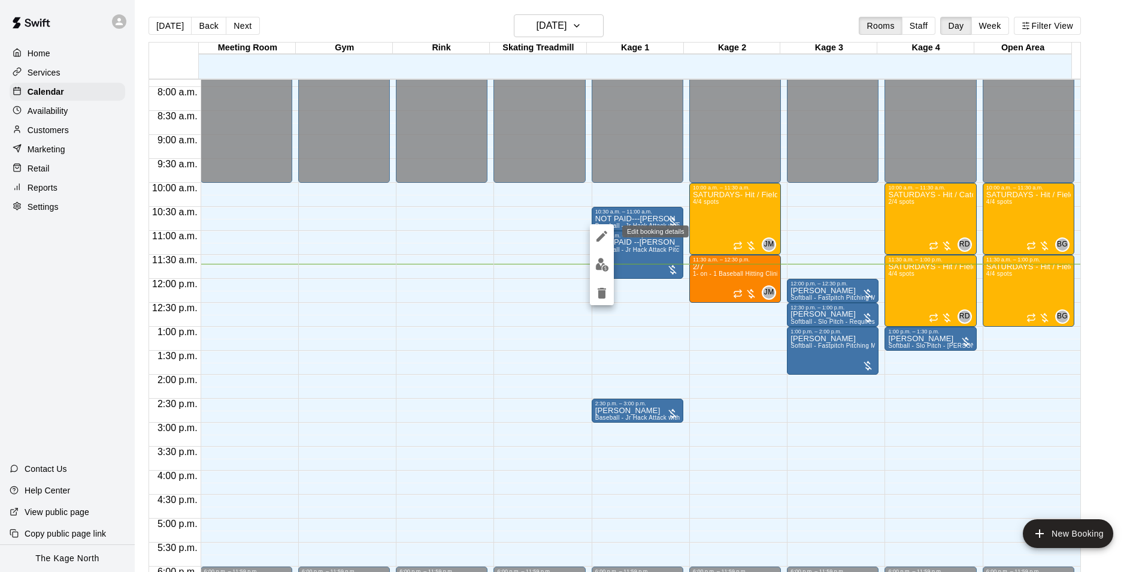
click at [604, 237] on icon "edit" at bounding box center [602, 236] width 14 height 14
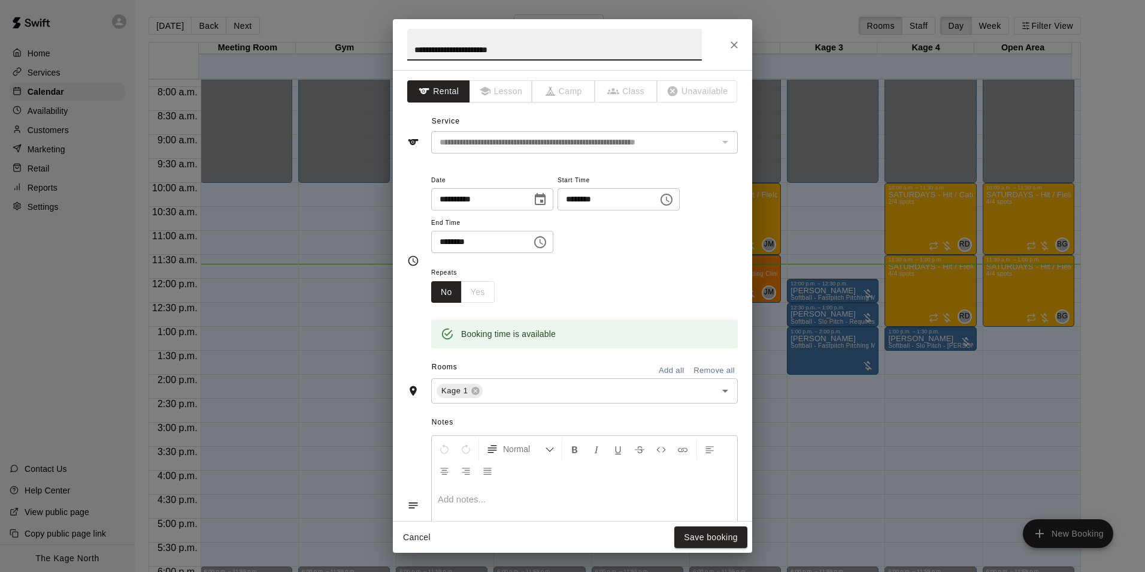
drag, startPoint x: 434, startPoint y: 49, endPoint x: 397, endPoint y: 49, distance: 36.6
click at [397, 49] on h2 "**********" at bounding box center [555, 44] width 324 height 51
type input "**********"
click at [712, 536] on button "Save booking" at bounding box center [711, 537] width 73 height 22
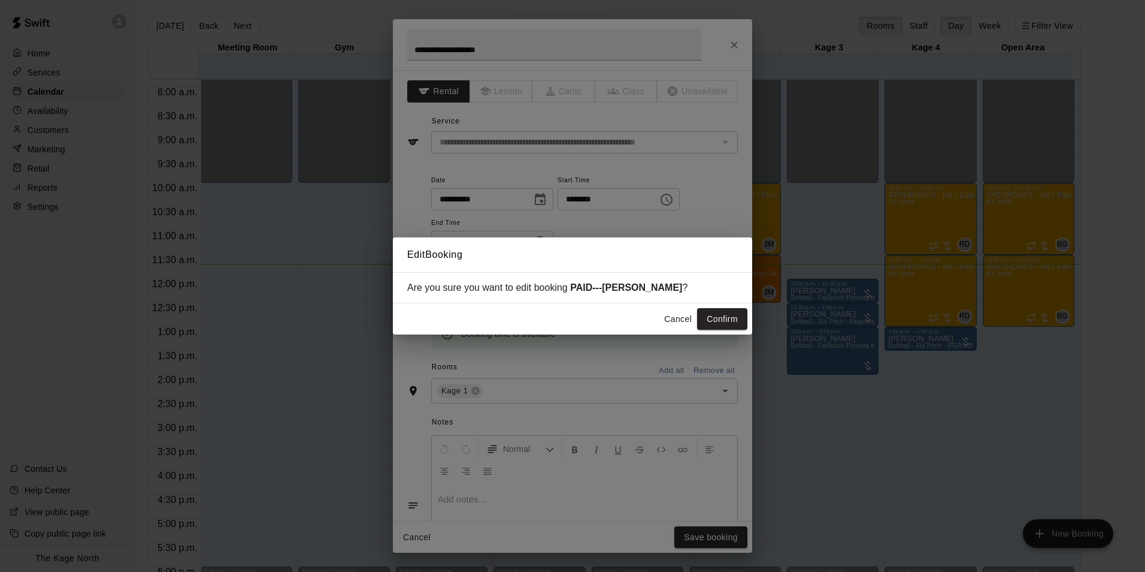
click at [718, 321] on button "Confirm" at bounding box center [722, 319] width 50 height 22
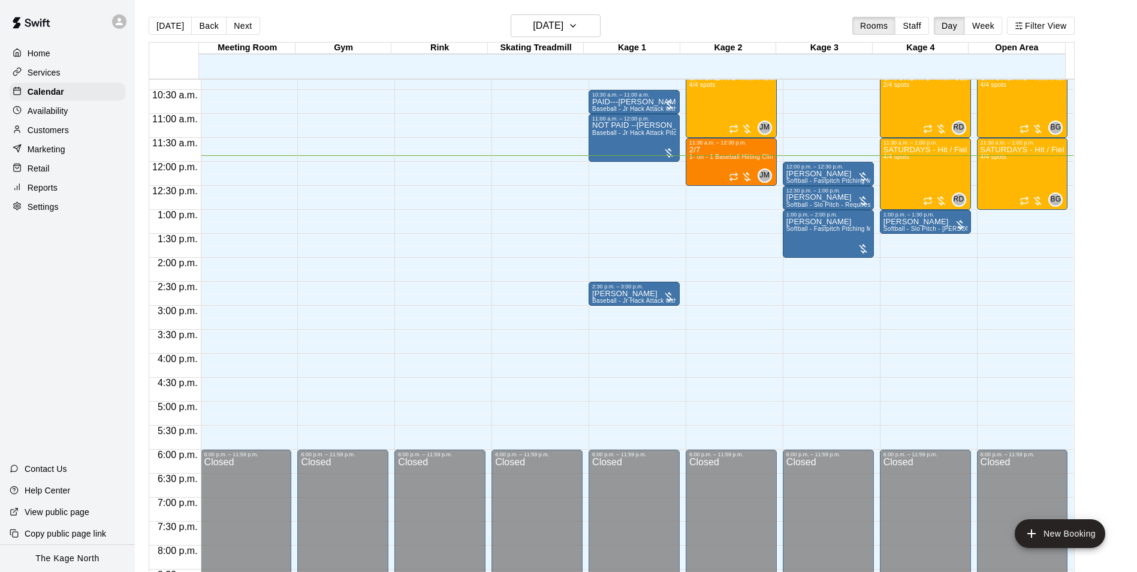
scroll to position [496, 0]
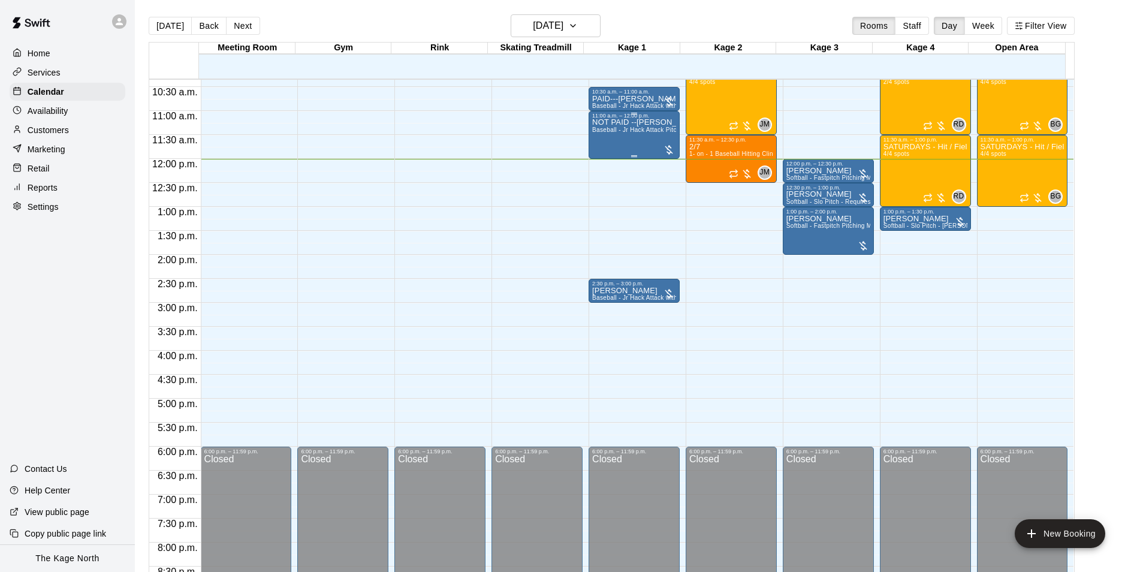
click at [593, 128] on div "NOT PAID --Sydney Mead Baseball - Jr Hack Attack Pitching Machine - Perfect for…" at bounding box center [634, 405] width 84 height 572
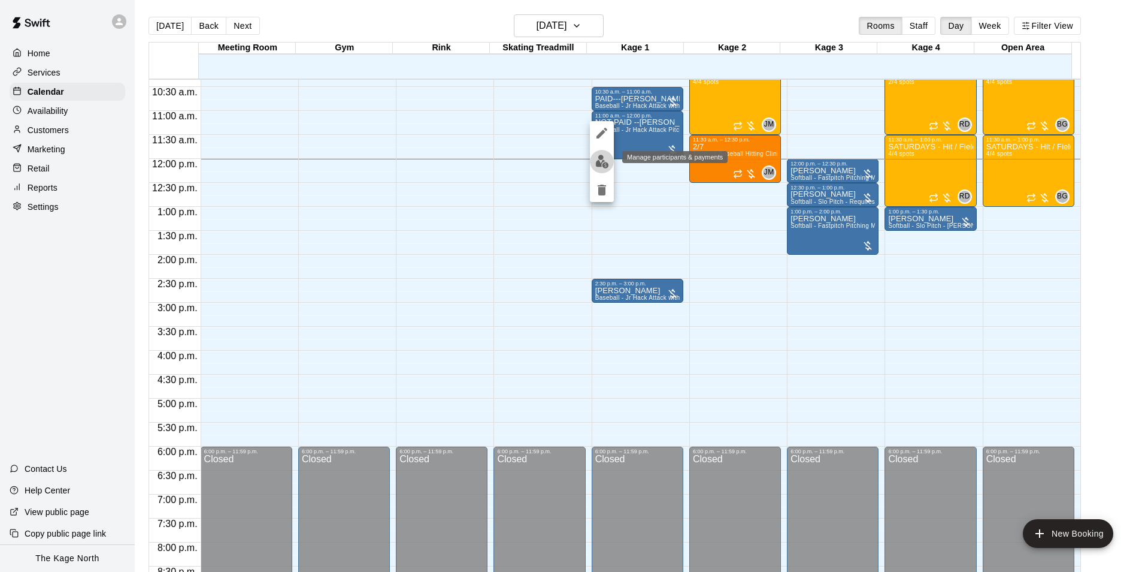
click at [596, 167] on img "edit" at bounding box center [603, 162] width 14 height 14
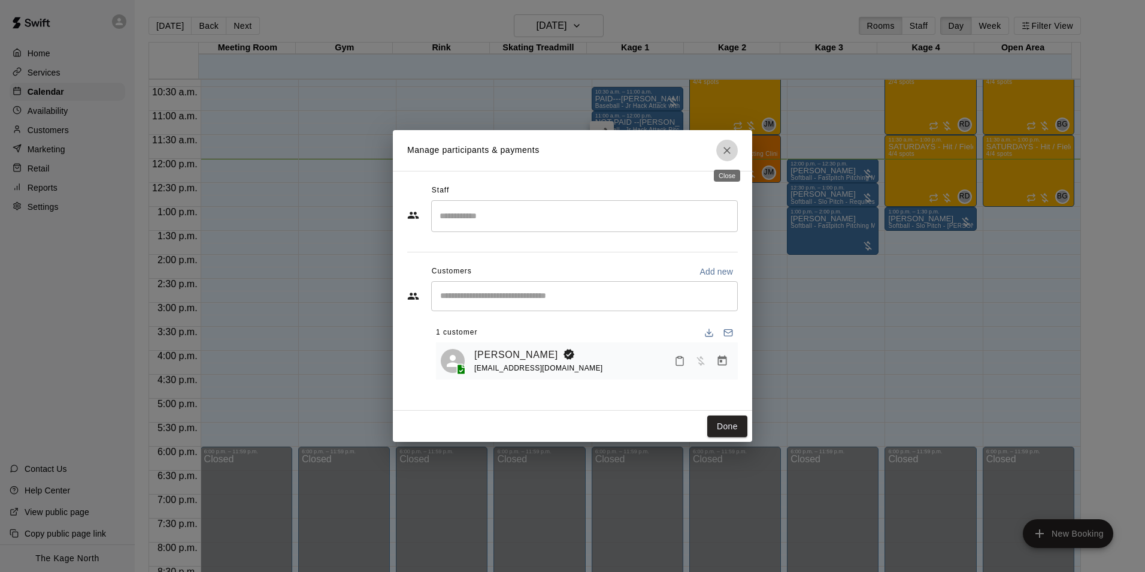
click at [728, 154] on icon "Close" at bounding box center [727, 150] width 12 height 12
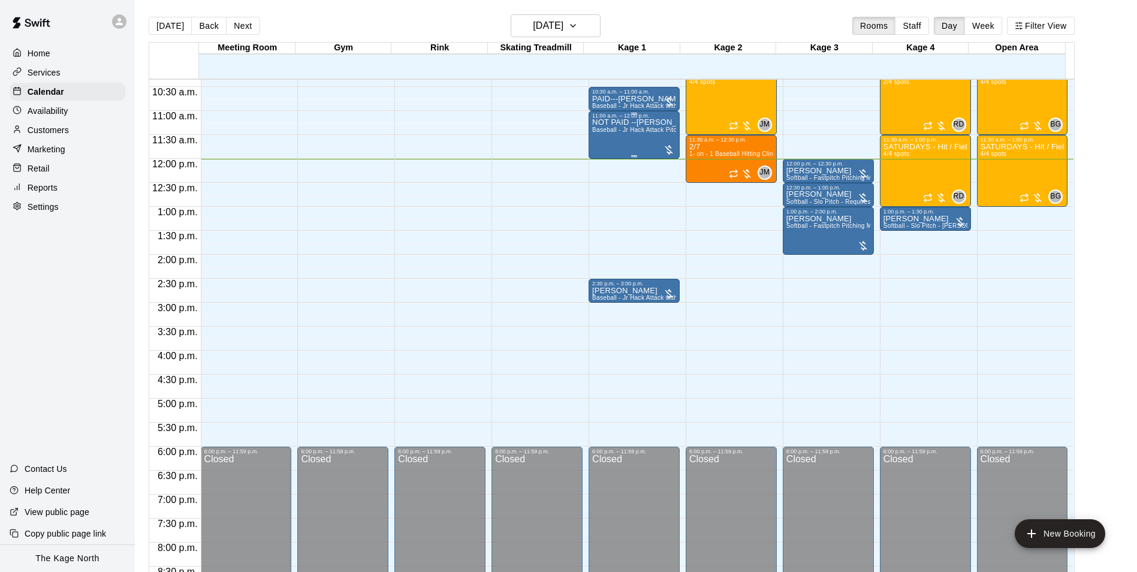
click at [651, 137] on div "NOT PAID --Sydney Mead Baseball - Jr Hack Attack Pitching Machine - Perfect for…" at bounding box center [634, 405] width 84 height 572
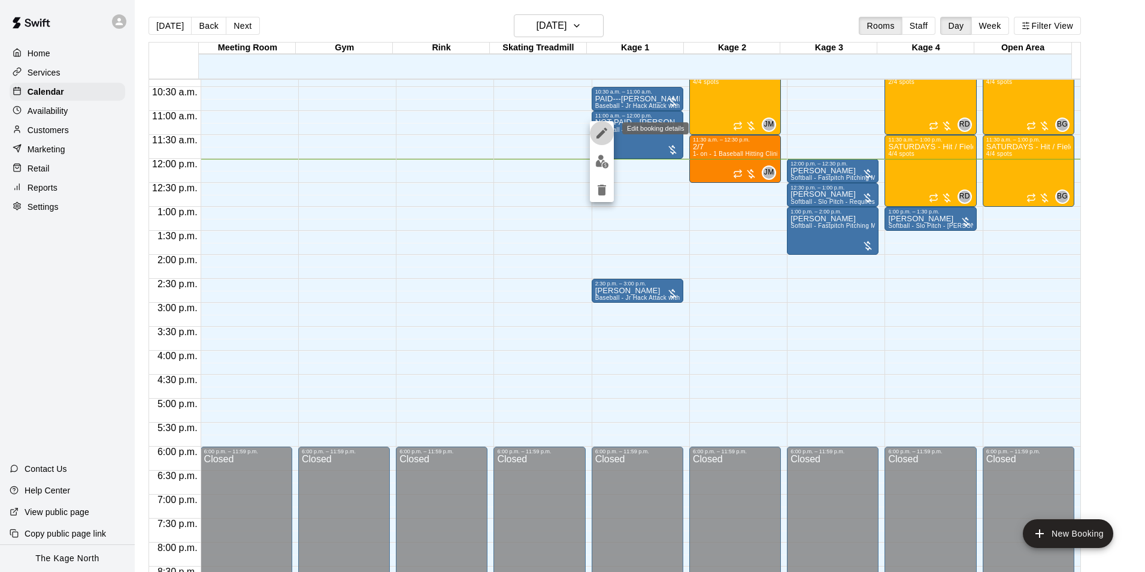
click at [600, 137] on icon "edit" at bounding box center [602, 133] width 11 height 11
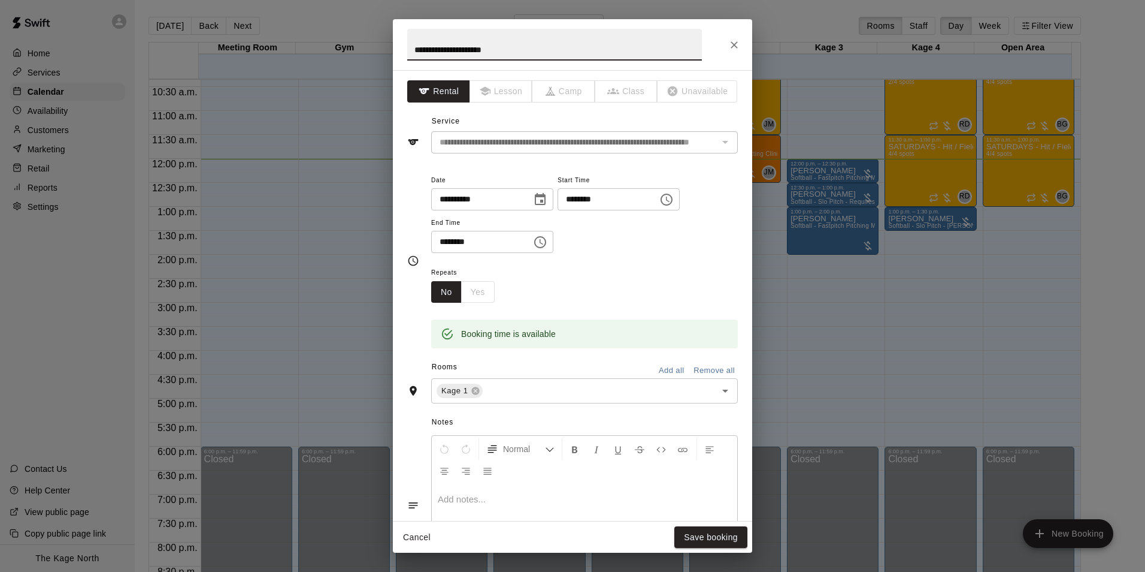
drag, startPoint x: 434, startPoint y: 50, endPoint x: 328, endPoint y: 53, distance: 105.5
click at [341, 59] on div "**********" at bounding box center [572, 286] width 1145 height 572
type input "**********"
click at [702, 532] on button "Save booking" at bounding box center [711, 537] width 73 height 22
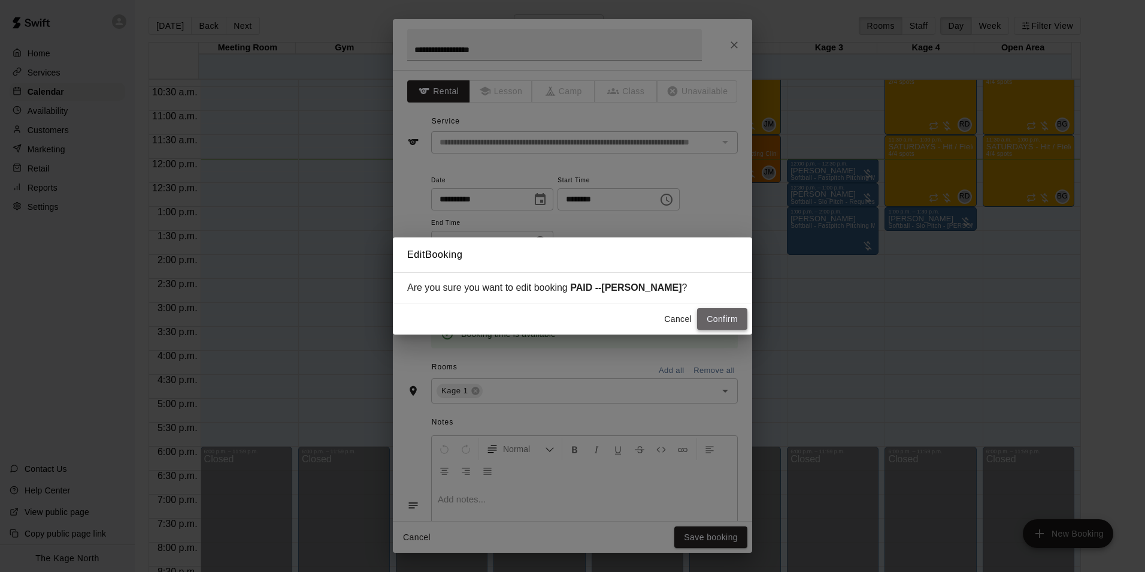
click at [723, 328] on button "Confirm" at bounding box center [722, 319] width 50 height 22
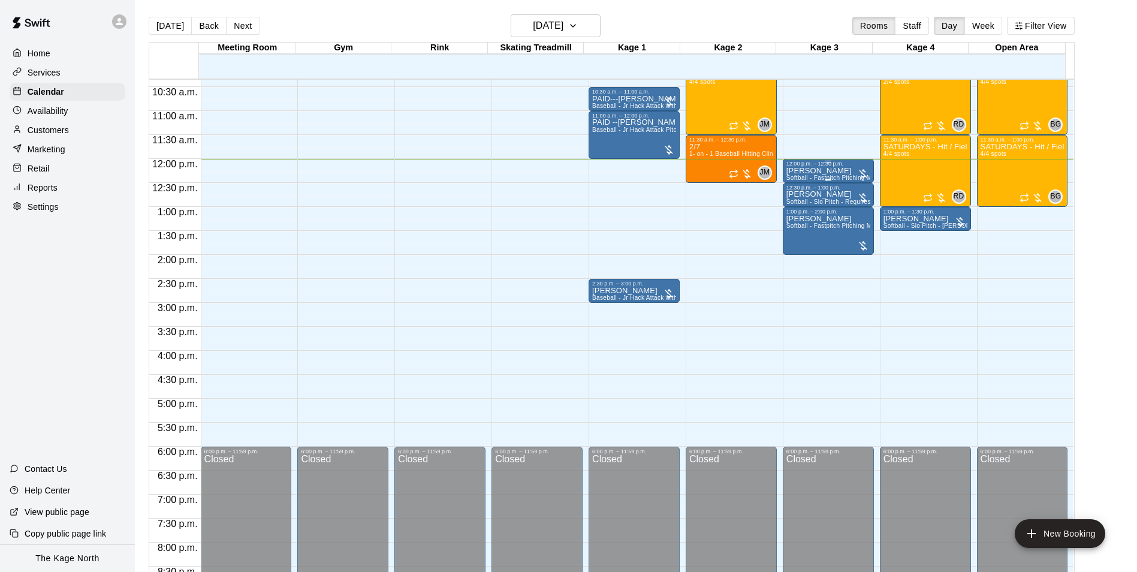
click at [796, 171] on p "[PERSON_NAME]" at bounding box center [828, 171] width 84 height 0
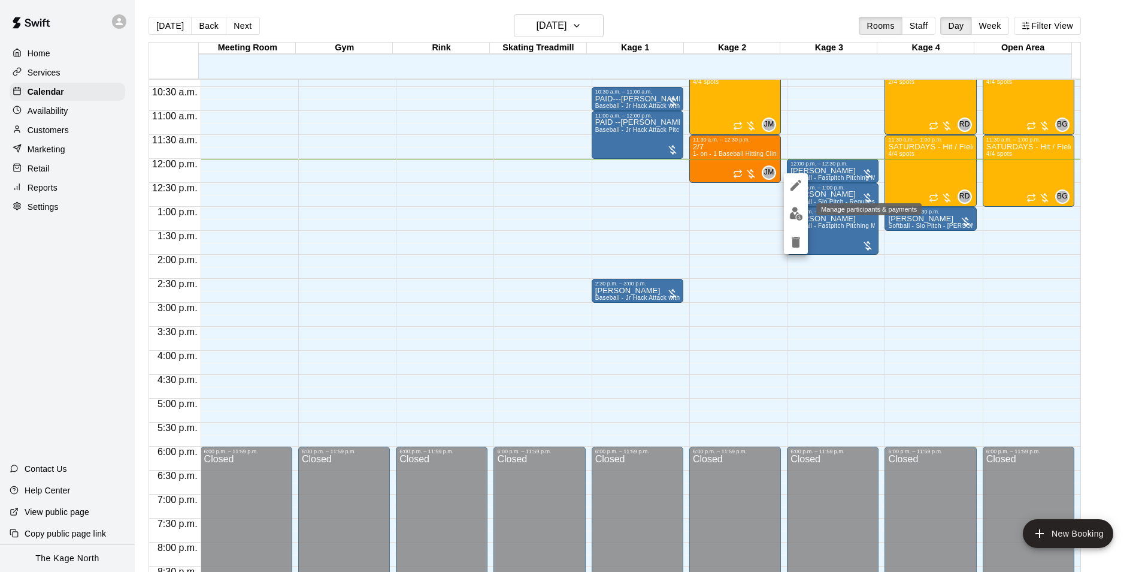
click at [797, 214] on img "edit" at bounding box center [797, 214] width 14 height 14
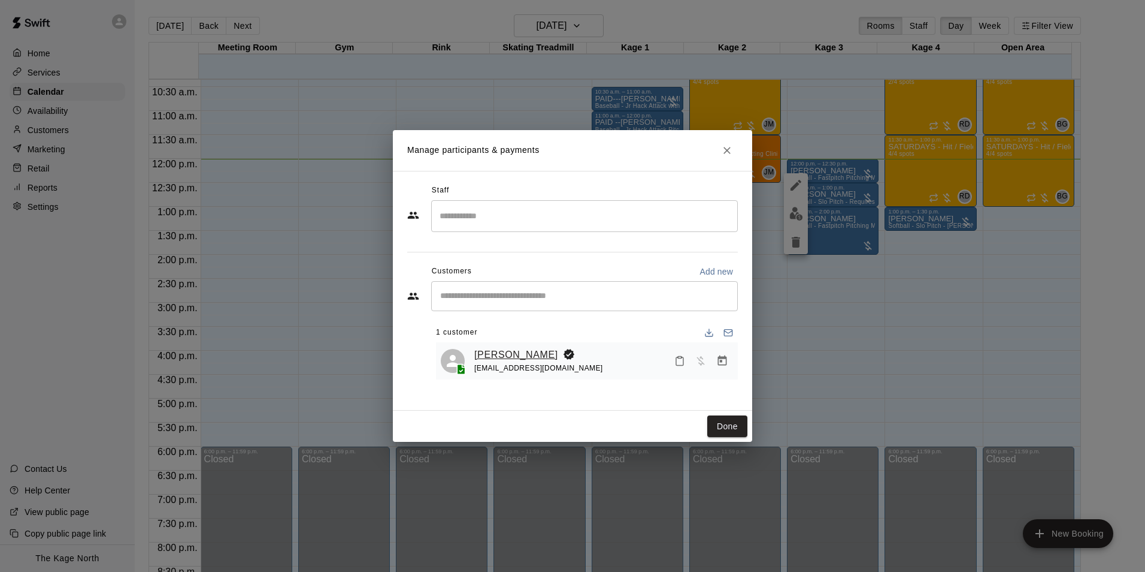
click at [531, 349] on link "Hayden Pratt" at bounding box center [516, 355] width 84 height 16
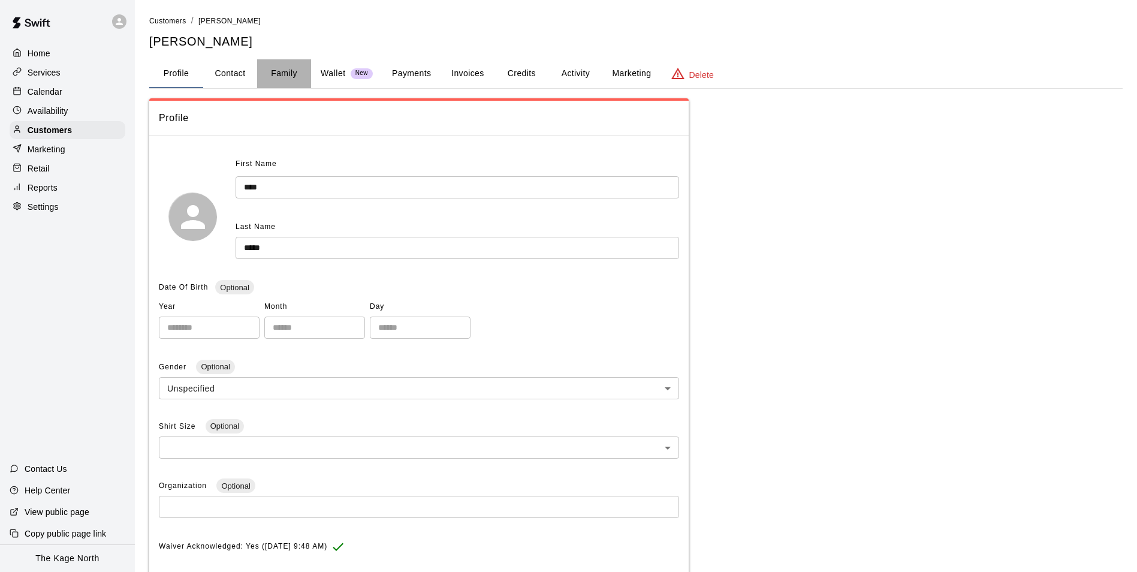
click at [279, 74] on button "Family" at bounding box center [284, 73] width 54 height 29
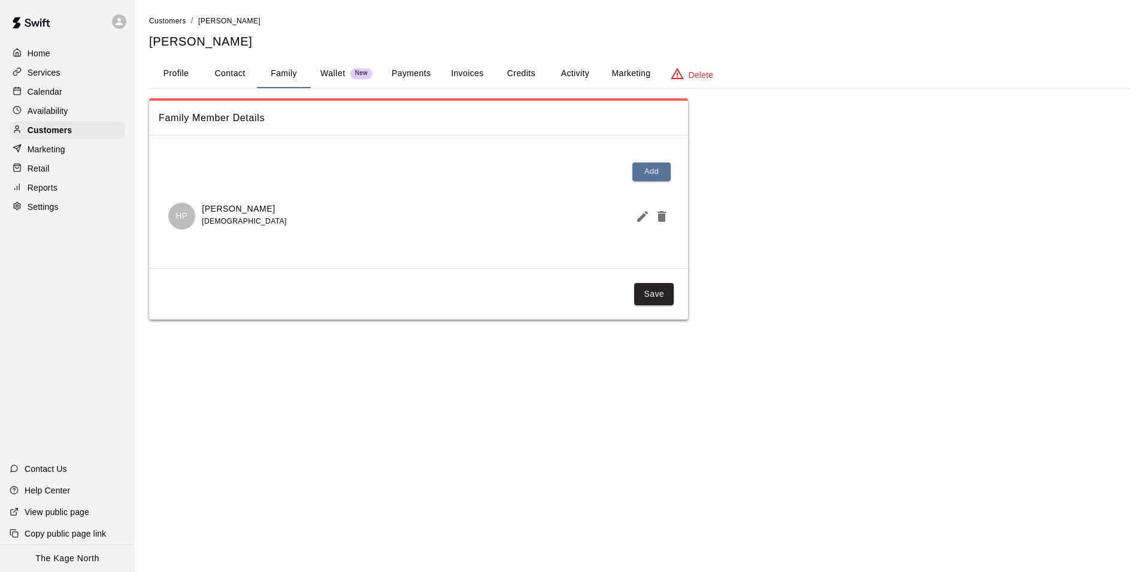
click at [194, 68] on button "Profile" at bounding box center [176, 73] width 54 height 29
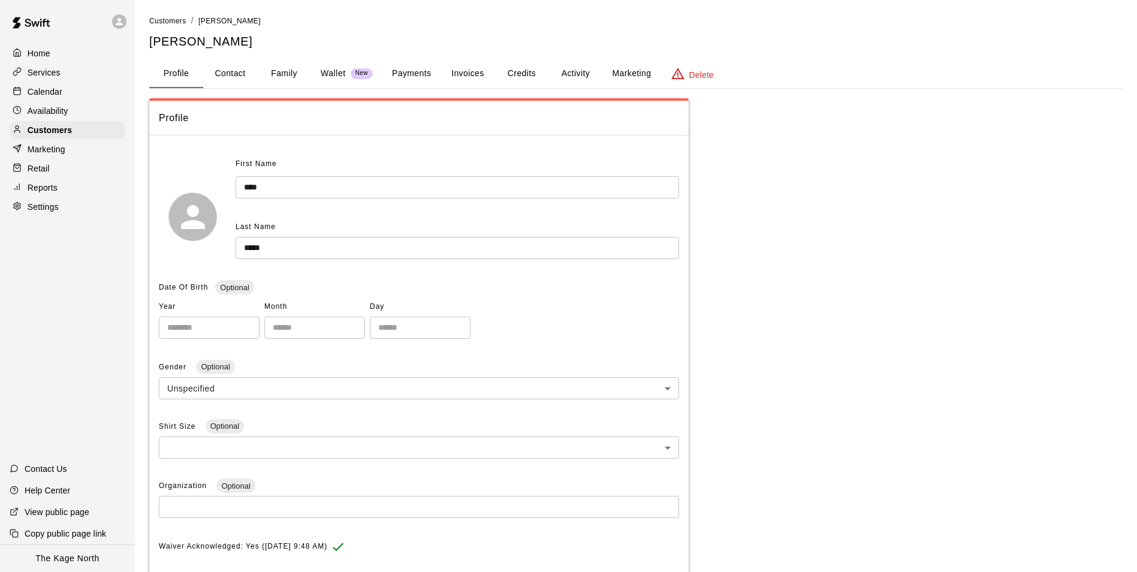
click at [43, 92] on p "Calendar" at bounding box center [45, 92] width 35 height 12
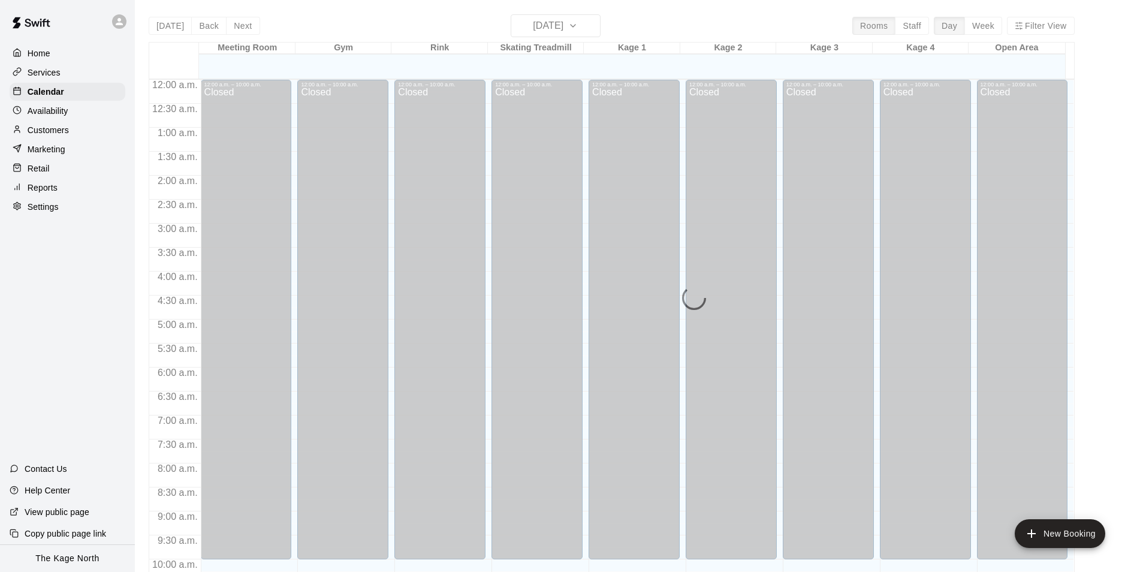
scroll to position [576, 0]
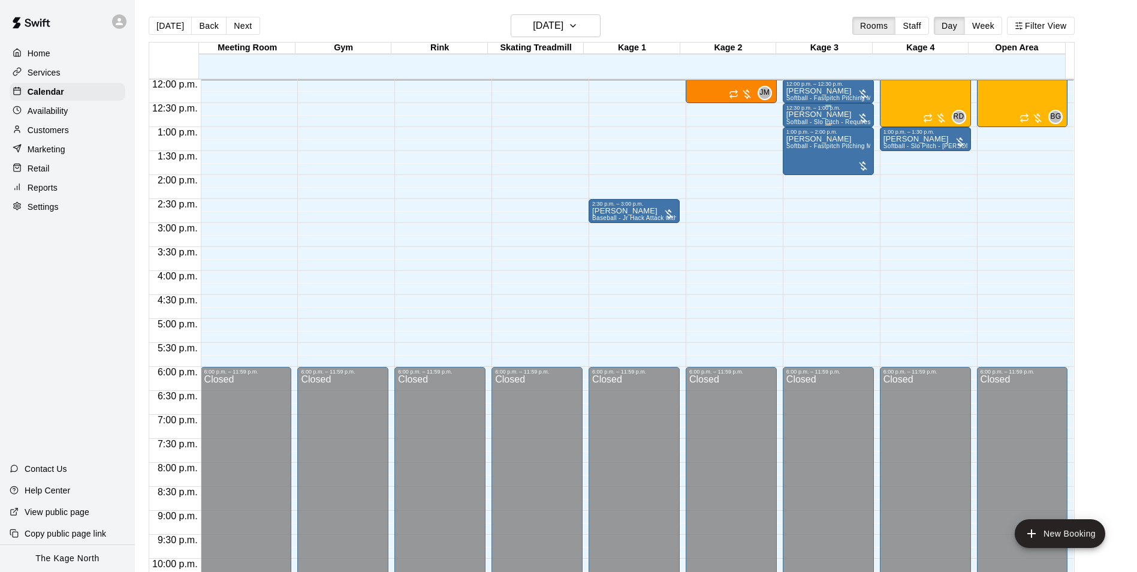
click at [823, 111] on div "12:30 p.m. – 1:00 p.m." at bounding box center [828, 108] width 84 height 6
click at [794, 147] on img "edit" at bounding box center [797, 147] width 14 height 14
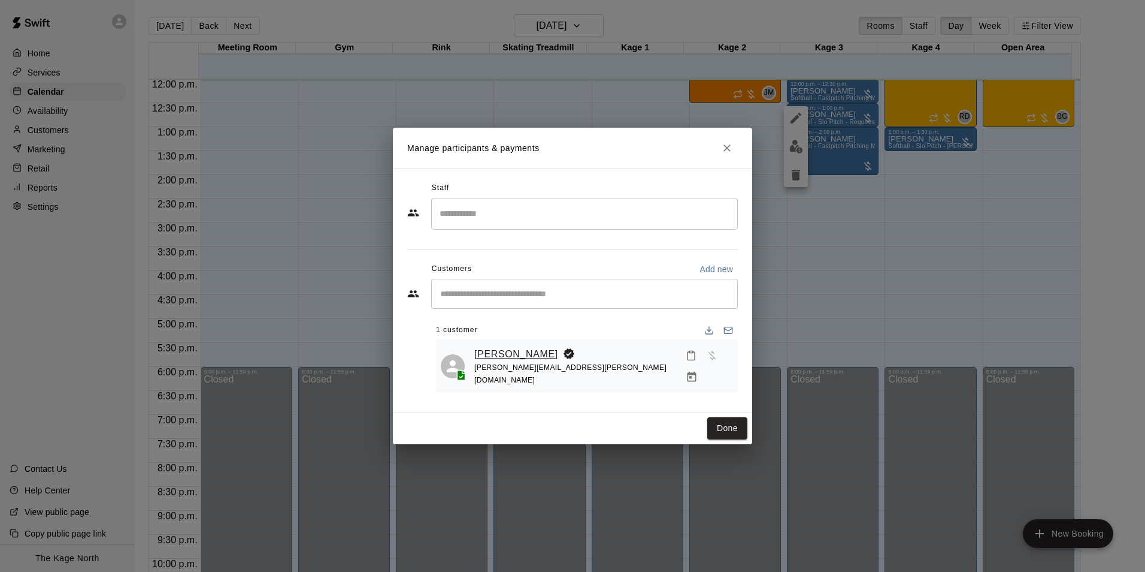
click at [509, 352] on link "[PERSON_NAME]" at bounding box center [516, 354] width 84 height 16
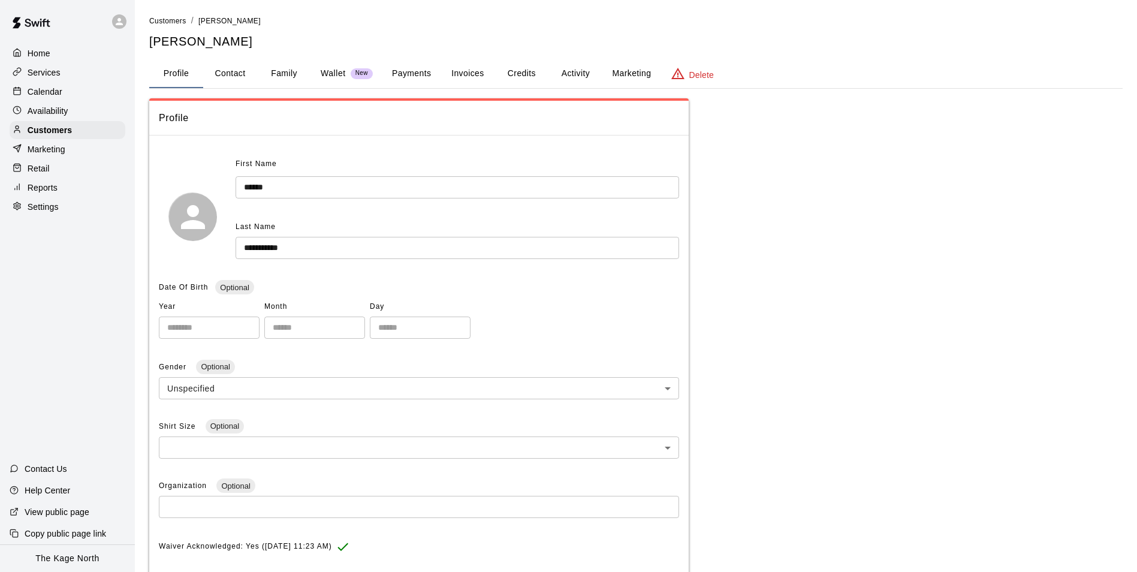
click at [571, 68] on button "Activity" at bounding box center [575, 73] width 54 height 29
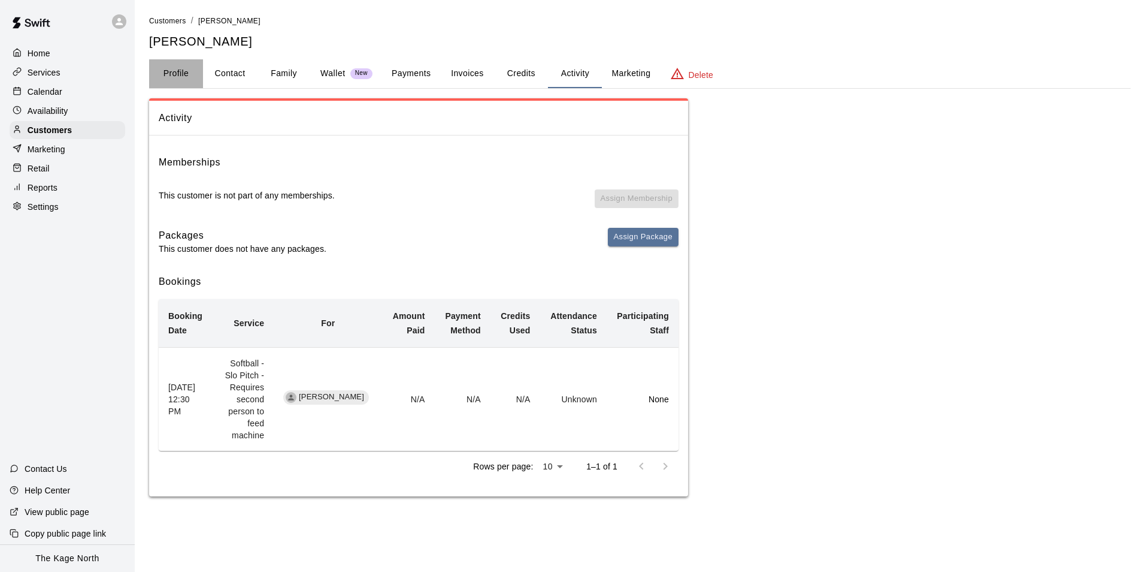
click at [182, 71] on button "Profile" at bounding box center [176, 73] width 54 height 29
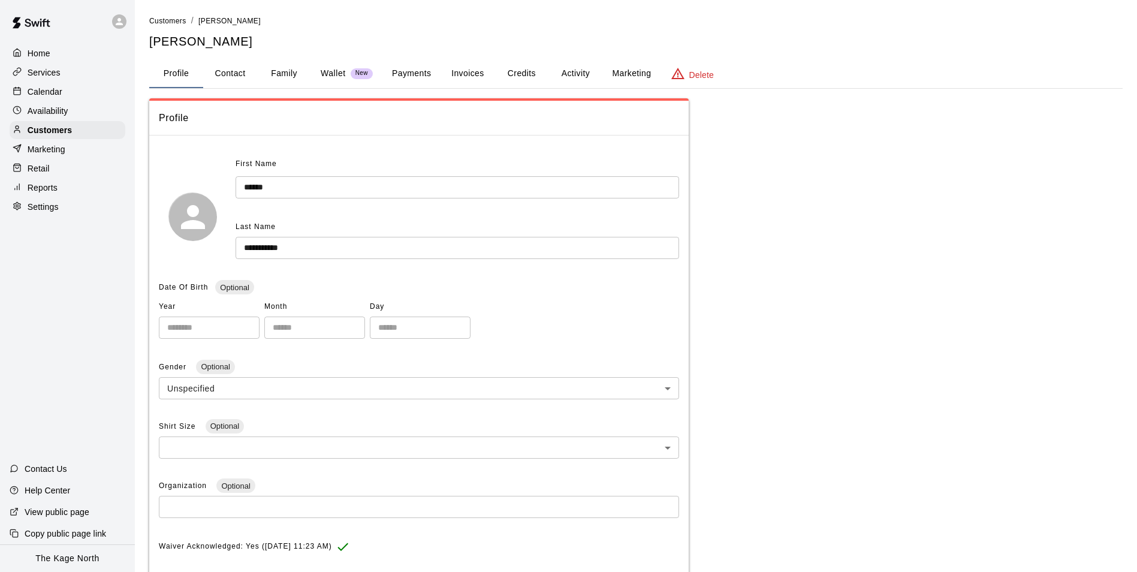
click at [54, 86] on div "Calendar" at bounding box center [68, 92] width 116 height 18
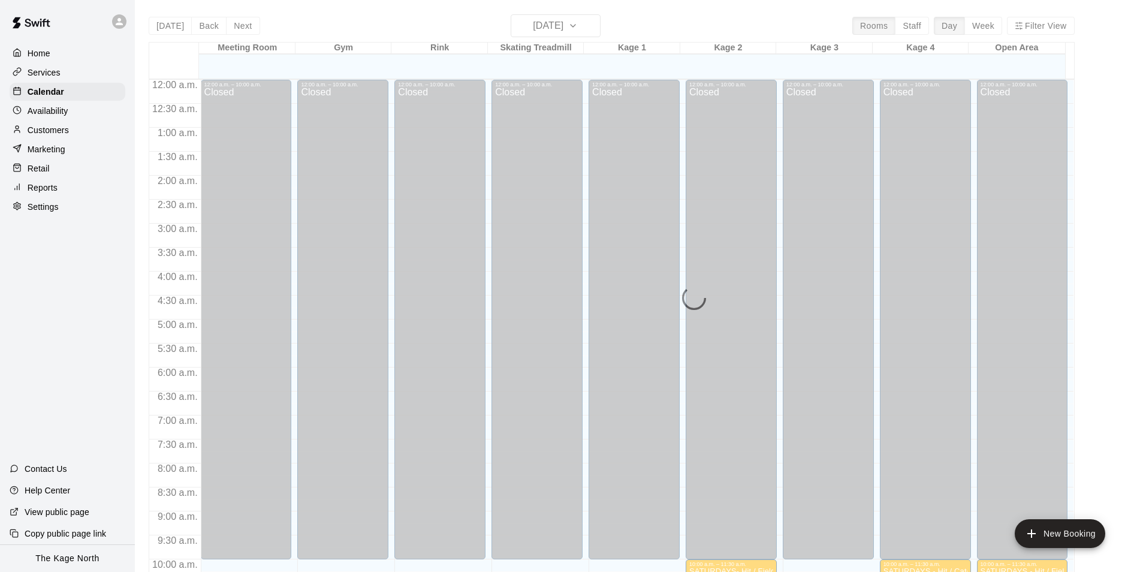
scroll to position [576, 0]
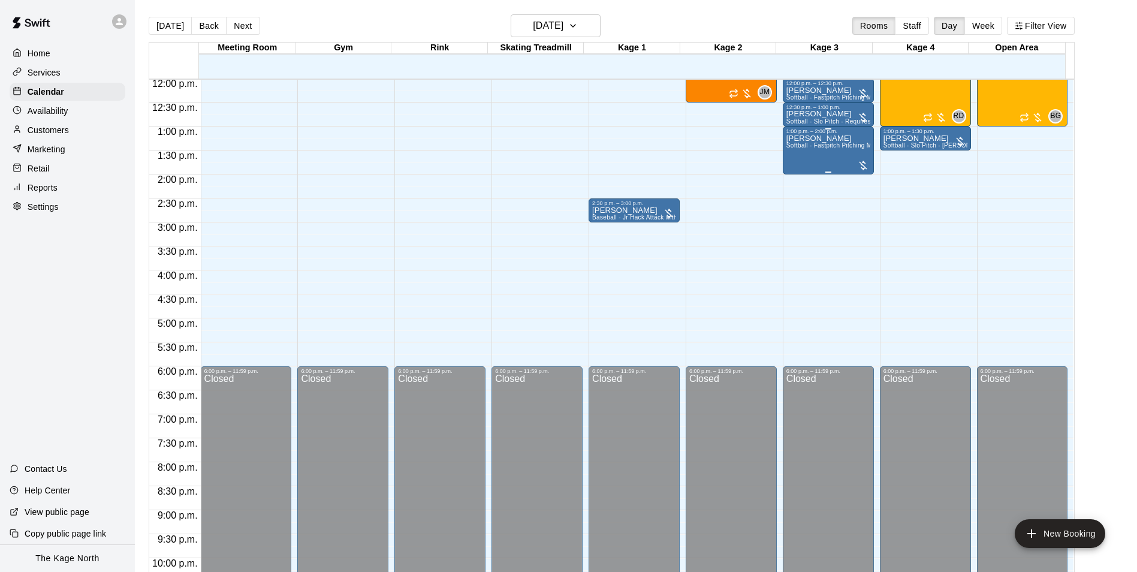
click at [835, 138] on p "[PERSON_NAME]" at bounding box center [828, 138] width 84 height 0
click at [799, 177] on img "edit" at bounding box center [797, 181] width 14 height 14
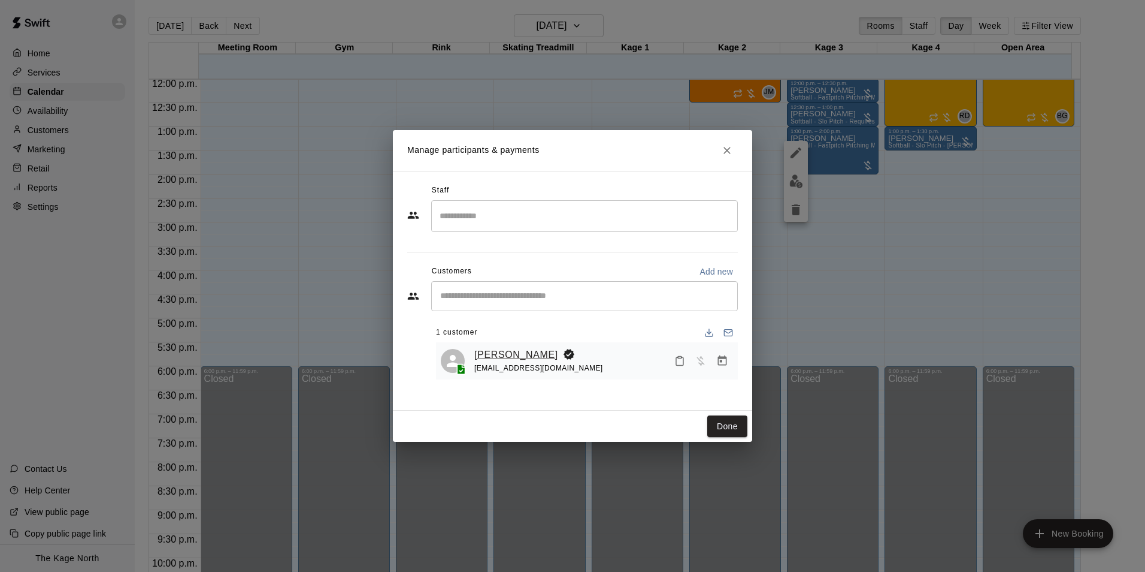
click at [529, 359] on link "Cyleigh Johnston" at bounding box center [516, 355] width 84 height 16
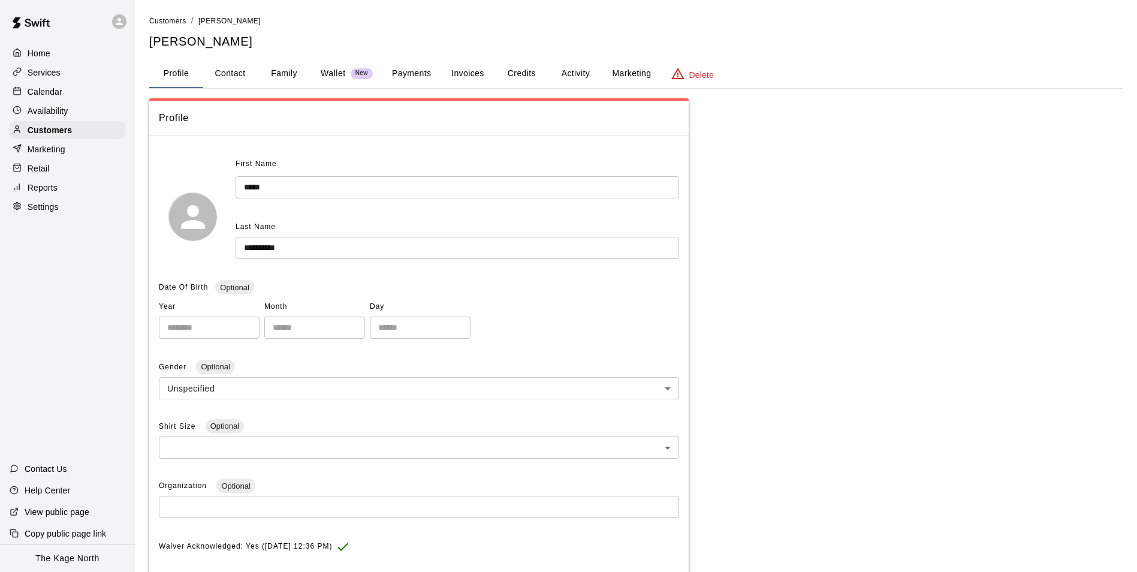
drag, startPoint x: 577, startPoint y: 84, endPoint x: 569, endPoint y: 90, distance: 10.0
click at [576, 86] on button "Activity" at bounding box center [575, 73] width 54 height 29
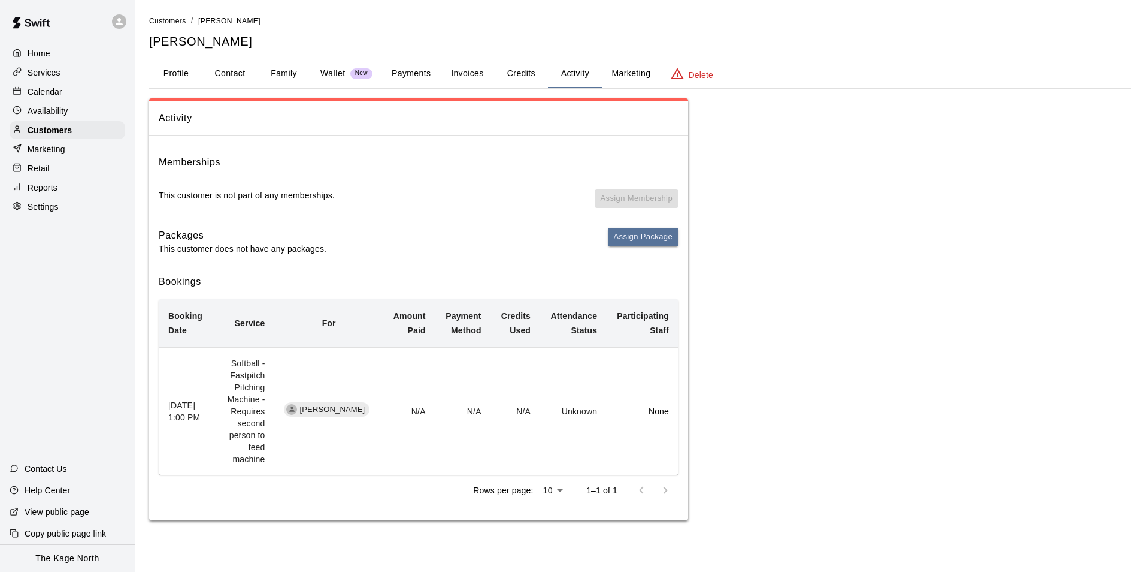
click at [35, 83] on div "Home Services Calendar Availability Customers Marketing Retail Reports Settings" at bounding box center [67, 130] width 135 height 174
drag, startPoint x: 37, startPoint y: 92, endPoint x: 52, endPoint y: 85, distance: 15.8
click at [37, 92] on p "Calendar" at bounding box center [45, 92] width 35 height 12
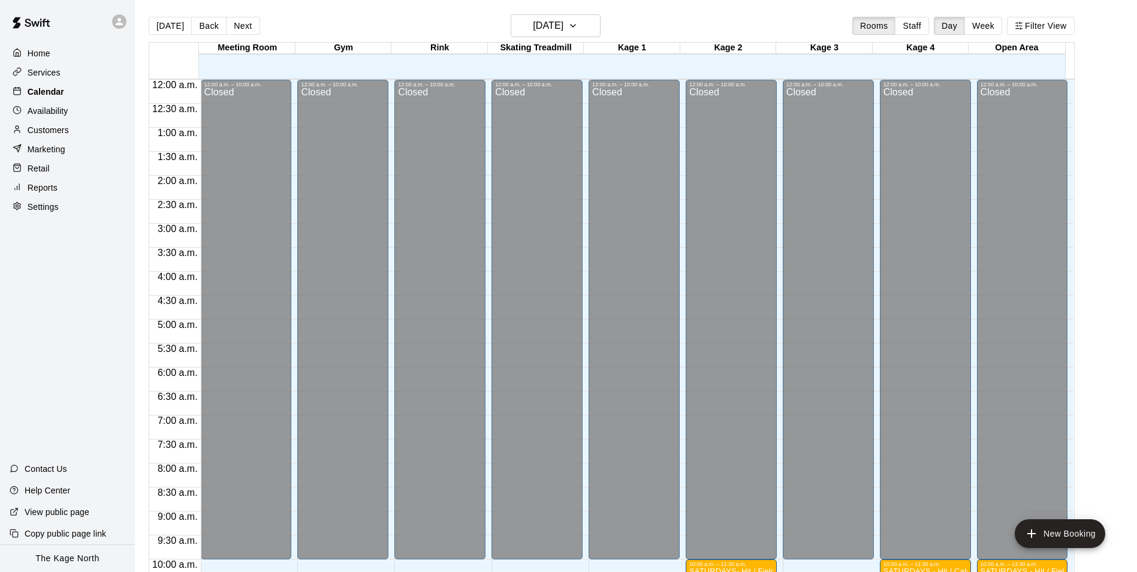
scroll to position [577, 0]
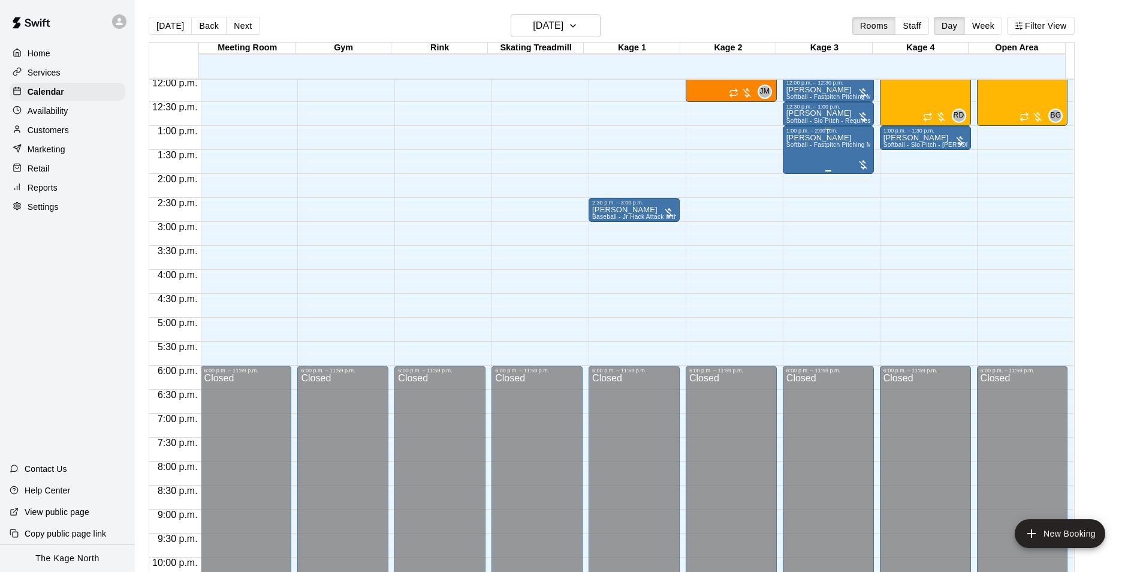
click at [821, 136] on div "1:00 p.m. – 2:00 p.m. Brian McLaughlin Softball - Fastpitch Pitching Machine - …" at bounding box center [828, 150] width 84 height 44
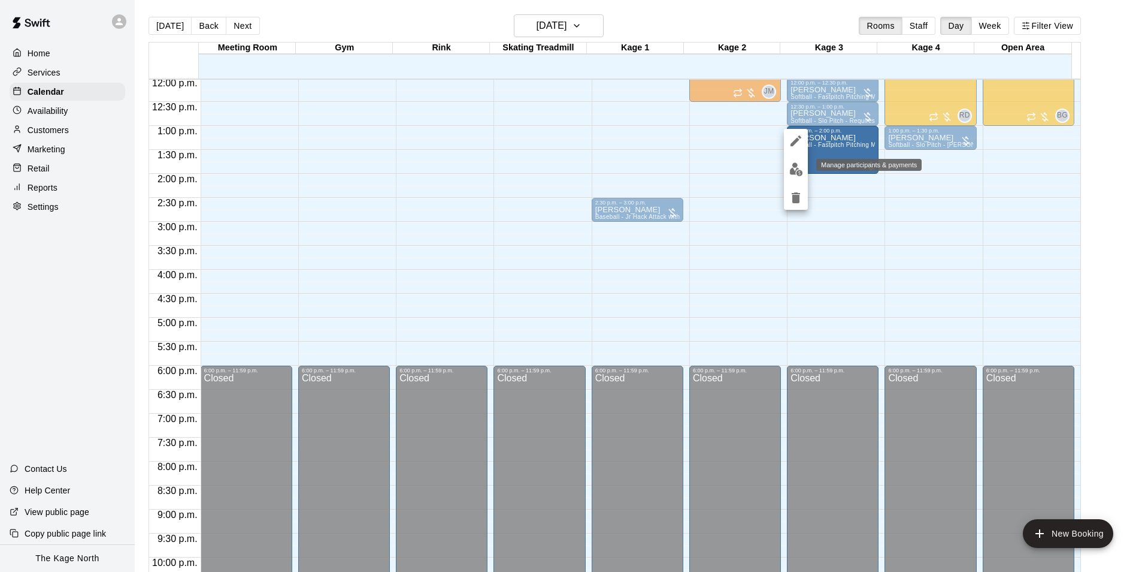
click at [803, 168] on img "edit" at bounding box center [797, 169] width 14 height 14
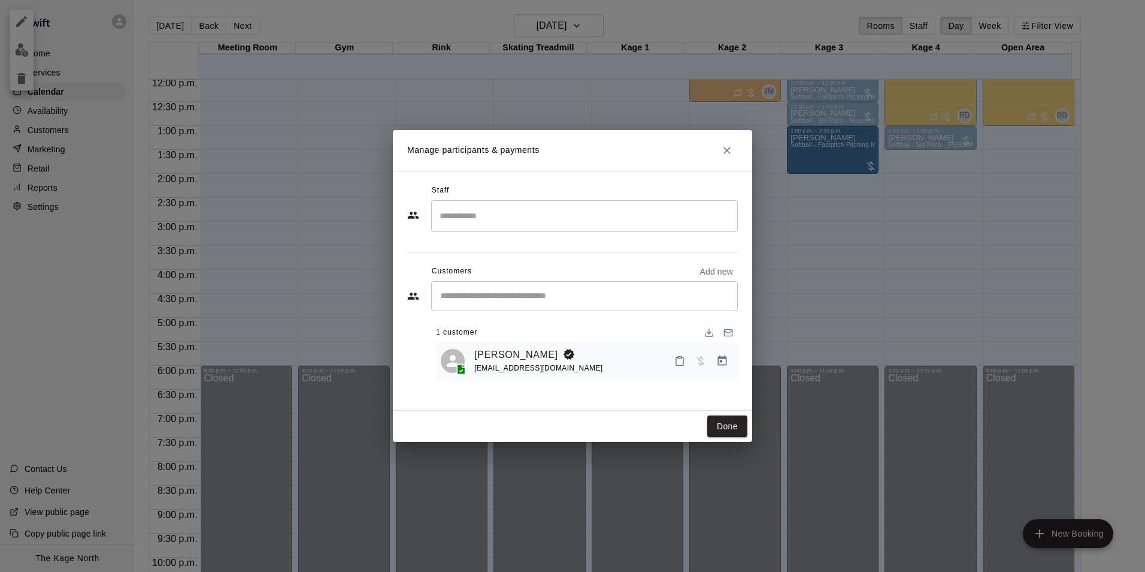
click at [833, 285] on div "Manage participants & payments Staff ​ Customers Add new ​ 1 customer Cyleigh J…" at bounding box center [572, 286] width 1145 height 572
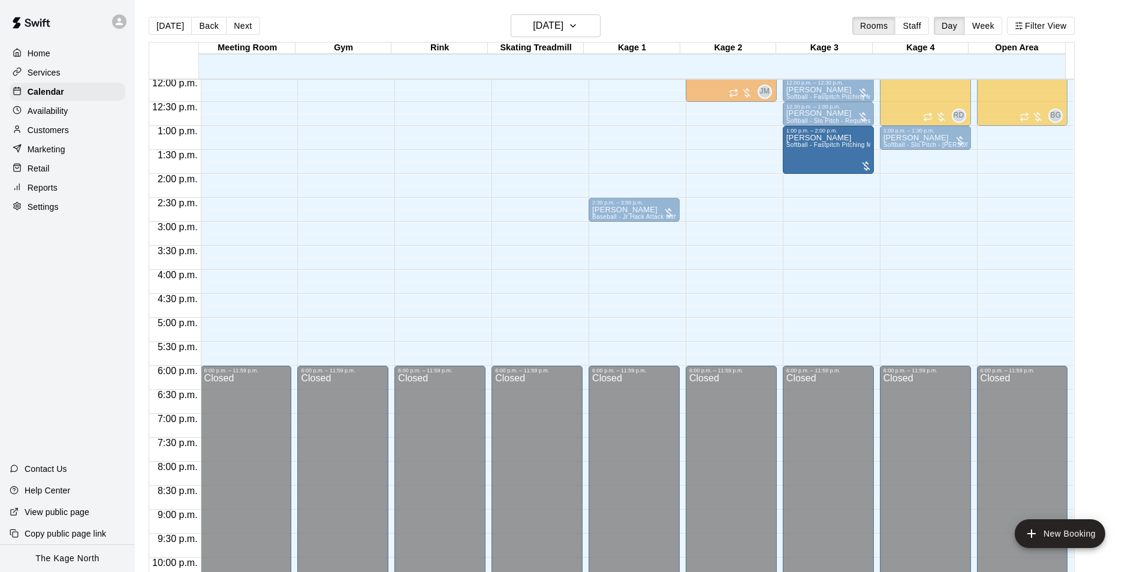
click at [847, 229] on div "12:00 a.m. – 10:00 a.m. Closed 12:00 p.m. – 12:30 p.m. Mike Pratt Softball - Fa…" at bounding box center [827, 78] width 91 height 1150
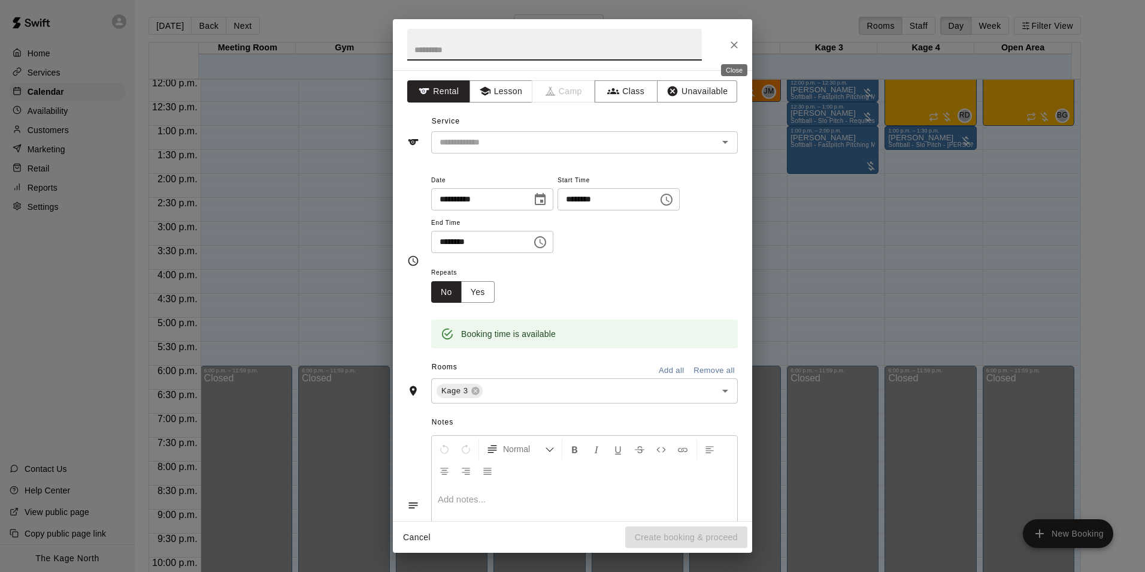
click at [732, 41] on icon "Close" at bounding box center [735, 45] width 12 height 12
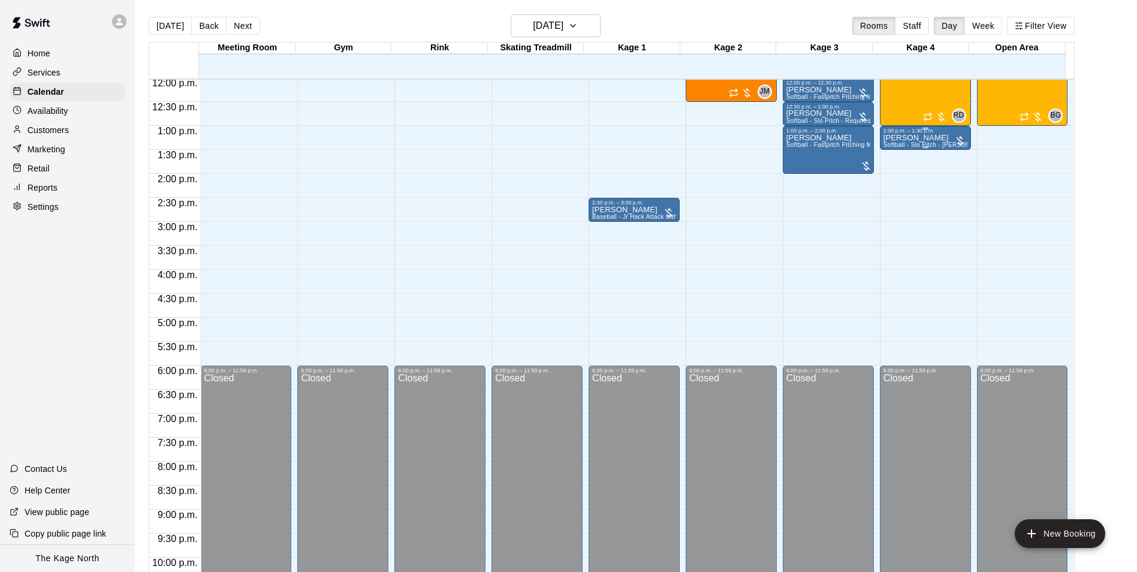
click at [901, 138] on p "[PERSON_NAME]" at bounding box center [925, 138] width 84 height 0
click at [890, 173] on button "edit" at bounding box center [893, 180] width 24 height 23
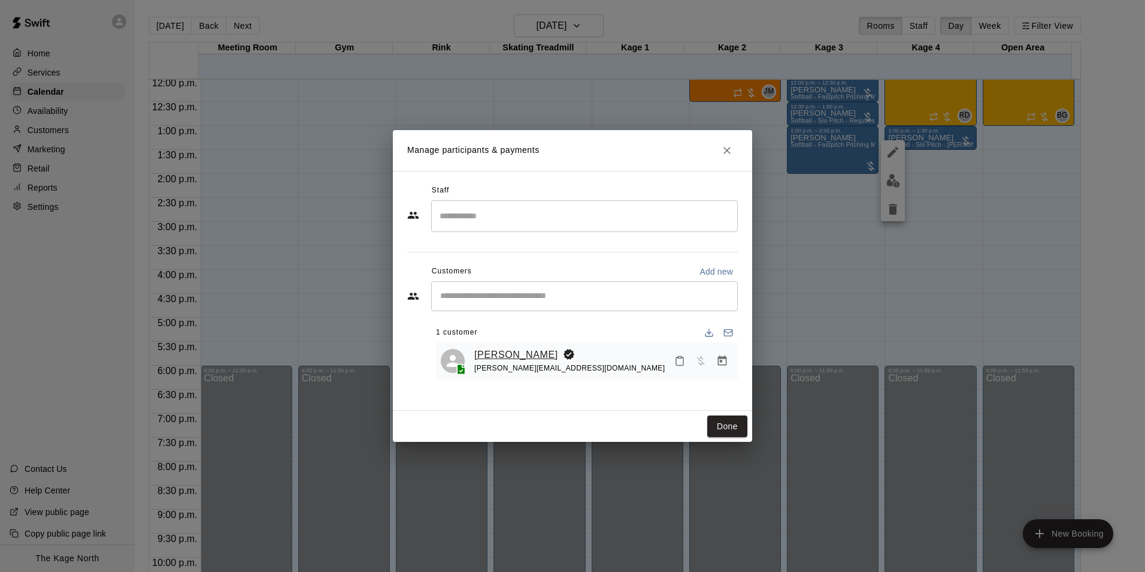
click at [519, 349] on link "[PERSON_NAME]" at bounding box center [516, 355] width 84 height 16
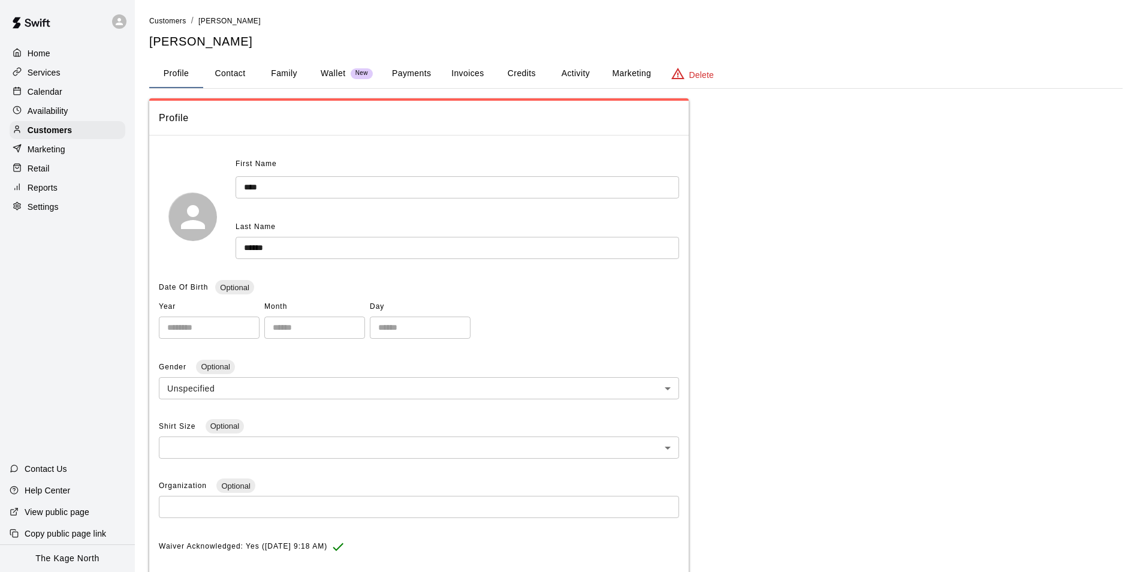
click at [581, 69] on button "Activity" at bounding box center [575, 73] width 54 height 29
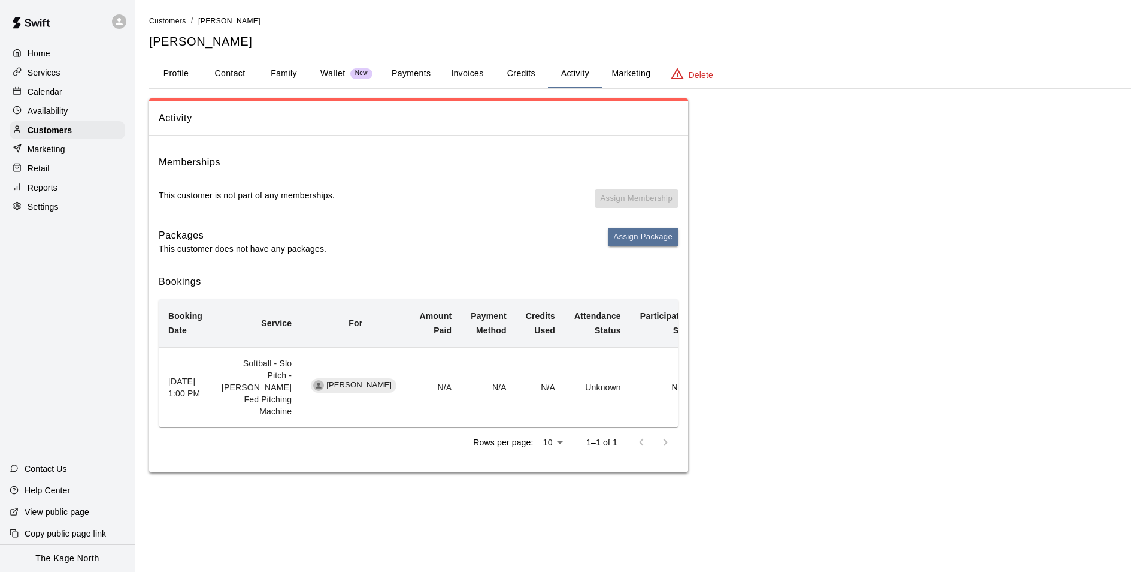
click at [171, 83] on button "Profile" at bounding box center [176, 73] width 54 height 29
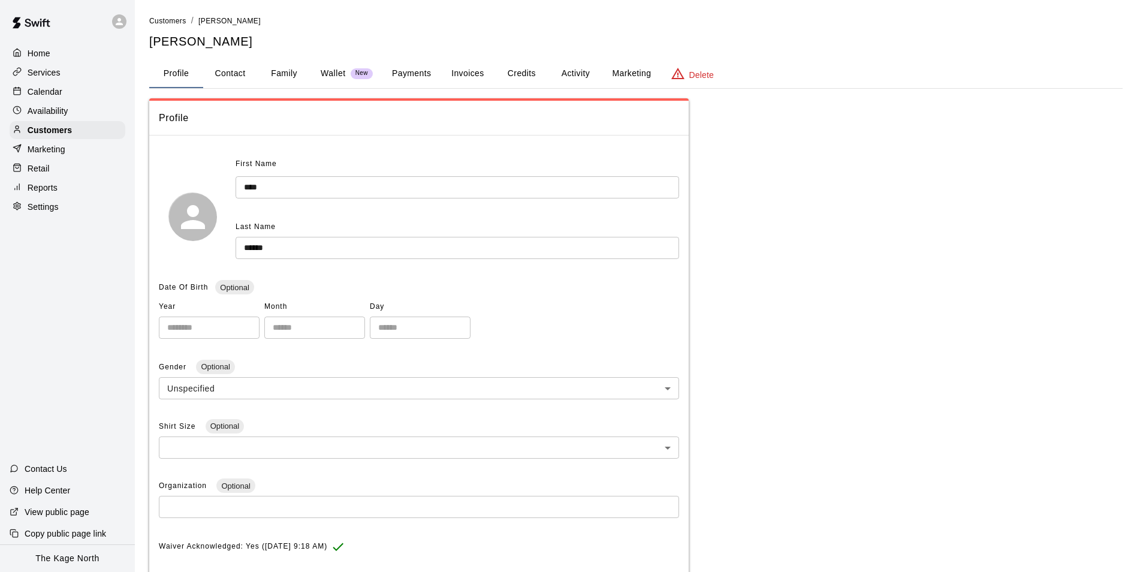
click at [73, 87] on div "Calendar" at bounding box center [68, 92] width 116 height 18
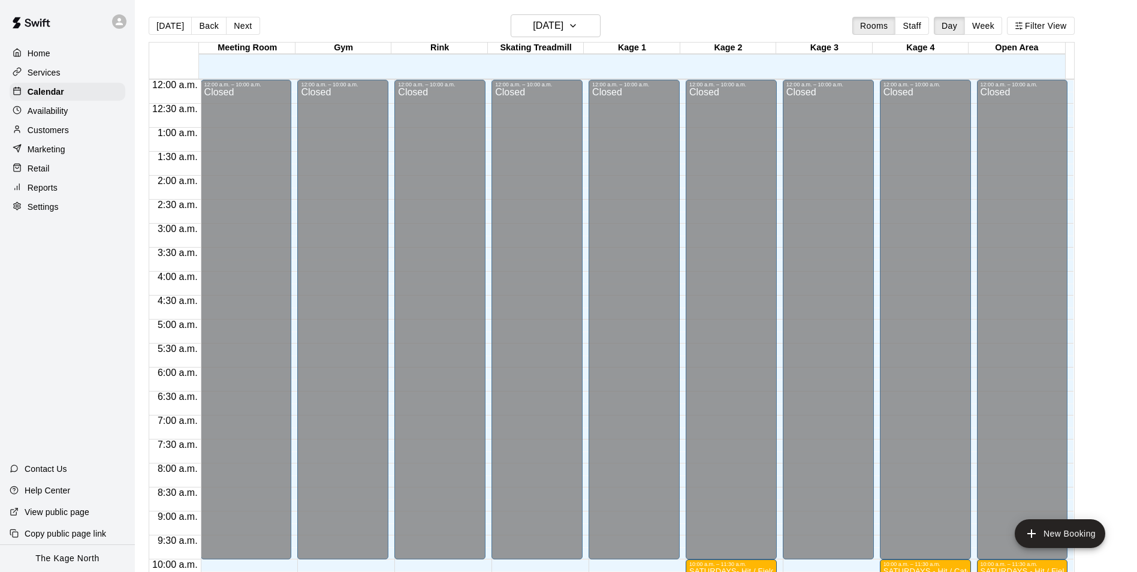
scroll to position [577, 0]
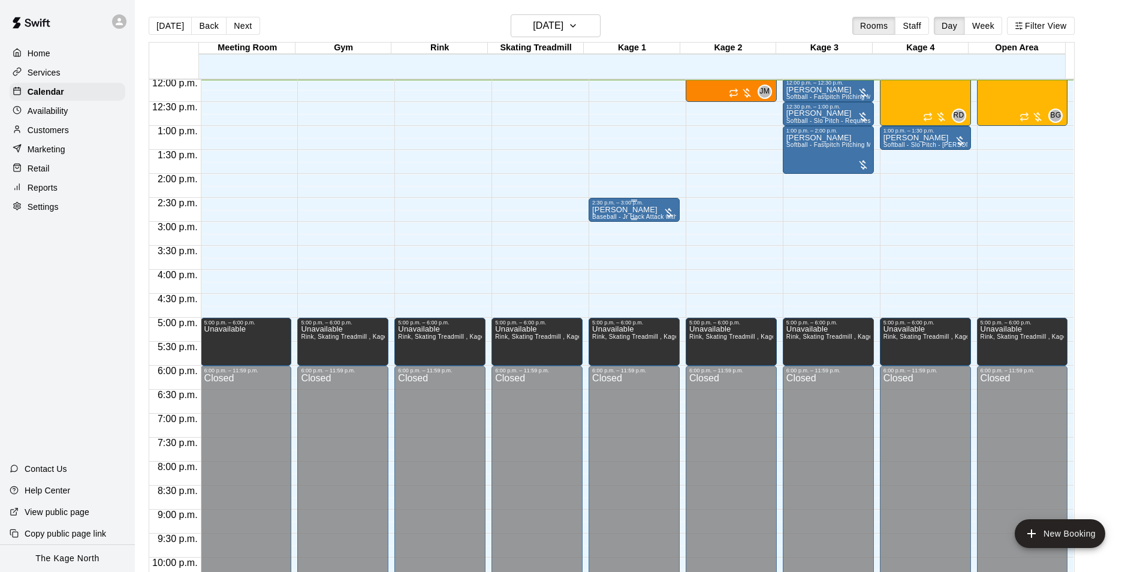
click at [639, 207] on div "2:30 p.m. – 3:00 p.m. Gary Stevenson Baseball - Jr Hack Attack with Feeder - DO…" at bounding box center [634, 210] width 84 height 20
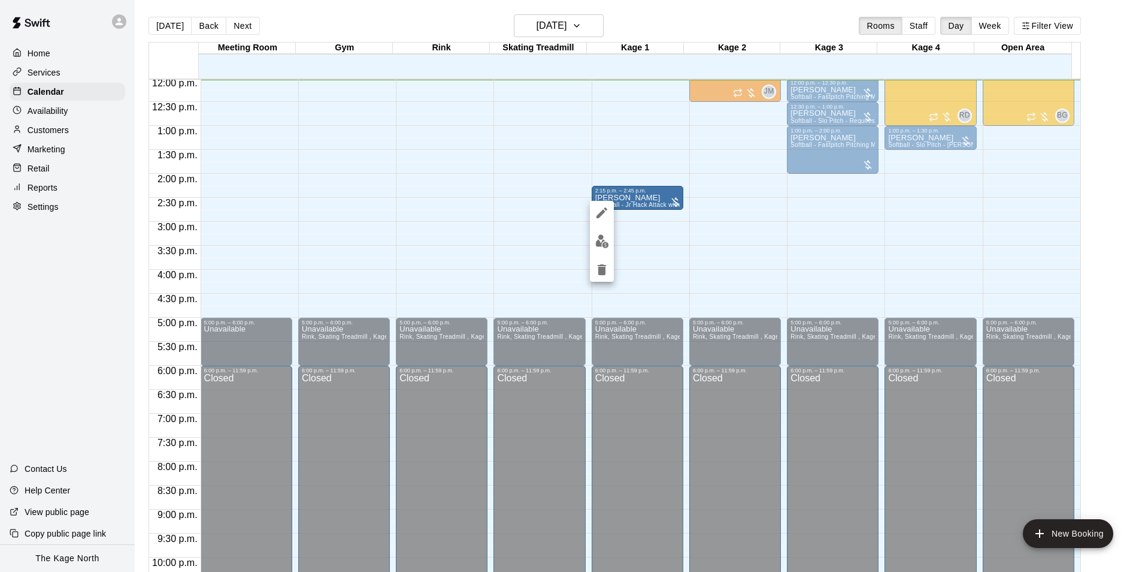
click at [514, 231] on div at bounding box center [572, 286] width 1145 height 572
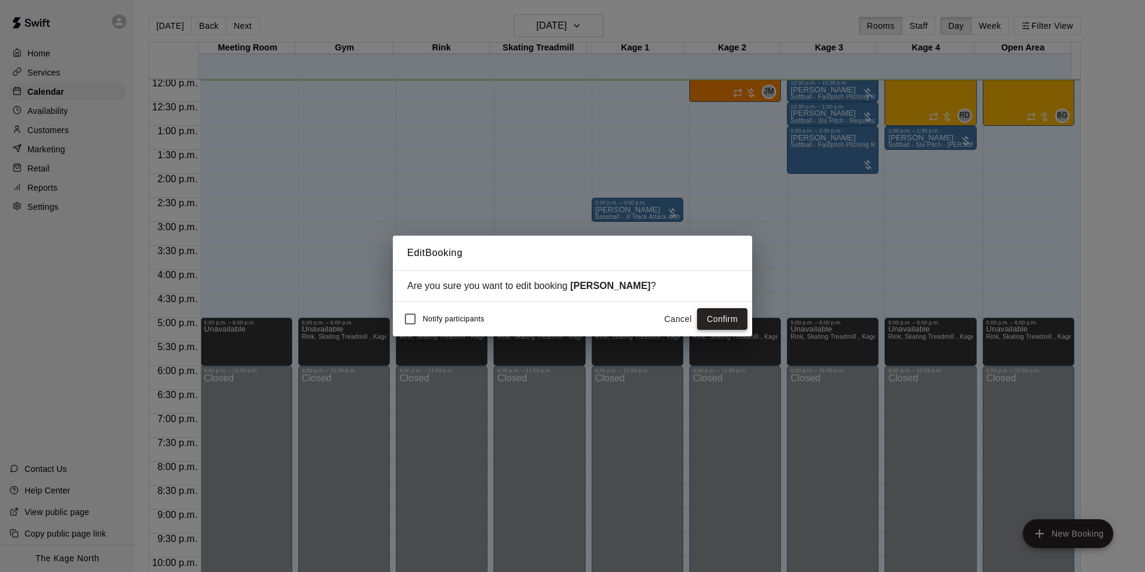
click at [724, 320] on button "Confirm" at bounding box center [722, 319] width 50 height 22
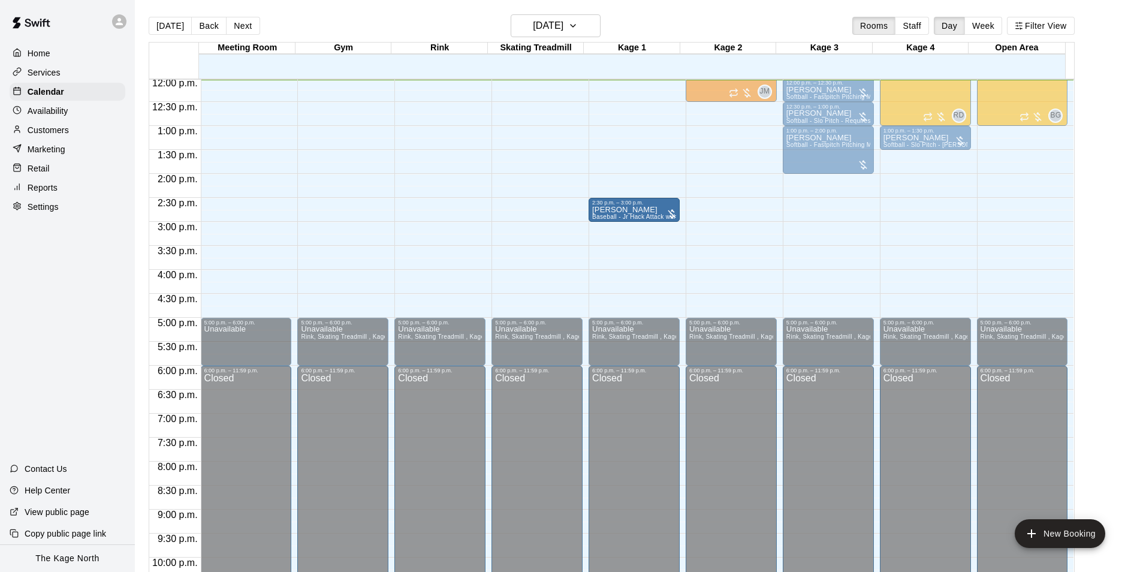
drag, startPoint x: 603, startPoint y: 195, endPoint x: 604, endPoint y: 211, distance: 16.3
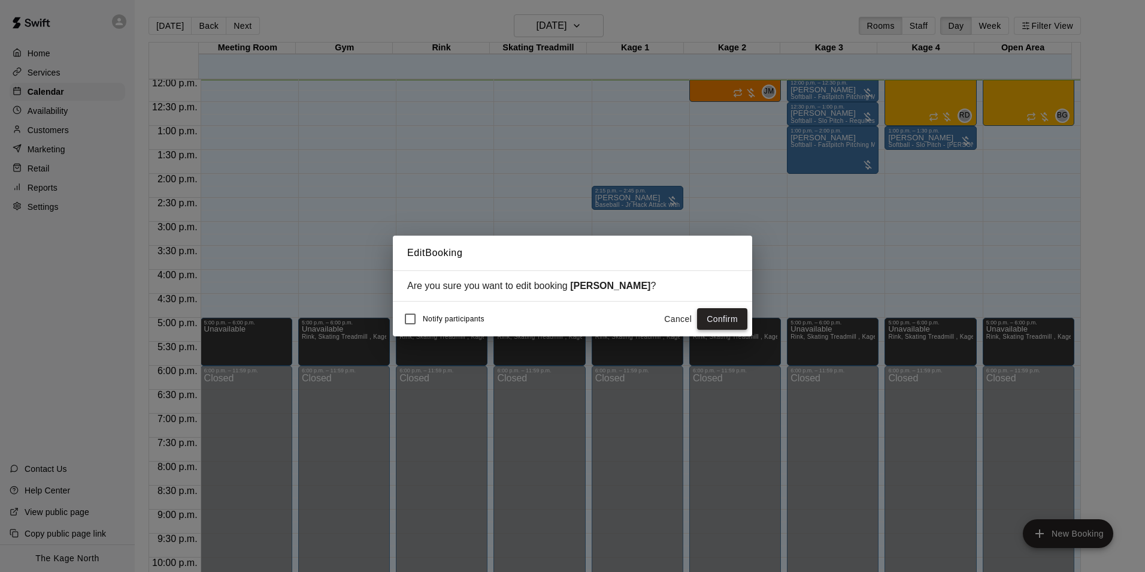
click at [707, 316] on button "Confirm" at bounding box center [722, 319] width 50 height 22
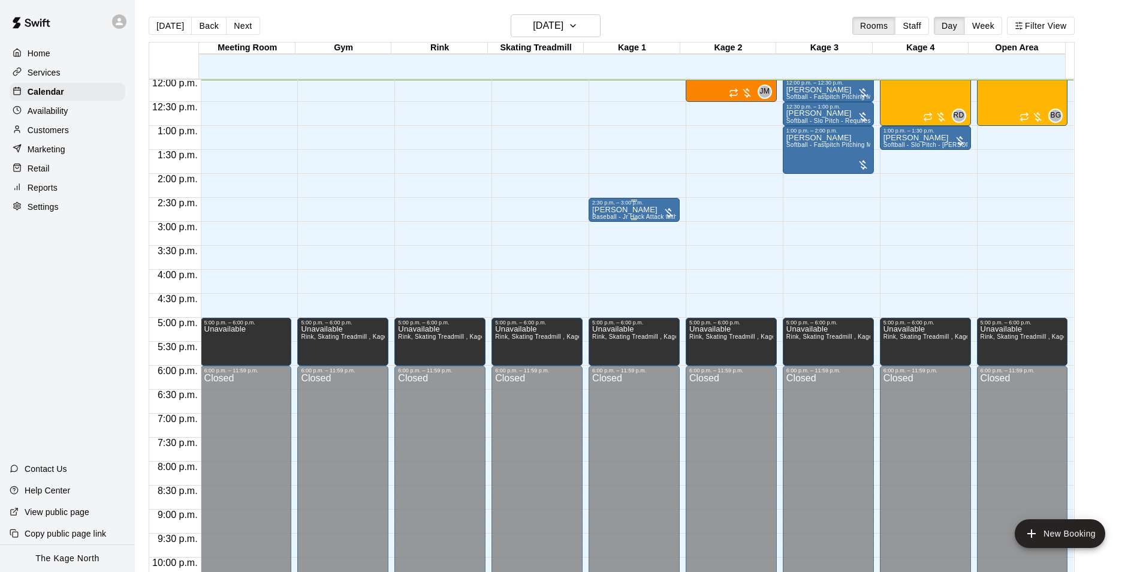
click at [638, 210] on p "[PERSON_NAME]" at bounding box center [634, 210] width 84 height 0
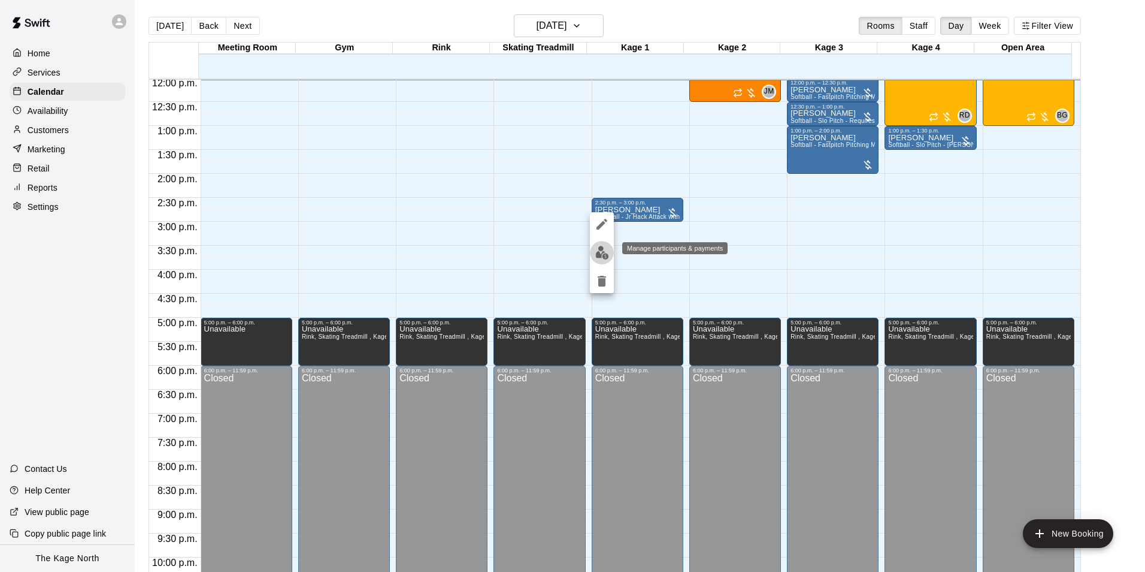
click at [598, 247] on img "edit" at bounding box center [603, 253] width 14 height 14
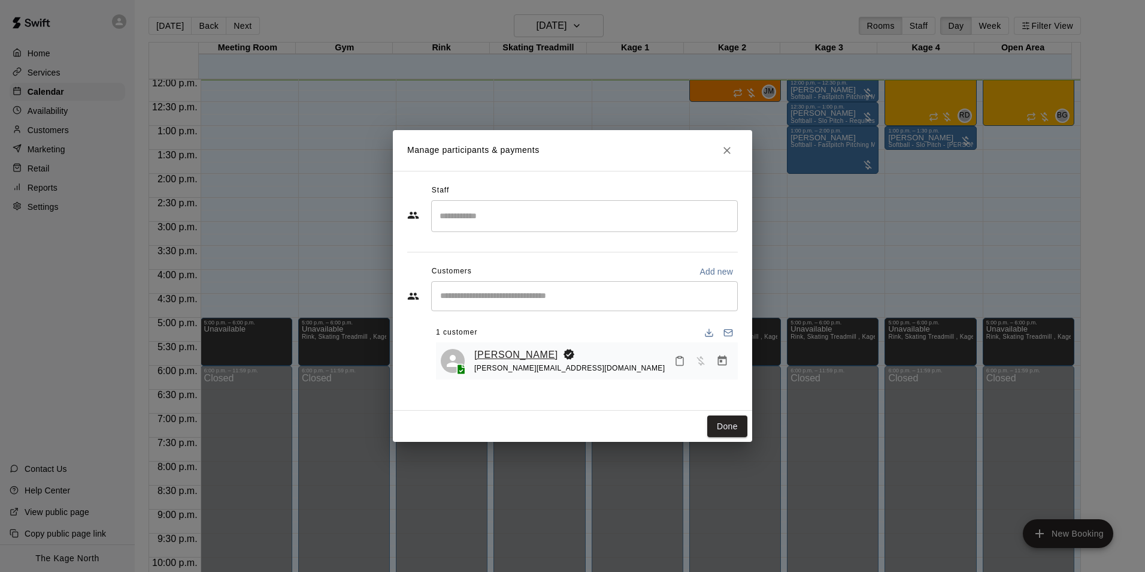
click at [538, 350] on link "[PERSON_NAME]" at bounding box center [516, 355] width 84 height 16
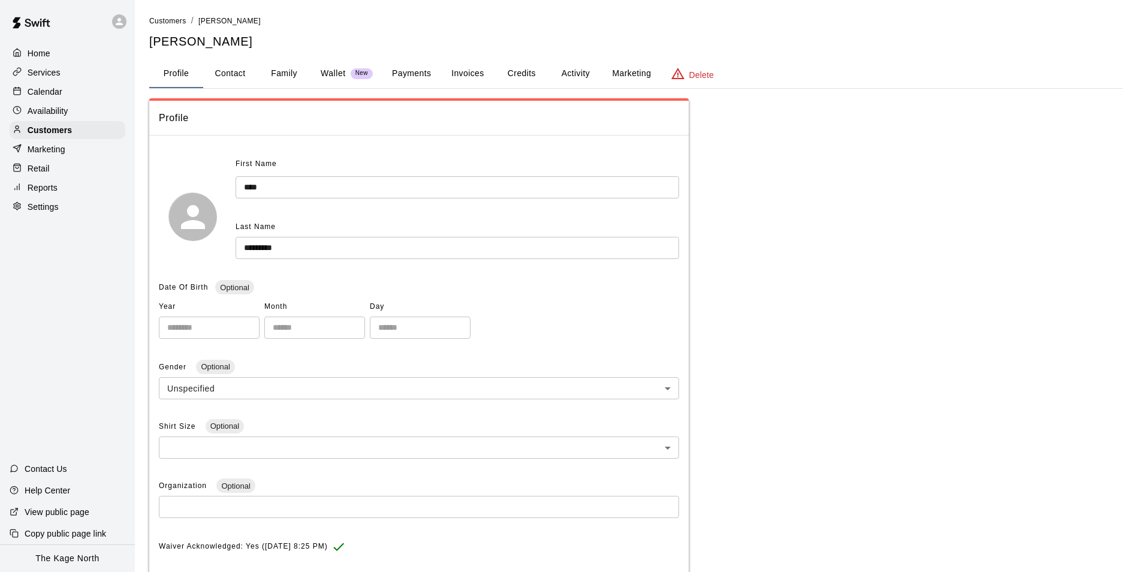
click at [563, 73] on button "Activity" at bounding box center [575, 73] width 54 height 29
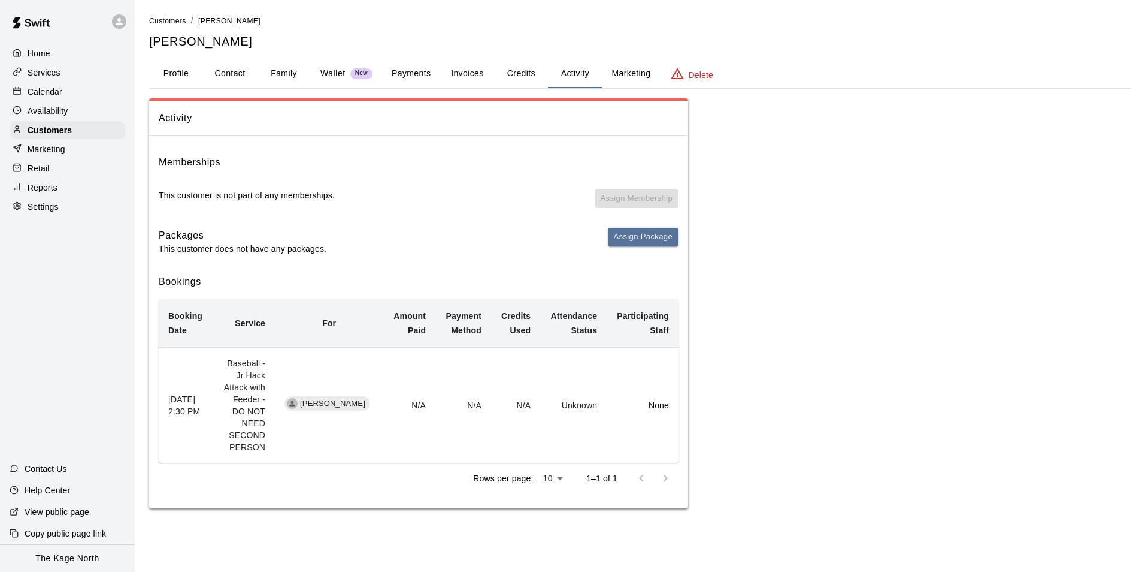
click at [44, 93] on p "Calendar" at bounding box center [45, 92] width 35 height 12
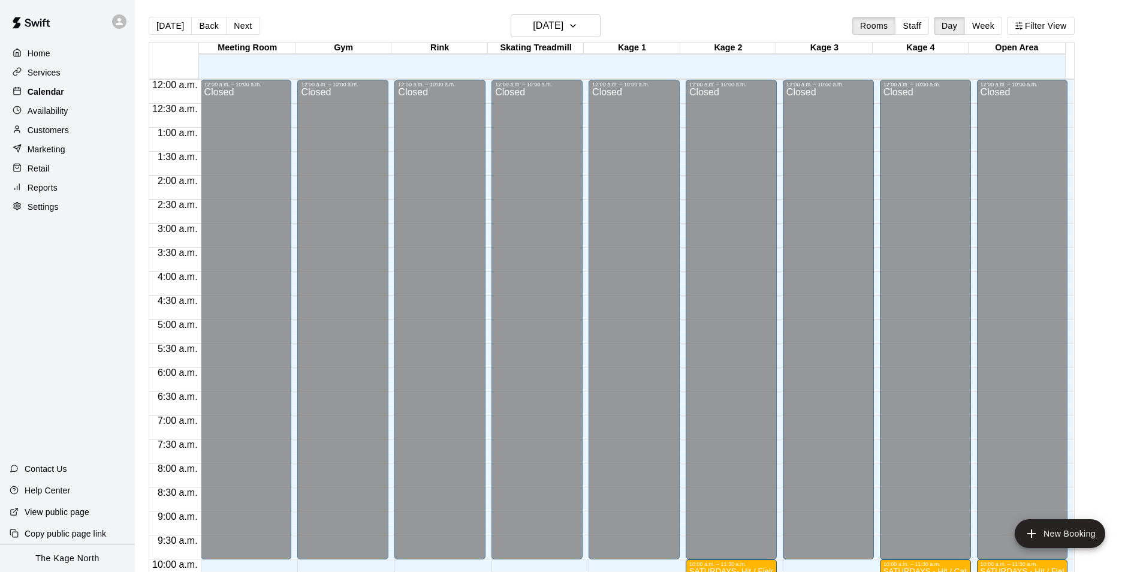
scroll to position [578, 0]
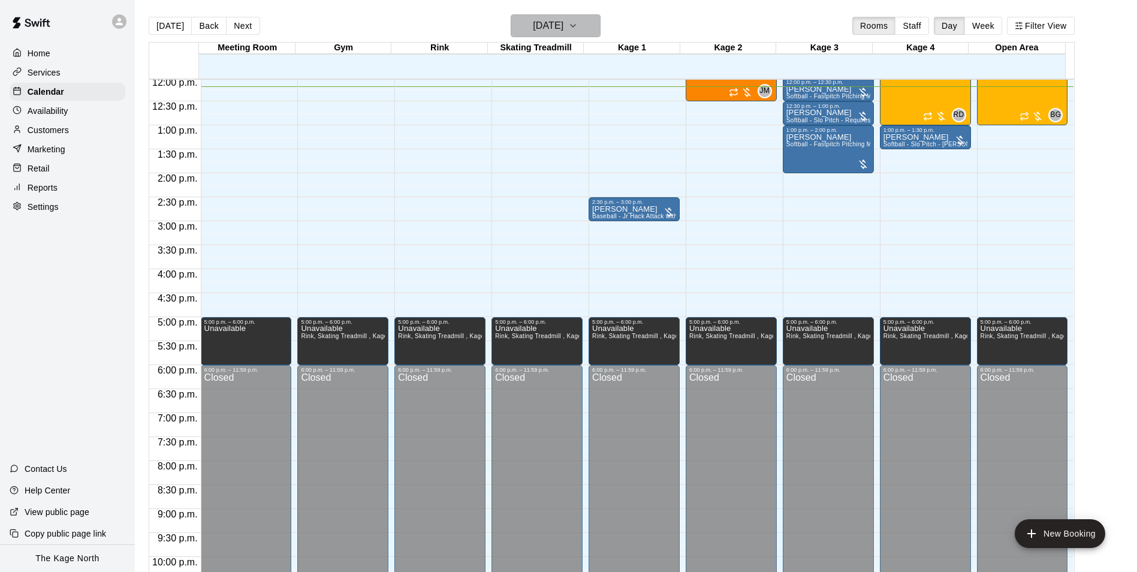
click at [578, 26] on icon "button" at bounding box center [573, 26] width 10 height 14
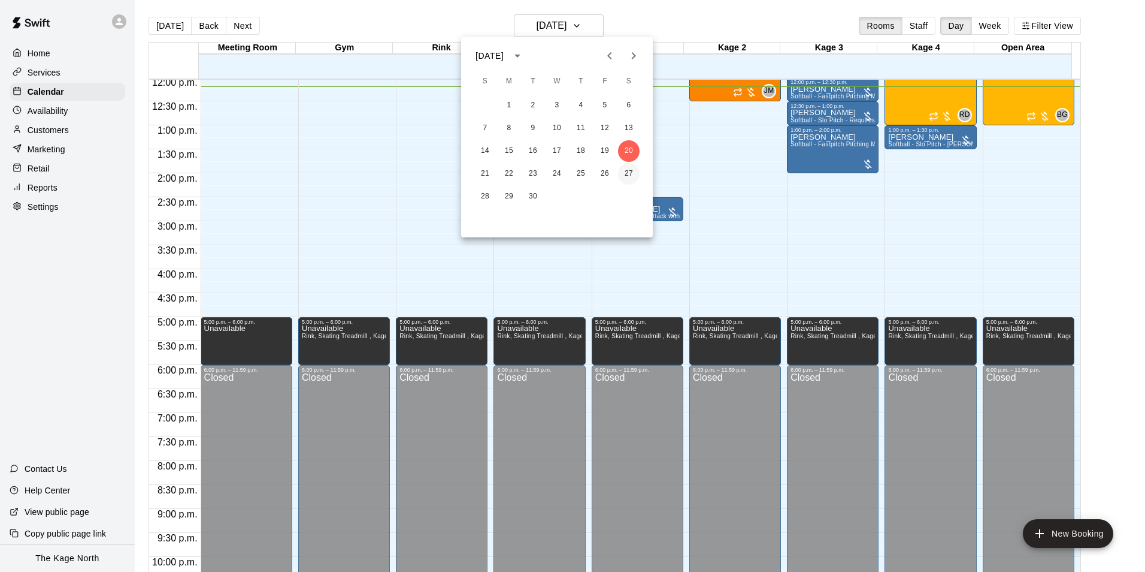
click at [623, 170] on button "27" at bounding box center [629, 174] width 22 height 22
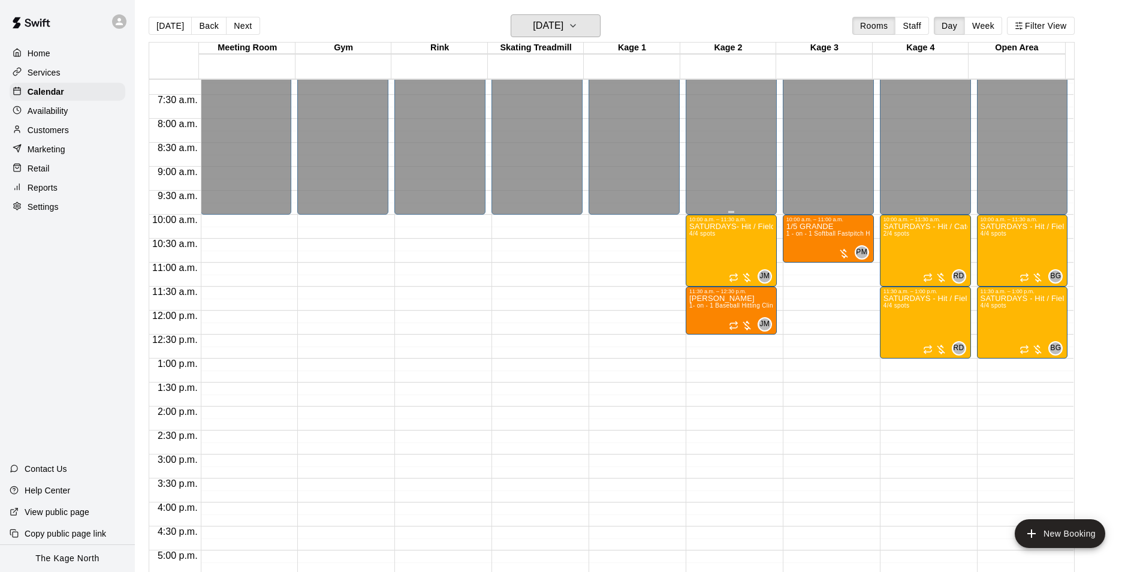
scroll to position [338, 0]
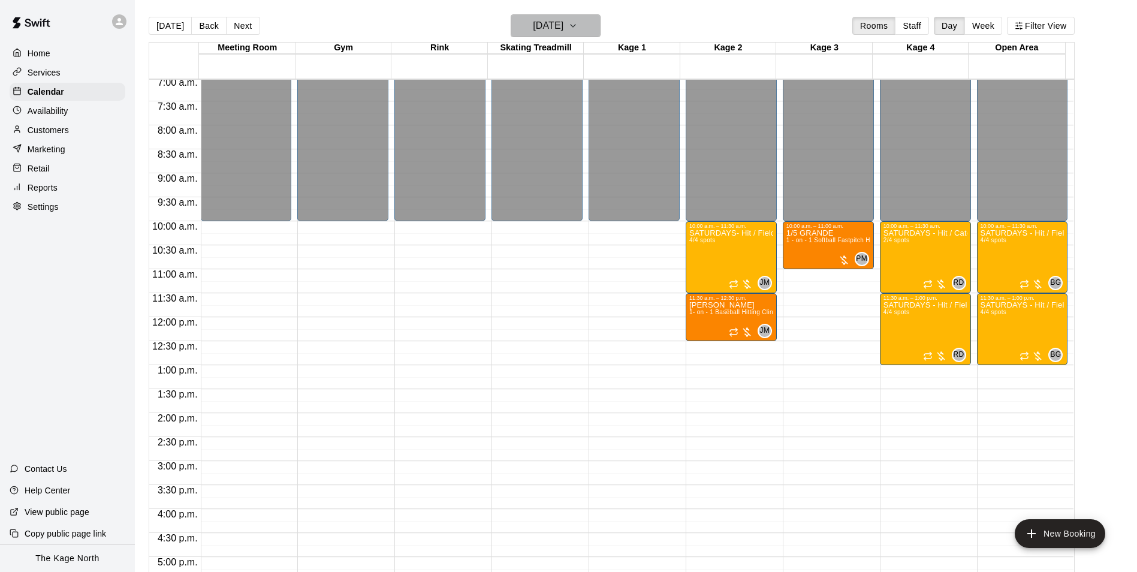
click at [563, 30] on h6 "[DATE]" at bounding box center [548, 25] width 31 height 17
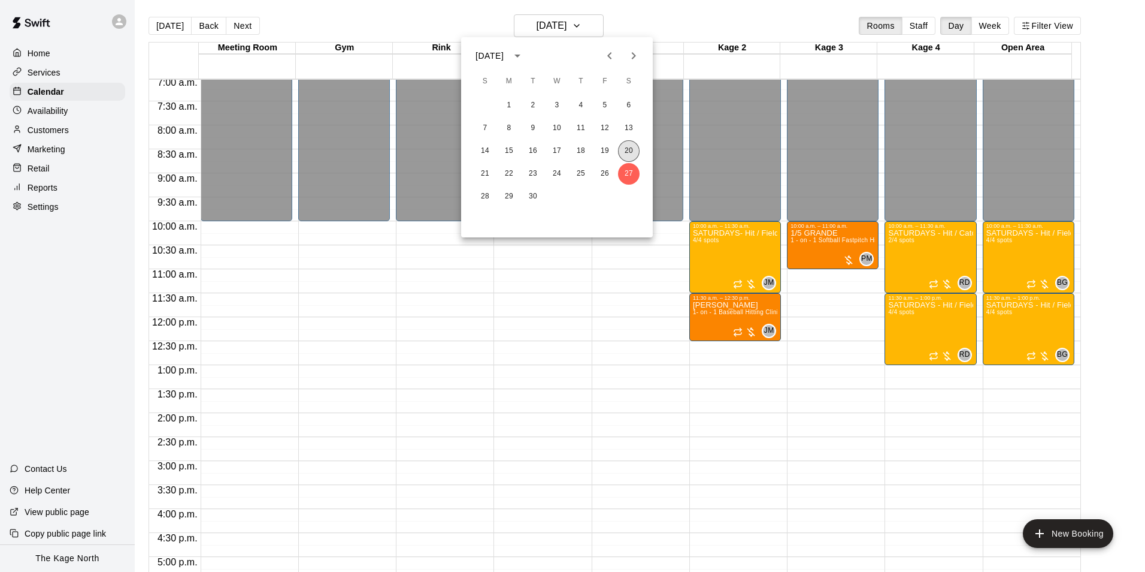
drag, startPoint x: 632, startPoint y: 150, endPoint x: 808, endPoint y: 179, distance: 177.9
click at [633, 149] on button "20" at bounding box center [629, 151] width 22 height 22
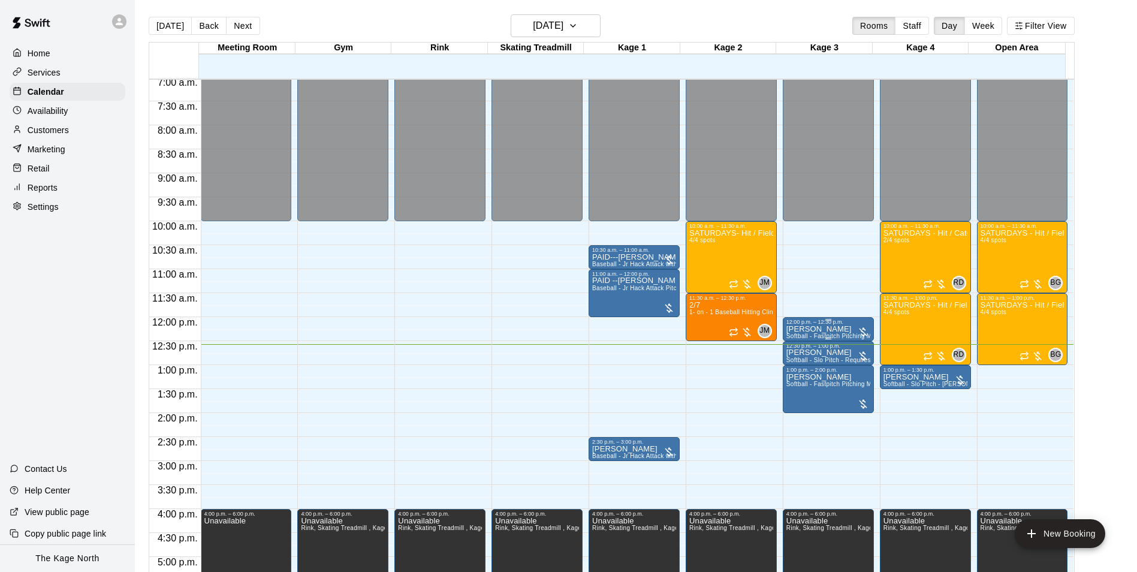
click at [822, 334] on span "Softball - Fastpitch Pitching Machine - Requires second person to feed machine" at bounding box center [899, 336] width 227 height 7
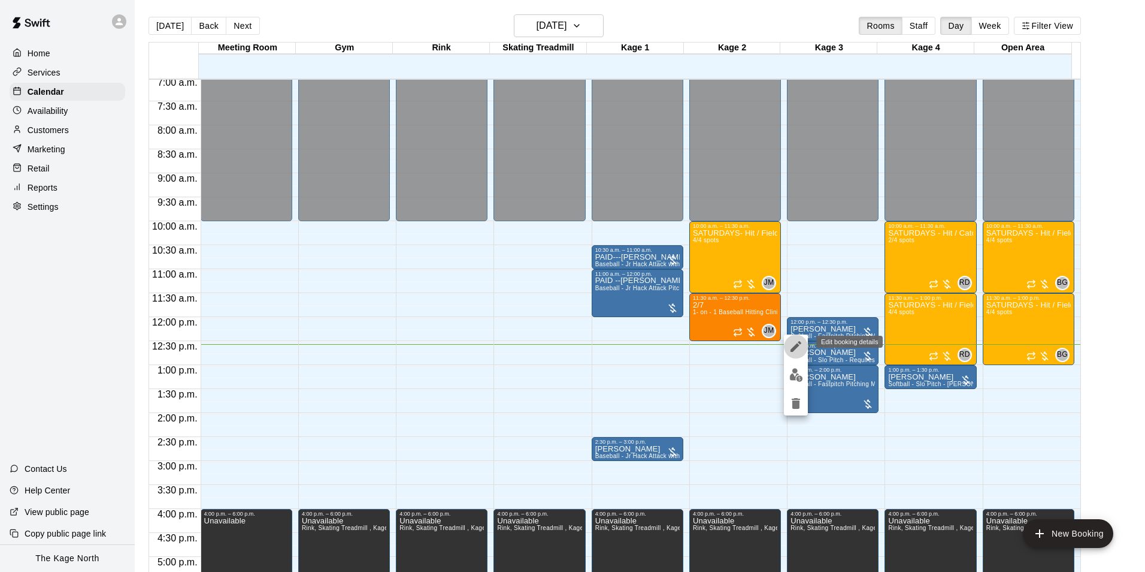
click at [788, 349] on button "edit" at bounding box center [796, 346] width 24 height 24
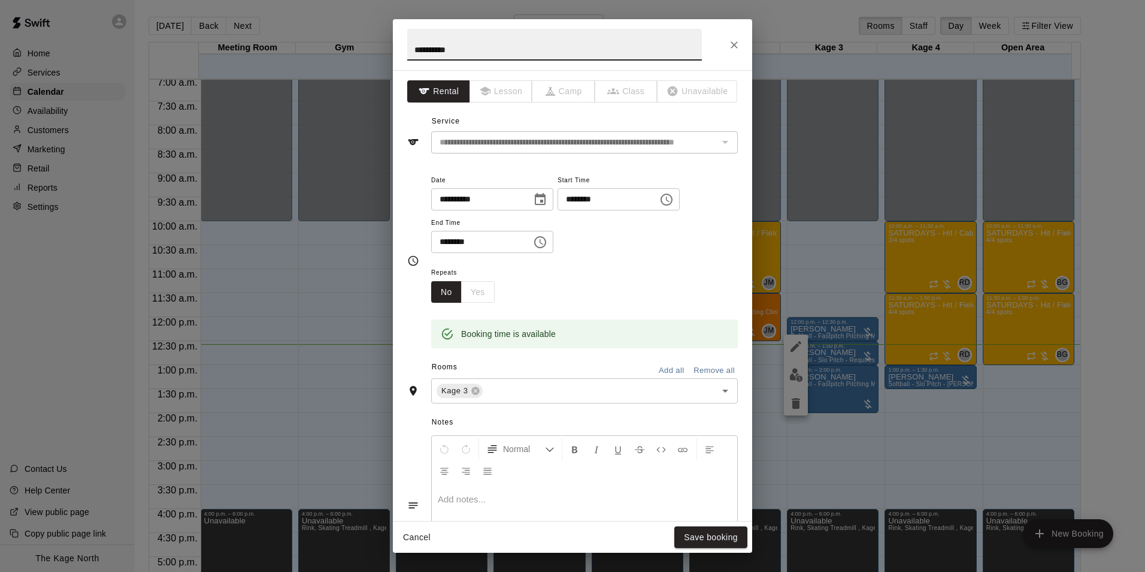
click at [415, 52] on input "**********" at bounding box center [554, 45] width 295 height 32
type input "**********"
click at [699, 536] on button "Save booking" at bounding box center [711, 537] width 73 height 22
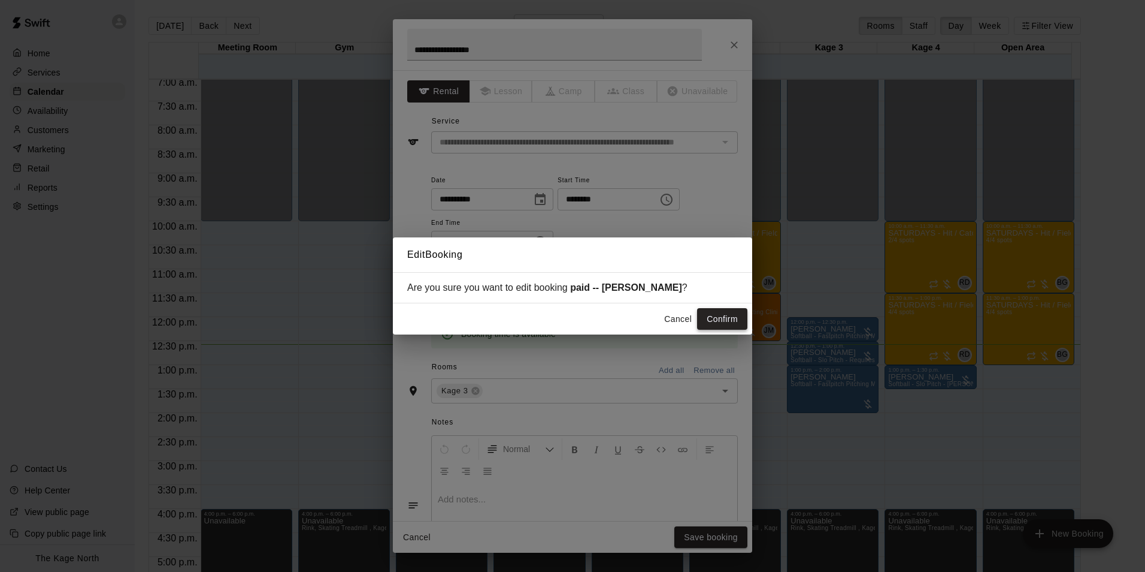
click at [700, 316] on button "Confirm" at bounding box center [722, 319] width 50 height 22
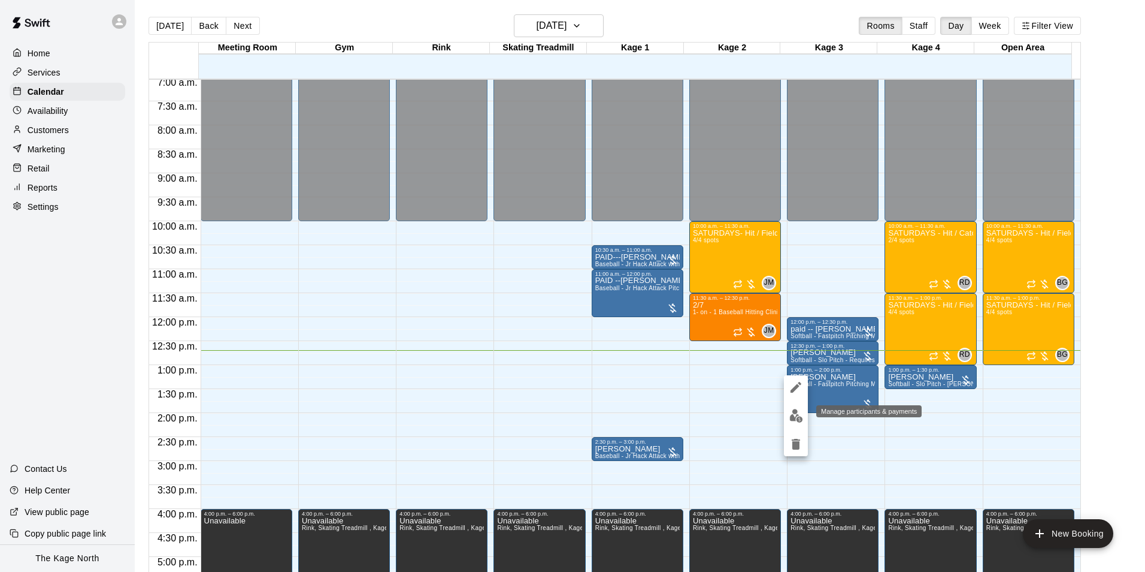
click at [803, 419] on button "edit" at bounding box center [796, 415] width 24 height 23
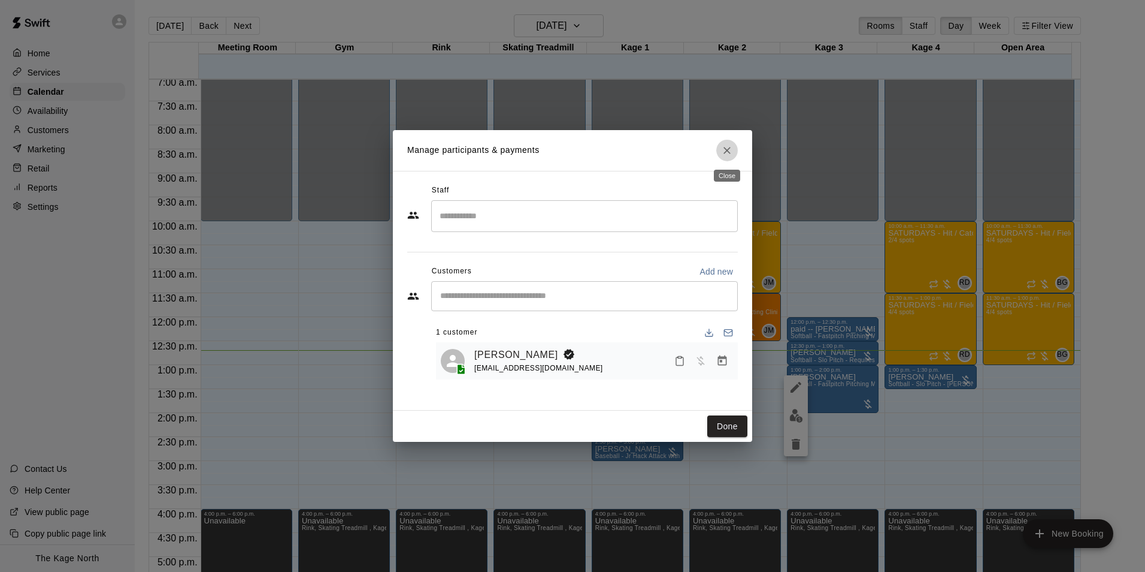
click at [732, 146] on icon "Close" at bounding box center [727, 150] width 12 height 12
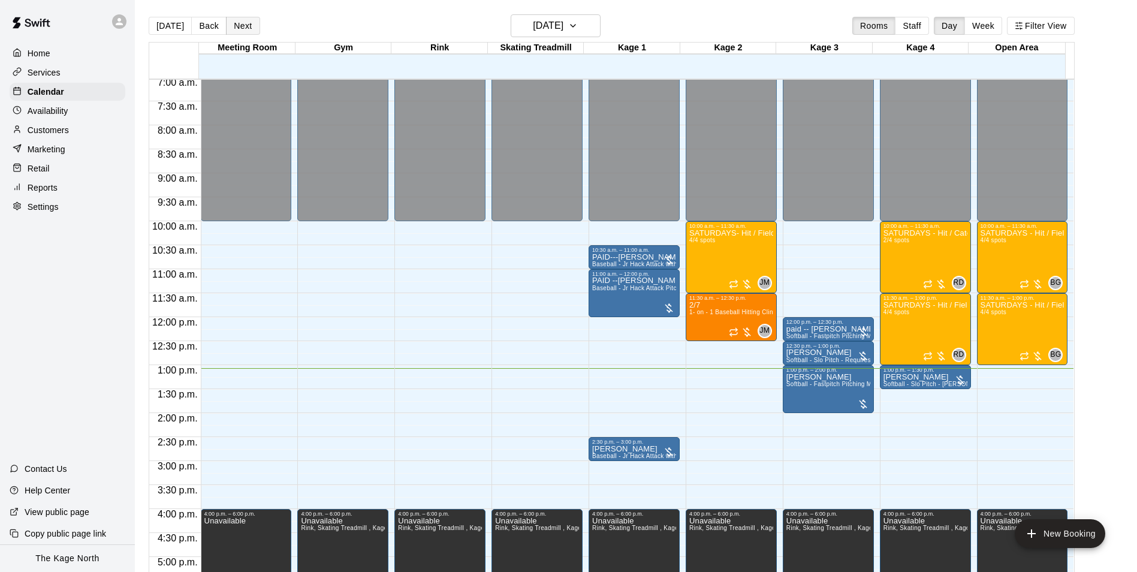
click at [244, 22] on button "Next" at bounding box center [243, 26] width 34 height 18
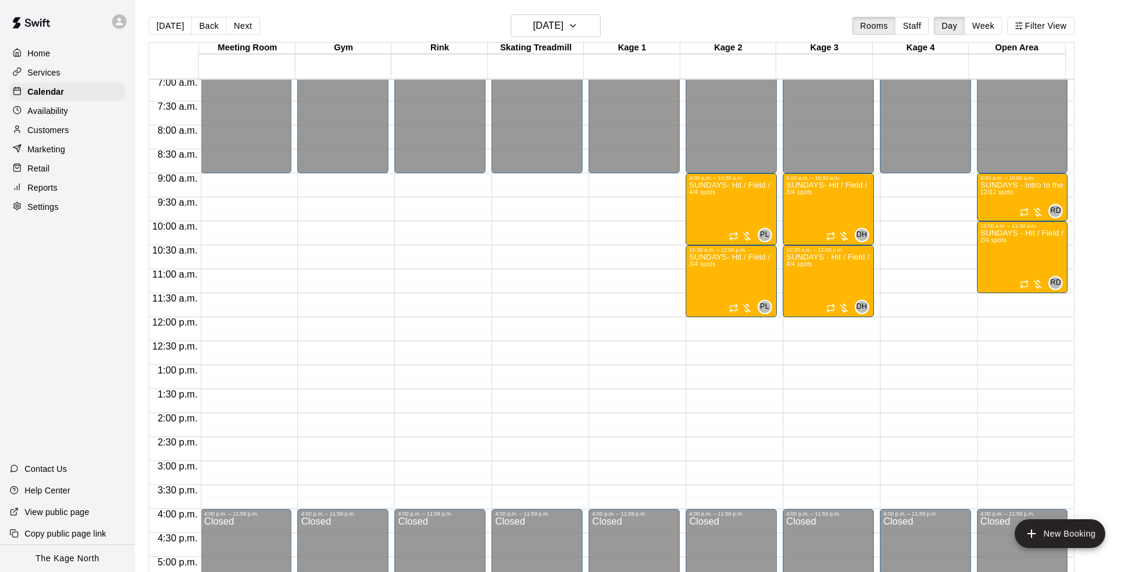
drag, startPoint x: 163, startPoint y: 25, endPoint x: 201, endPoint y: 71, distance: 60.0
click at [163, 25] on button "[DATE]" at bounding box center [170, 26] width 43 height 18
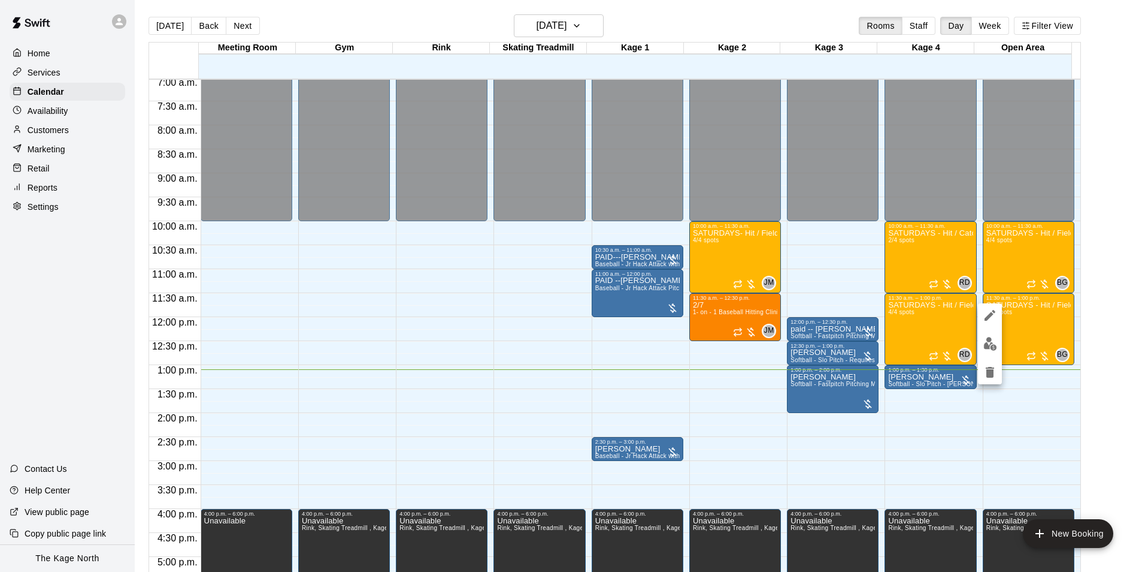
click at [915, 342] on div at bounding box center [572, 286] width 1145 height 572
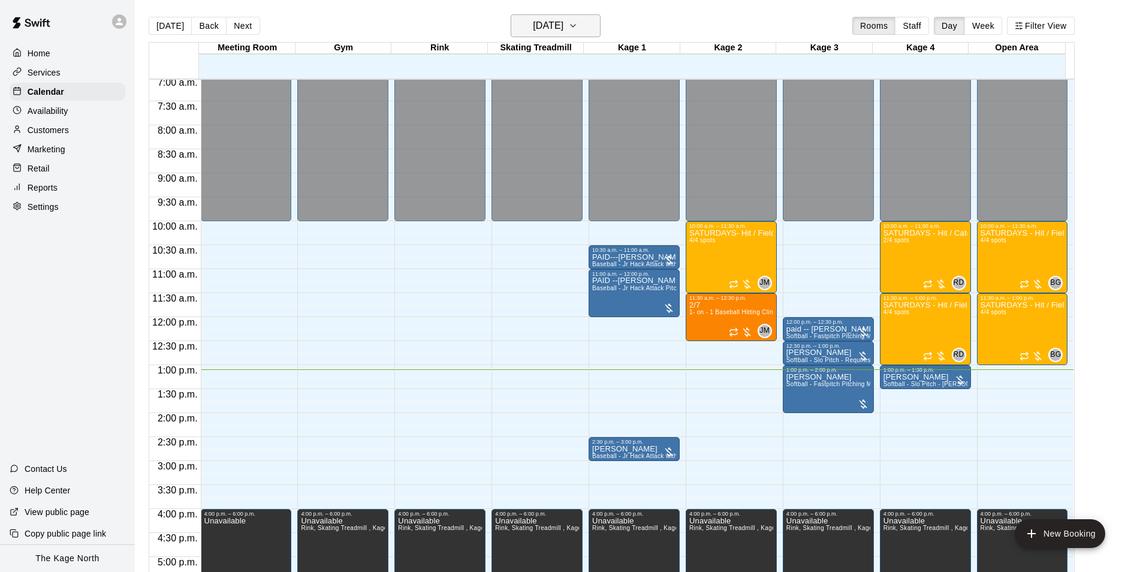
click at [563, 28] on h6 "[DATE]" at bounding box center [548, 25] width 31 height 17
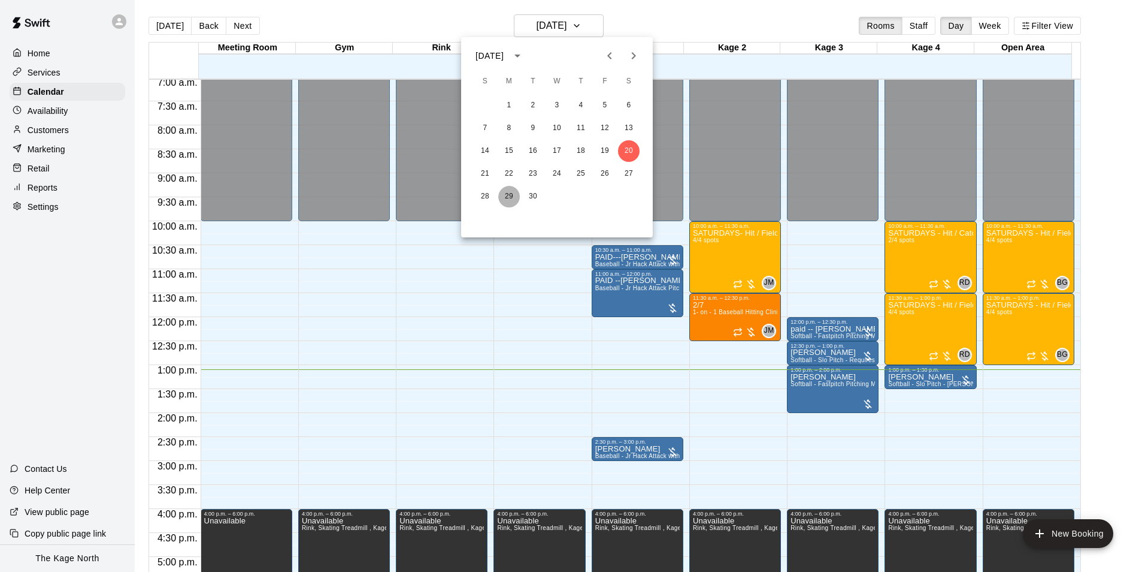
click at [510, 199] on button "29" at bounding box center [509, 197] width 22 height 22
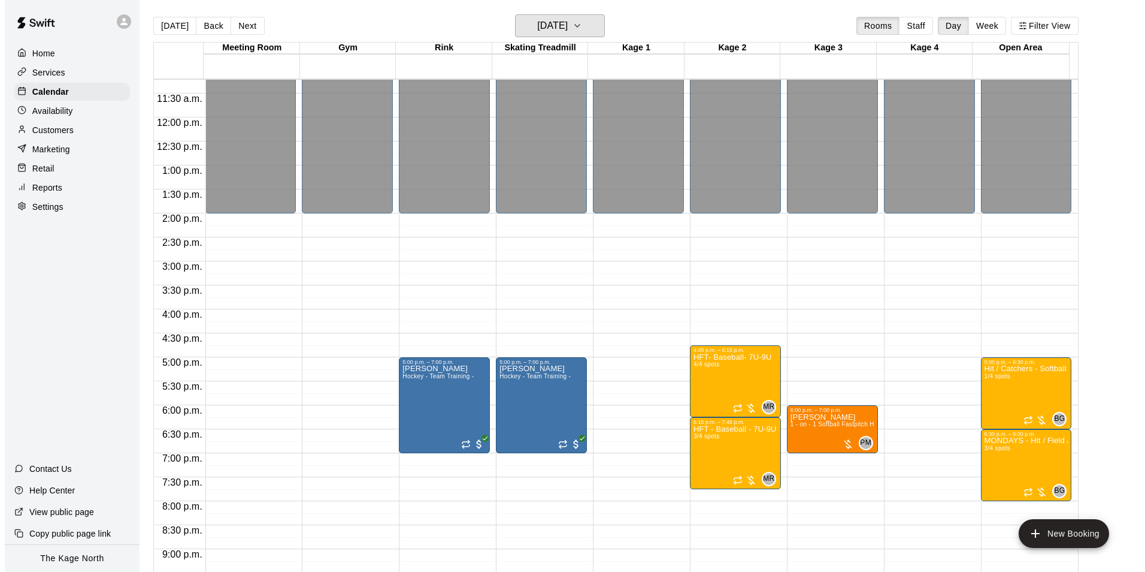
scroll to position [518, 0]
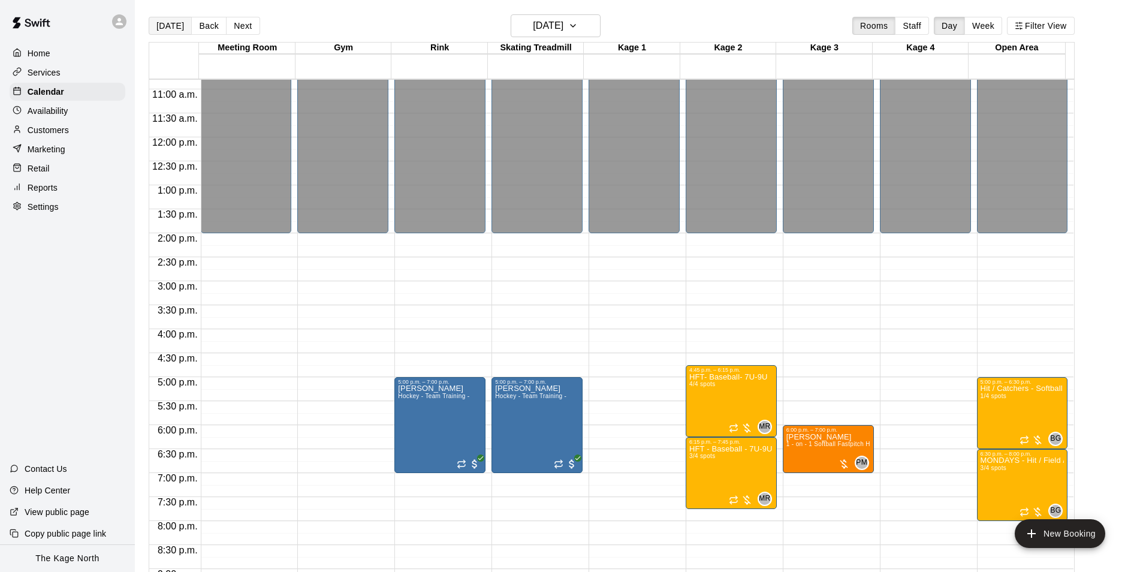
click at [162, 26] on button "[DATE]" at bounding box center [170, 26] width 43 height 18
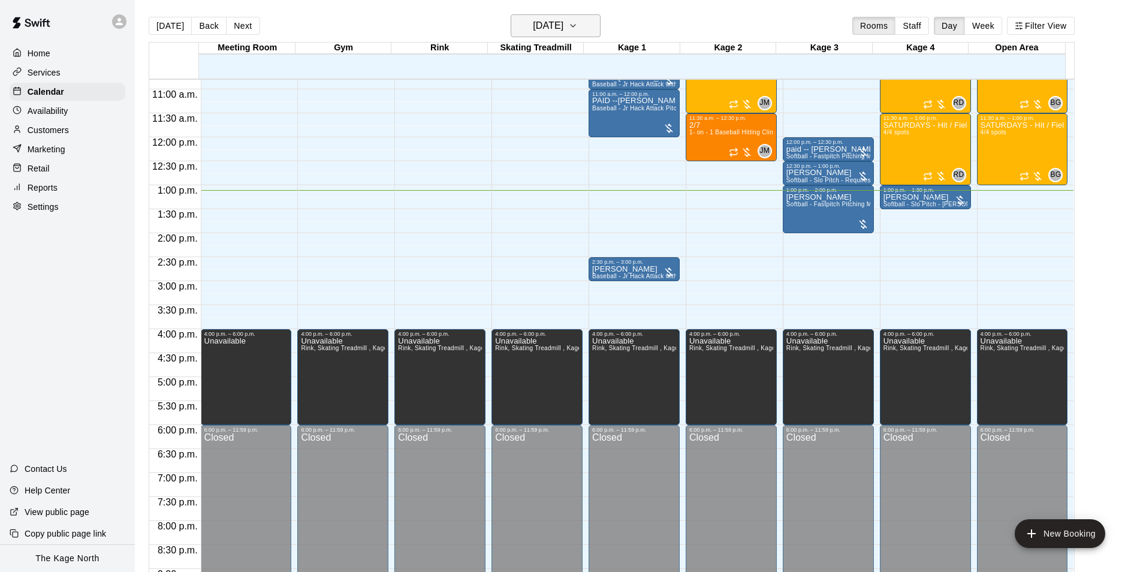
click at [563, 29] on h6 "[DATE]" at bounding box center [548, 25] width 31 height 17
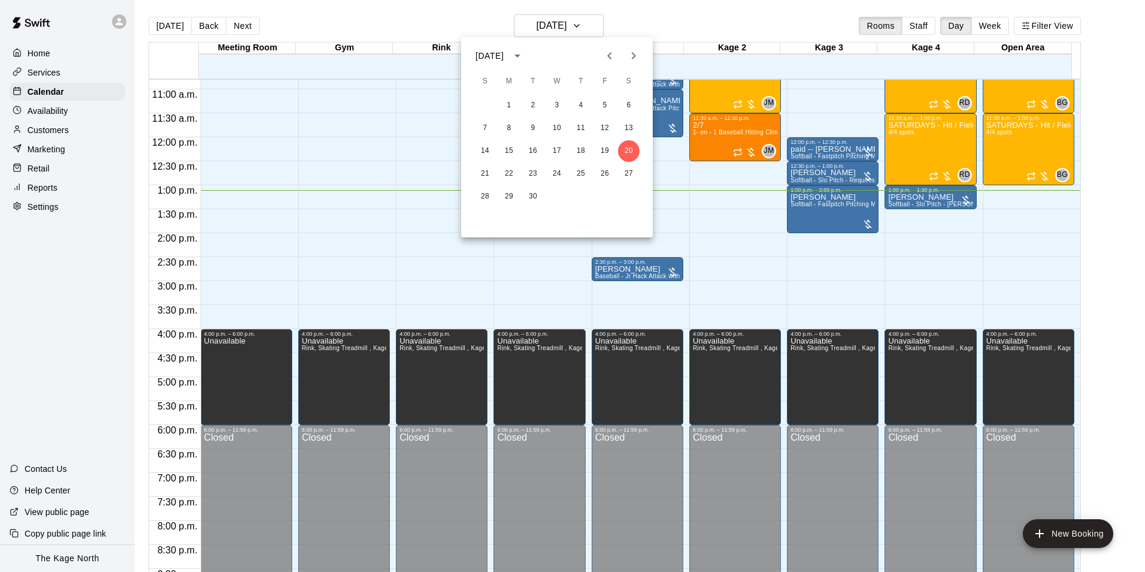
click at [896, 159] on div at bounding box center [572, 286] width 1145 height 572
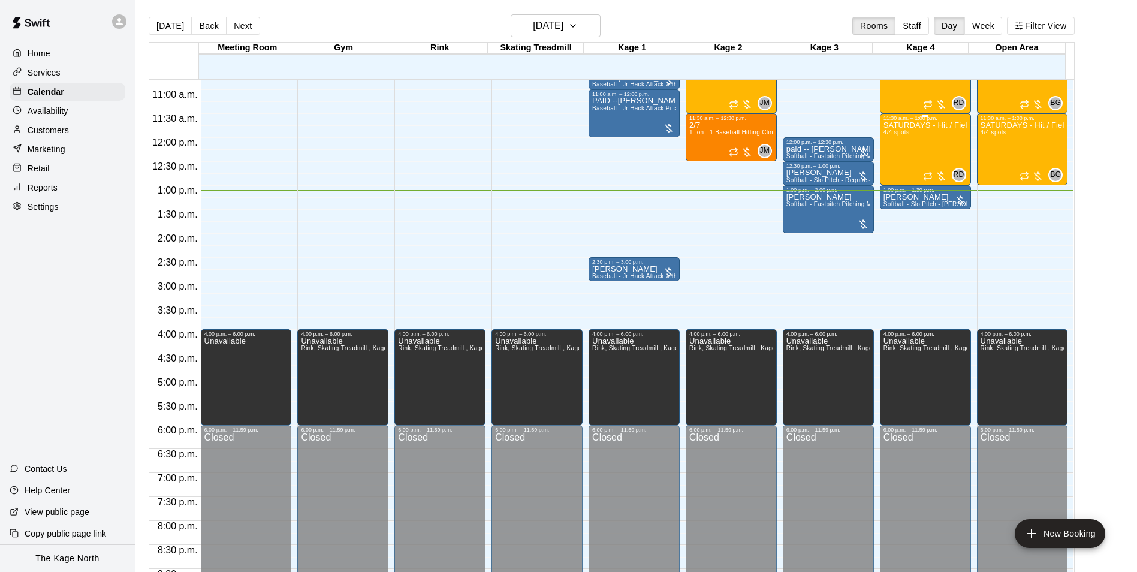
click at [896, 159] on div "SATURDAYS - Hit / Field / Throw - Softball Program - 11U-13U 4/4 spots" at bounding box center [925, 407] width 84 height 572
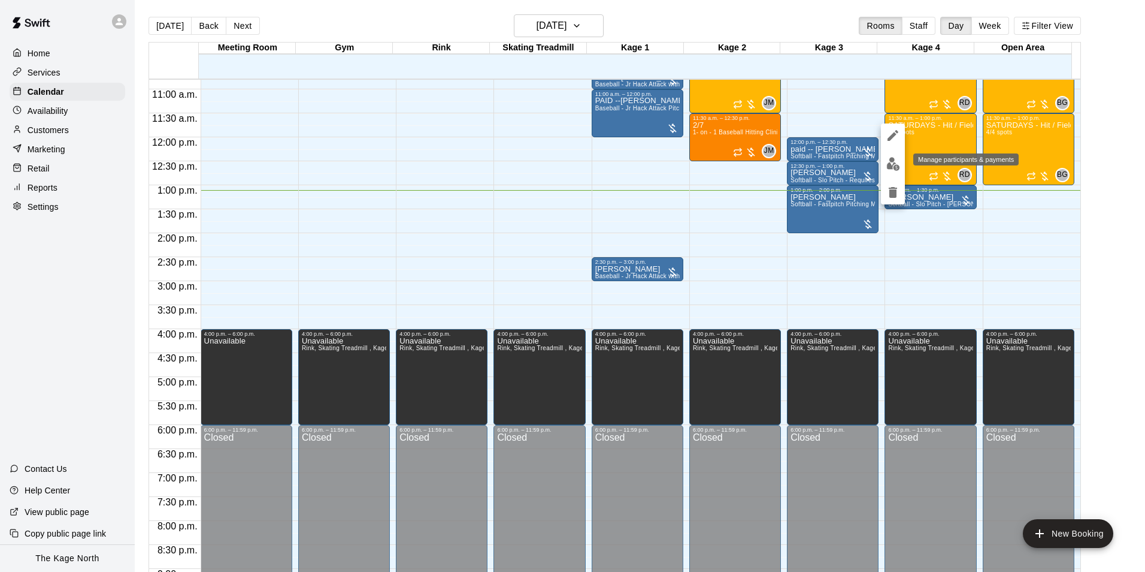
click at [890, 164] on img "edit" at bounding box center [894, 164] width 14 height 14
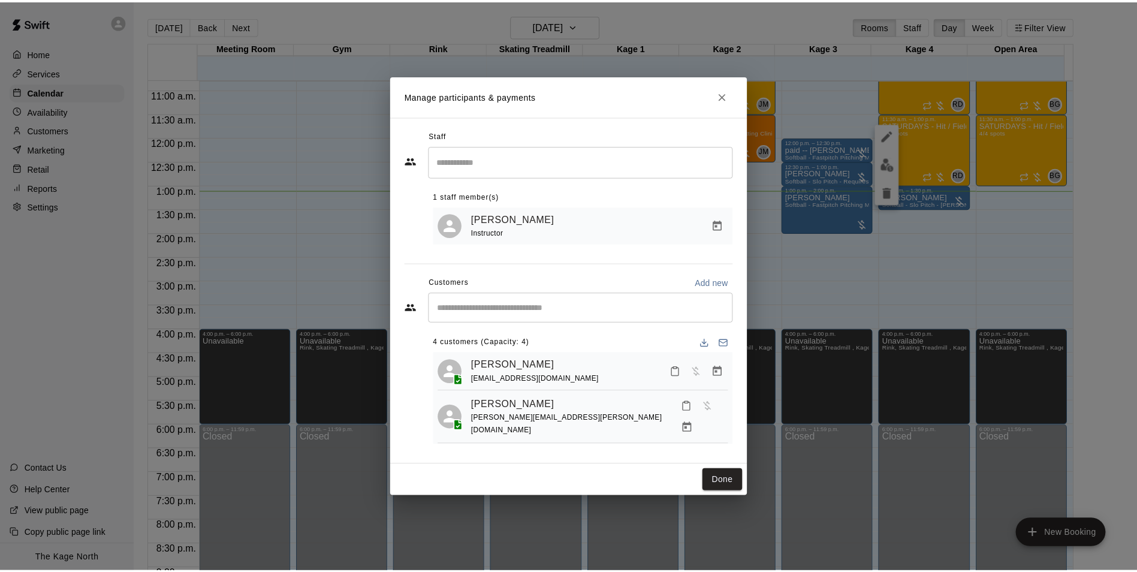
scroll to position [0, 0]
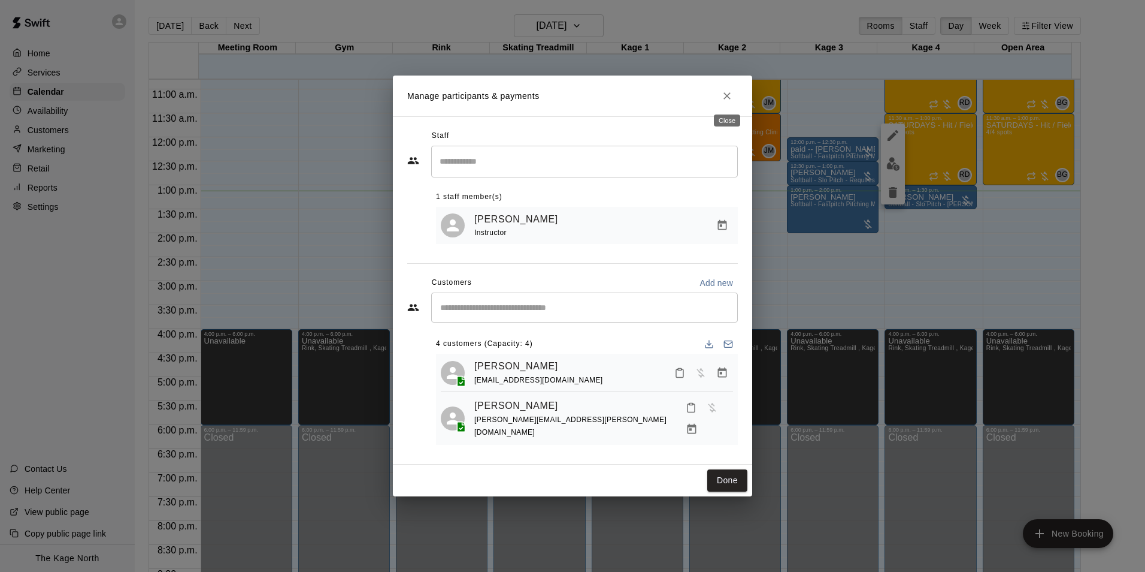
click at [732, 95] on icon "Close" at bounding box center [727, 96] width 12 height 12
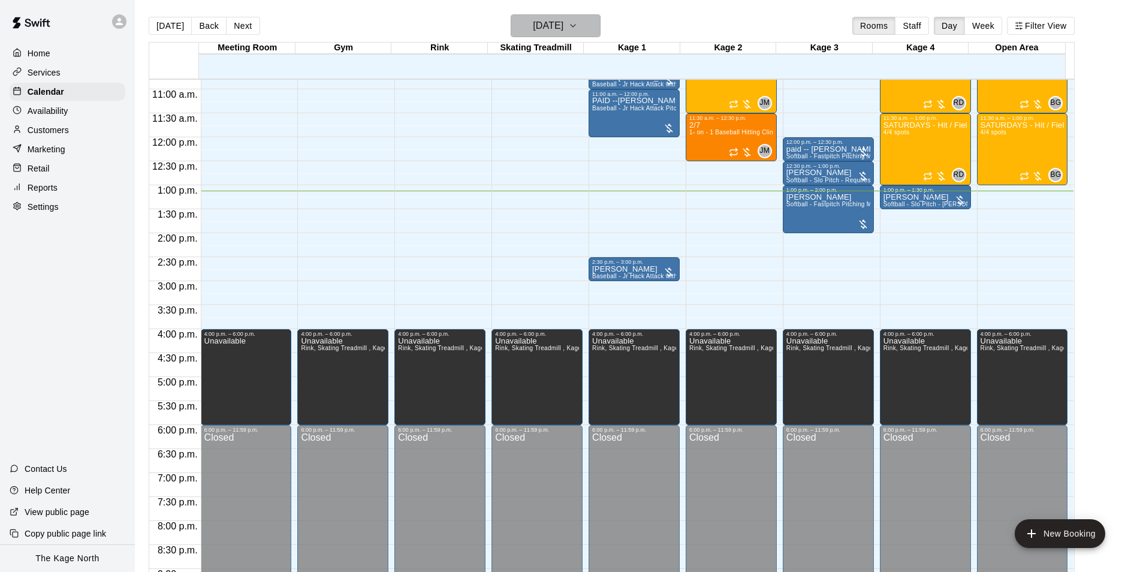
click at [578, 21] on icon "button" at bounding box center [573, 26] width 10 height 14
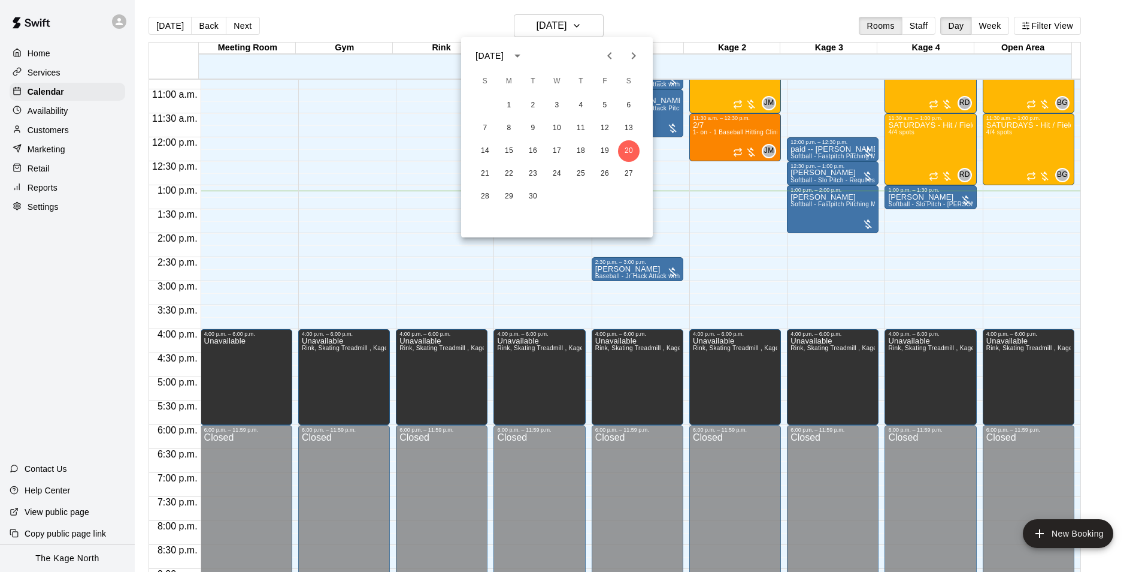
click at [669, 11] on div at bounding box center [572, 286] width 1145 height 572
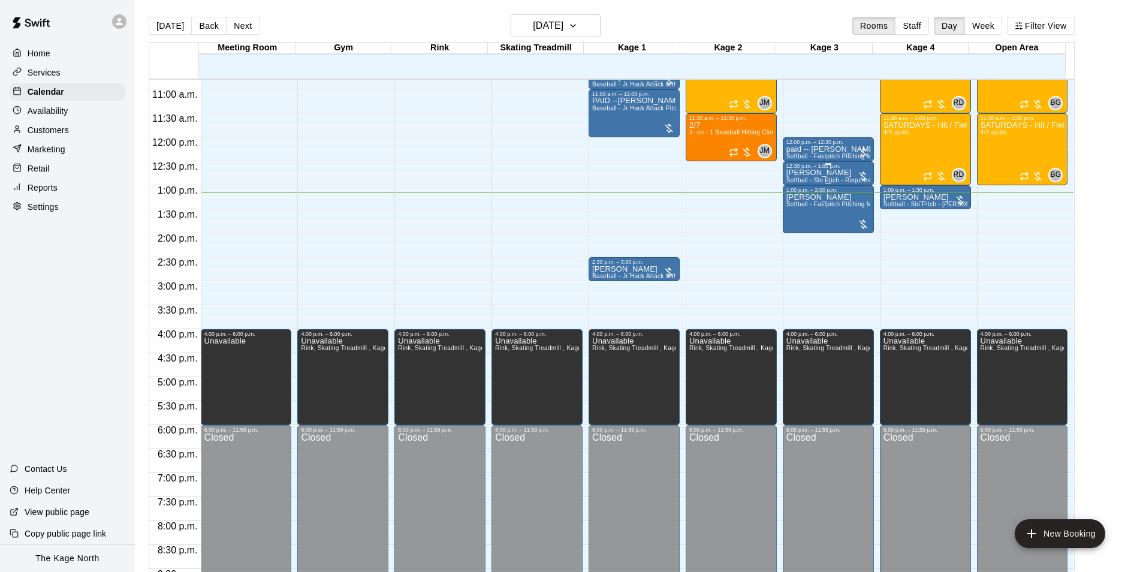
click at [811, 169] on div "12:30 p.m. – 1:00 p.m." at bounding box center [828, 166] width 84 height 6
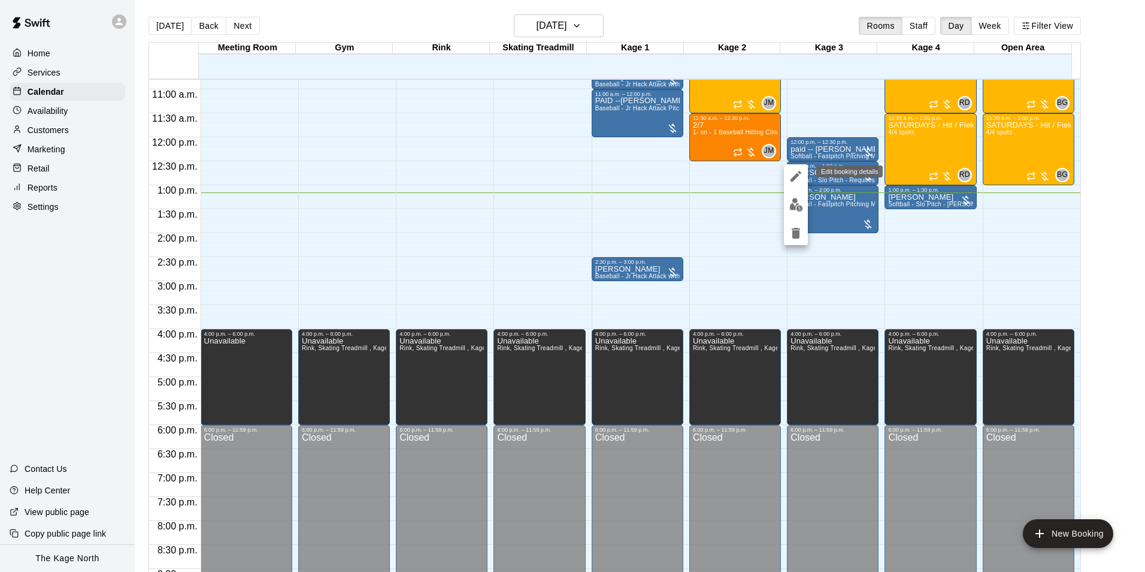
click at [799, 173] on icon "edit" at bounding box center [796, 176] width 14 height 14
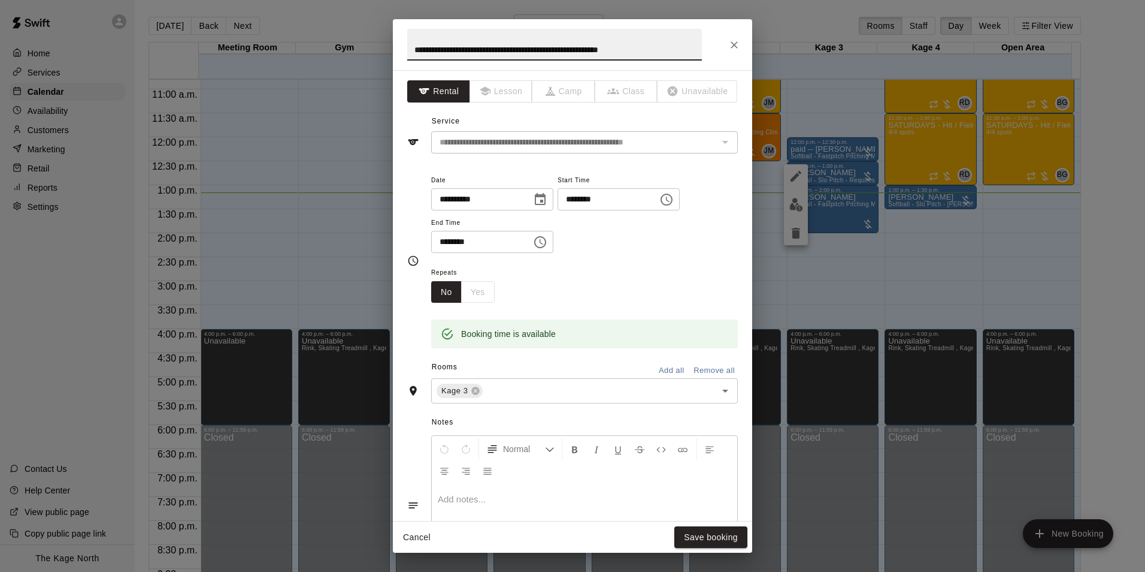
drag, startPoint x: 412, startPoint y: 42, endPoint x: 492, endPoint y: 59, distance: 82.0
click at [427, 43] on input "**********" at bounding box center [554, 45] width 295 height 32
click at [410, 44] on input "**********" at bounding box center [554, 45] width 295 height 32
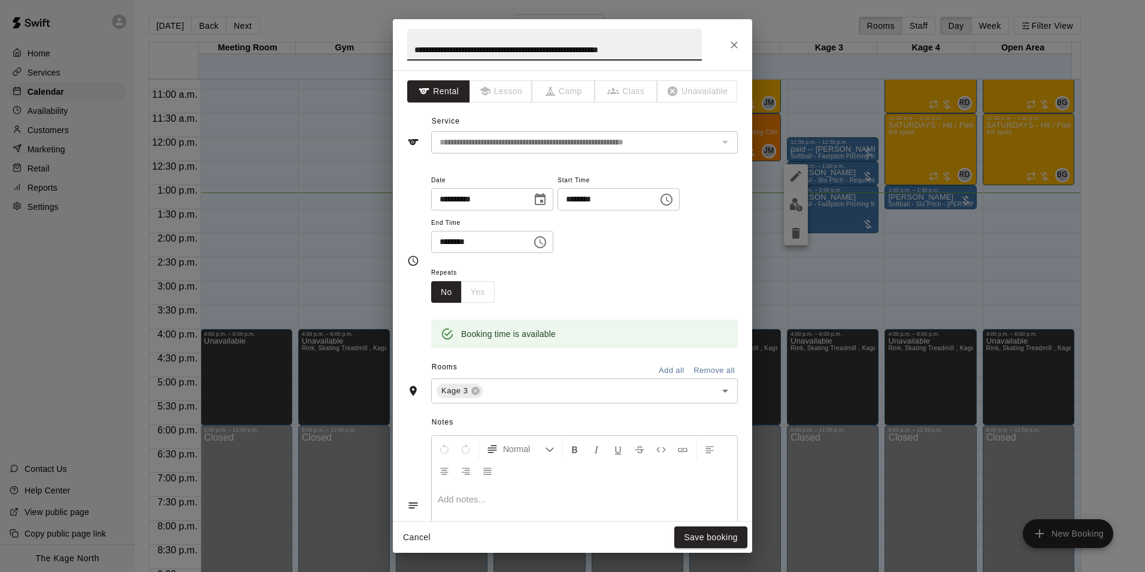
click at [410, 44] on input "**********" at bounding box center [554, 45] width 295 height 32
click at [416, 54] on input "**********" at bounding box center [554, 45] width 295 height 32
click at [439, 50] on input "**********" at bounding box center [554, 45] width 295 height 32
click at [418, 45] on input "**********" at bounding box center [554, 45] width 295 height 32
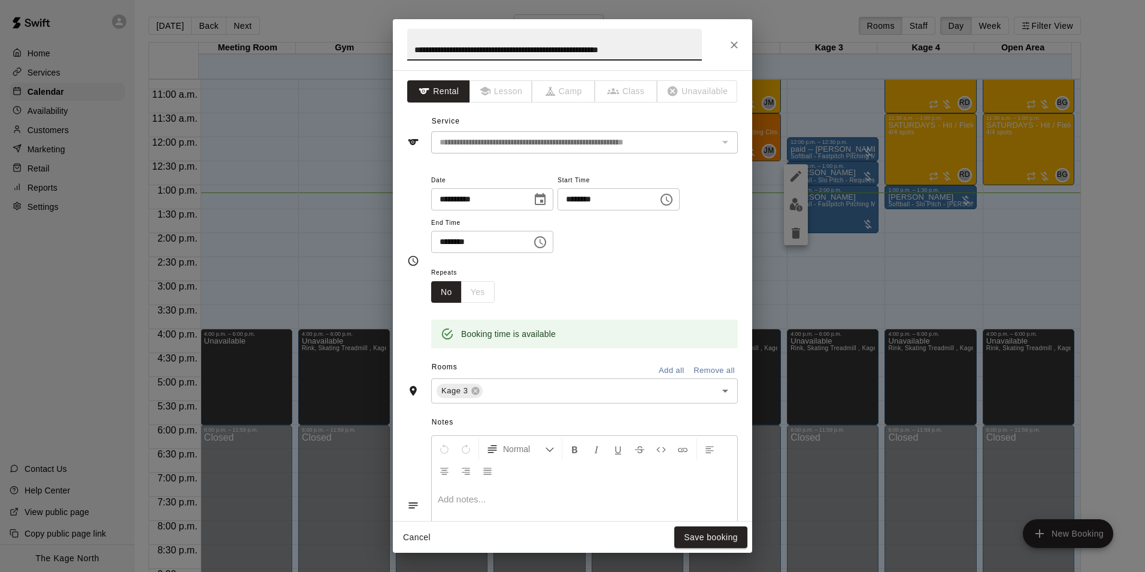
click at [416, 46] on input "**********" at bounding box center [554, 45] width 295 height 32
type input "**********"
click at [727, 544] on button "Save booking" at bounding box center [711, 537] width 73 height 22
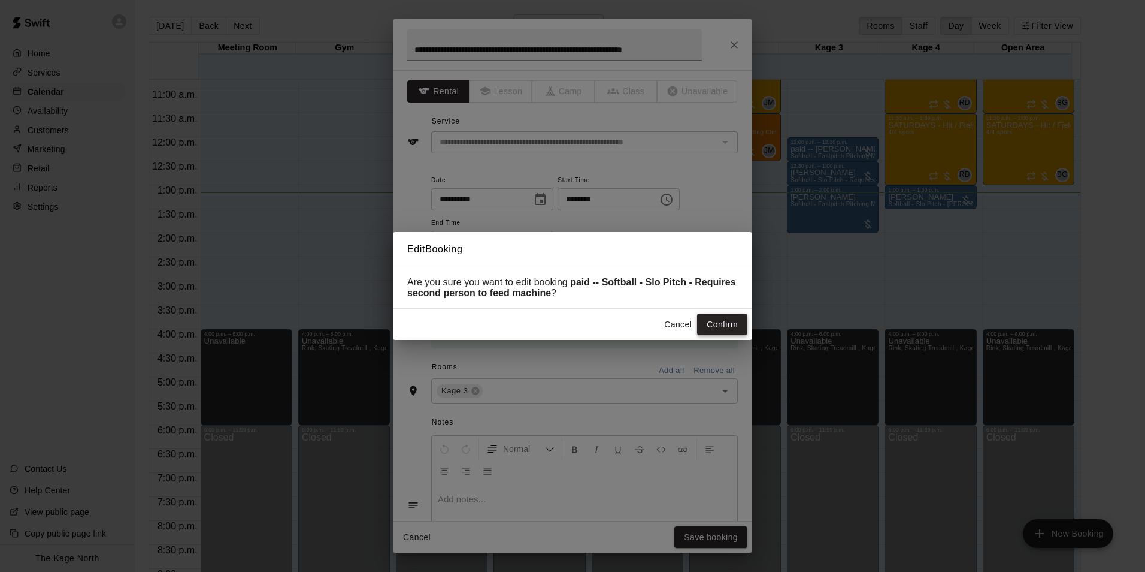
click at [713, 328] on button "Confirm" at bounding box center [722, 324] width 50 height 22
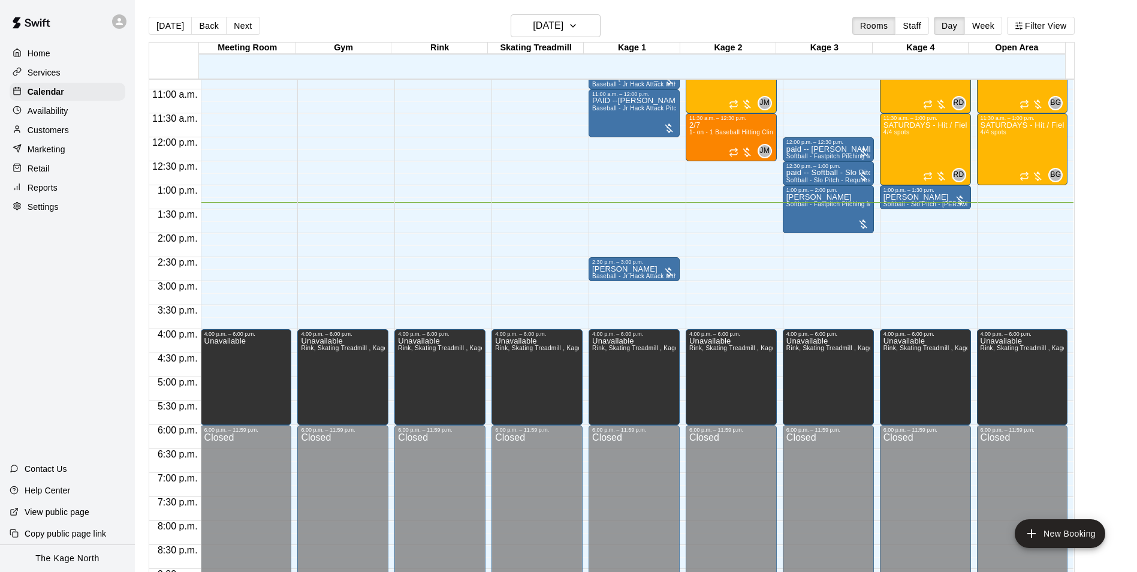
scroll to position [458, 0]
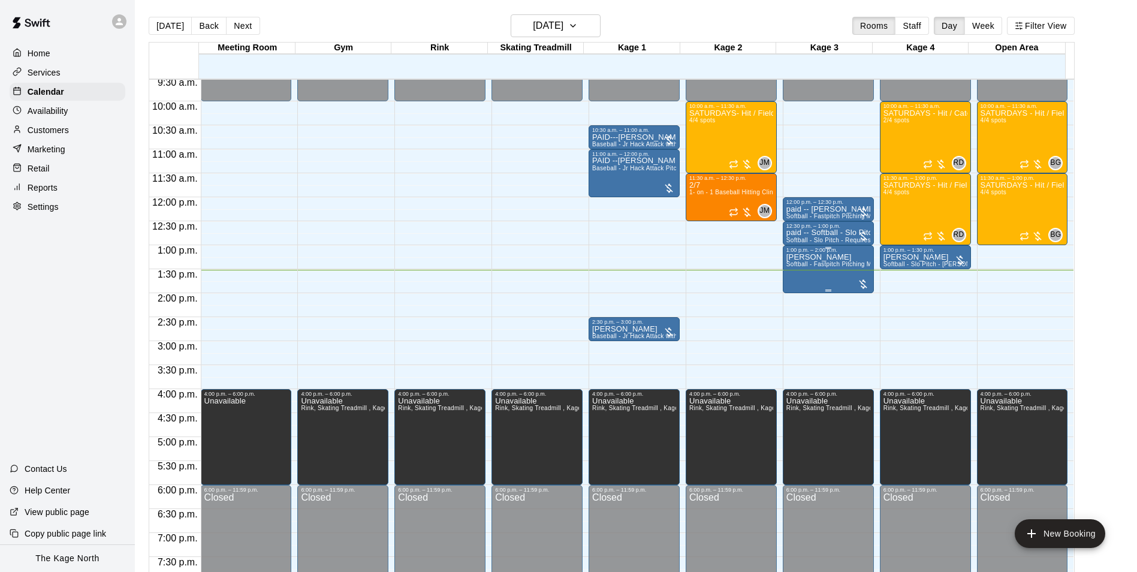
click at [787, 281] on div "Brian McLaughlin Softball - Fastpitch Pitching Machine - Requires second person…" at bounding box center [828, 539] width 84 height 572
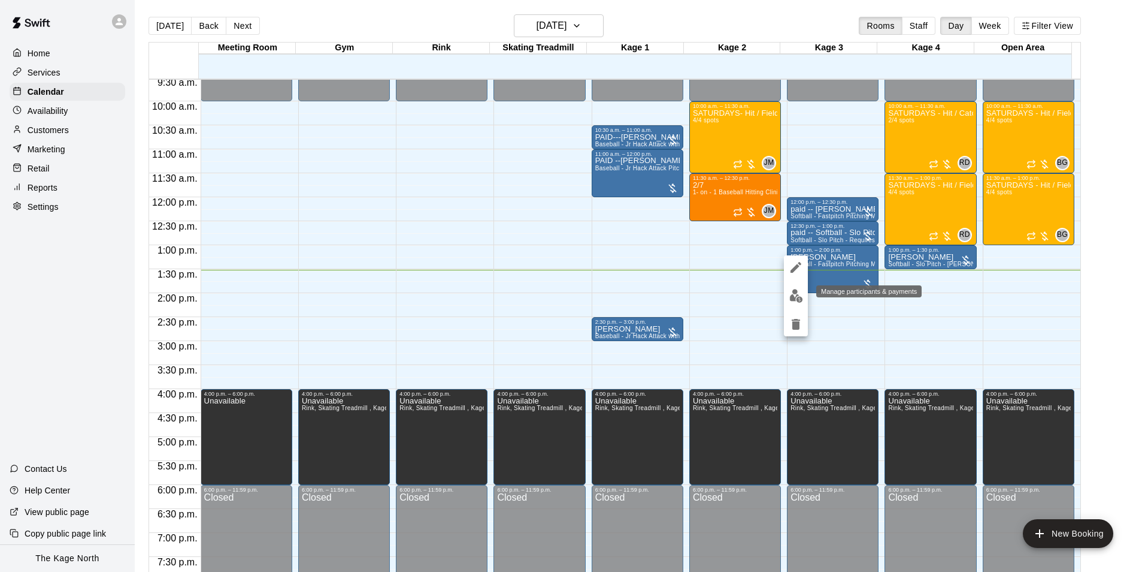
click at [794, 299] on img "edit" at bounding box center [797, 296] width 14 height 14
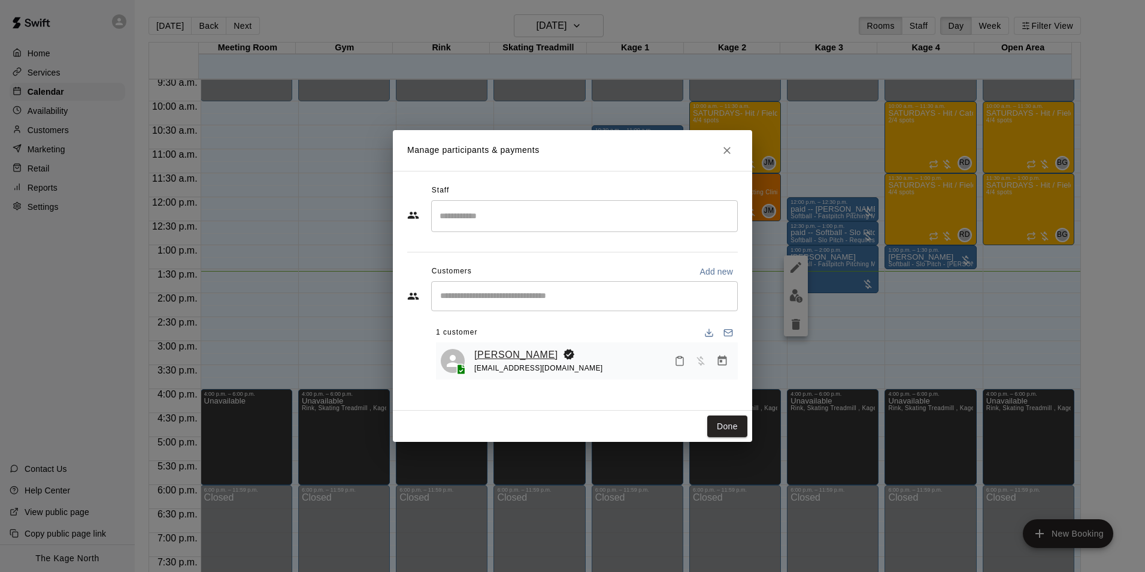
click at [518, 352] on link "Cyleigh Johnston" at bounding box center [516, 355] width 84 height 16
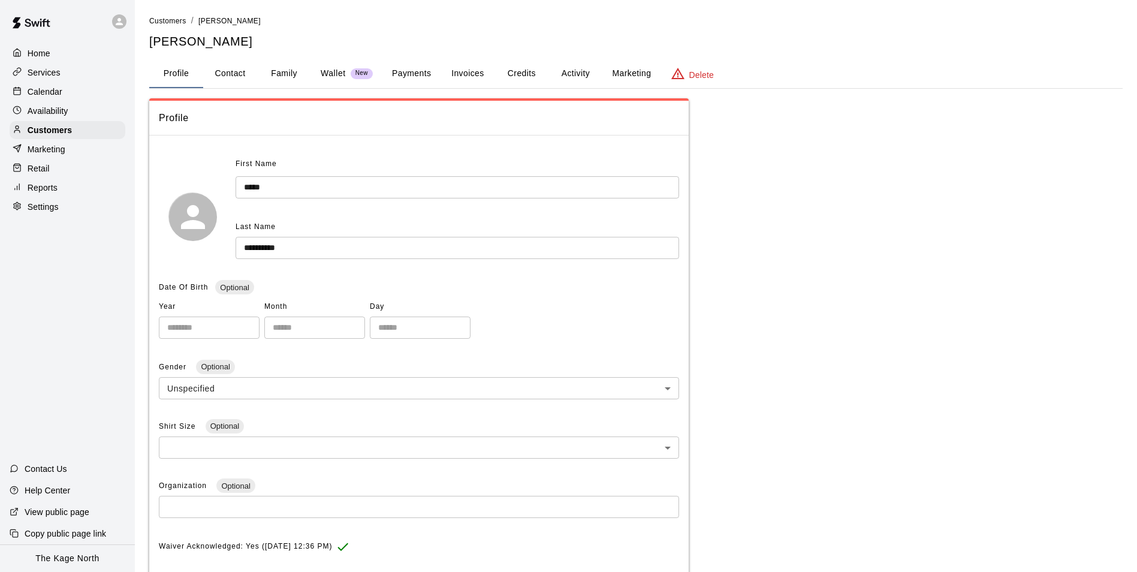
click at [573, 74] on button "Activity" at bounding box center [575, 73] width 54 height 29
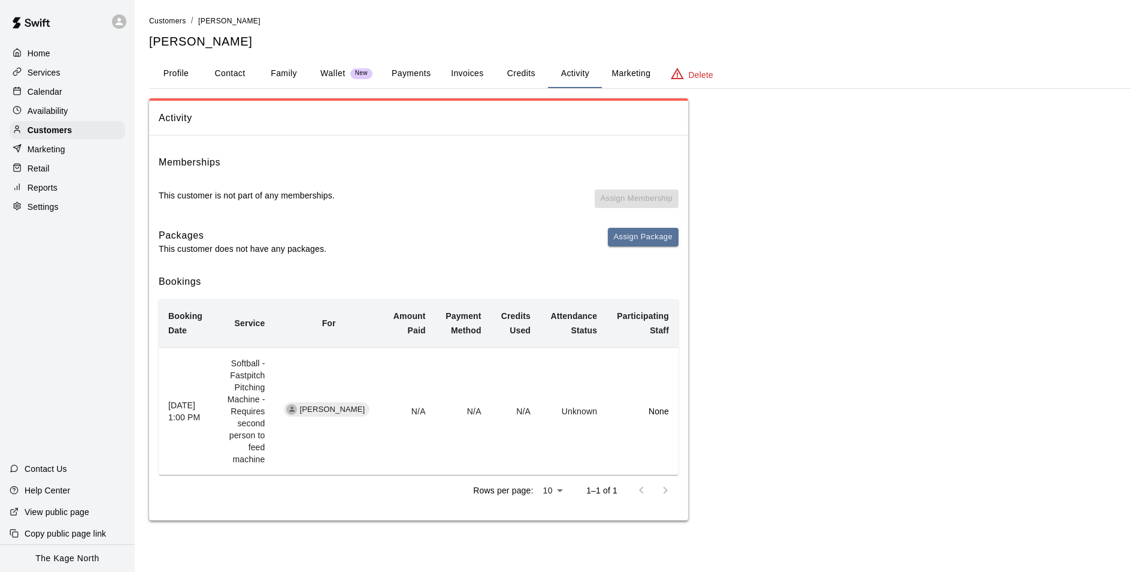
click at [74, 92] on div "Calendar" at bounding box center [68, 92] width 116 height 18
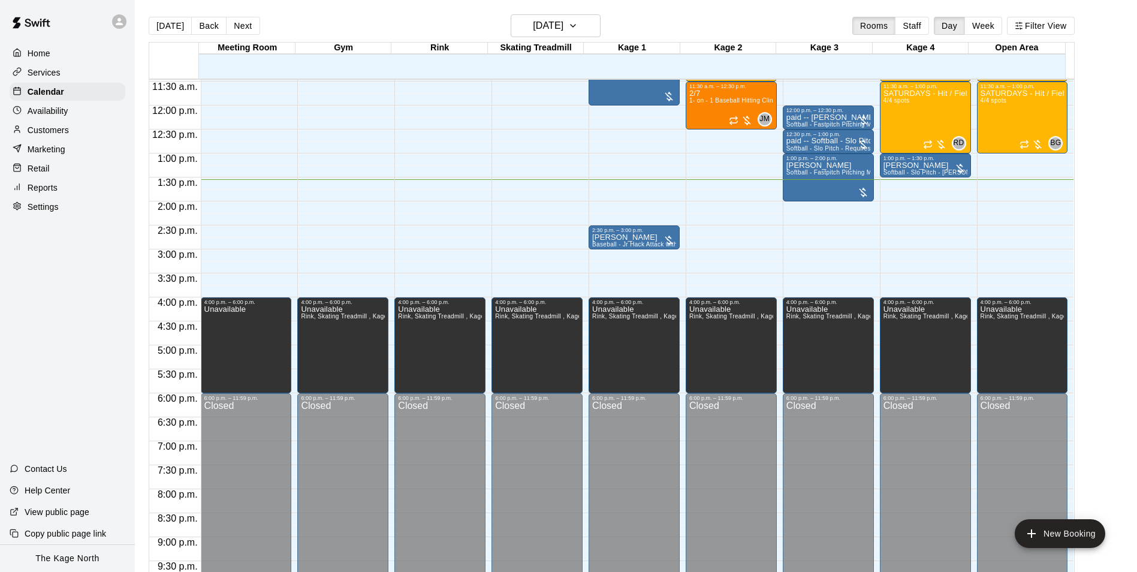
scroll to position [549, 0]
click at [794, 192] on div "Brian McLaughlin Softball - Fastpitch Pitching Machine - Requires second person…" at bounding box center [828, 448] width 84 height 572
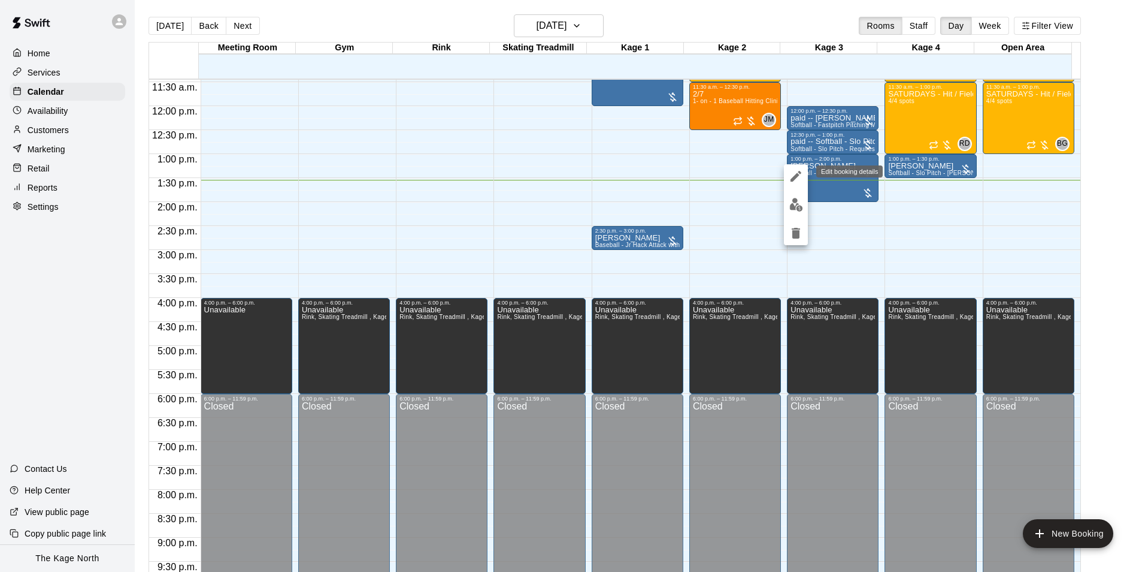
click at [796, 178] on icon "edit" at bounding box center [796, 176] width 11 height 11
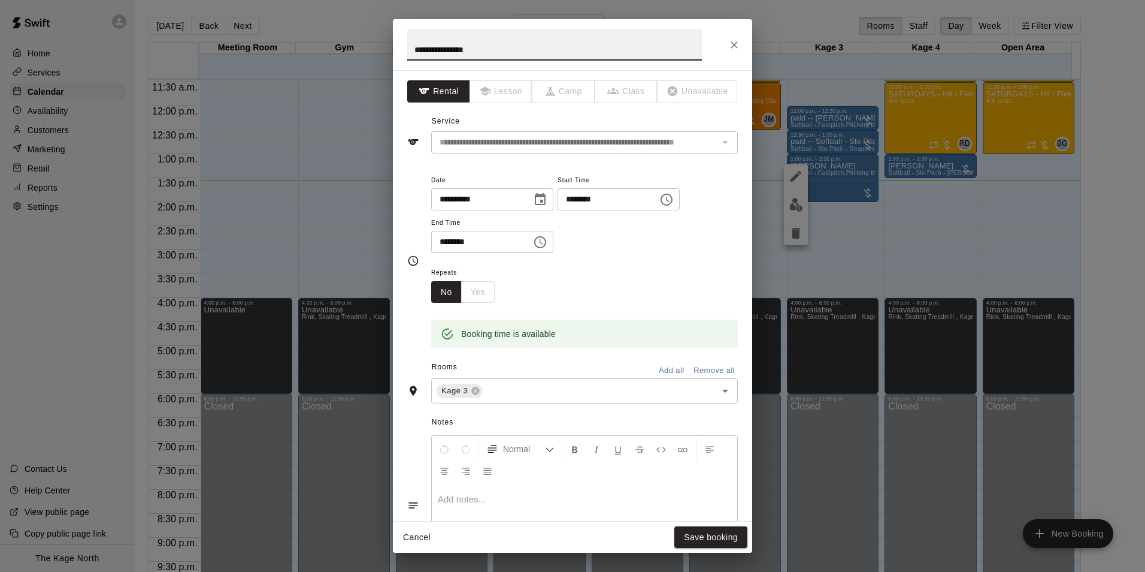
click at [411, 46] on input "**********" at bounding box center [554, 45] width 295 height 32
type input "**********"
click at [704, 534] on button "Save booking" at bounding box center [711, 537] width 73 height 22
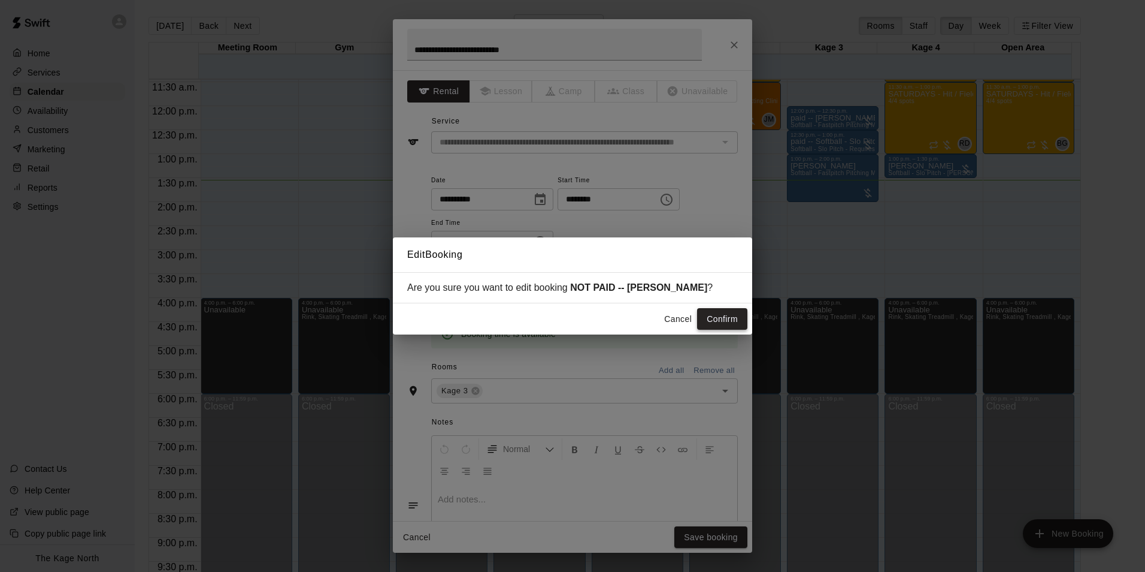
click at [721, 318] on button "Confirm" at bounding box center [722, 319] width 50 height 22
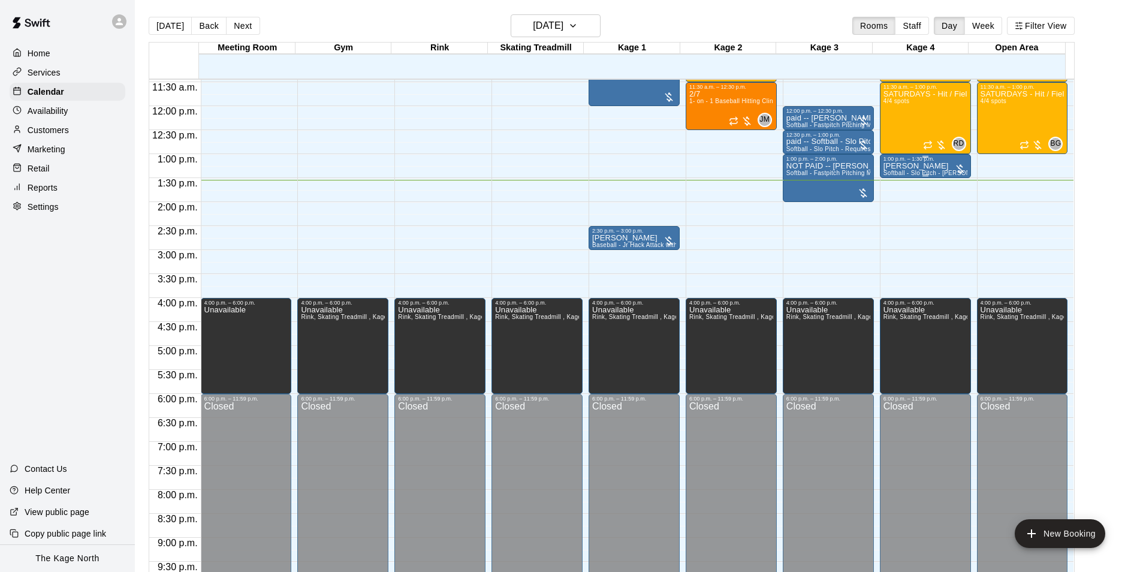
click at [898, 166] on p "[PERSON_NAME]" at bounding box center [925, 166] width 84 height 0
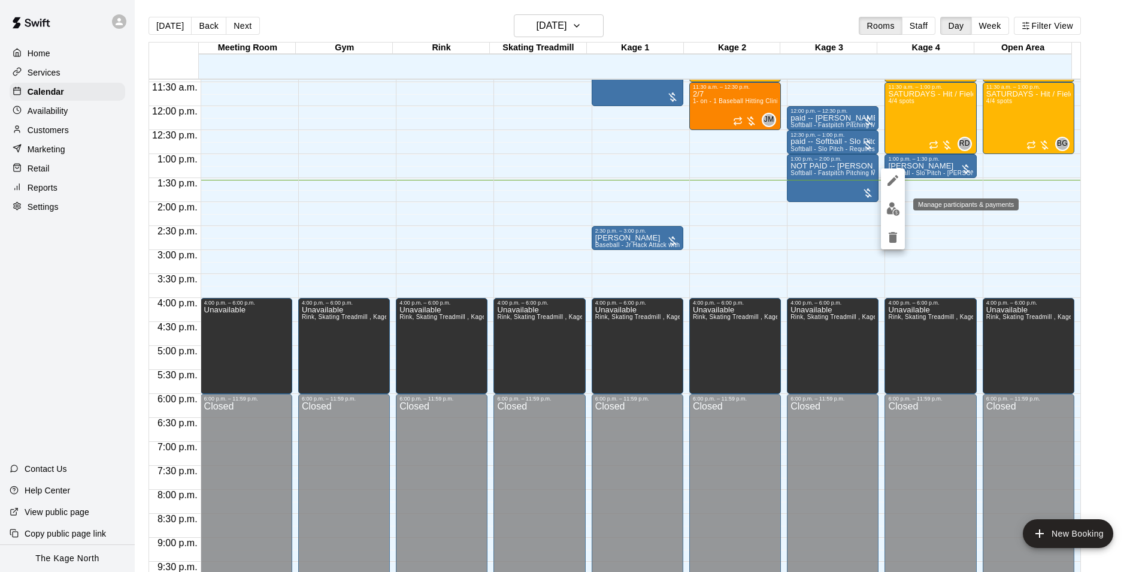
click at [890, 204] on img "edit" at bounding box center [894, 209] width 14 height 14
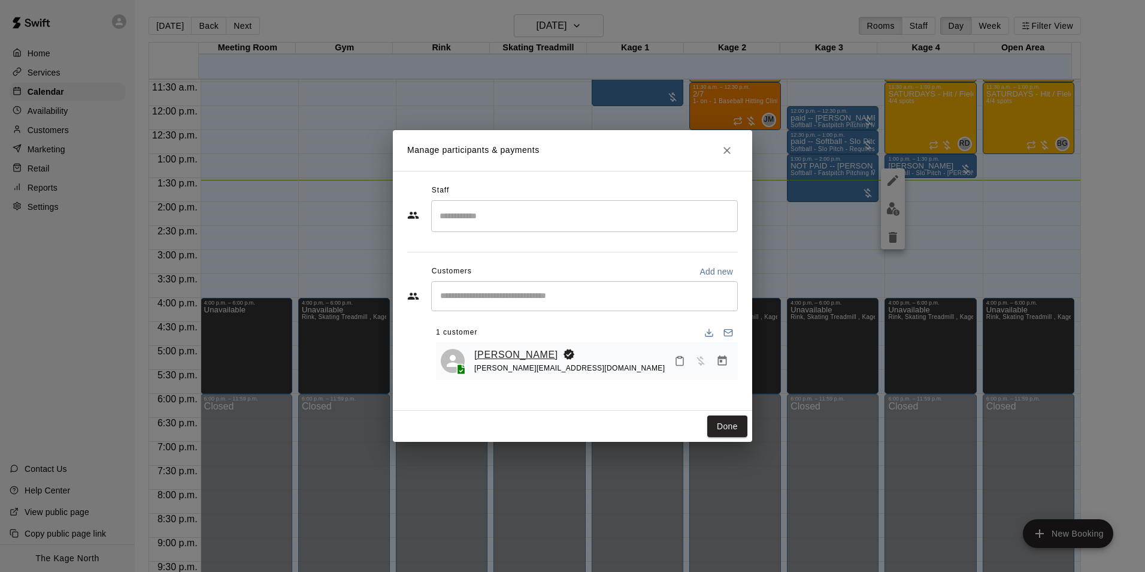
click at [501, 353] on link "[PERSON_NAME]" at bounding box center [516, 355] width 84 height 16
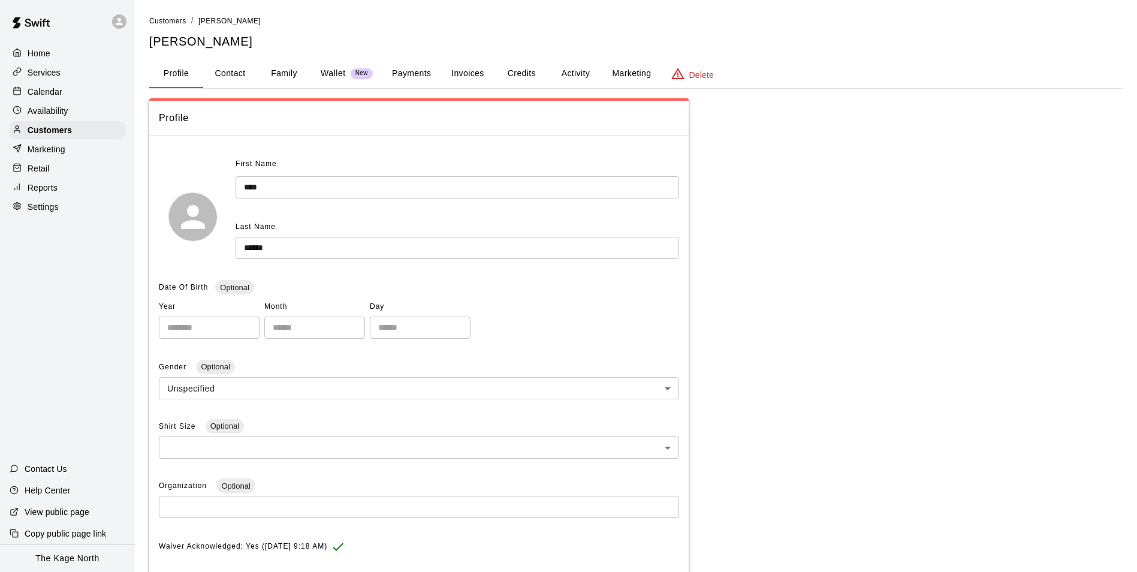
click at [569, 72] on button "Activity" at bounding box center [575, 73] width 54 height 29
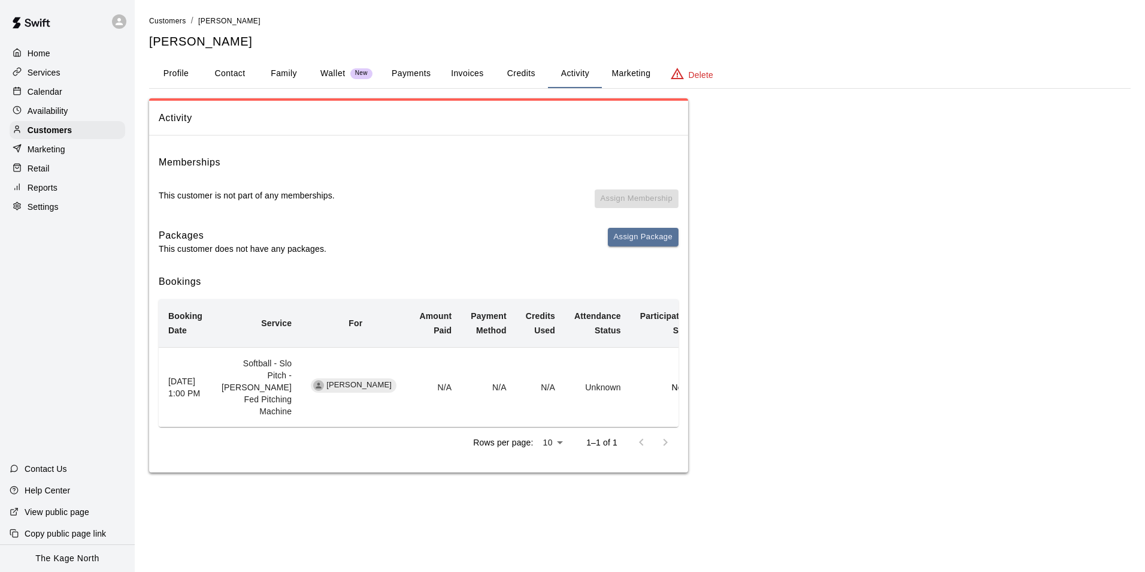
click at [61, 110] on p "Availability" at bounding box center [48, 111] width 41 height 12
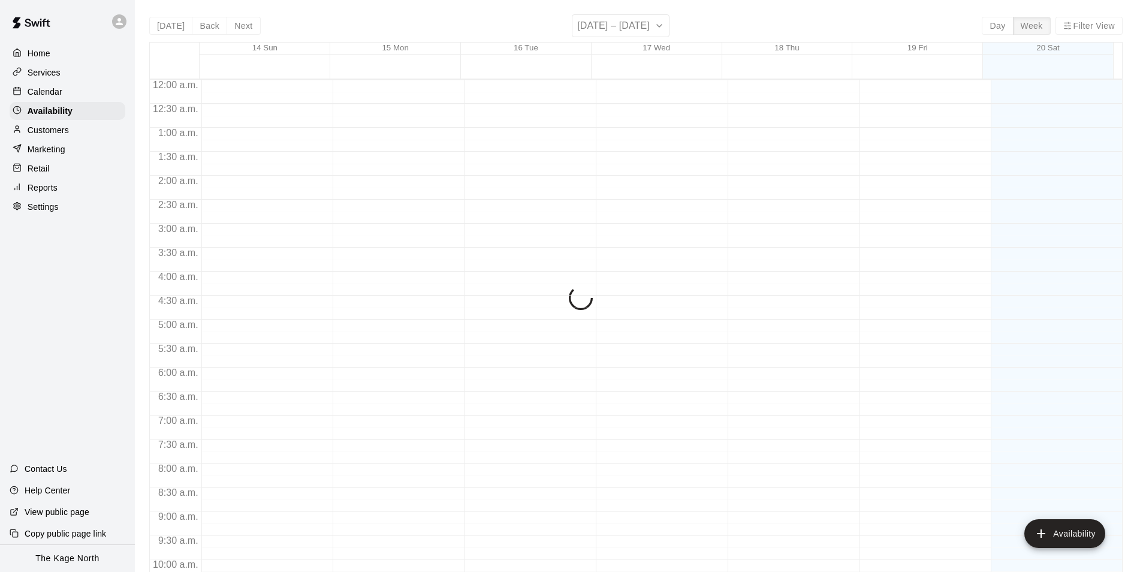
scroll to position [645, 0]
click at [61, 98] on p "Calendar" at bounding box center [45, 92] width 35 height 12
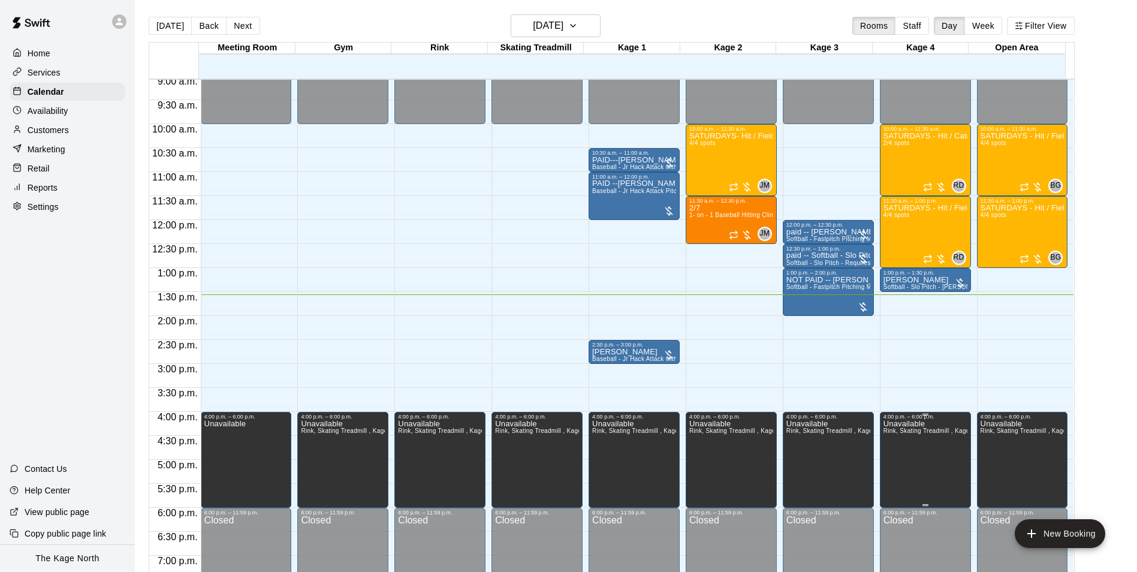
scroll to position [429, 0]
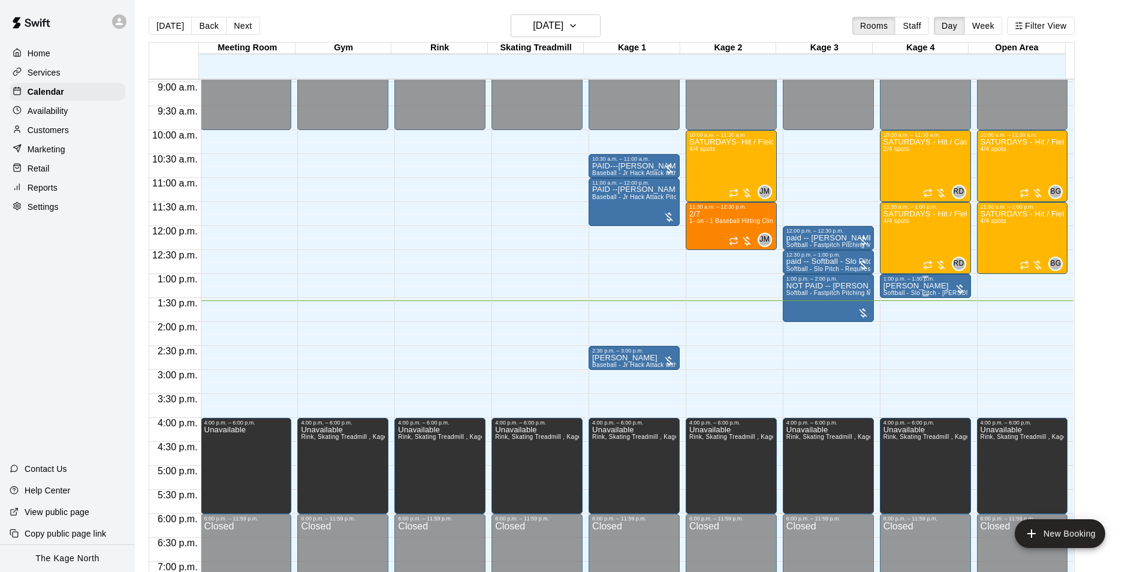
click at [909, 286] on p "[PERSON_NAME]" at bounding box center [925, 286] width 84 height 0
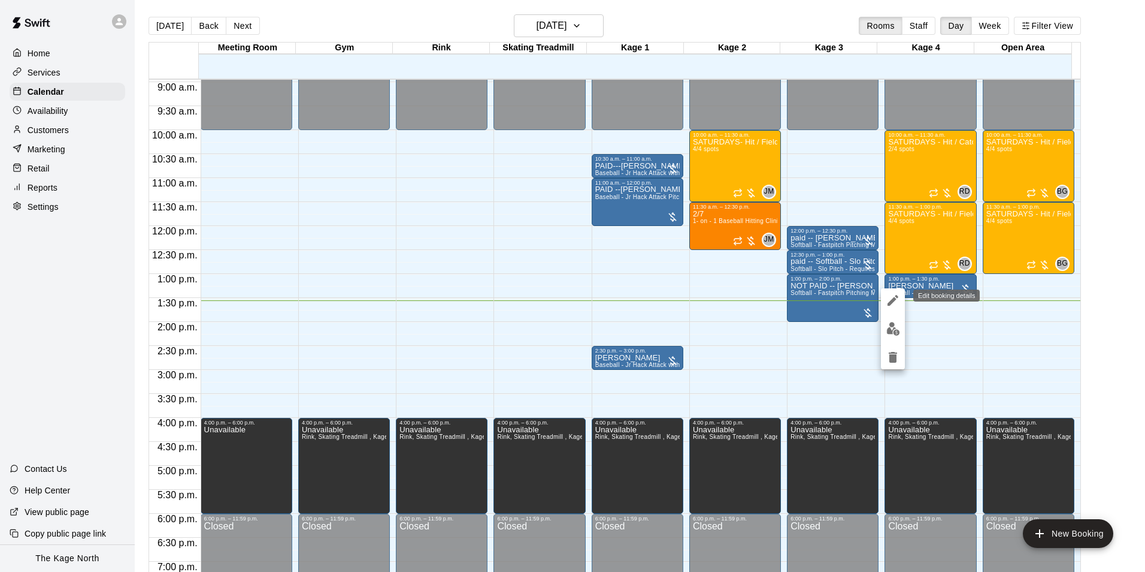
click at [892, 300] on icon "edit" at bounding box center [893, 300] width 11 height 11
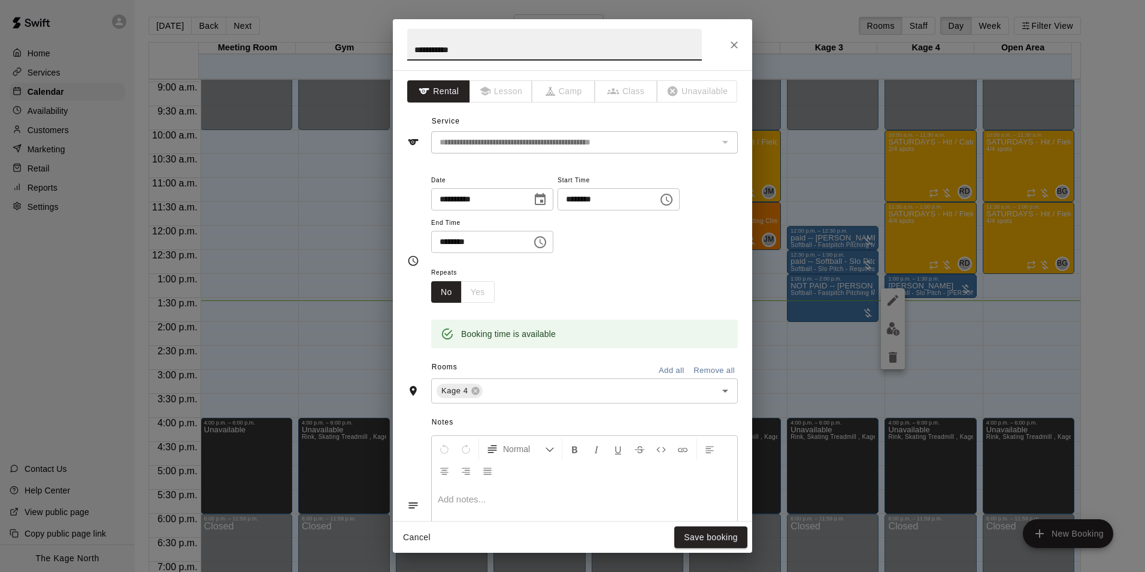
click at [411, 51] on input "**********" at bounding box center [554, 45] width 295 height 32
type input "**********"
click at [730, 541] on button "Save booking" at bounding box center [711, 537] width 73 height 22
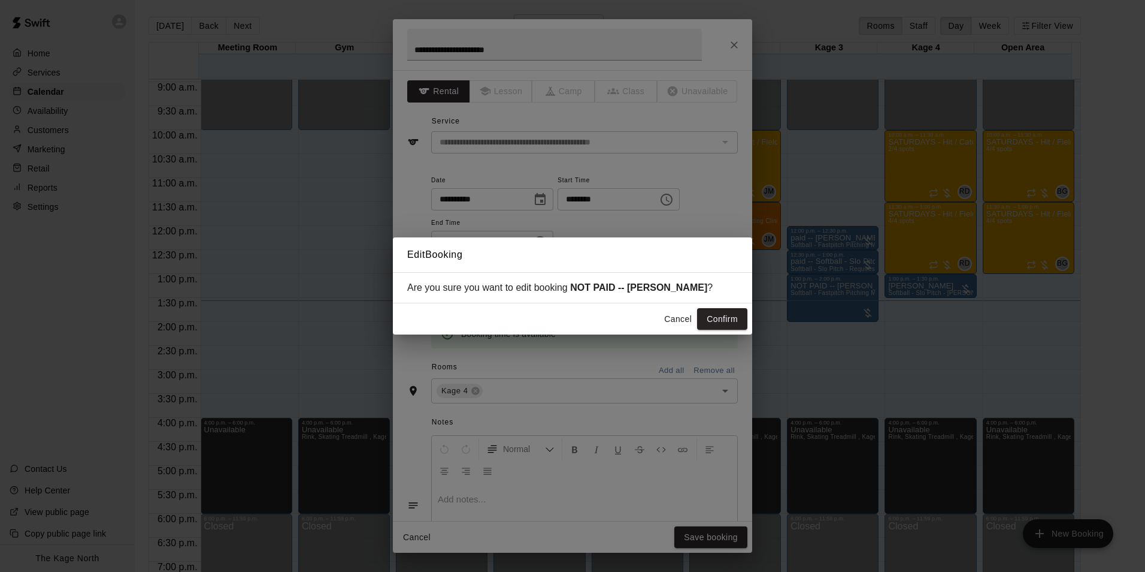
click at [713, 318] on button "Confirm" at bounding box center [722, 319] width 50 height 22
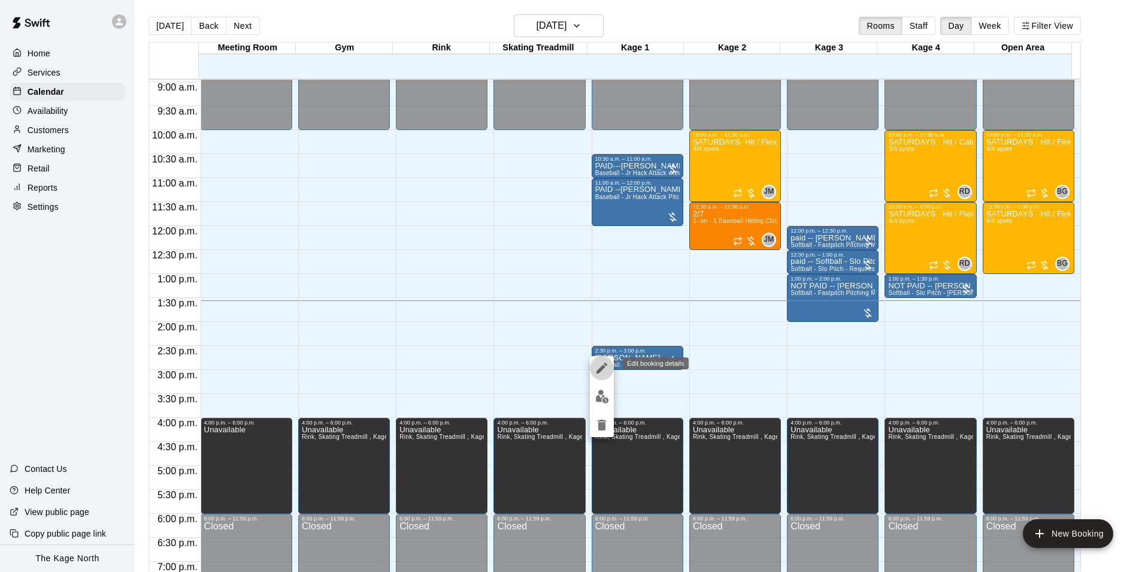
click at [603, 369] on icon "edit" at bounding box center [602, 367] width 11 height 11
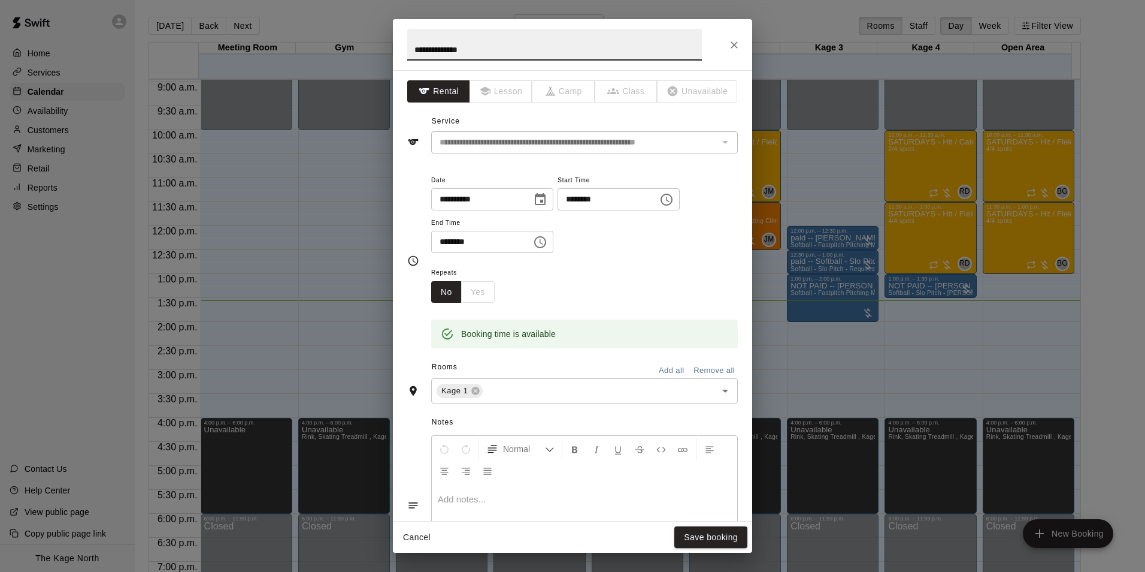
click at [409, 47] on input "**********" at bounding box center [554, 45] width 295 height 32
type input "**********"
click at [717, 539] on button "Save booking" at bounding box center [711, 537] width 73 height 22
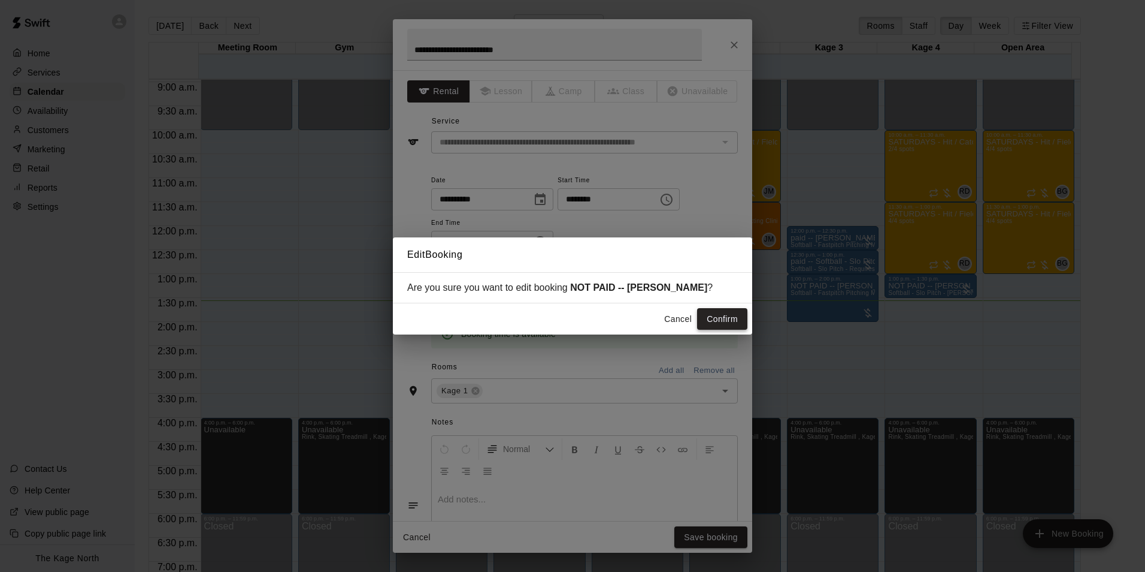
click at [719, 321] on button "Confirm" at bounding box center [722, 319] width 50 height 22
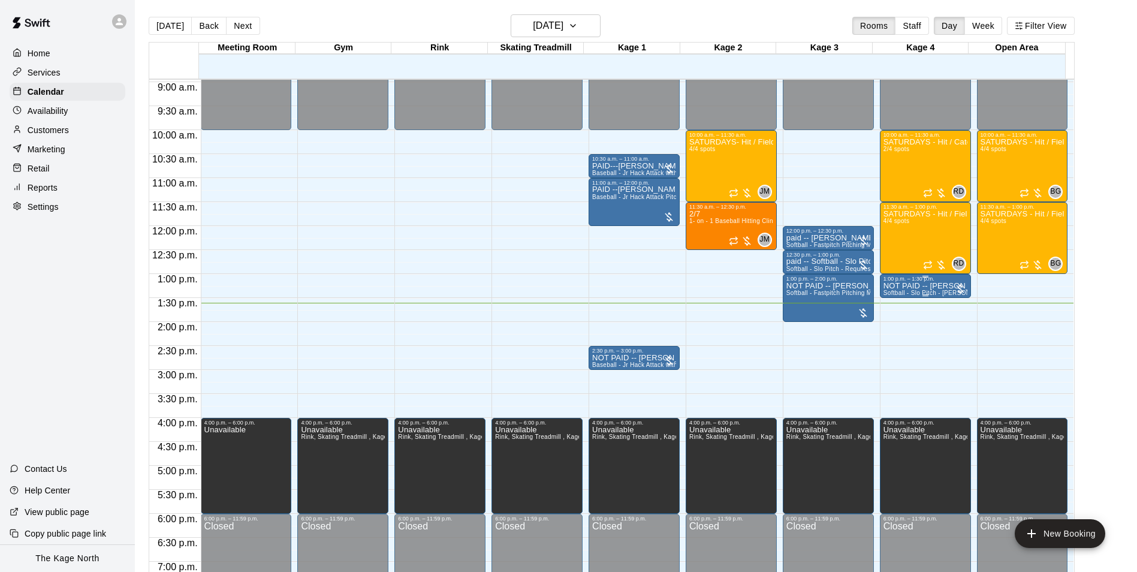
click at [921, 286] on p "NOT PAID -- Anne Chatel" at bounding box center [925, 286] width 84 height 0
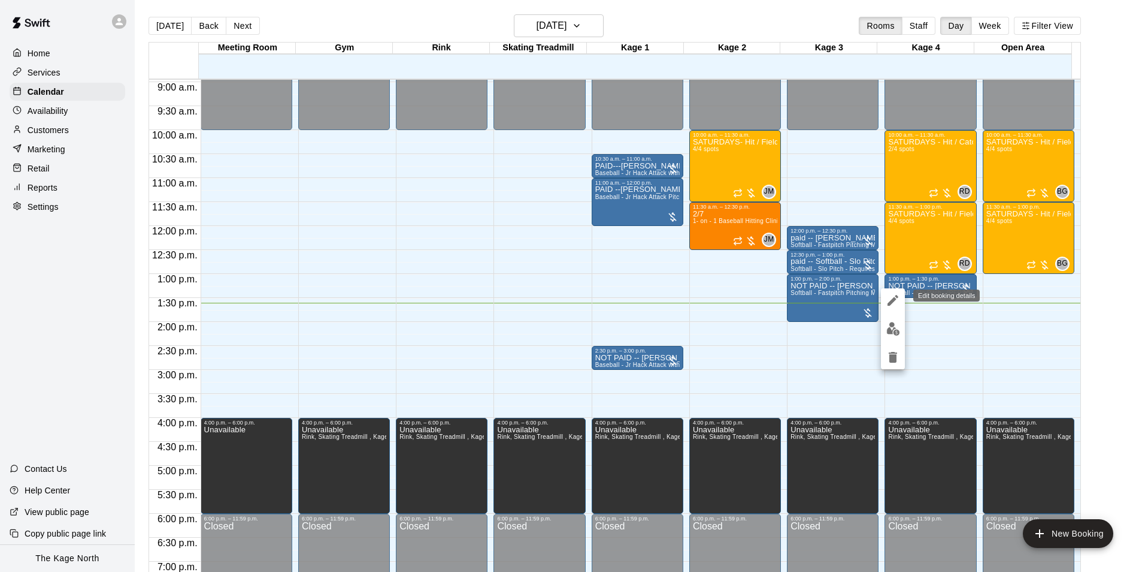
click at [893, 295] on icon "edit" at bounding box center [893, 300] width 14 height 14
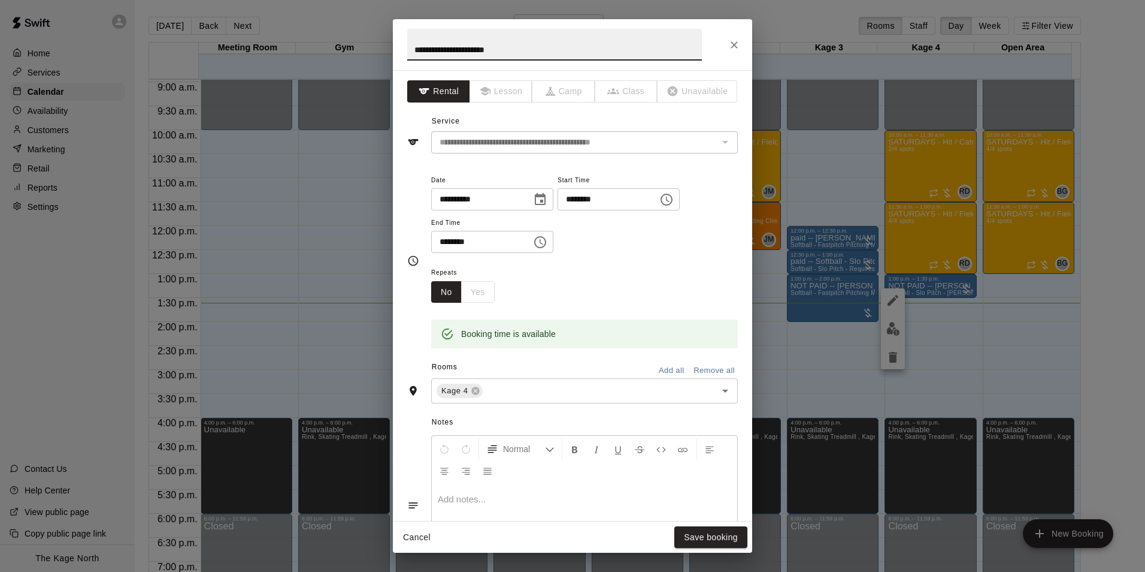
drag, startPoint x: 433, startPoint y: 50, endPoint x: 323, endPoint y: 44, distance: 110.4
click at [323, 44] on div "**********" at bounding box center [572, 286] width 1145 height 572
type input "**********"
click at [730, 539] on button "Save booking" at bounding box center [711, 537] width 73 height 22
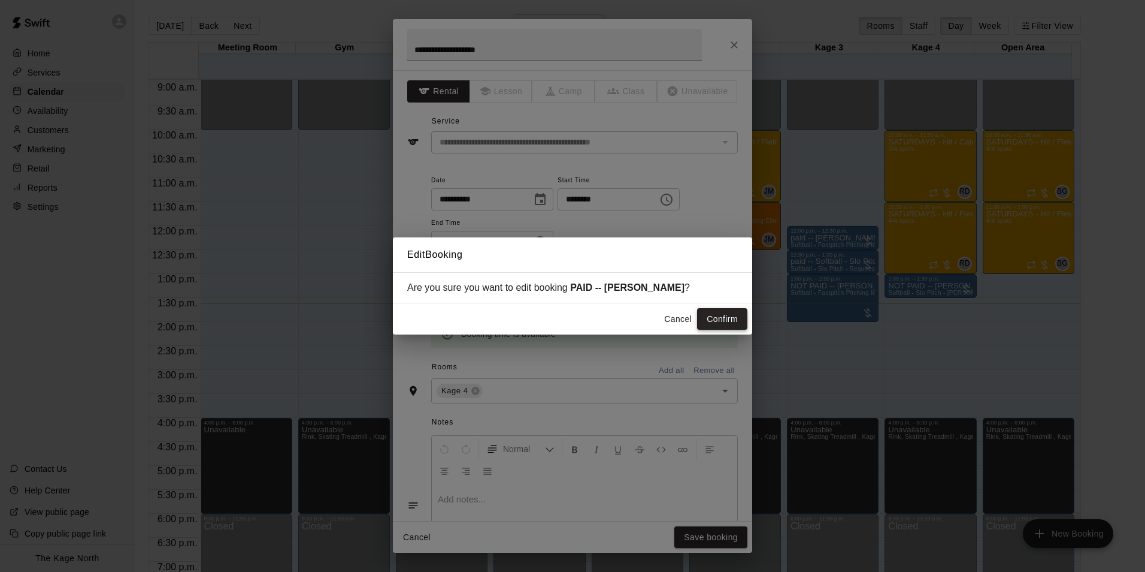
click at [721, 313] on button "Confirm" at bounding box center [722, 319] width 50 height 22
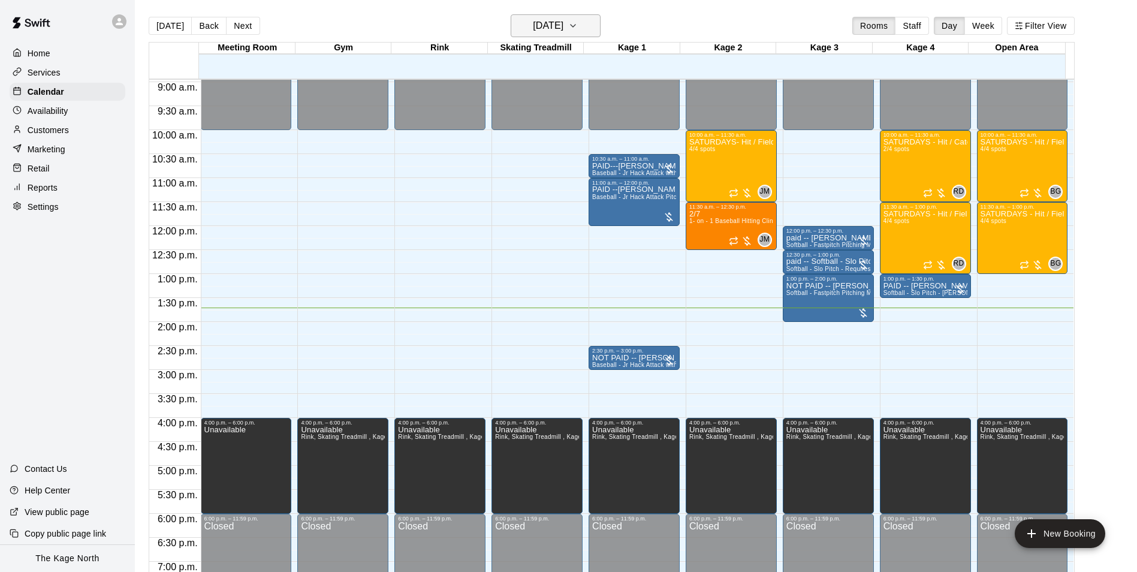
click at [578, 28] on icon "button" at bounding box center [573, 26] width 10 height 14
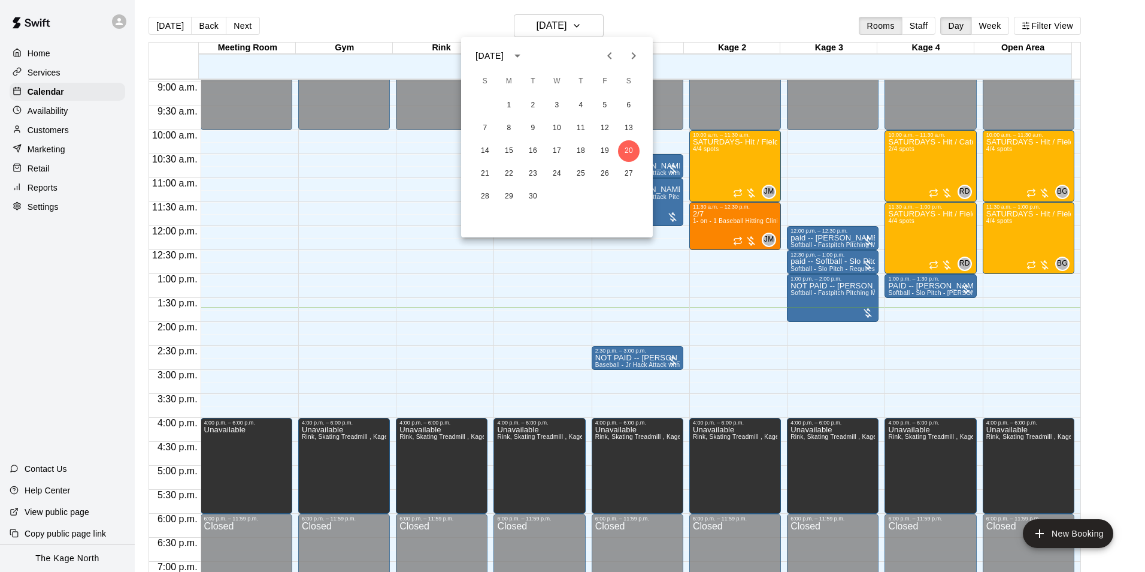
click at [678, 22] on div at bounding box center [572, 286] width 1145 height 572
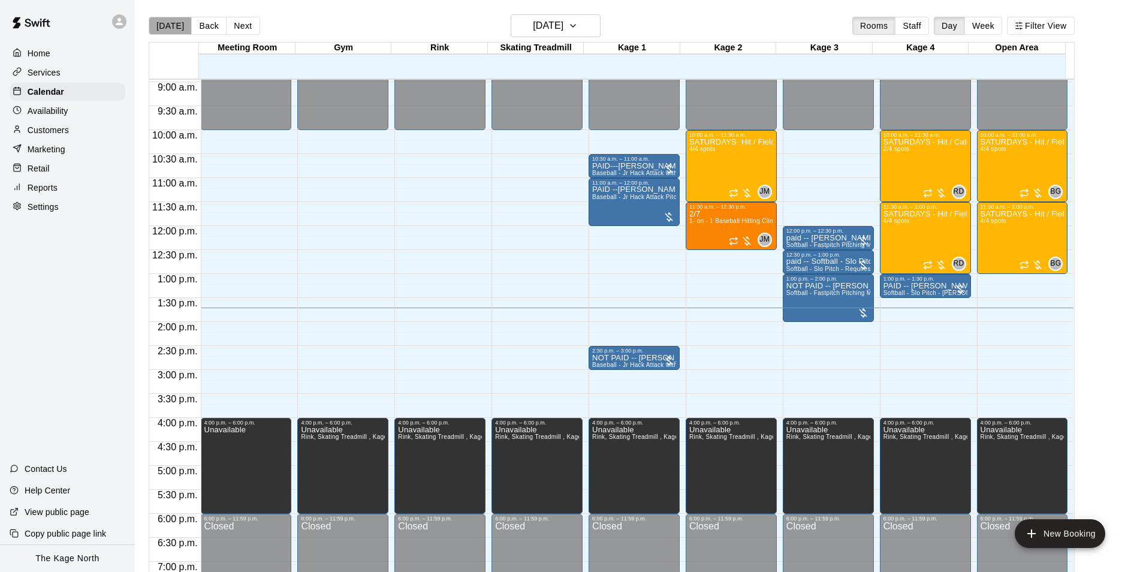
click at [174, 24] on button "[DATE]" at bounding box center [170, 26] width 43 height 18
click at [213, 25] on button "Back" at bounding box center [208, 26] width 35 height 18
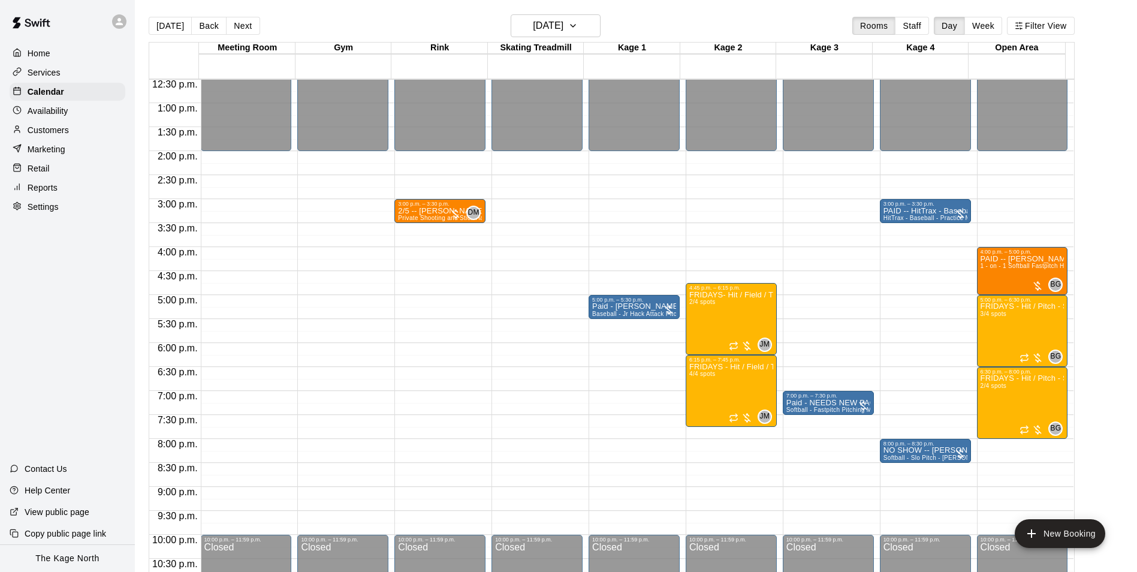
scroll to position [646, 0]
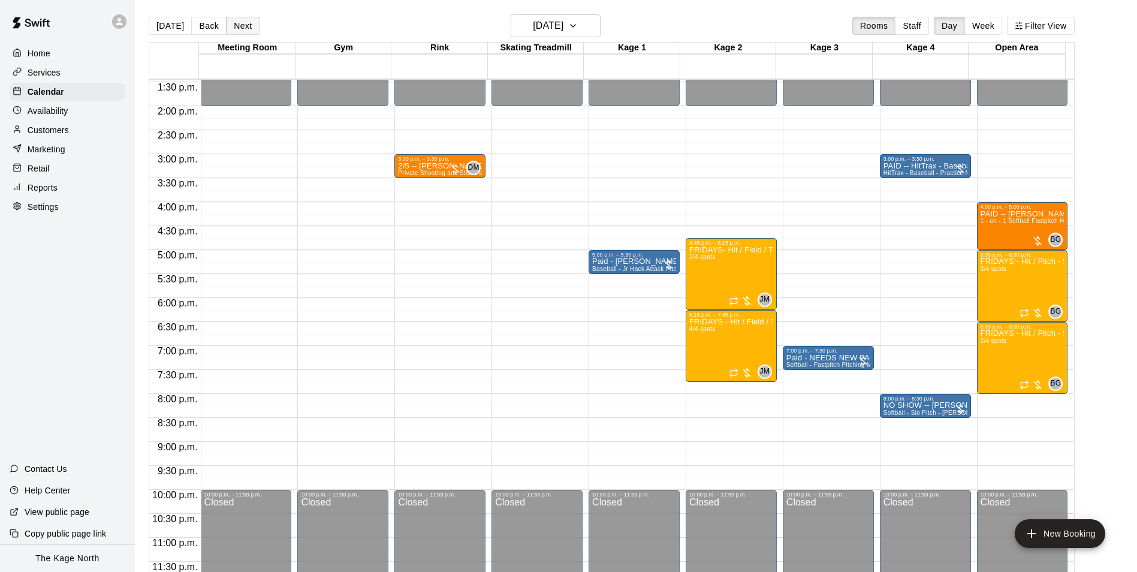
click at [241, 25] on button "Next" at bounding box center [243, 26] width 34 height 18
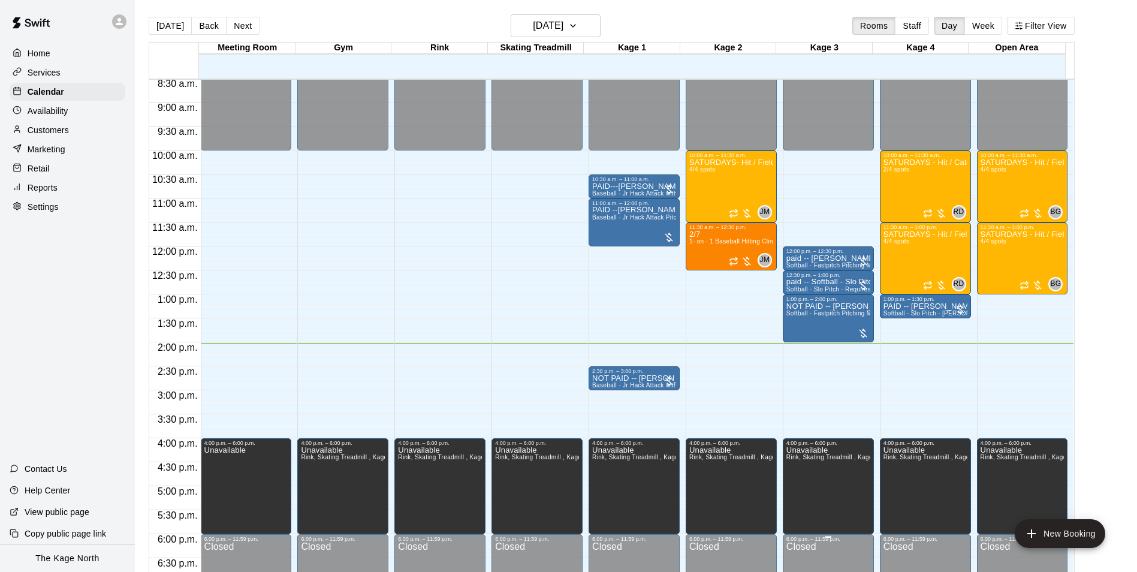
scroll to position [406, 0]
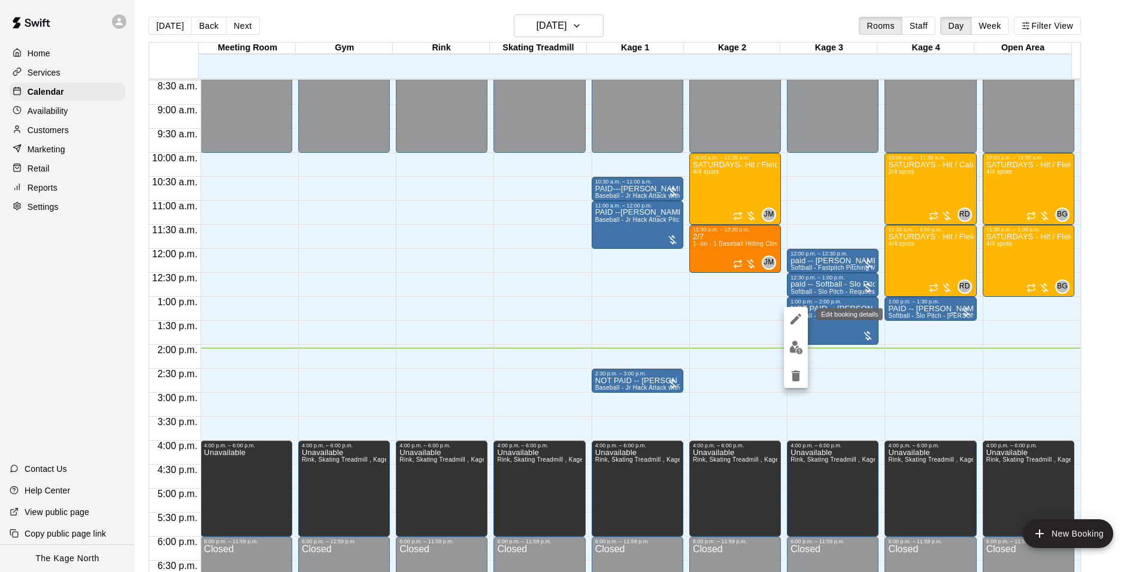
click at [792, 324] on icon "edit" at bounding box center [796, 318] width 11 height 11
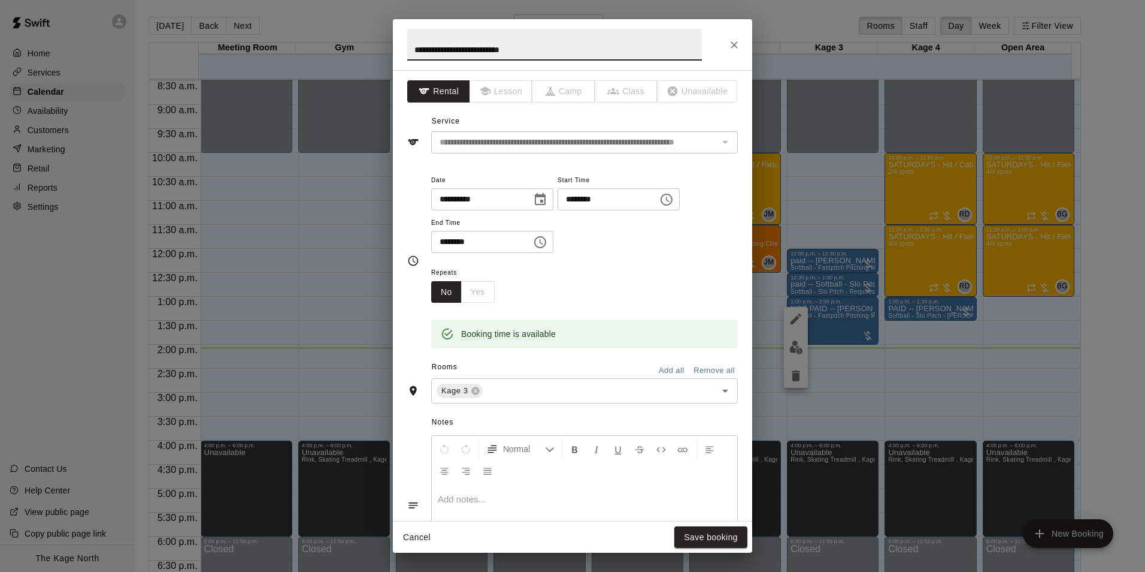
drag, startPoint x: 431, startPoint y: 51, endPoint x: 293, endPoint y: 47, distance: 138.4
click at [294, 47] on div "**********" at bounding box center [572, 286] width 1145 height 572
type input "**********"
click at [734, 536] on button "Save booking" at bounding box center [711, 537] width 73 height 22
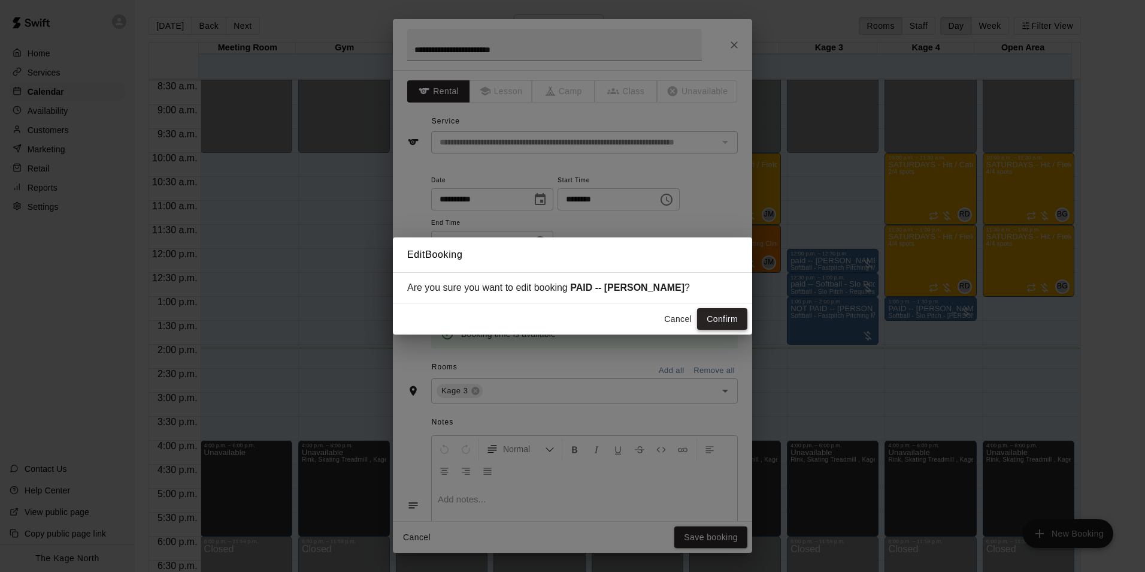
click at [714, 318] on button "Confirm" at bounding box center [722, 319] width 50 height 22
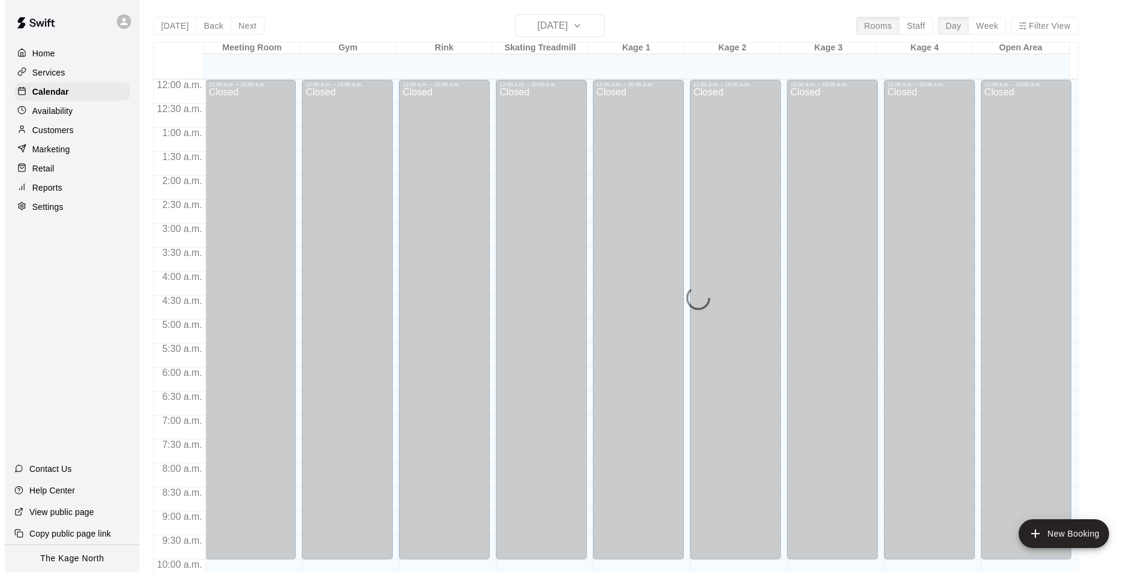
scroll to position [609, 0]
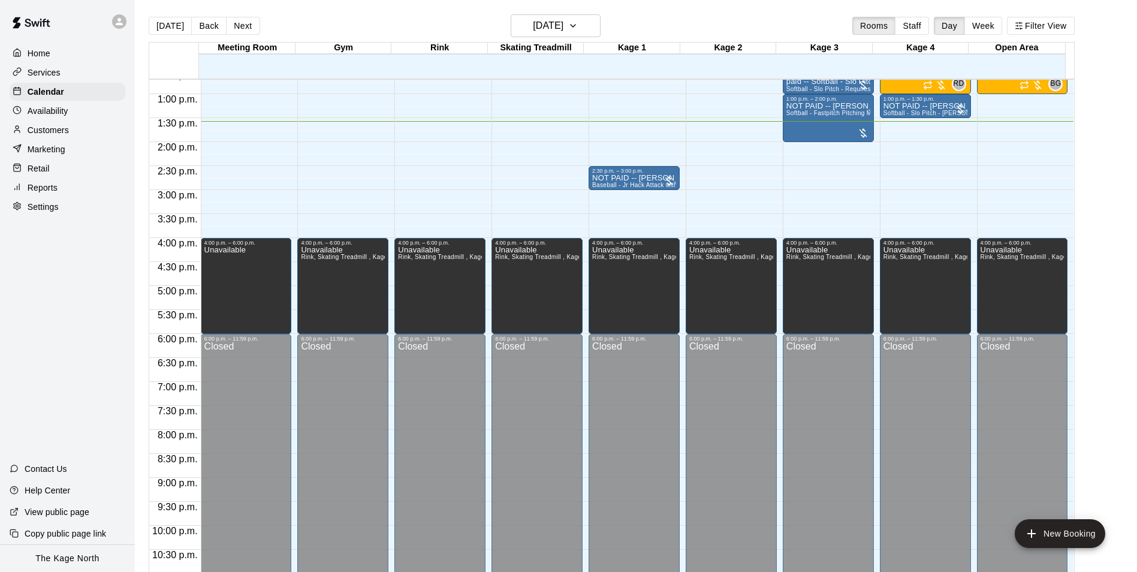
click at [122, 25] on icon at bounding box center [119, 21] width 7 height 7
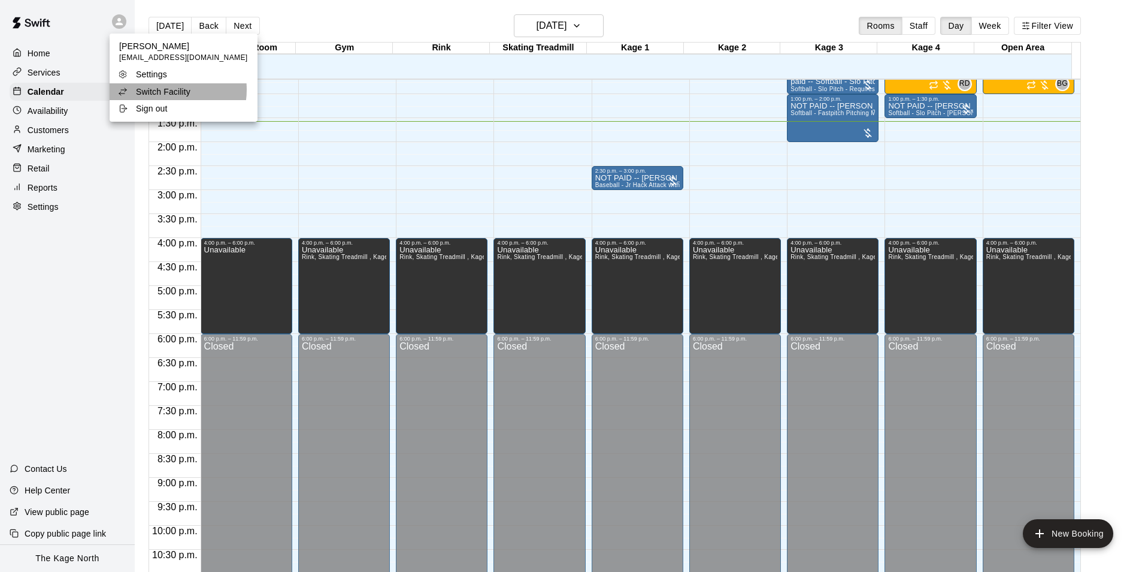
click at [170, 90] on p "Switch Facility" at bounding box center [163, 92] width 55 height 12
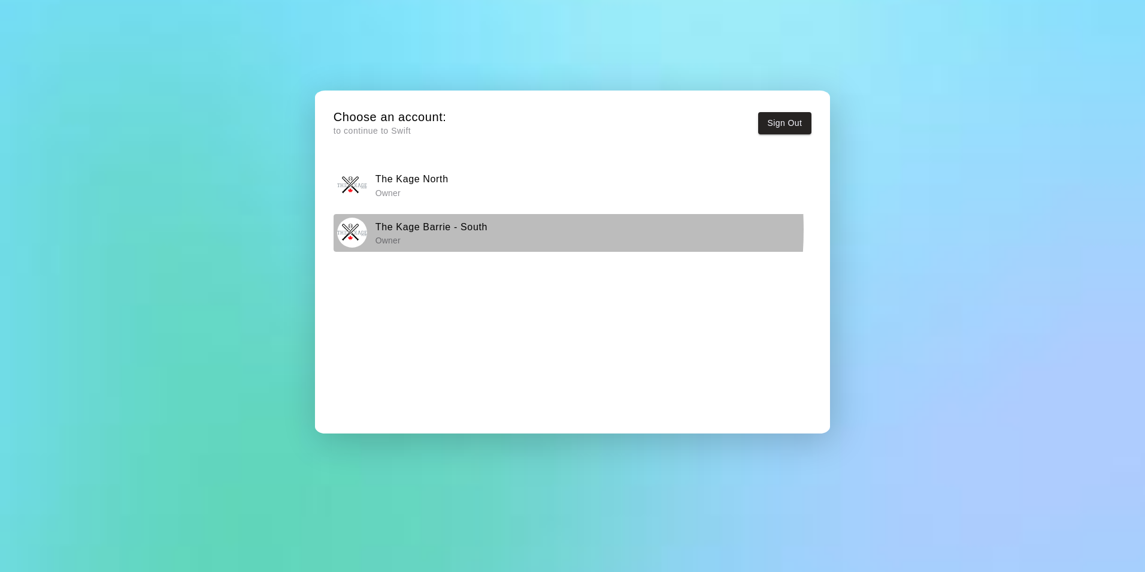
click at [454, 229] on h6 "The Kage Barrie - South" at bounding box center [432, 227] width 112 height 16
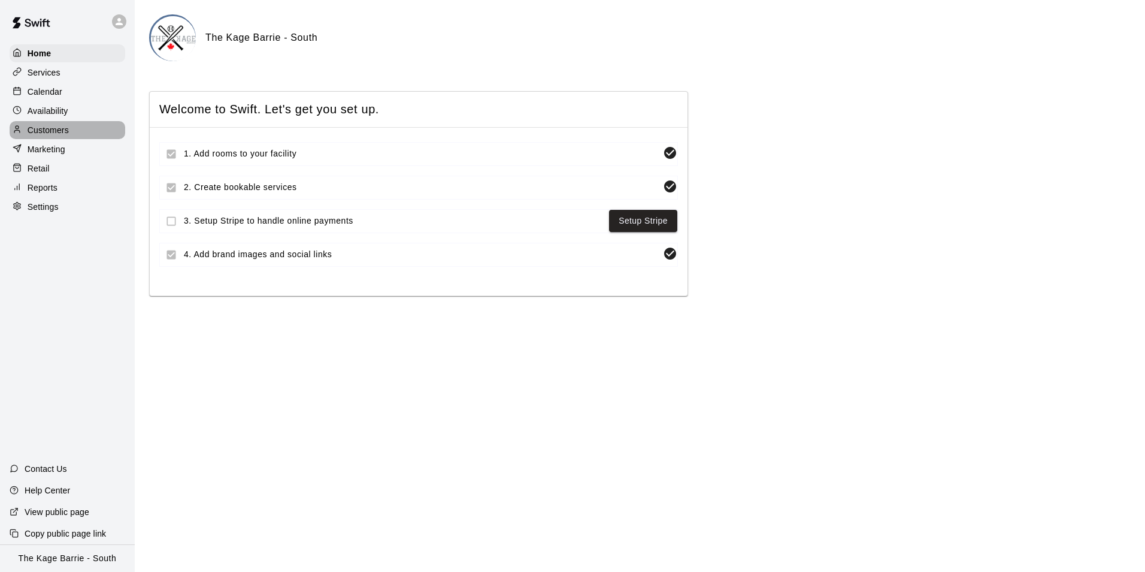
click at [58, 131] on p "Customers" at bounding box center [48, 130] width 41 height 12
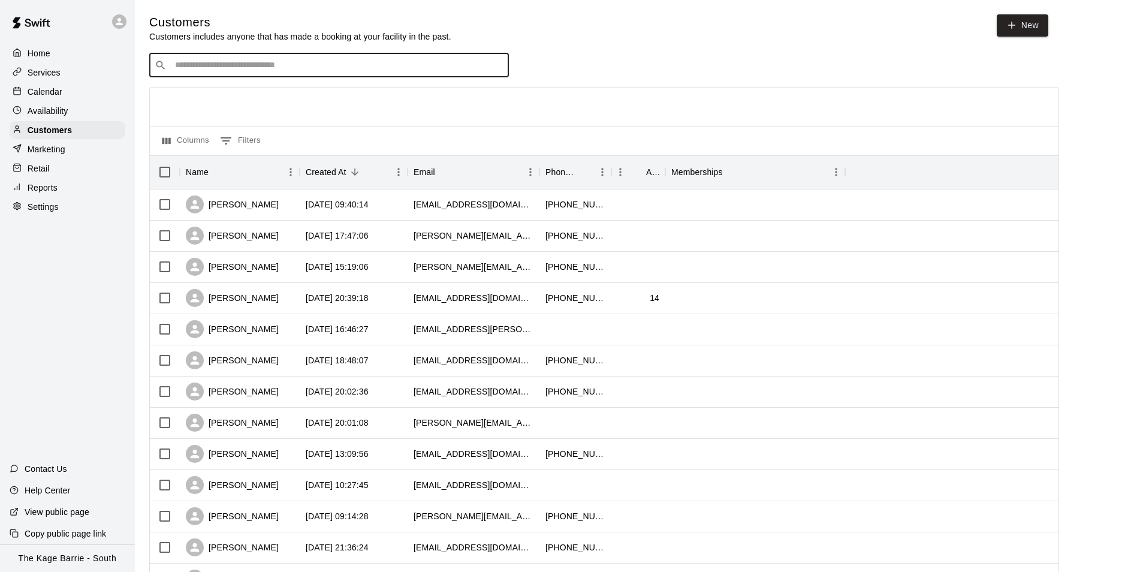
click at [217, 71] on input "Search customers by name or email" at bounding box center [337, 65] width 332 height 12
type input "****"
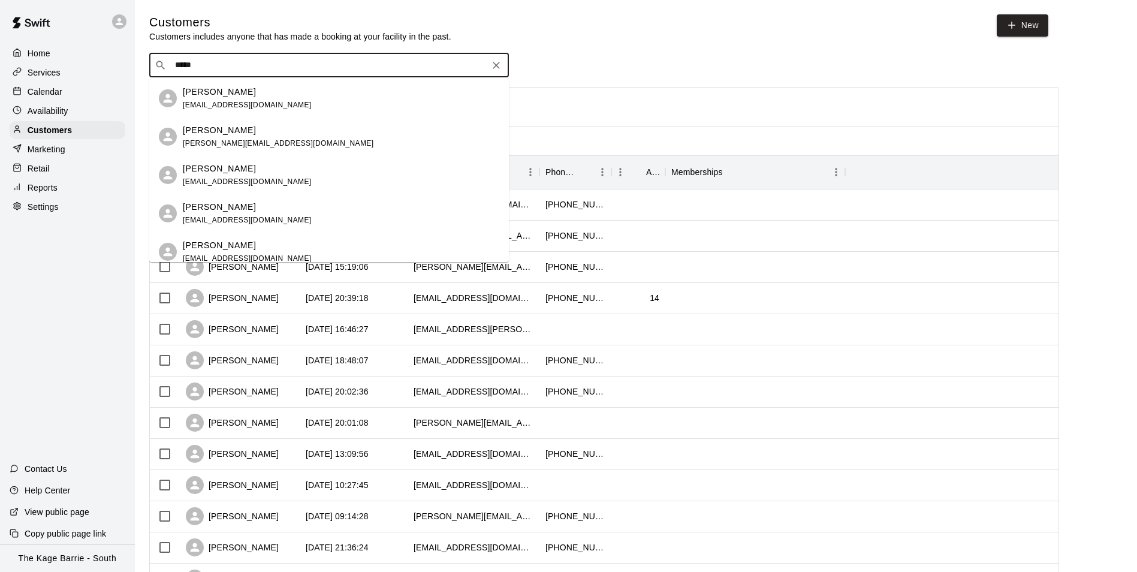
click at [222, 131] on p "[PERSON_NAME]" at bounding box center [219, 130] width 73 height 13
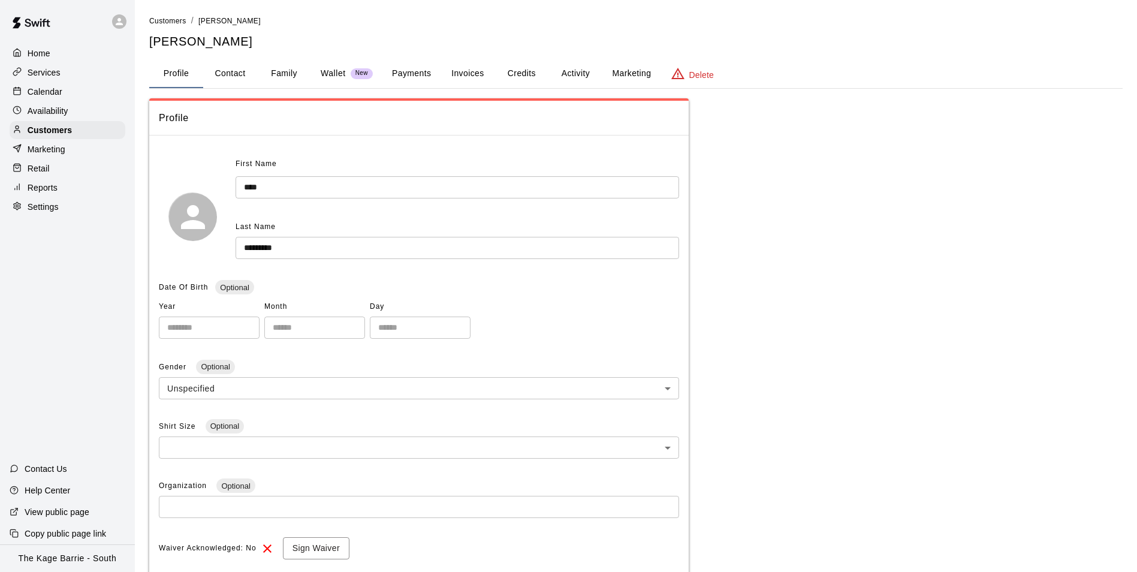
click at [571, 73] on button "Activity" at bounding box center [575, 73] width 54 height 29
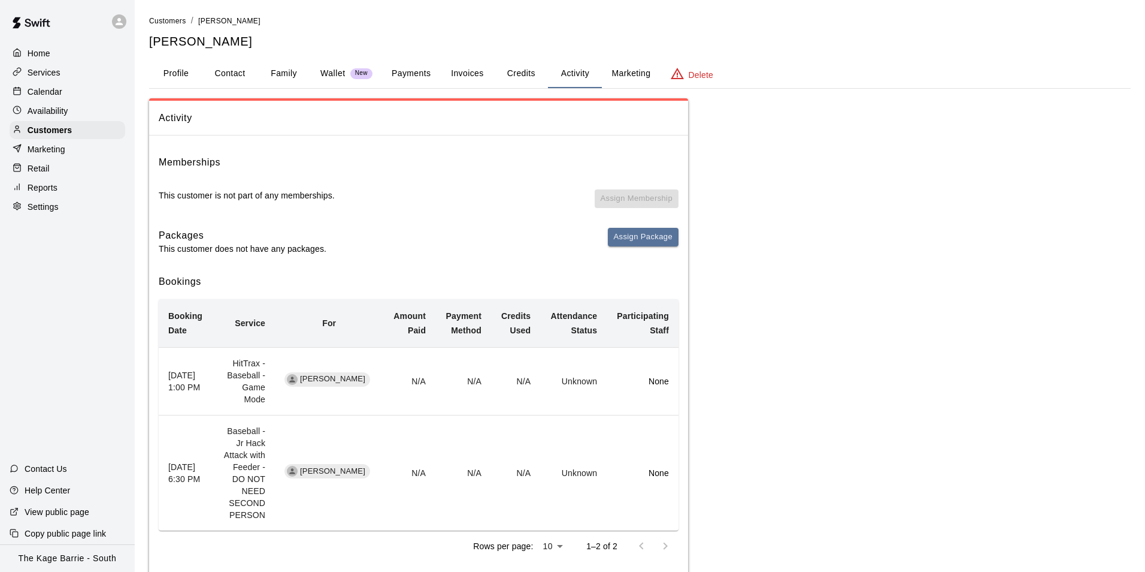
click at [126, 20] on div at bounding box center [119, 21] width 14 height 14
click at [176, 86] on p "Switch Facility" at bounding box center [163, 92] width 55 height 12
